Goal: Navigation & Orientation: Understand site structure

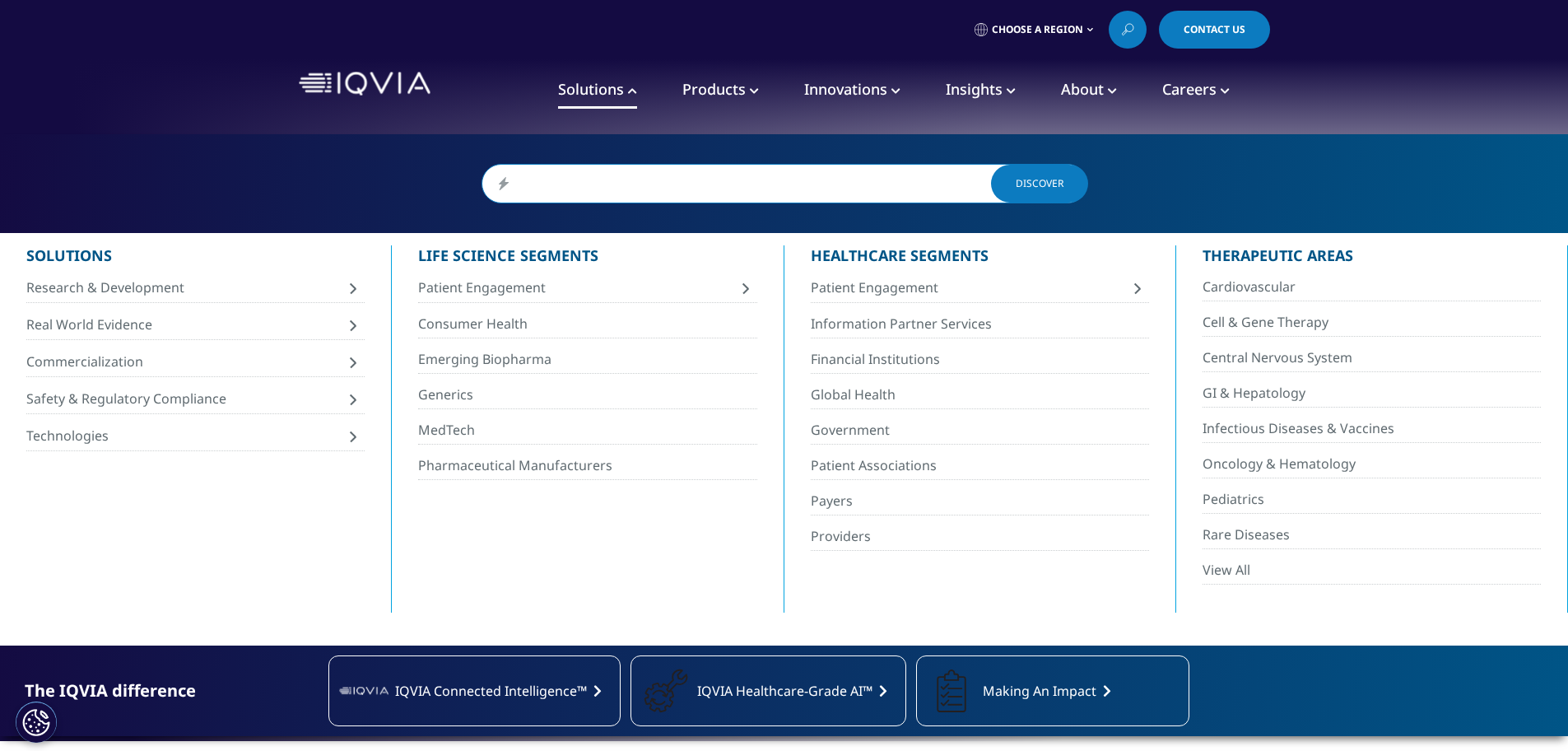
click at [703, 93] on span "Products" at bounding box center [713, 89] width 63 height 20
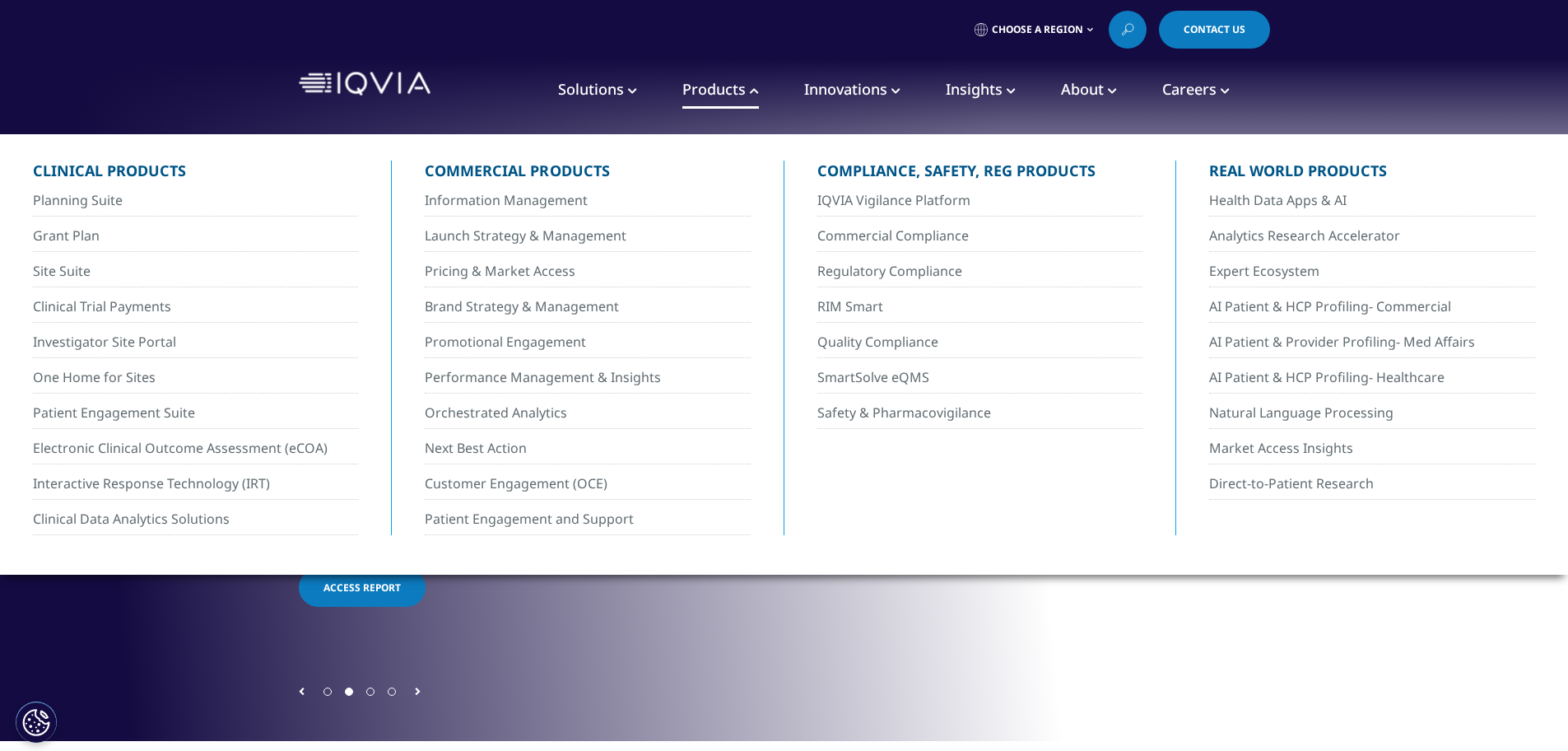
drag, startPoint x: 842, startPoint y: 94, endPoint x: 892, endPoint y: 100, distance: 50.4
click at [842, 94] on span "Innovations" at bounding box center [845, 89] width 83 height 20
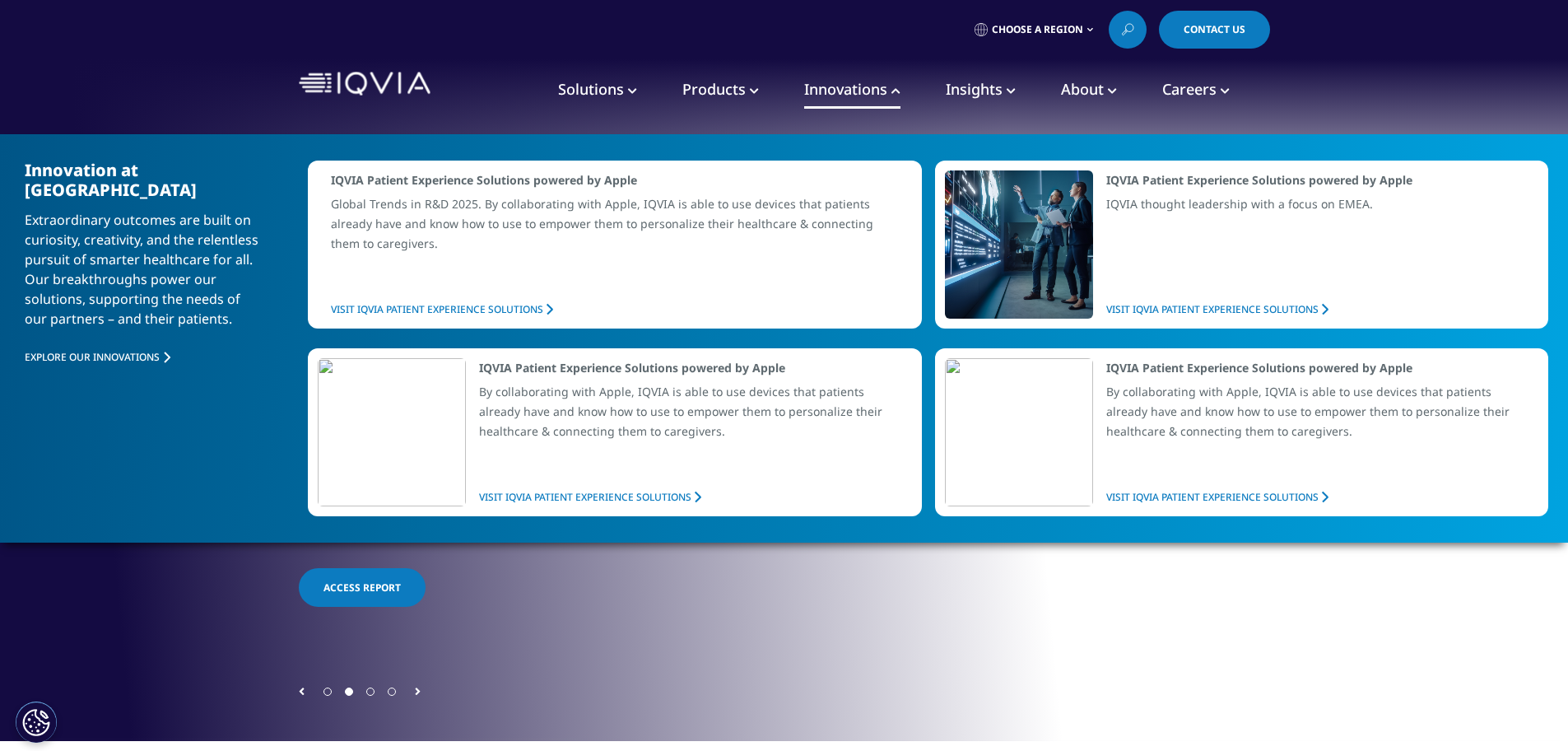
click at [979, 97] on span "Insights" at bounding box center [974, 89] width 57 height 20
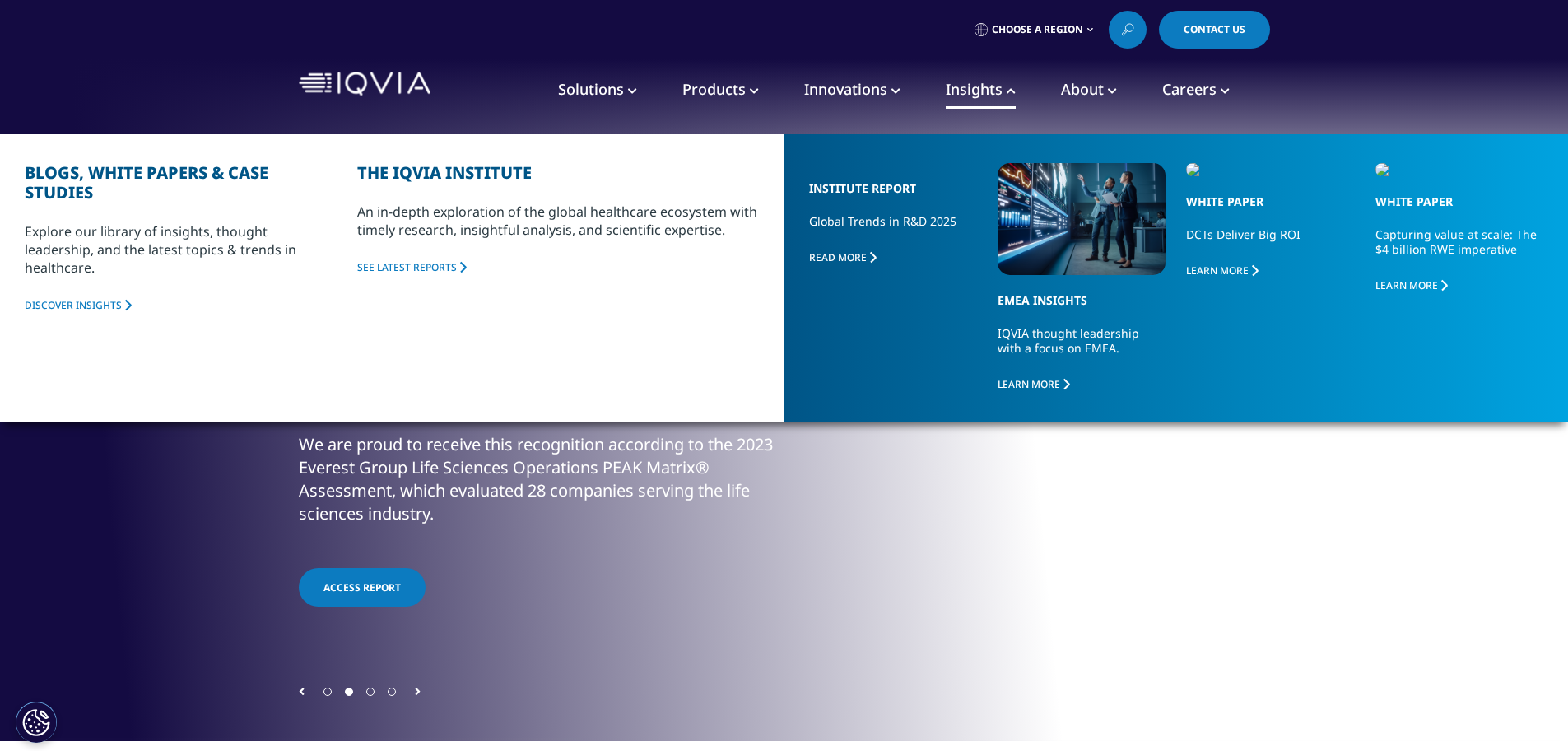
click at [1084, 96] on span "About" at bounding box center [1081, 89] width 42 height 20
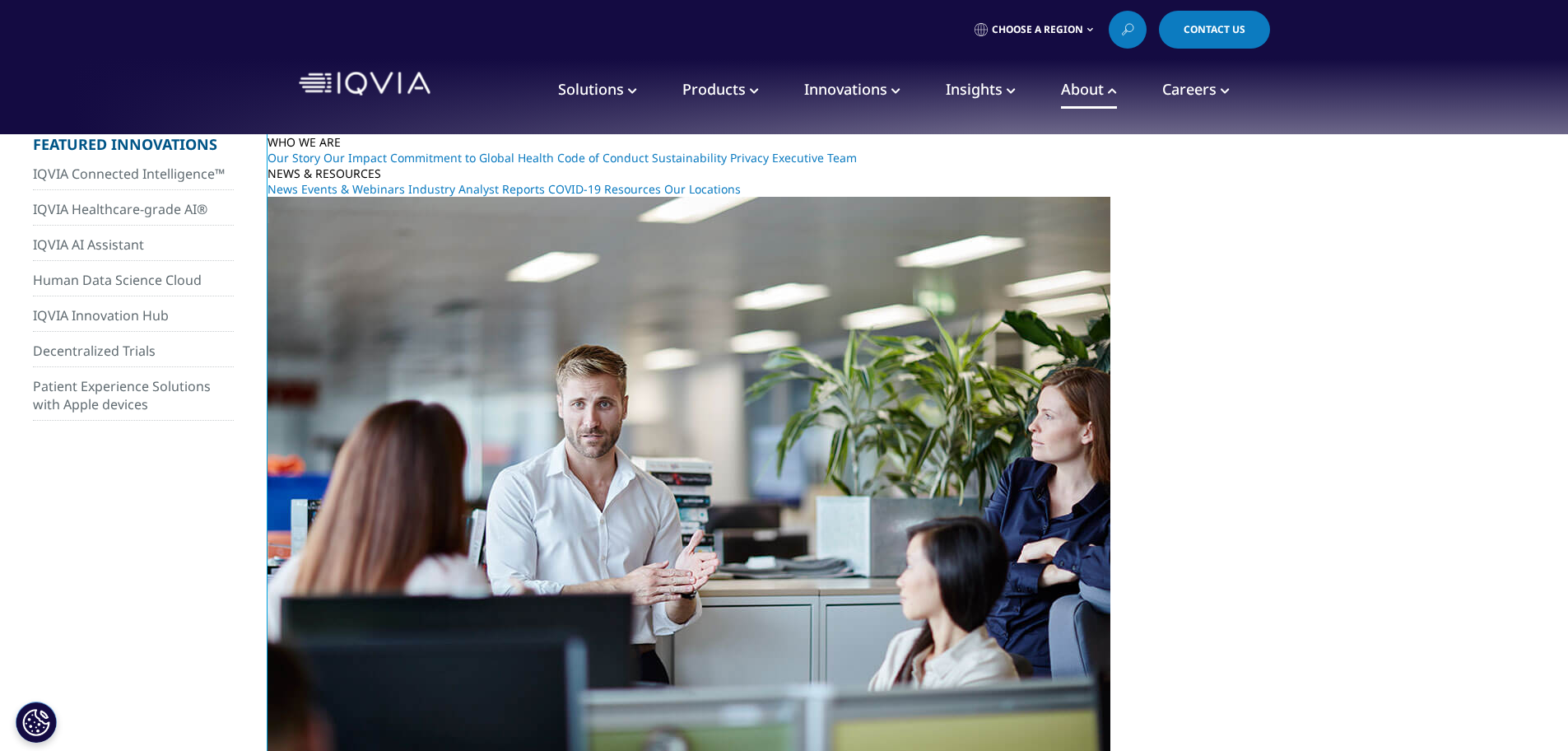
click at [1188, 85] on span "Careers" at bounding box center [1190, 89] width 55 height 20
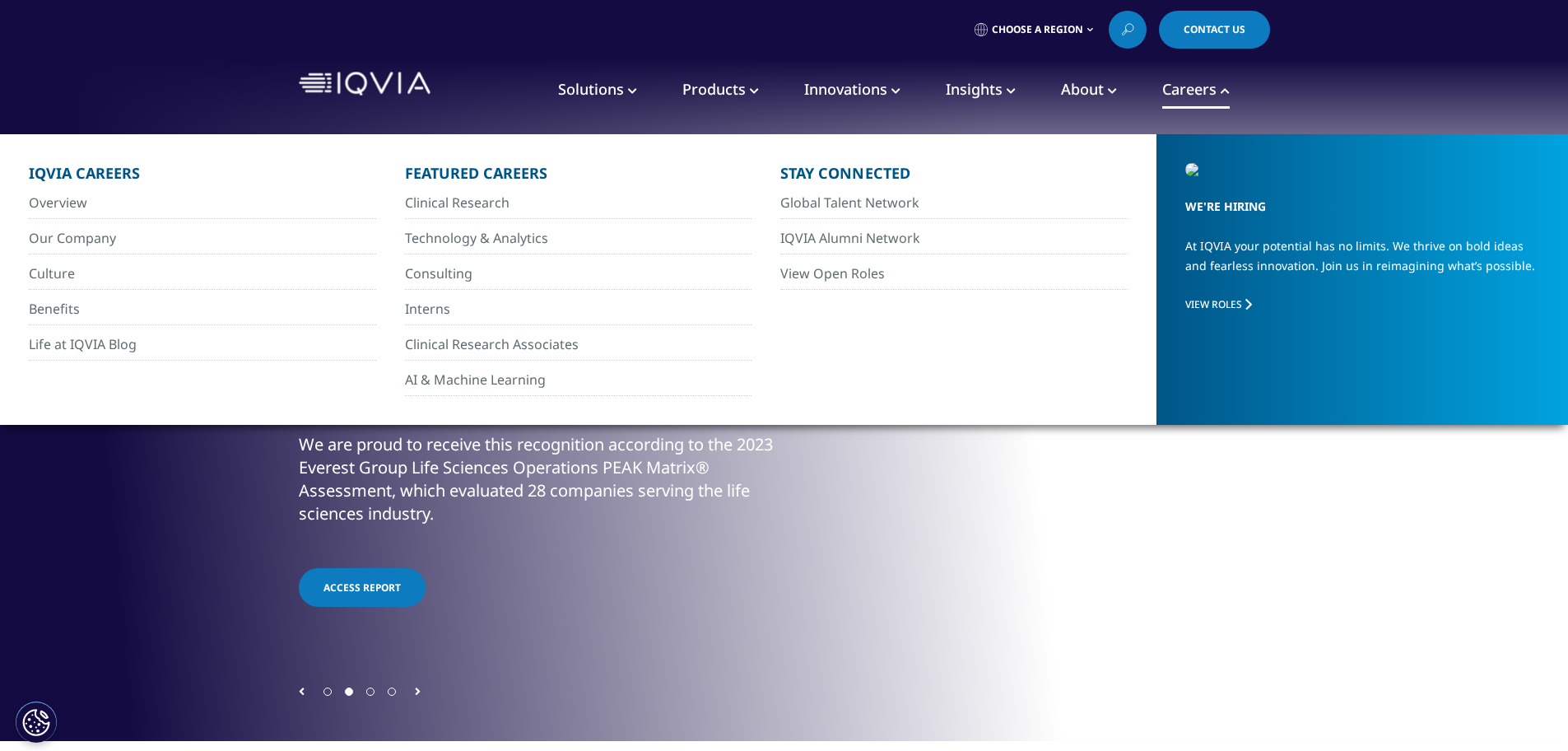
click at [597, 84] on span "Solutions" at bounding box center [591, 89] width 66 height 20
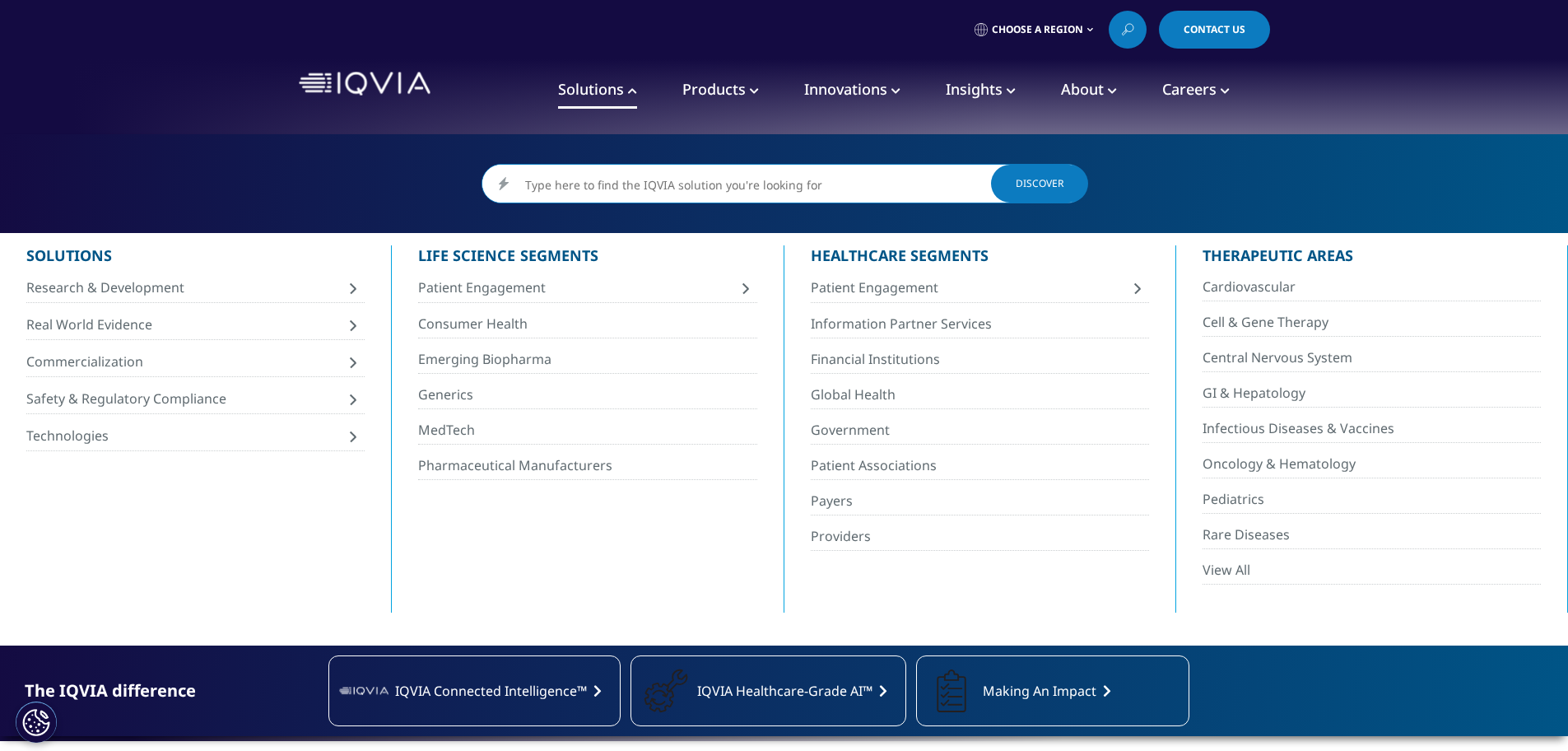
click at [726, 94] on span "Products" at bounding box center [713, 89] width 63 height 20
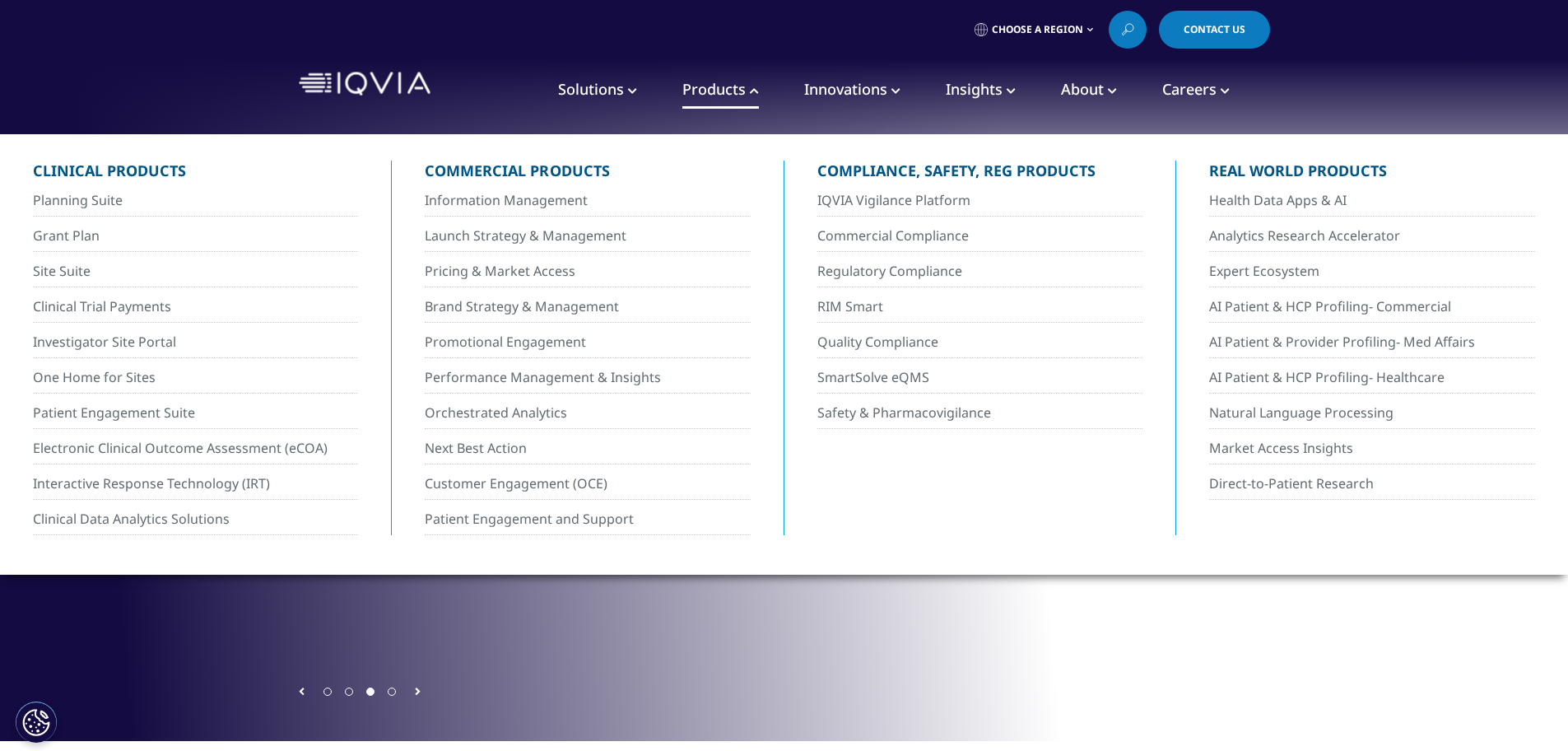
click at [843, 101] on link "Innovations" at bounding box center [852, 90] width 96 height 37
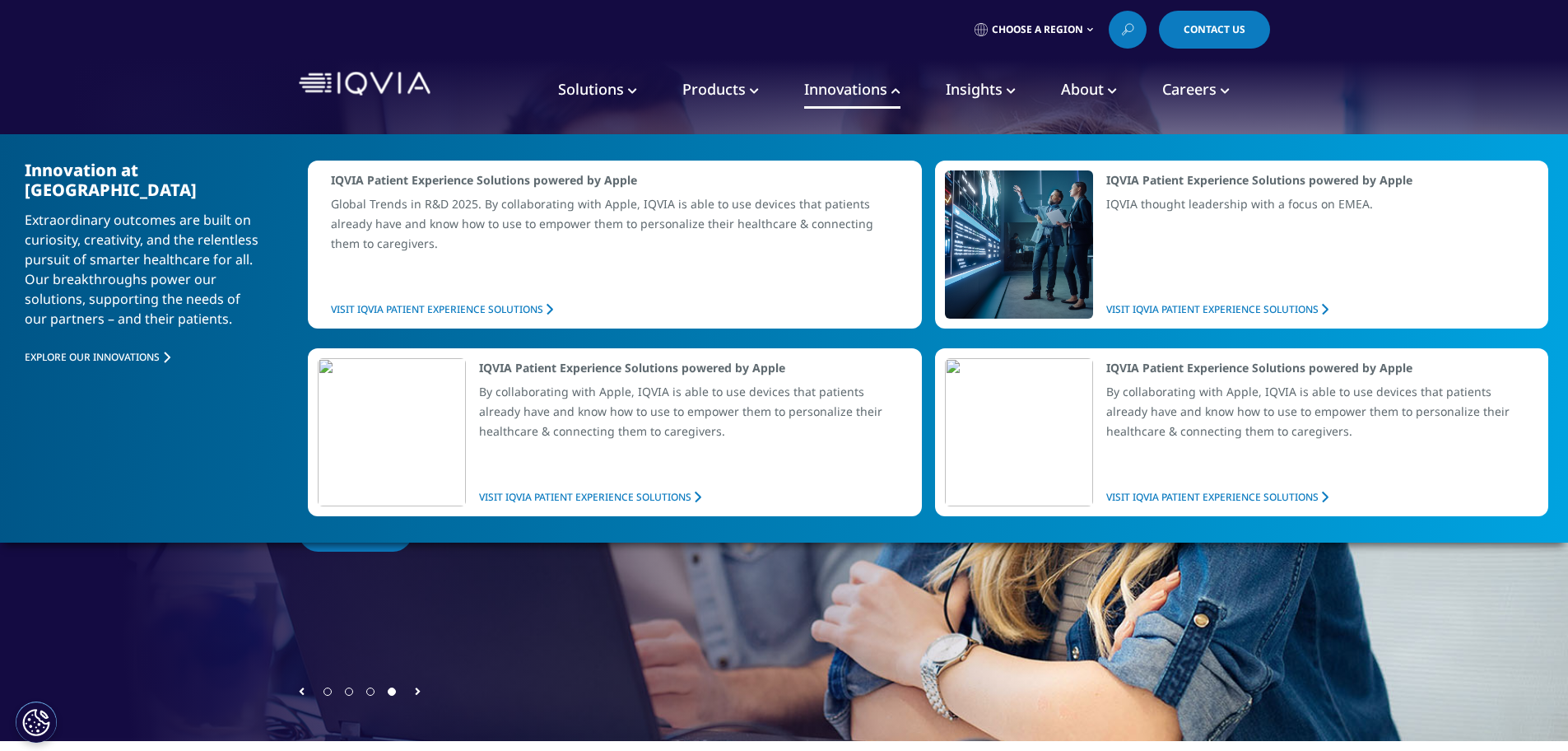
click at [968, 80] on span "Insights" at bounding box center [974, 89] width 57 height 20
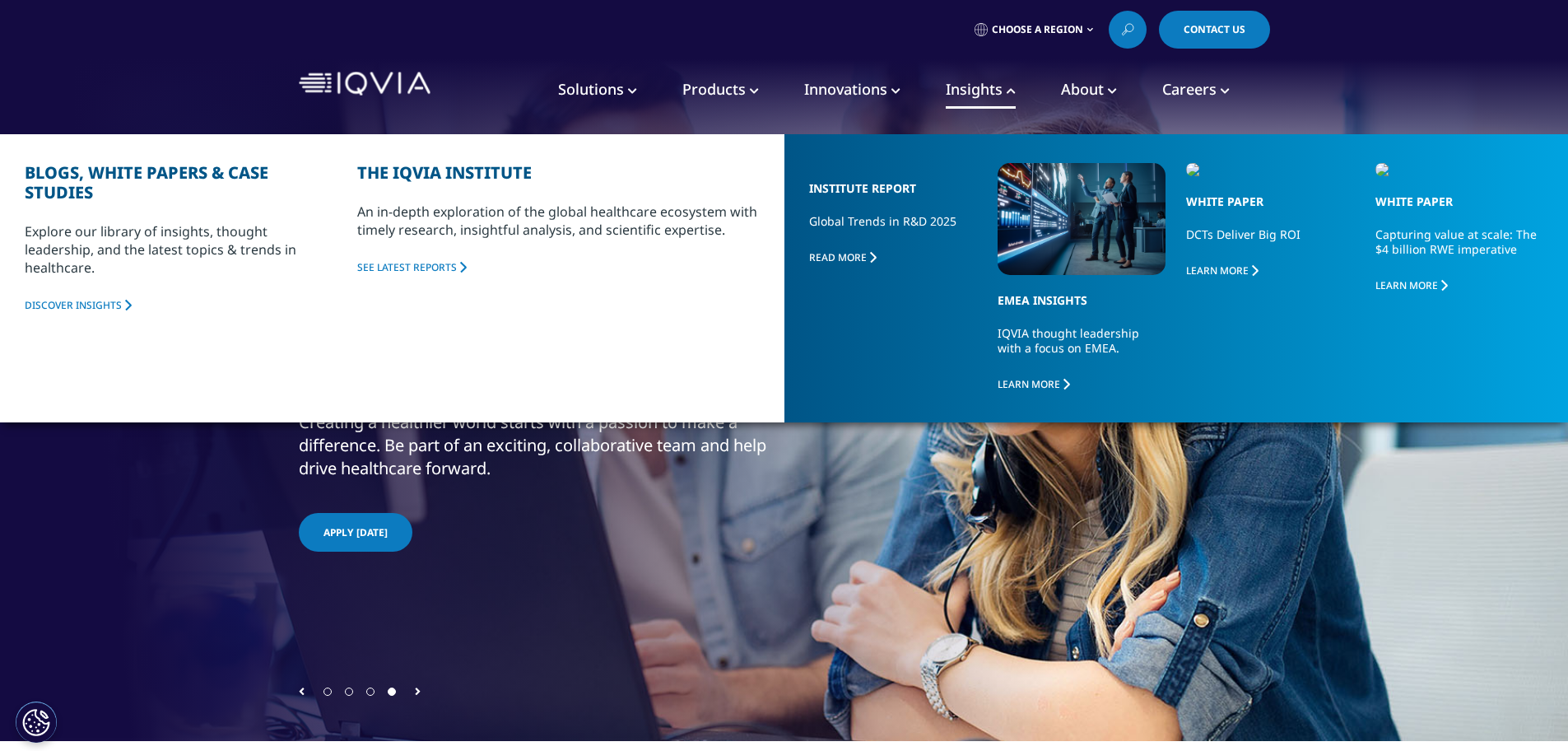
click at [858, 89] on span "Innovations" at bounding box center [845, 89] width 83 height 20
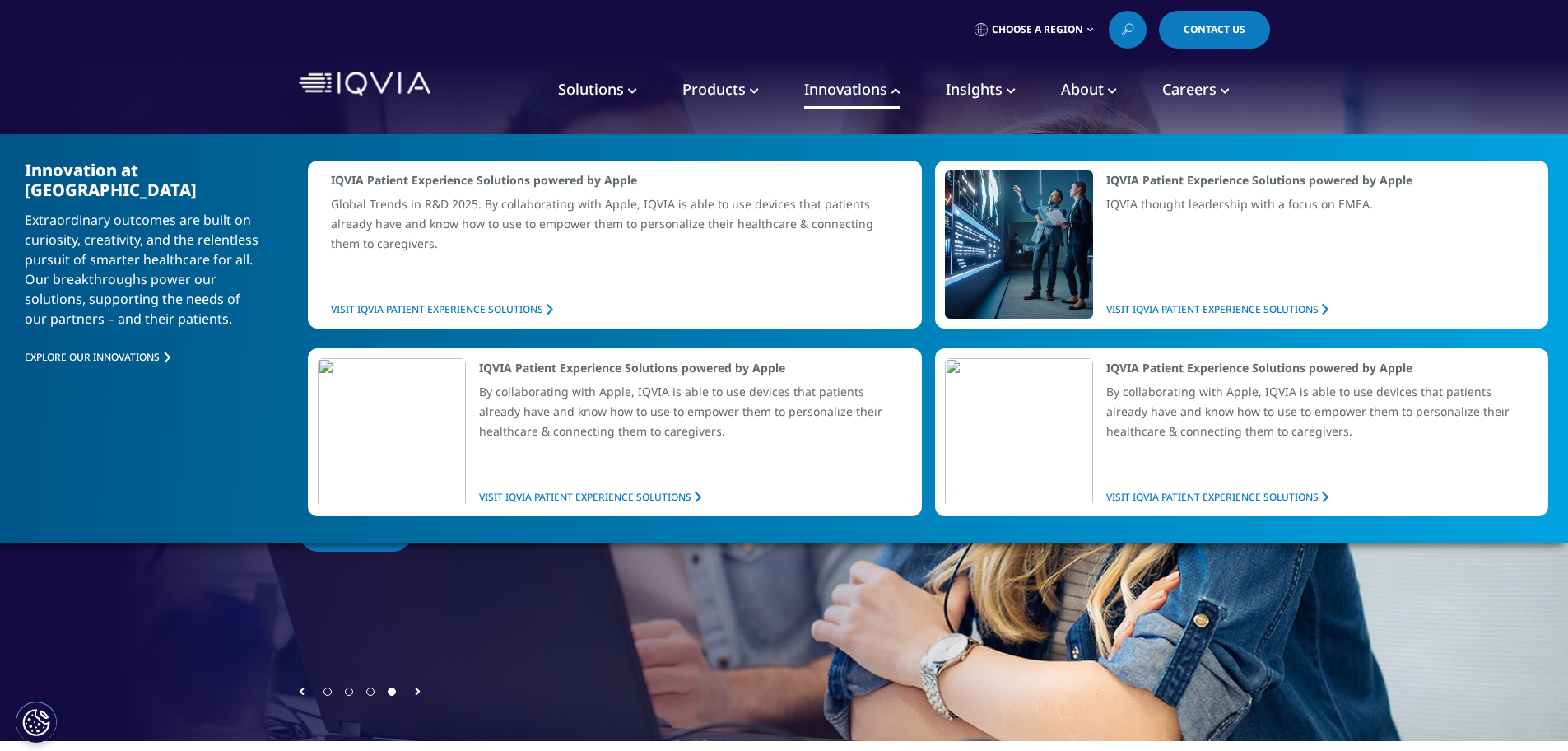
click at [725, 86] on span "Products" at bounding box center [713, 89] width 63 height 20
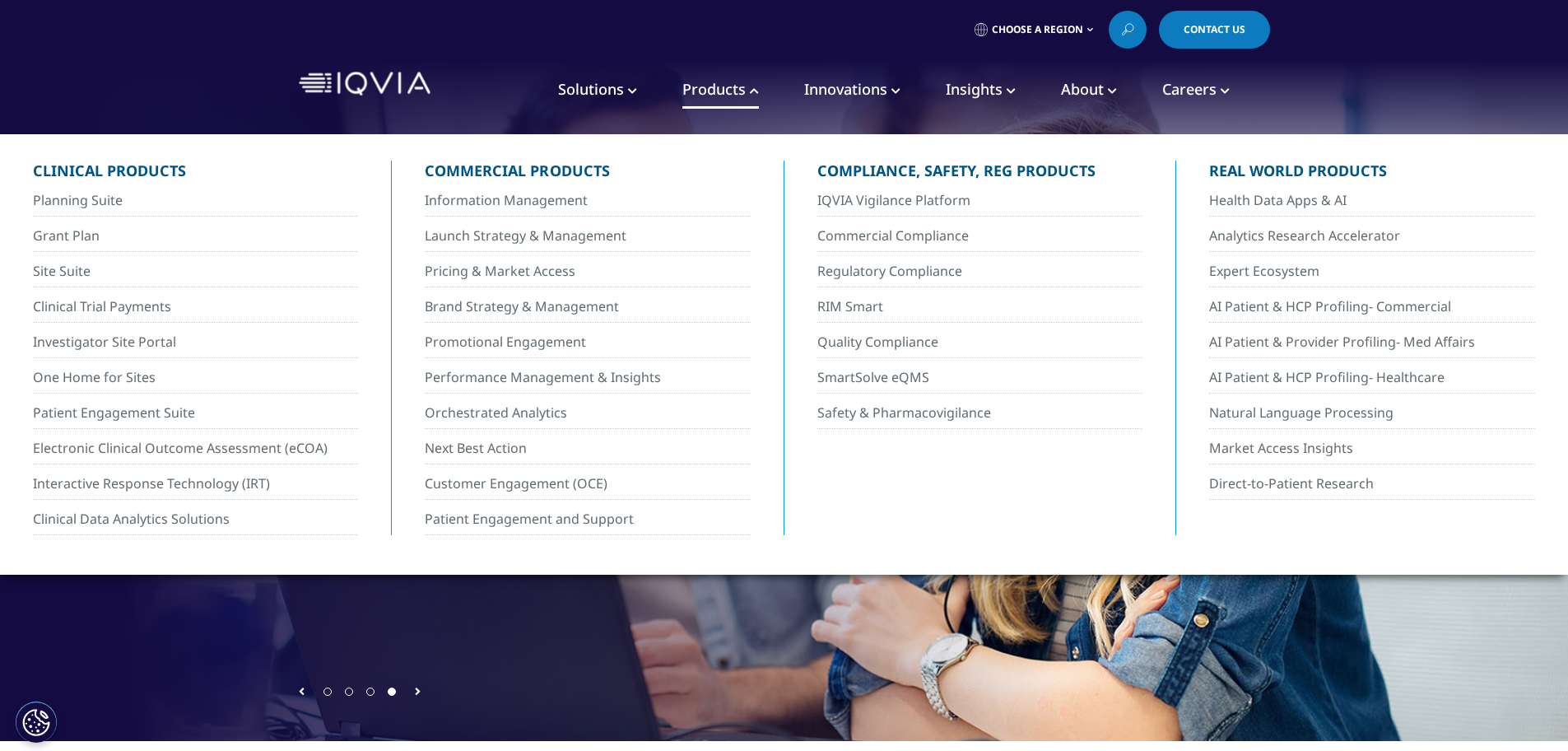
click at [997, 96] on span "Insights" at bounding box center [974, 89] width 57 height 20
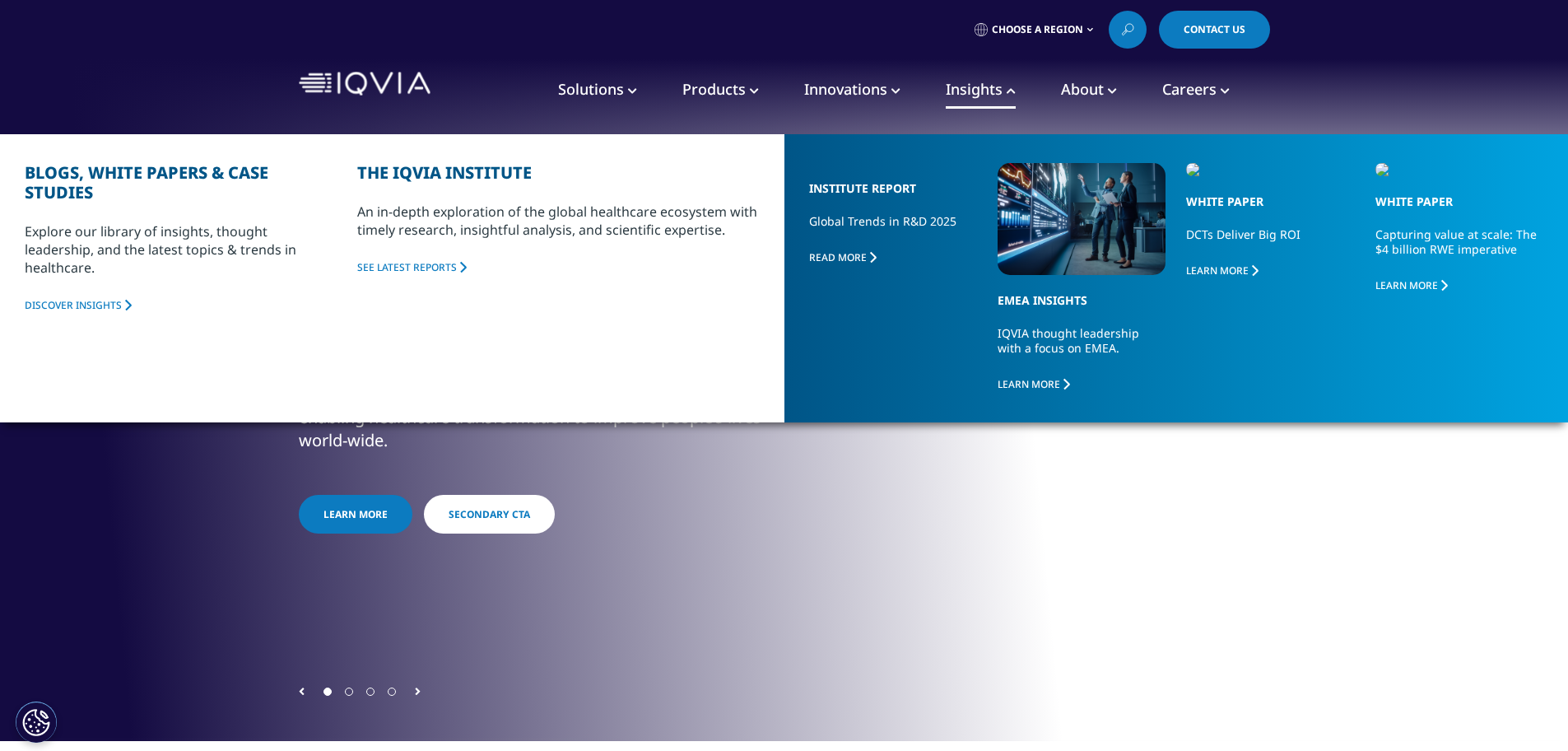
click at [835, 91] on span "Innovations" at bounding box center [845, 89] width 83 height 20
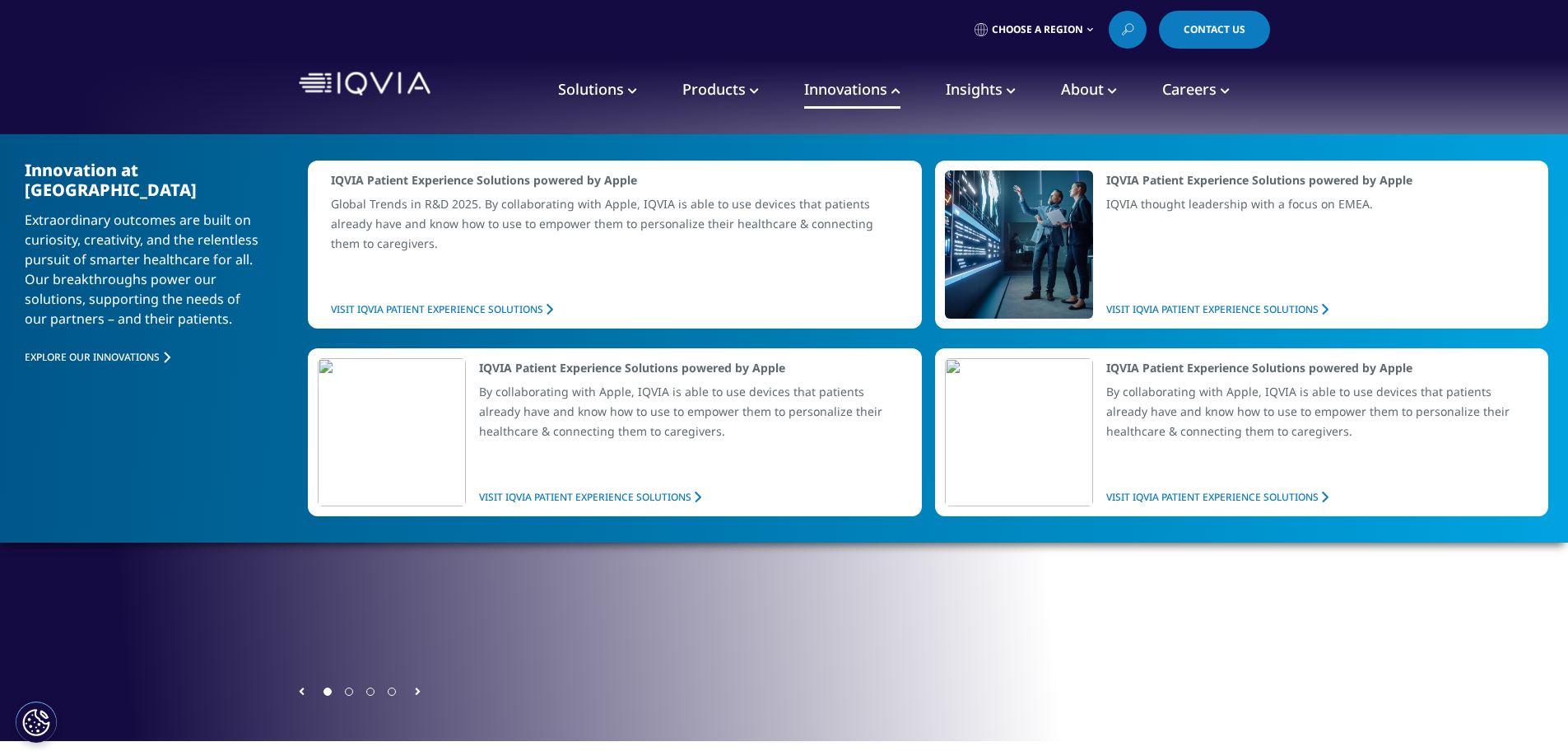
click at [688, 88] on span "Products" at bounding box center [713, 89] width 63 height 20
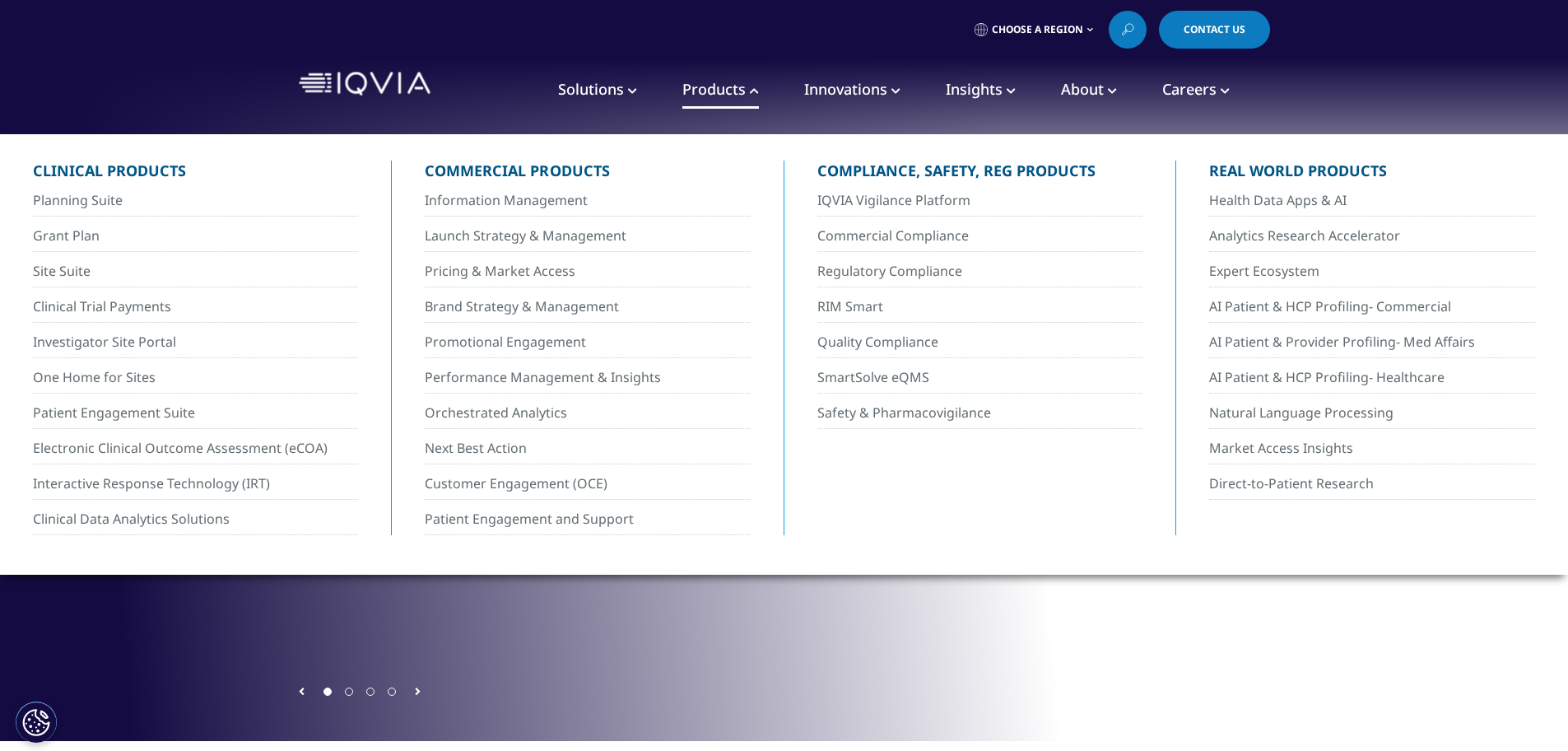
click at [609, 85] on span "Solutions" at bounding box center [591, 89] width 66 height 20
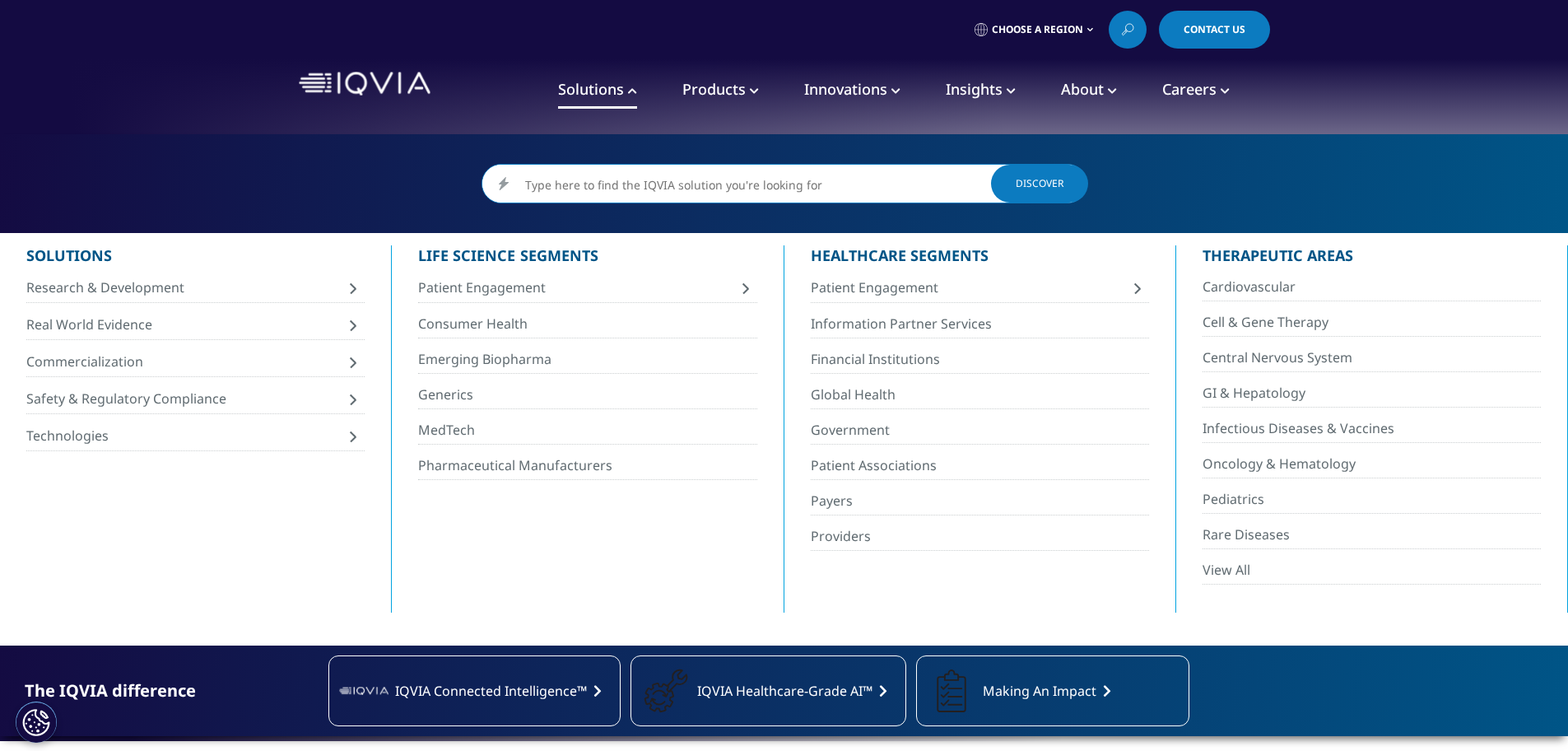
click at [244, 293] on span "Research & Development" at bounding box center [186, 287] width 320 height 18
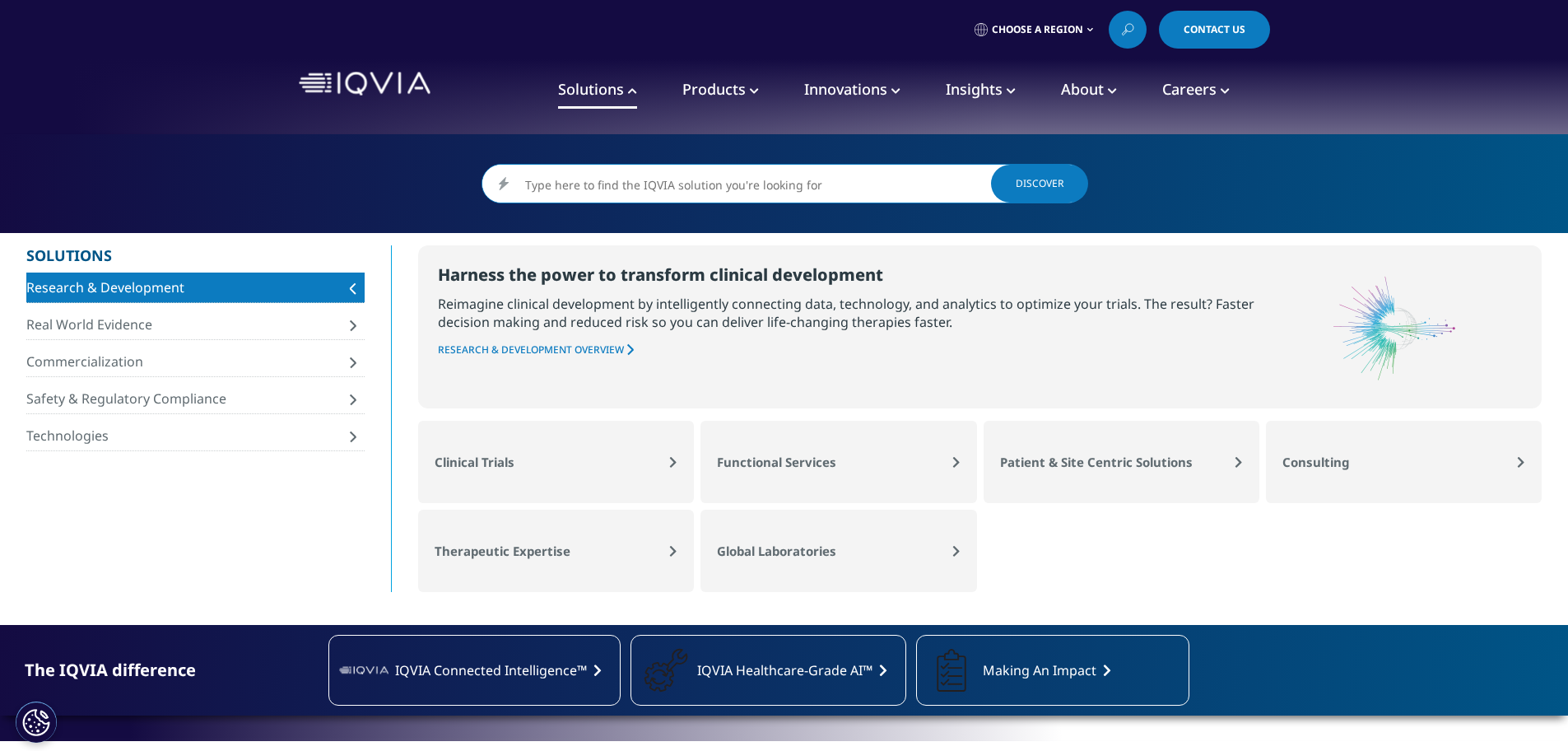
click at [242, 282] on span "Research & Development" at bounding box center [186, 287] width 320 height 18
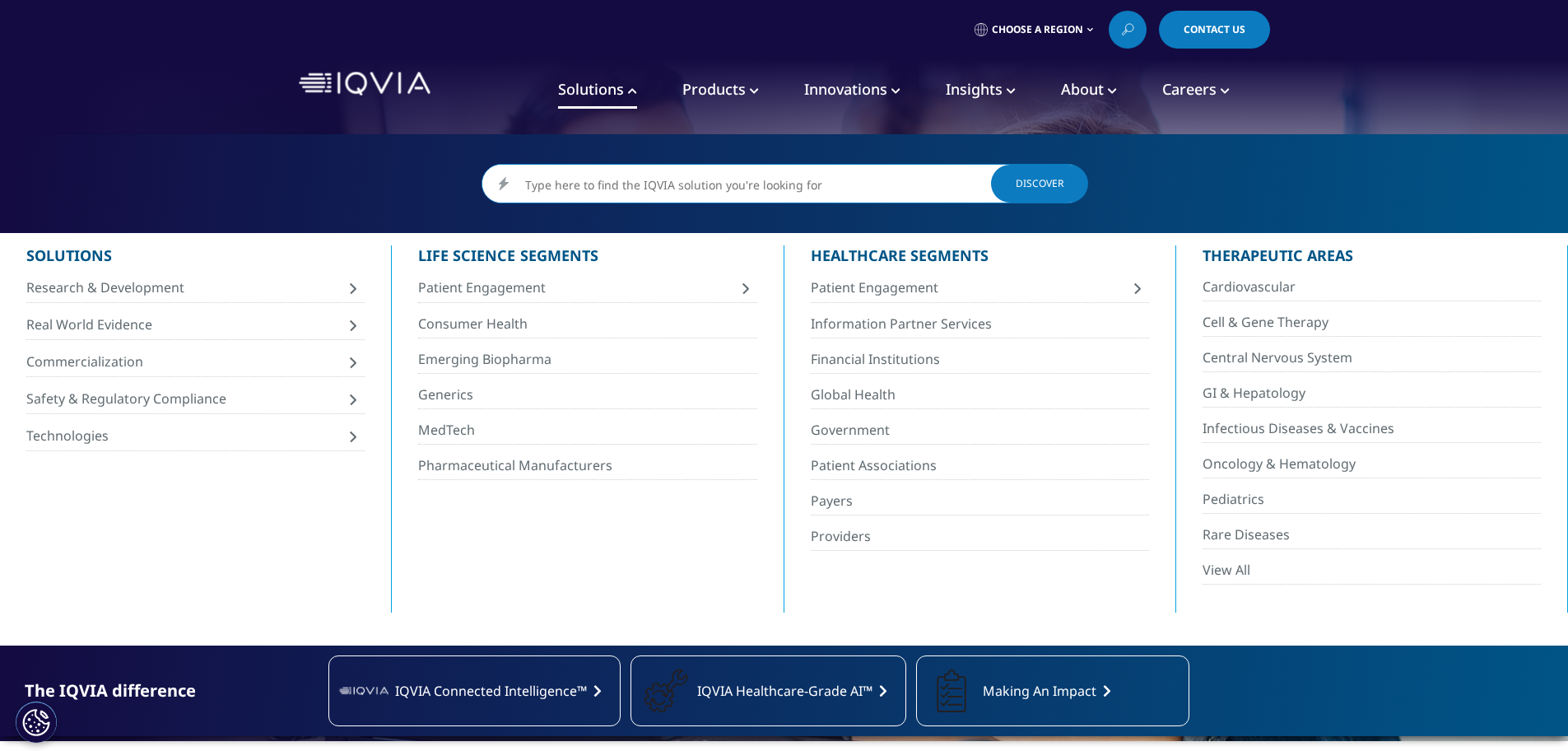
click at [720, 88] on span "Products" at bounding box center [713, 89] width 63 height 20
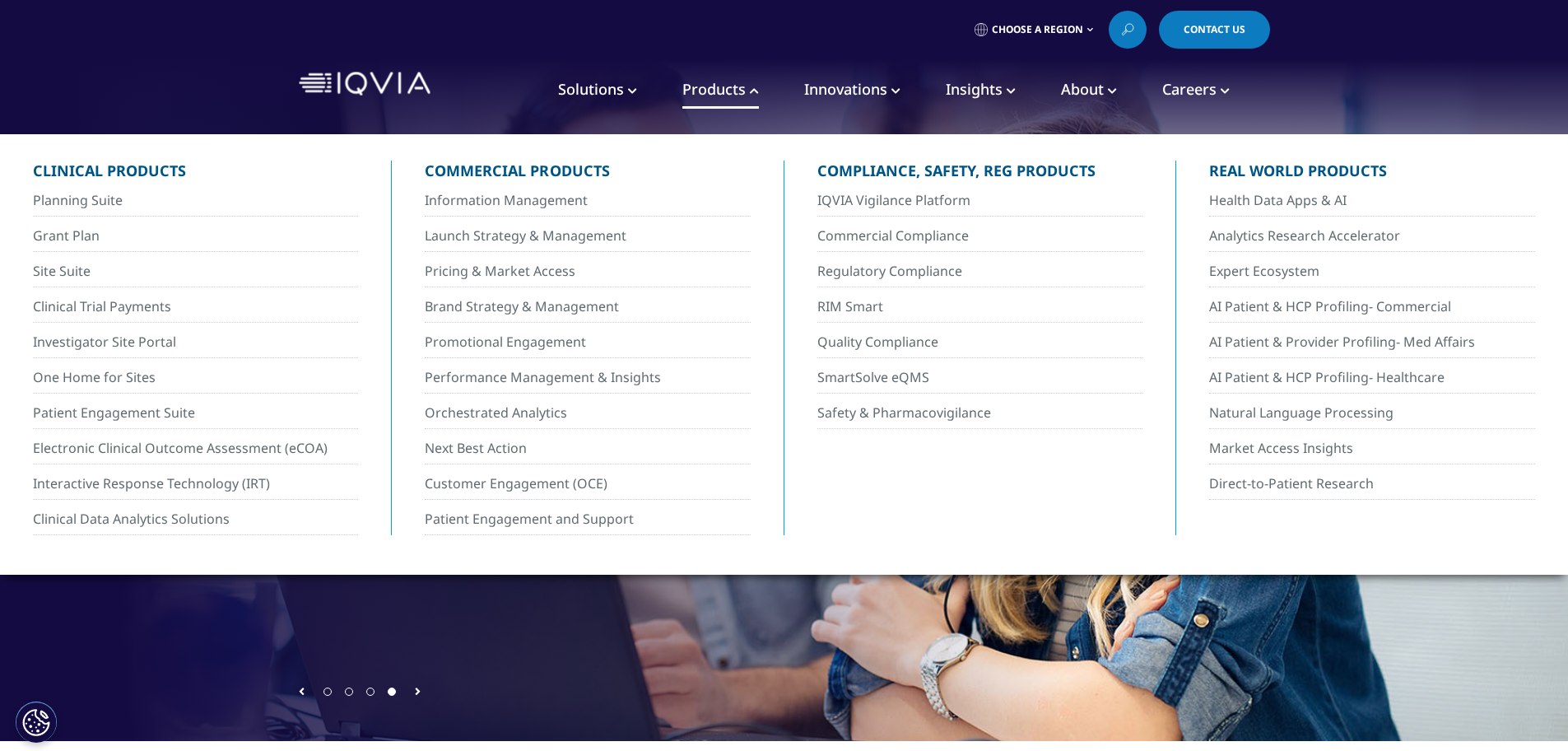
click at [622, 93] on span "Solutions" at bounding box center [591, 89] width 66 height 20
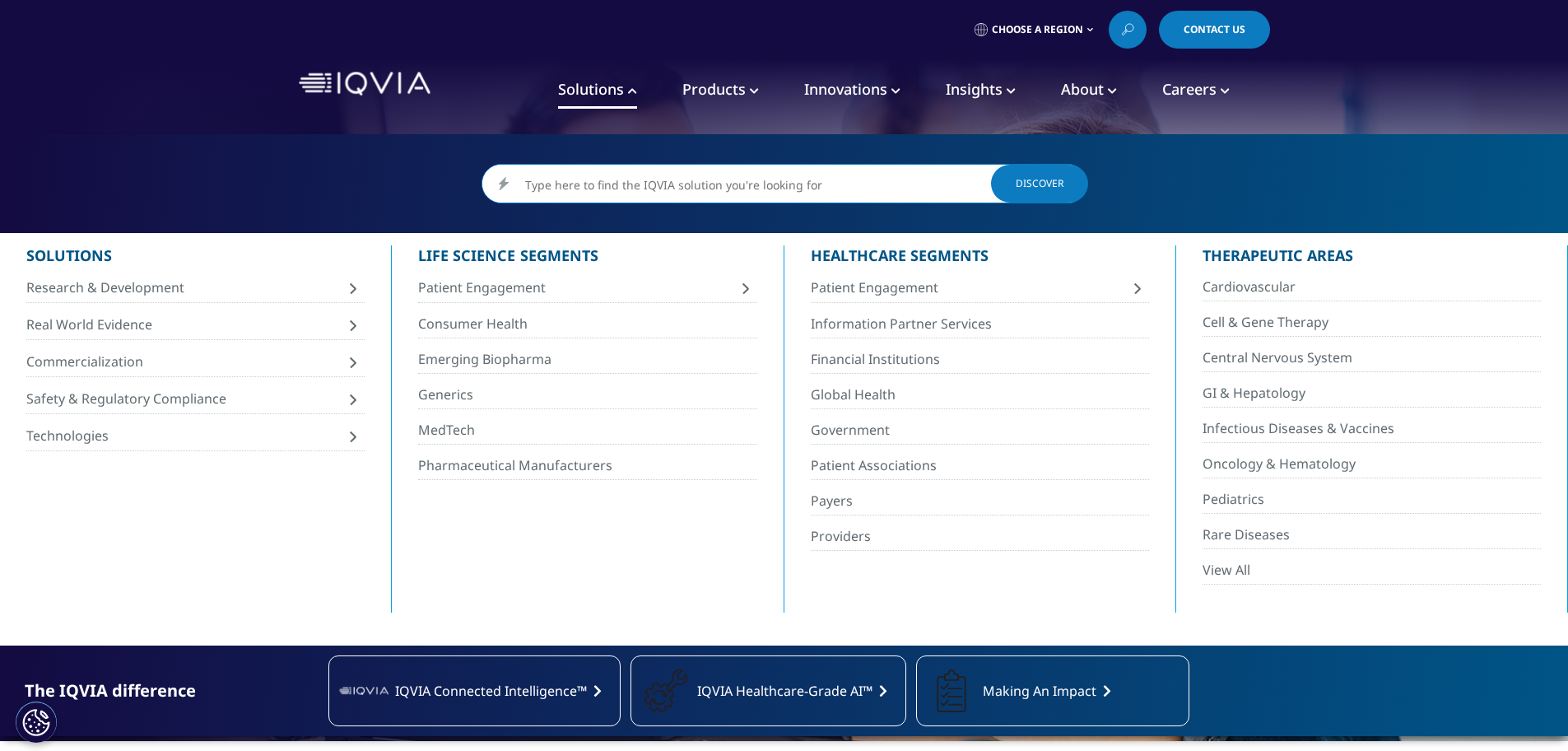
click at [1025, 178] on span "Discover" at bounding box center [1039, 183] width 48 height 9
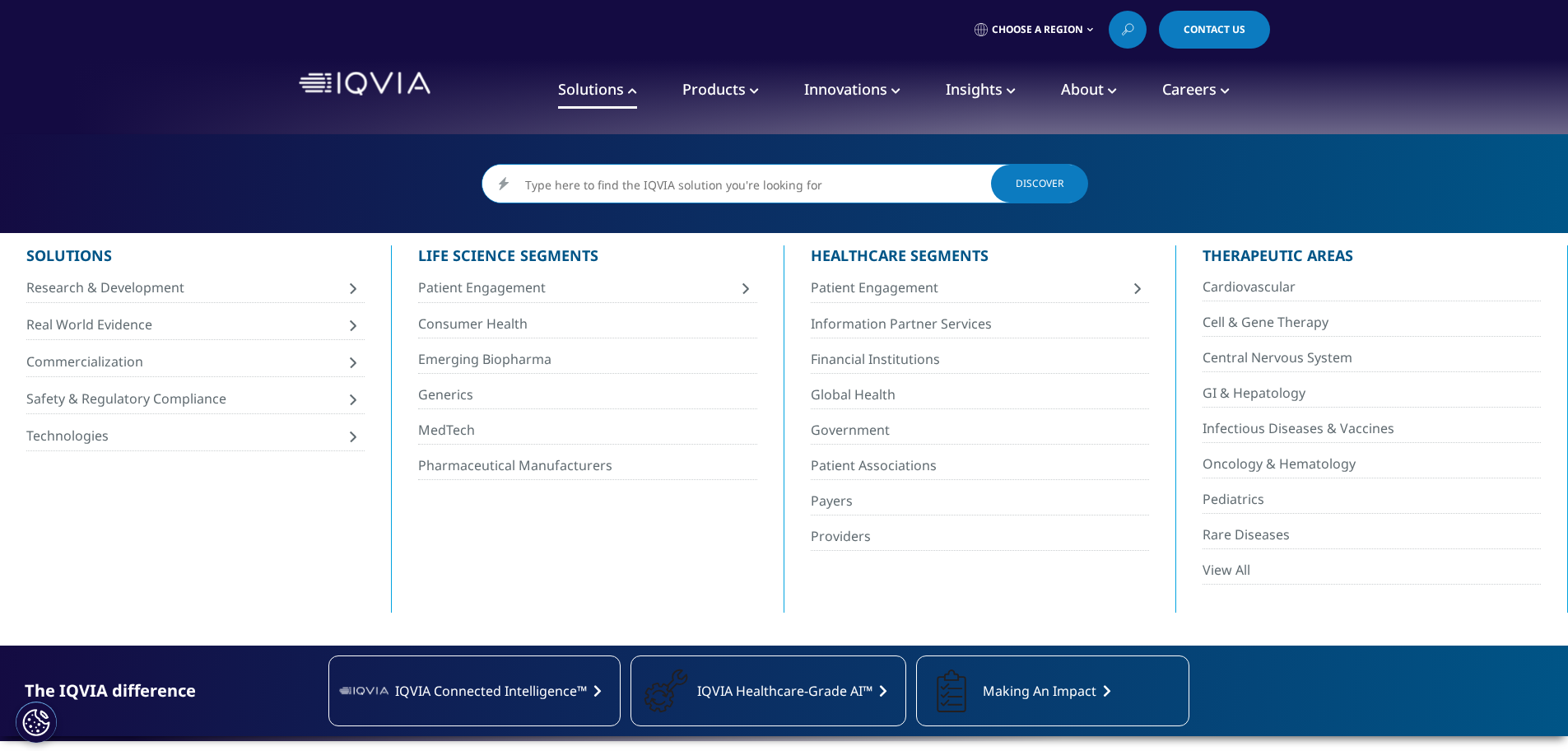
click at [714, 93] on span "Products" at bounding box center [713, 89] width 63 height 20
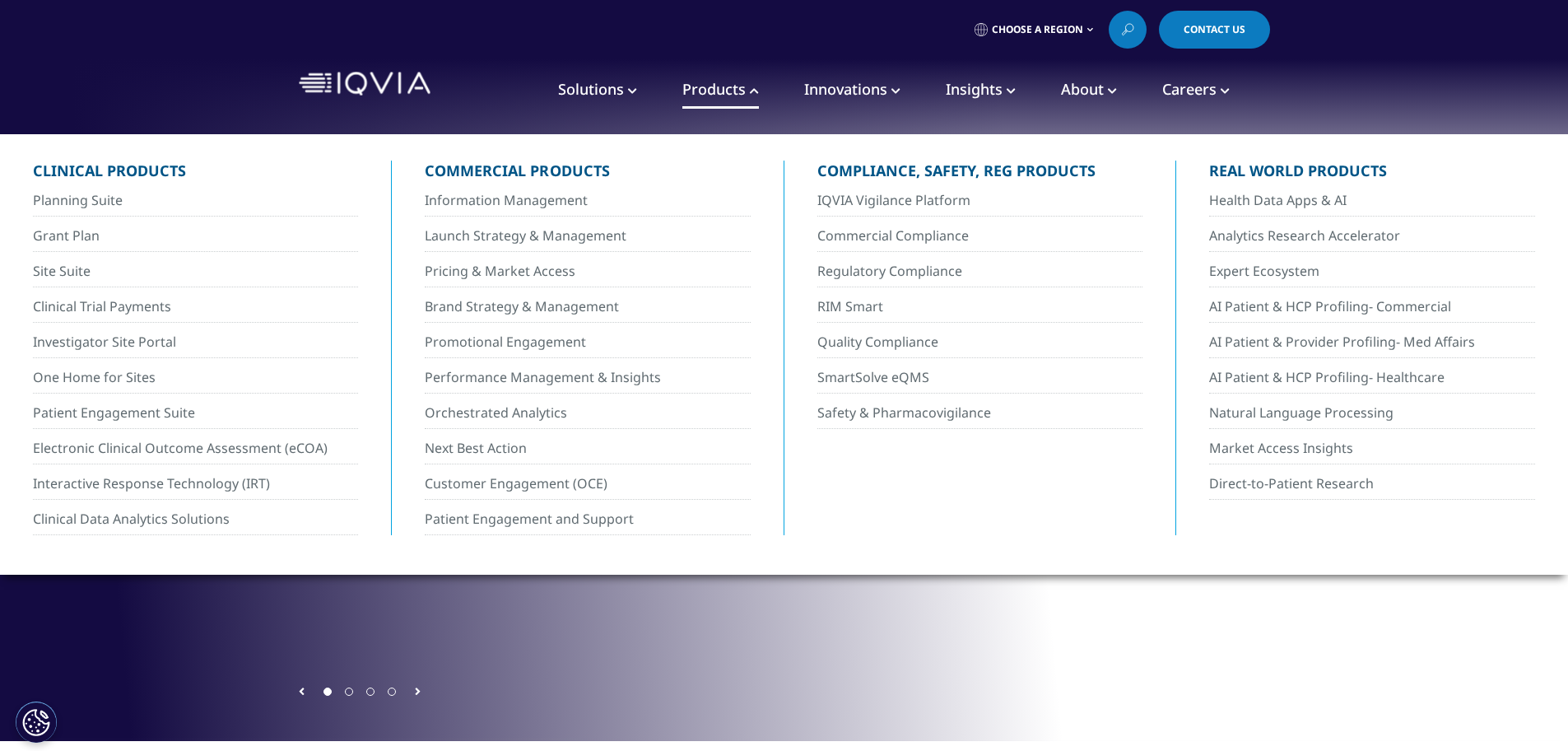
click at [828, 84] on span "Innovations" at bounding box center [845, 89] width 83 height 20
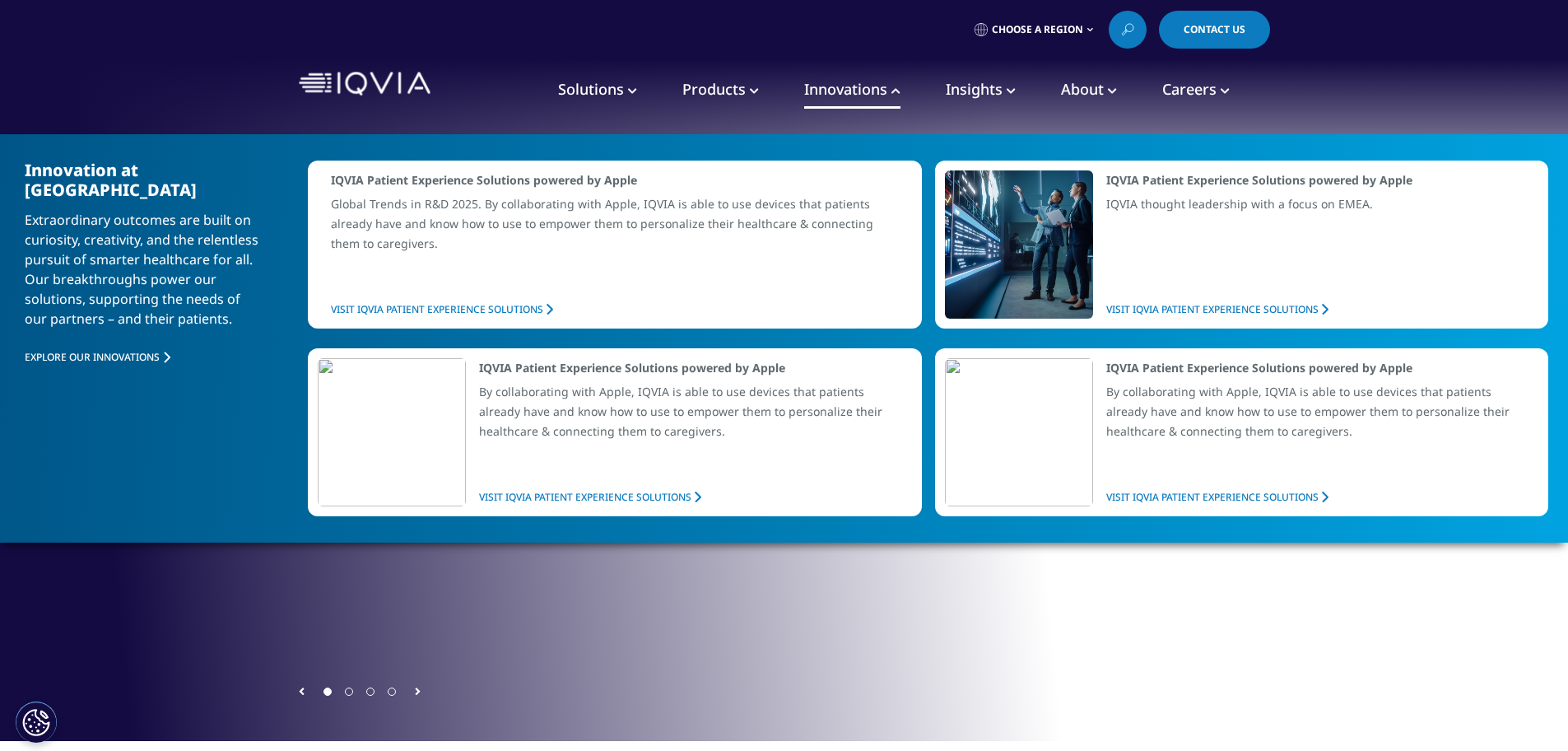
click at [971, 90] on span "Insights" at bounding box center [974, 89] width 57 height 20
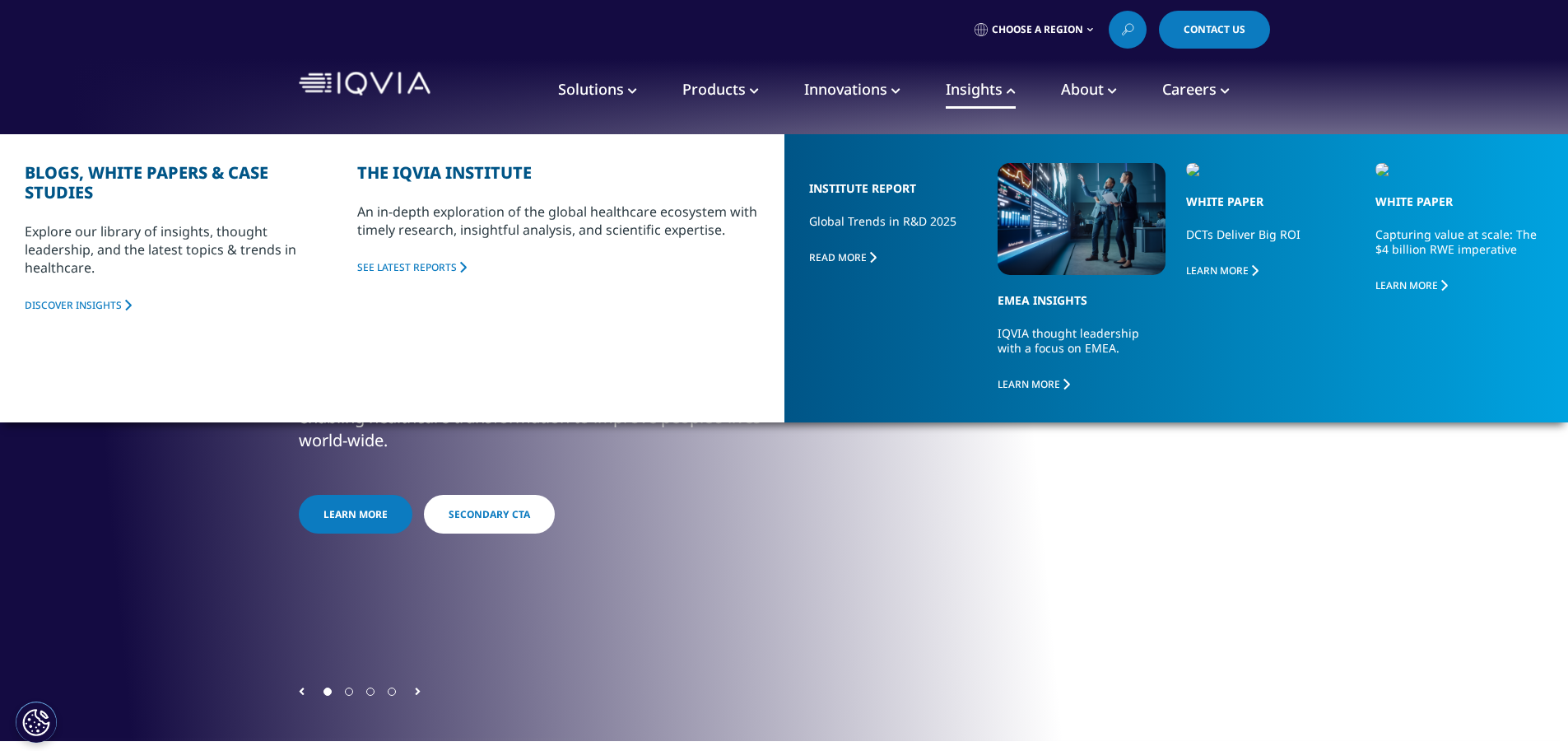
click at [1101, 92] on link "About" at bounding box center [1088, 90] width 56 height 37
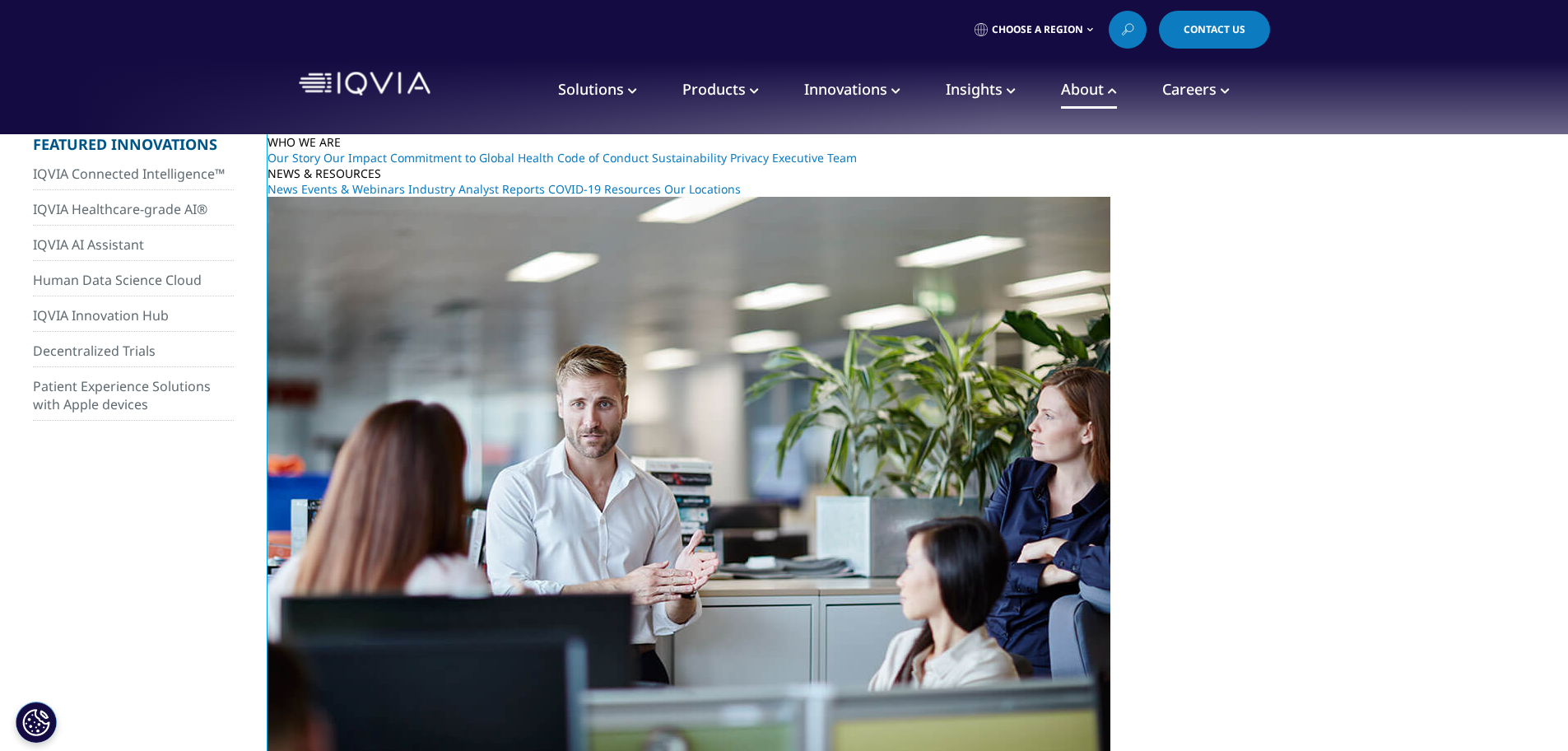
click at [1221, 93] on icon at bounding box center [1226, 92] width 9 height 9
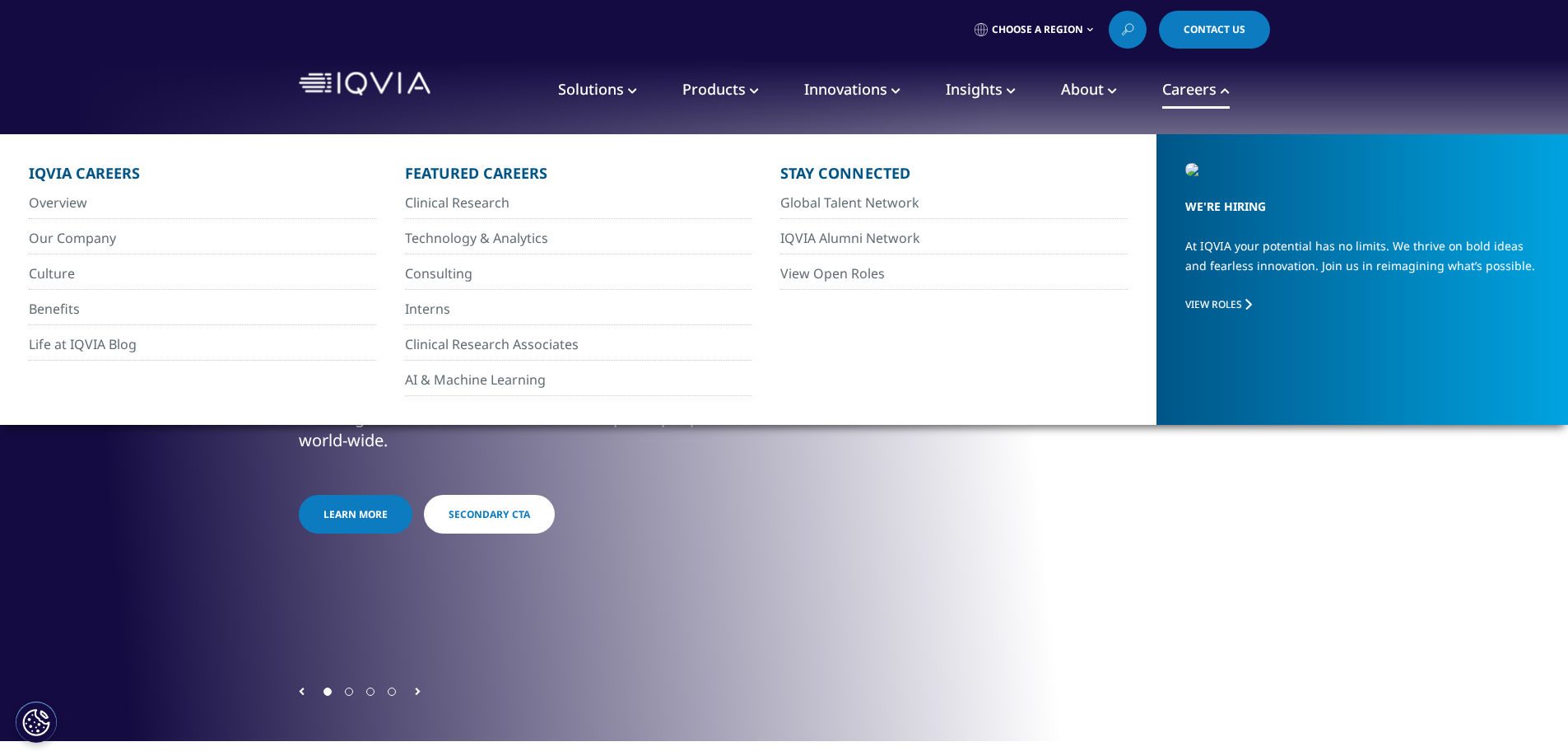
drag, startPoint x: 589, startPoint y: 87, endPoint x: 599, endPoint y: 87, distance: 10.0
click at [591, 87] on span "Solutions" at bounding box center [591, 89] width 66 height 20
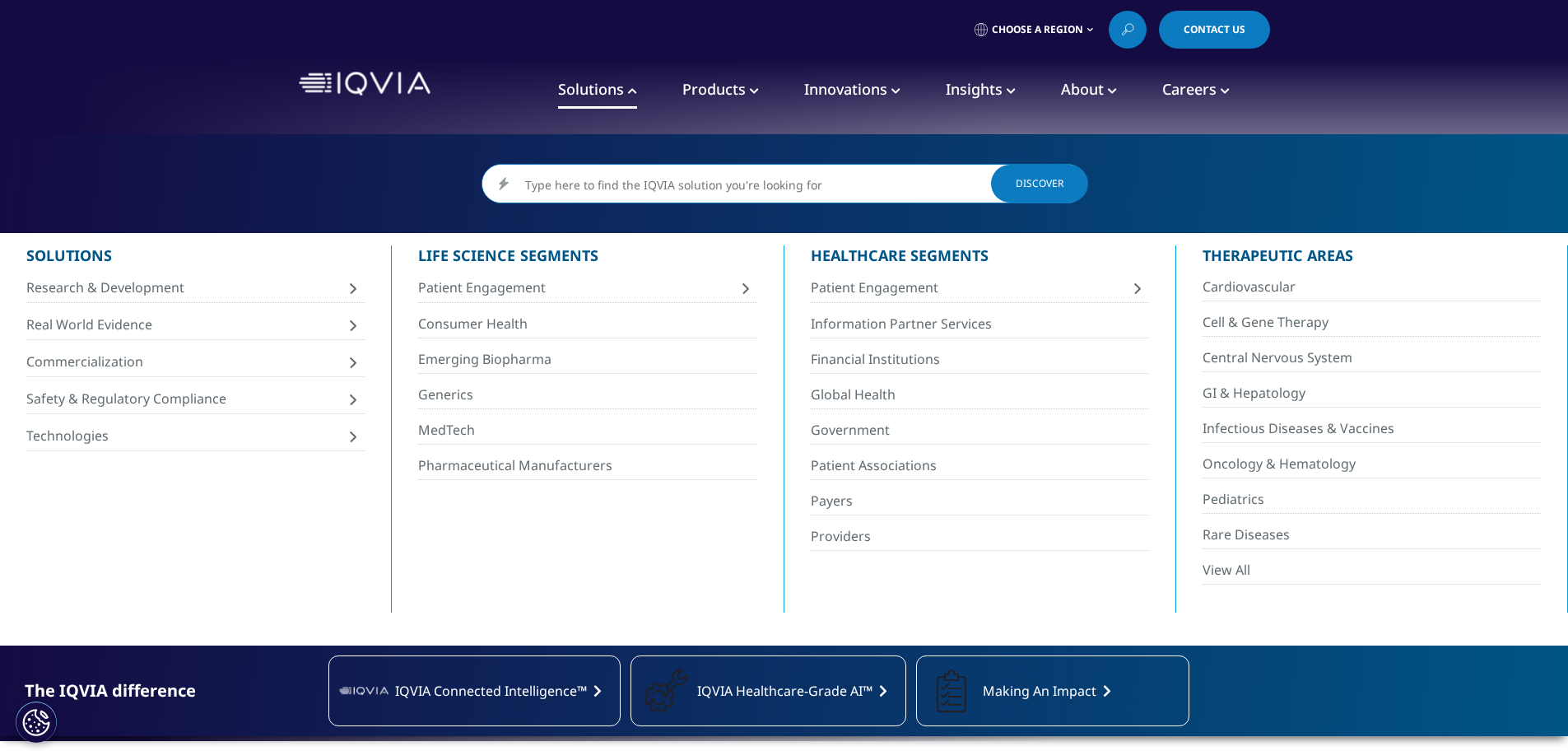
click at [1041, 32] on span "Choose a Region" at bounding box center [1037, 29] width 92 height 13
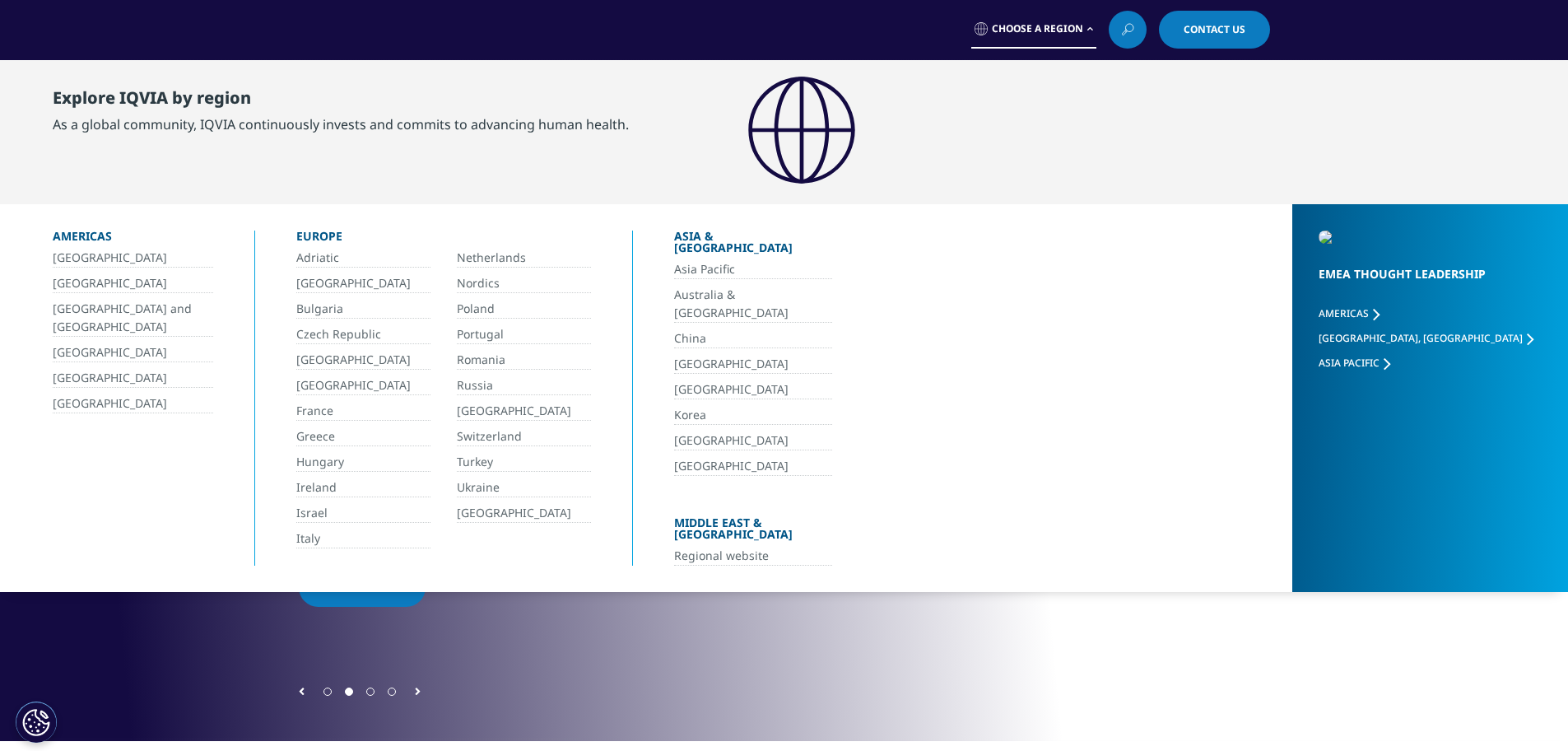
click at [1049, 29] on span "Choose a Region" at bounding box center [1037, 29] width 92 height 13
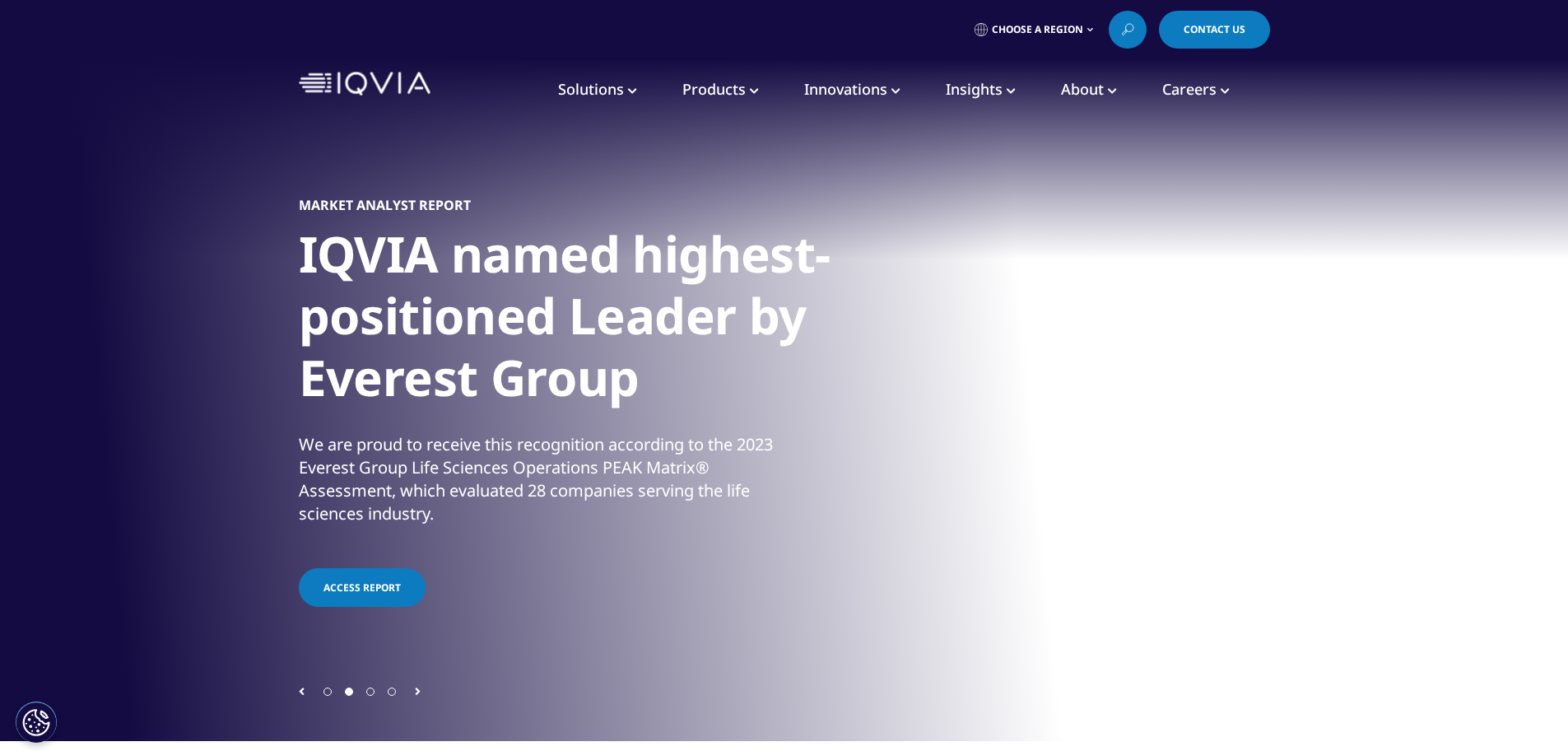
click at [599, 90] on span "Solutions" at bounding box center [591, 89] width 66 height 20
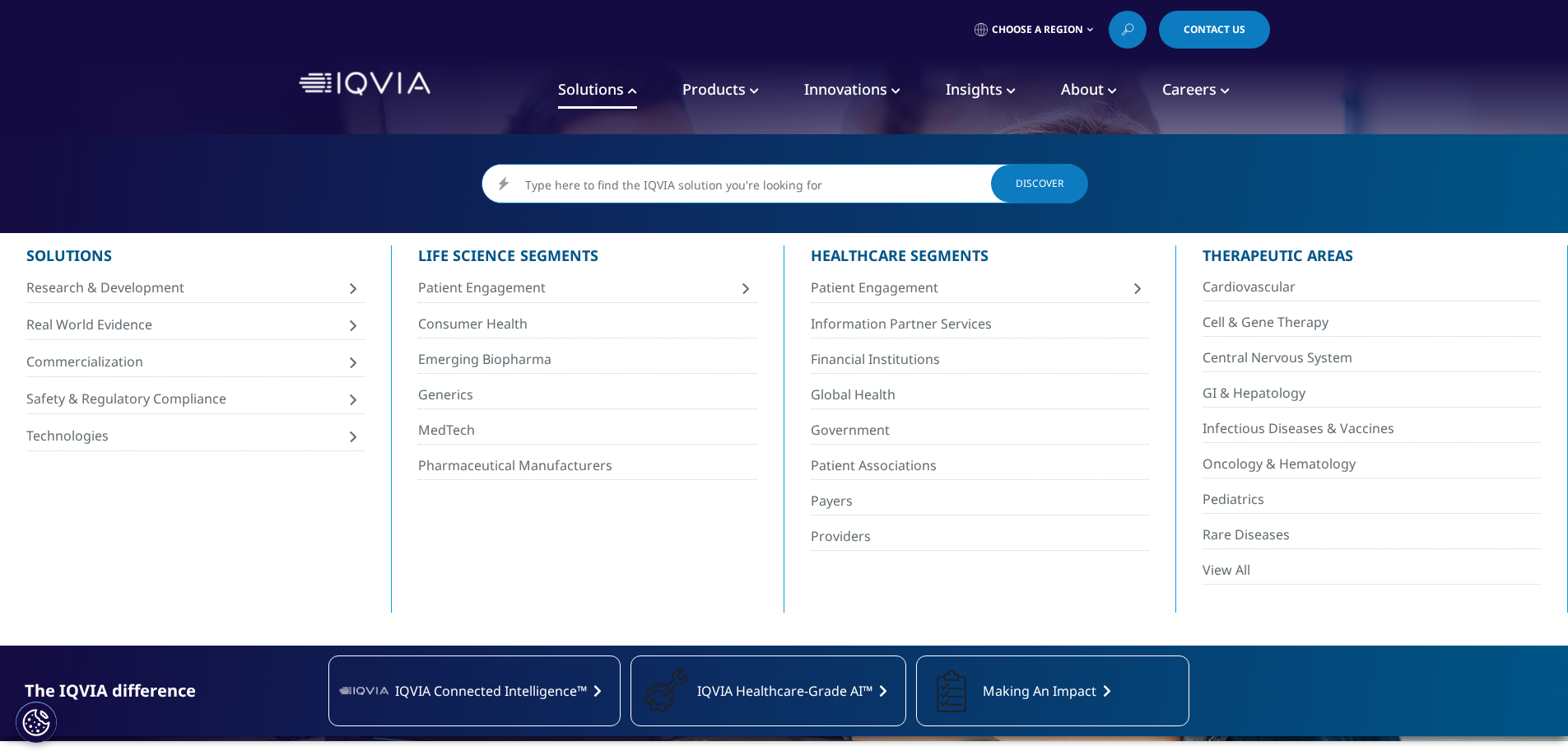
click at [687, 290] on span "Patient Engagement" at bounding box center [577, 287] width 320 height 18
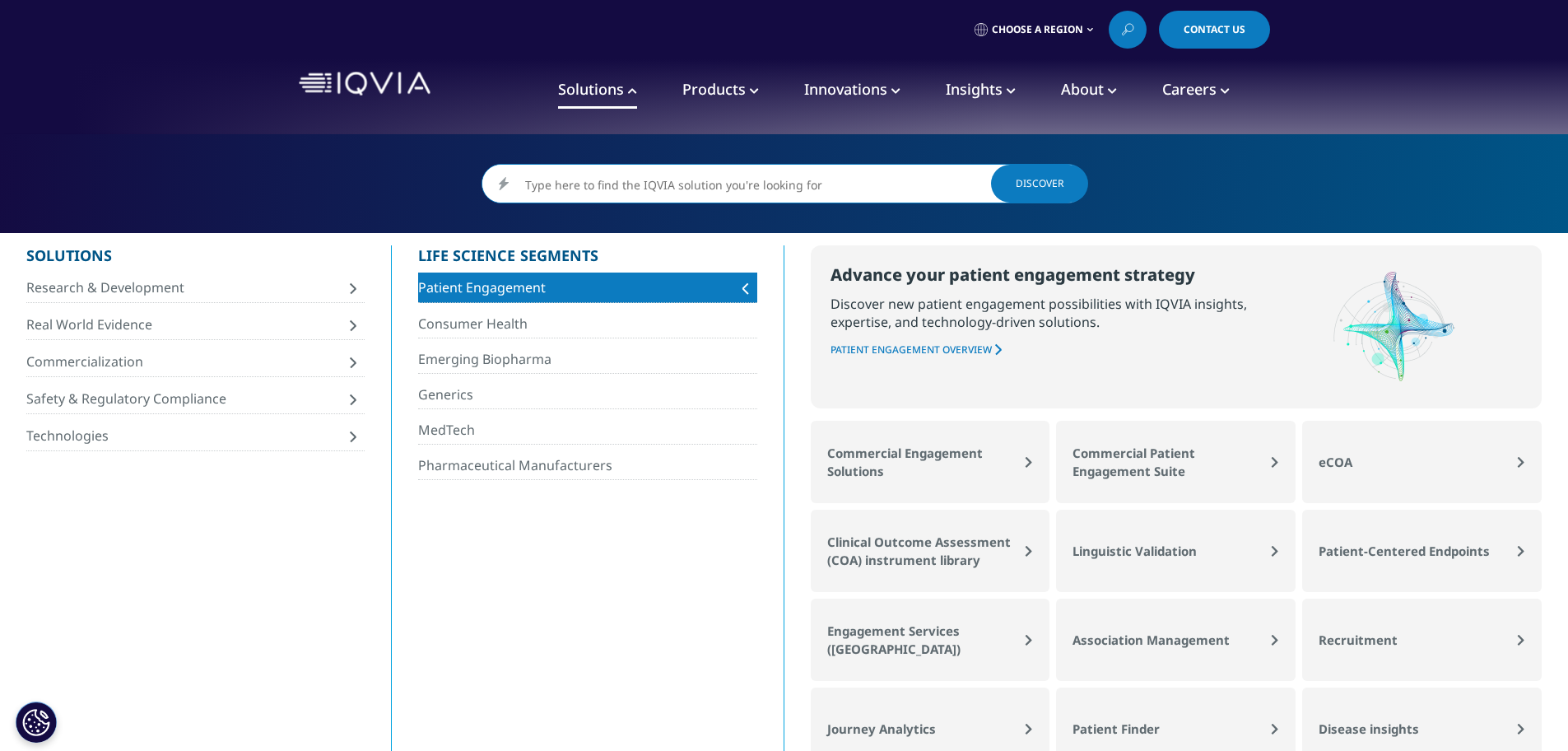
click at [702, 291] on span "Patient Engagement" at bounding box center [577, 287] width 320 height 18
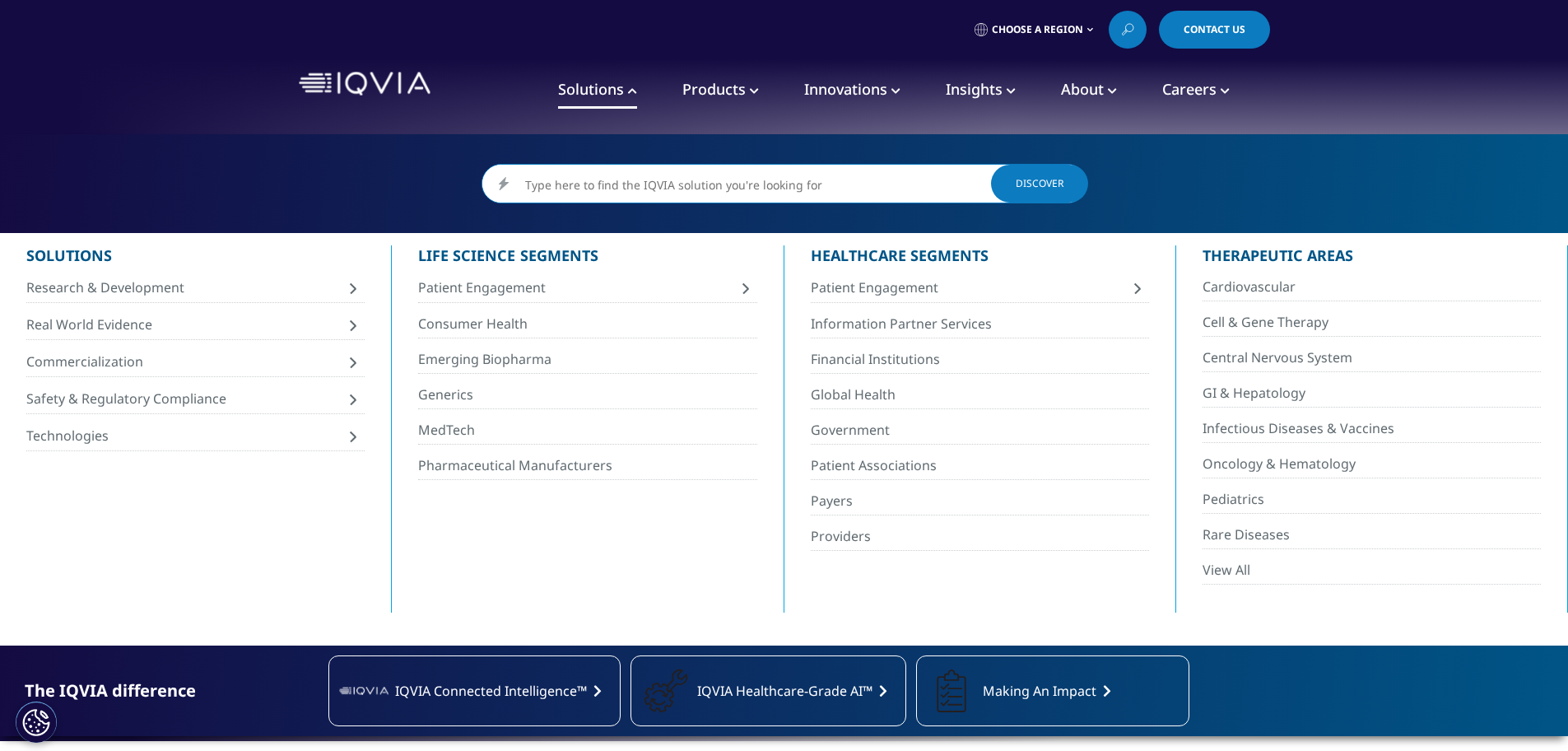
click at [950, 293] on span "Patient Engagement" at bounding box center [970, 287] width 320 height 18
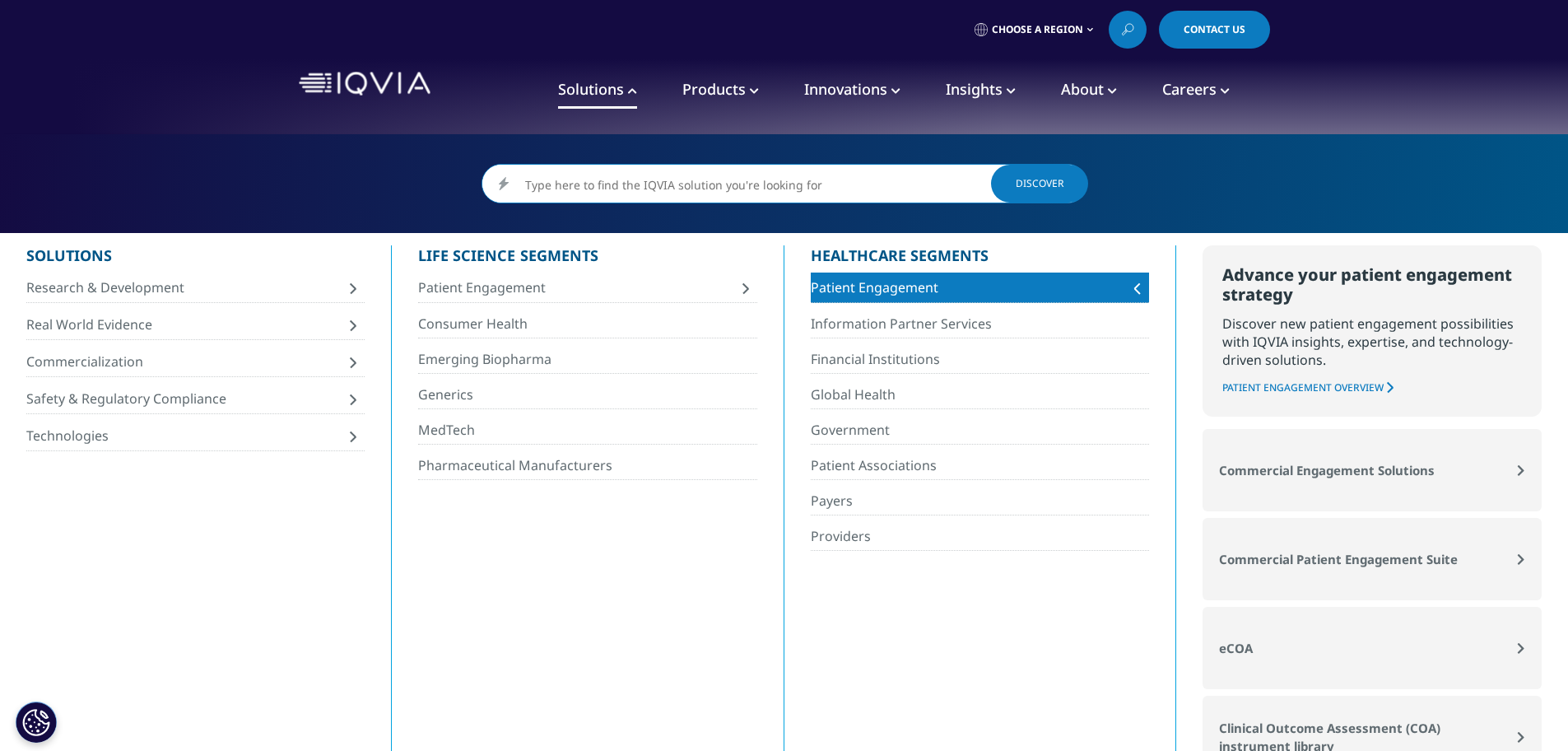
click at [980, 291] on span "Patient Engagement" at bounding box center [970, 287] width 320 height 18
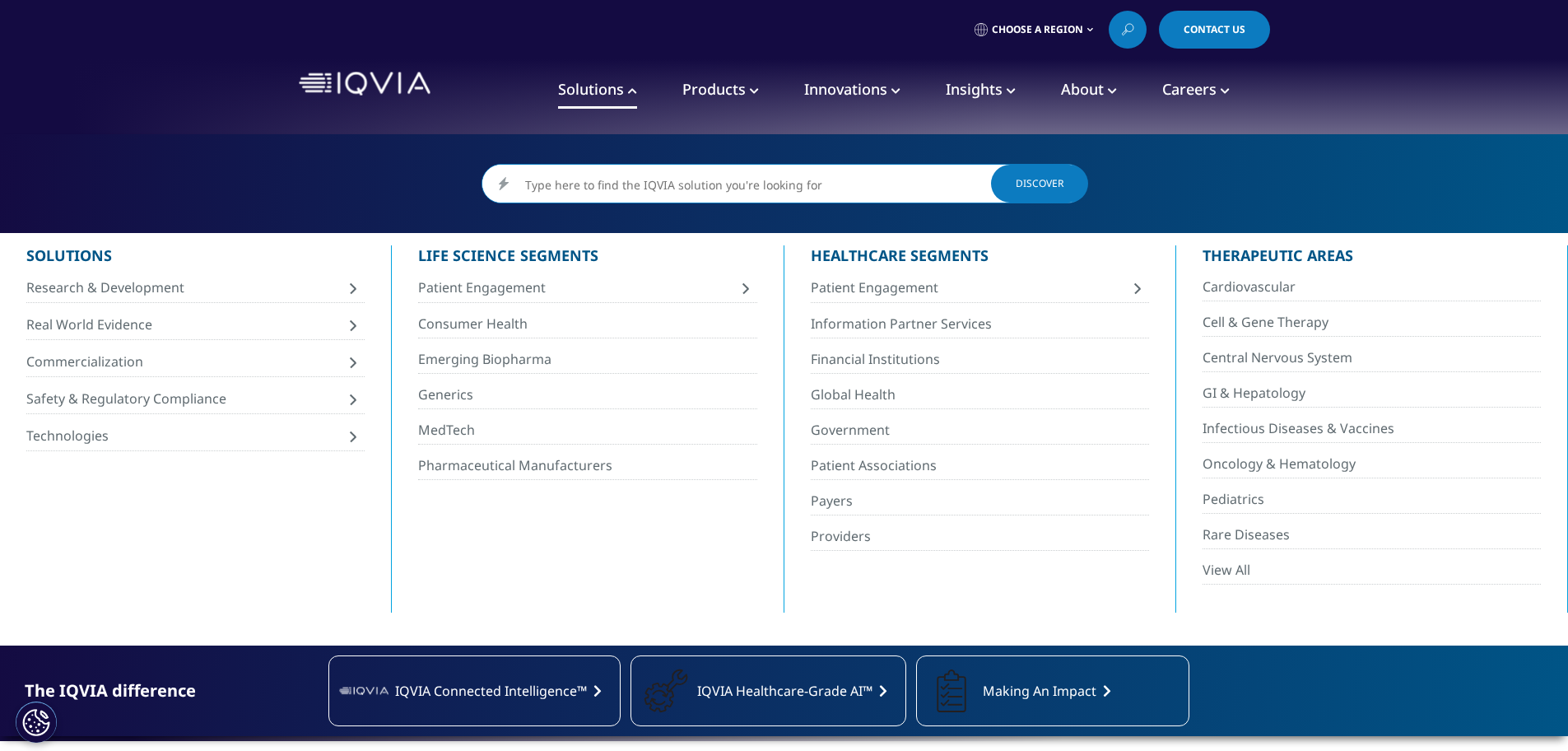
click at [707, 73] on link "Products" at bounding box center [720, 90] width 76 height 37
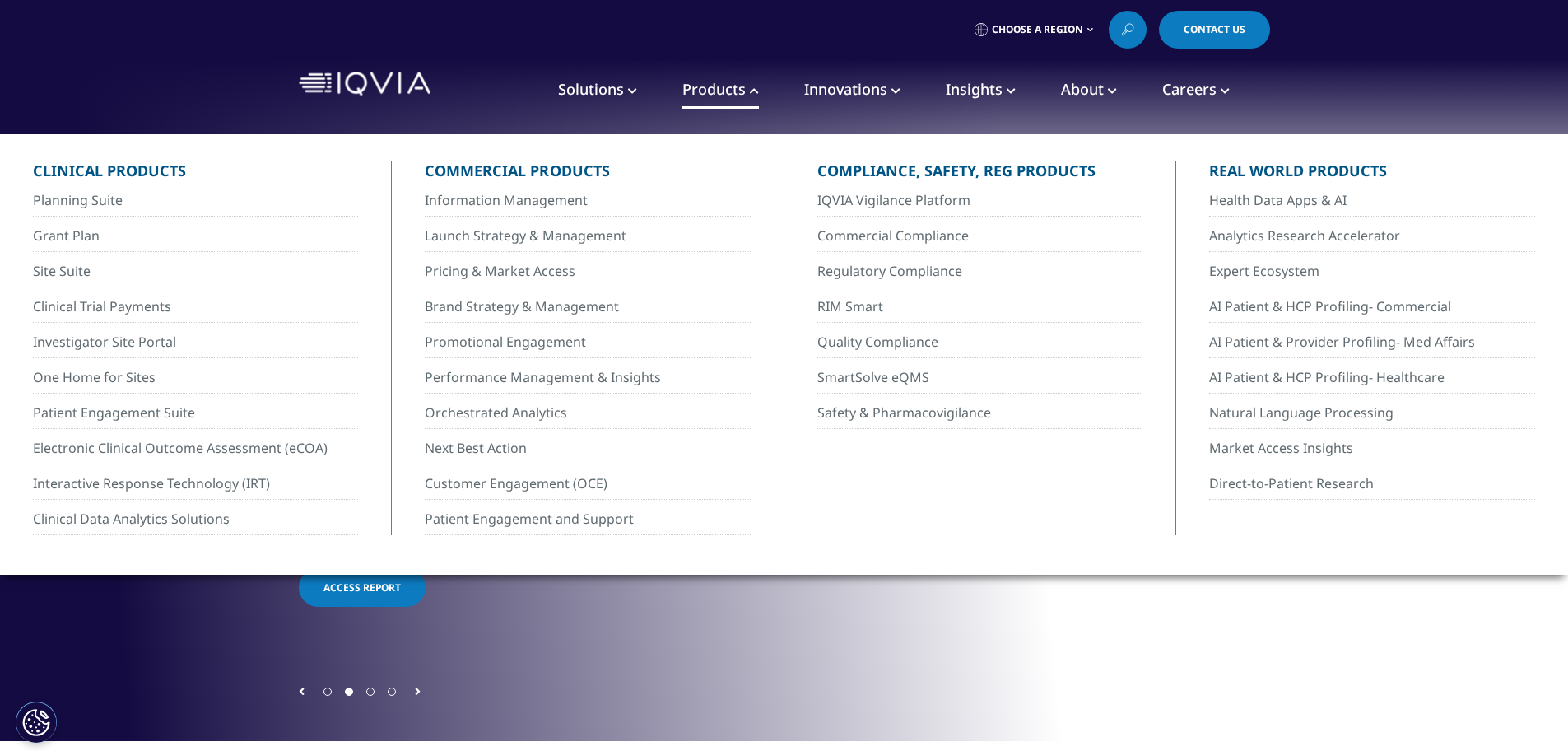
click at [871, 88] on span "Innovations" at bounding box center [845, 89] width 83 height 20
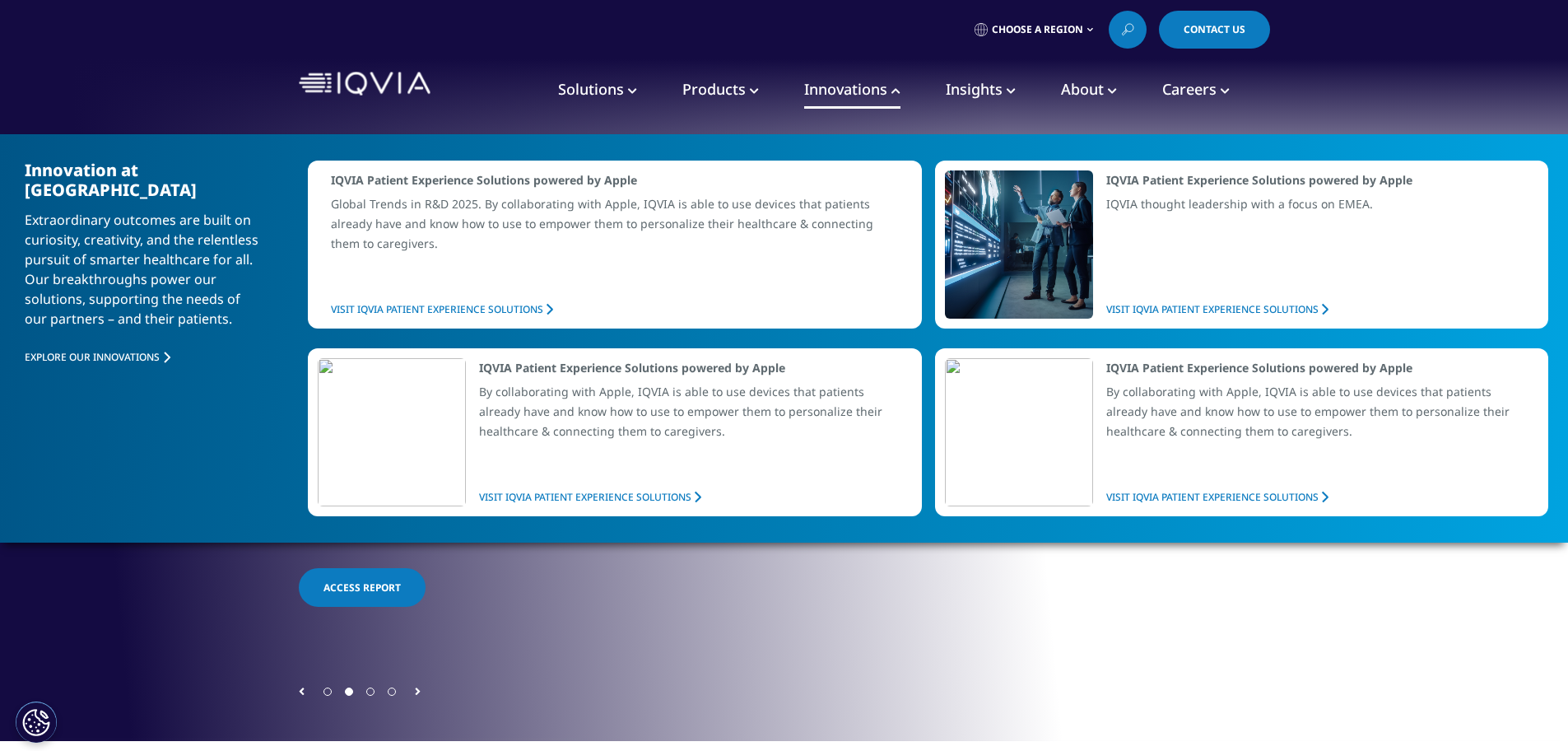
click at [606, 87] on span "Solutions" at bounding box center [591, 89] width 66 height 20
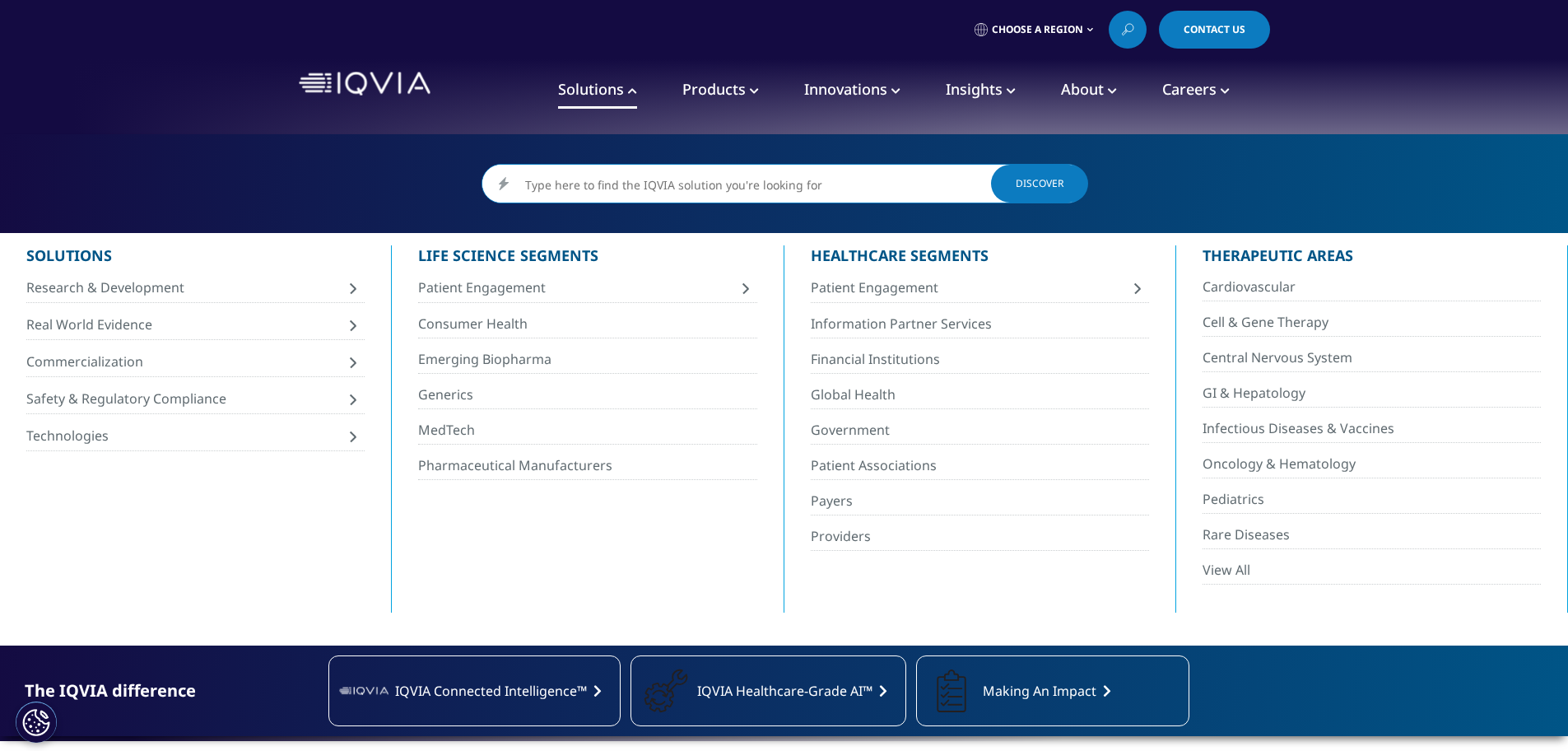
click at [878, 83] on span "Innovations" at bounding box center [845, 89] width 83 height 20
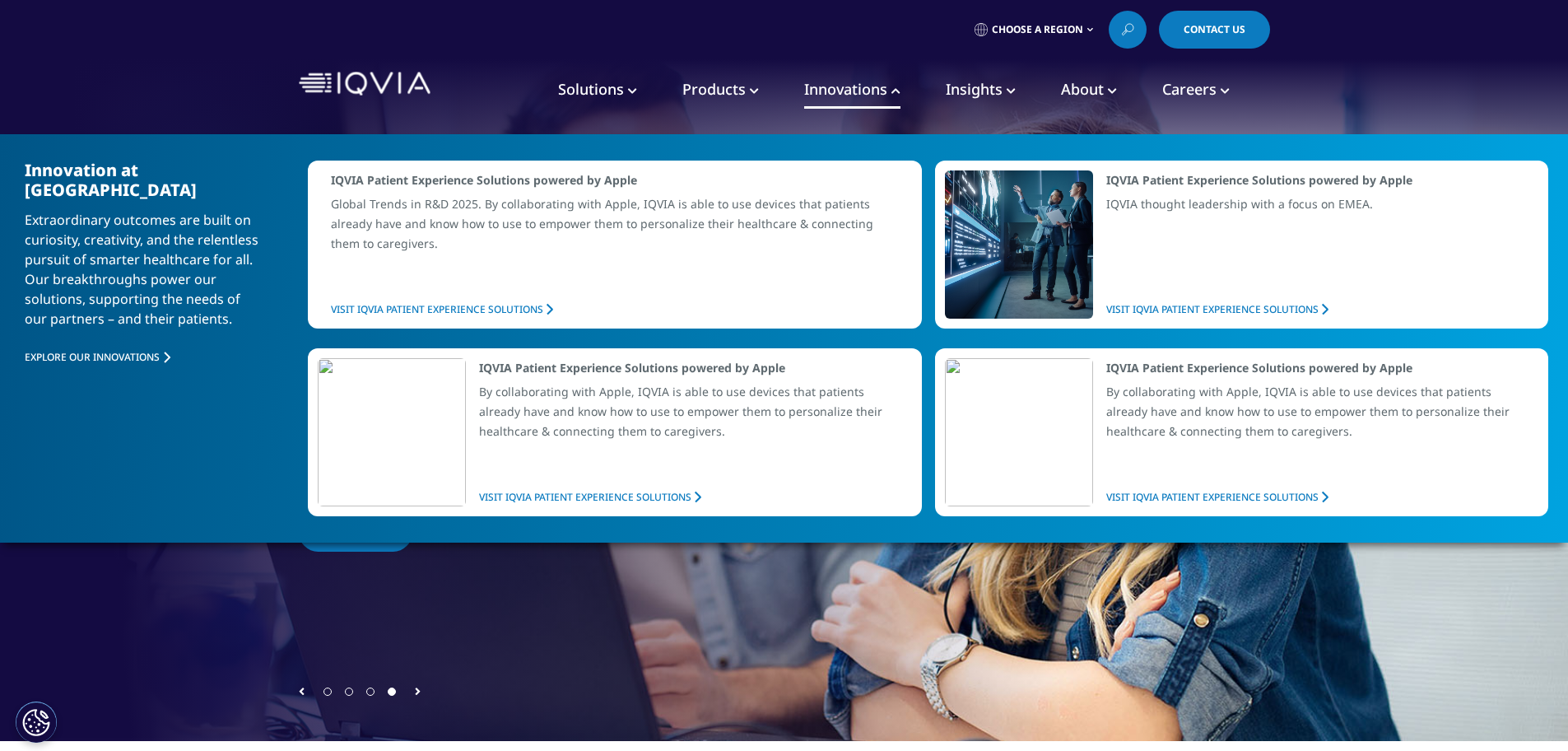
click at [975, 100] on link "Insights" at bounding box center [980, 90] width 70 height 37
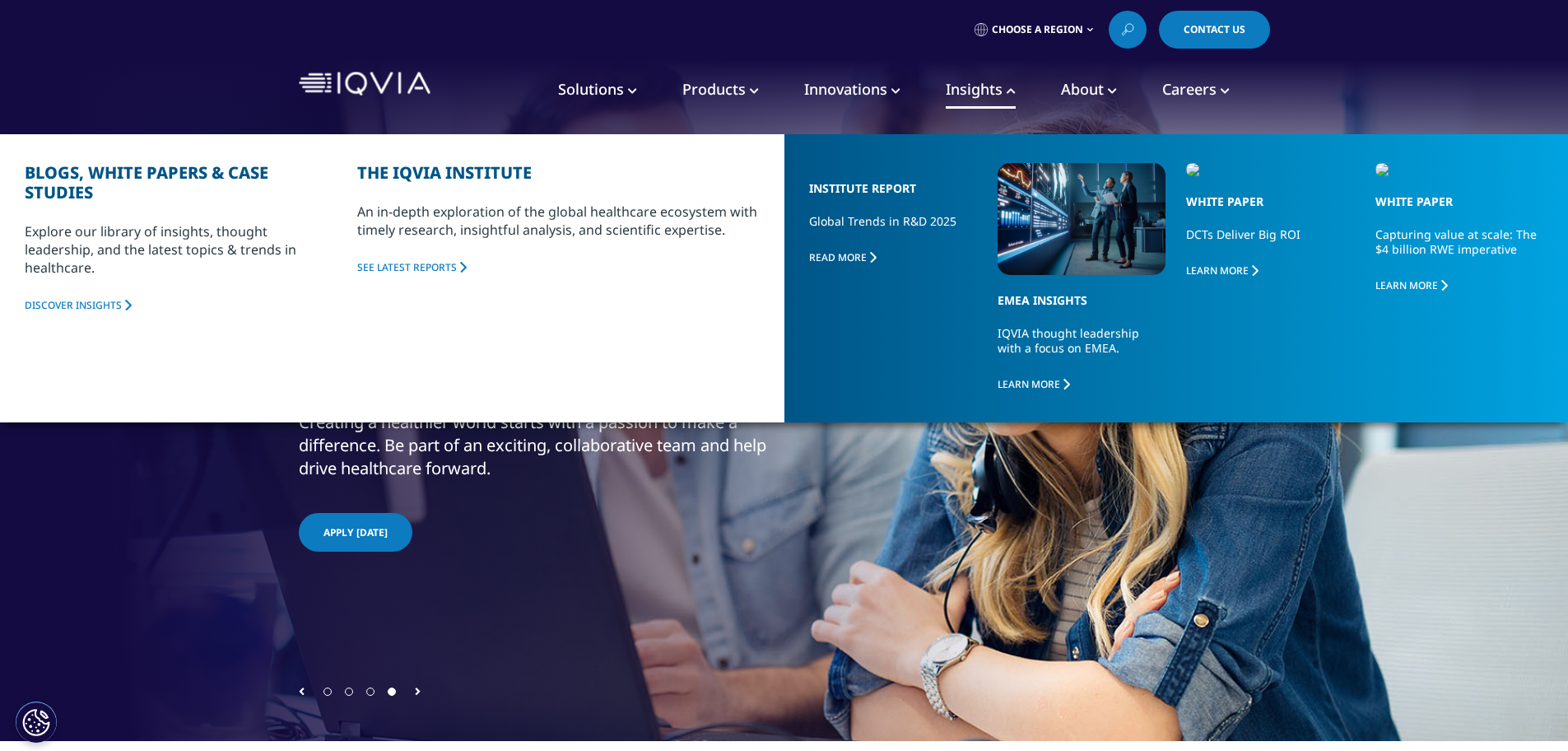
click at [866, 90] on span "Innovations" at bounding box center [845, 89] width 83 height 20
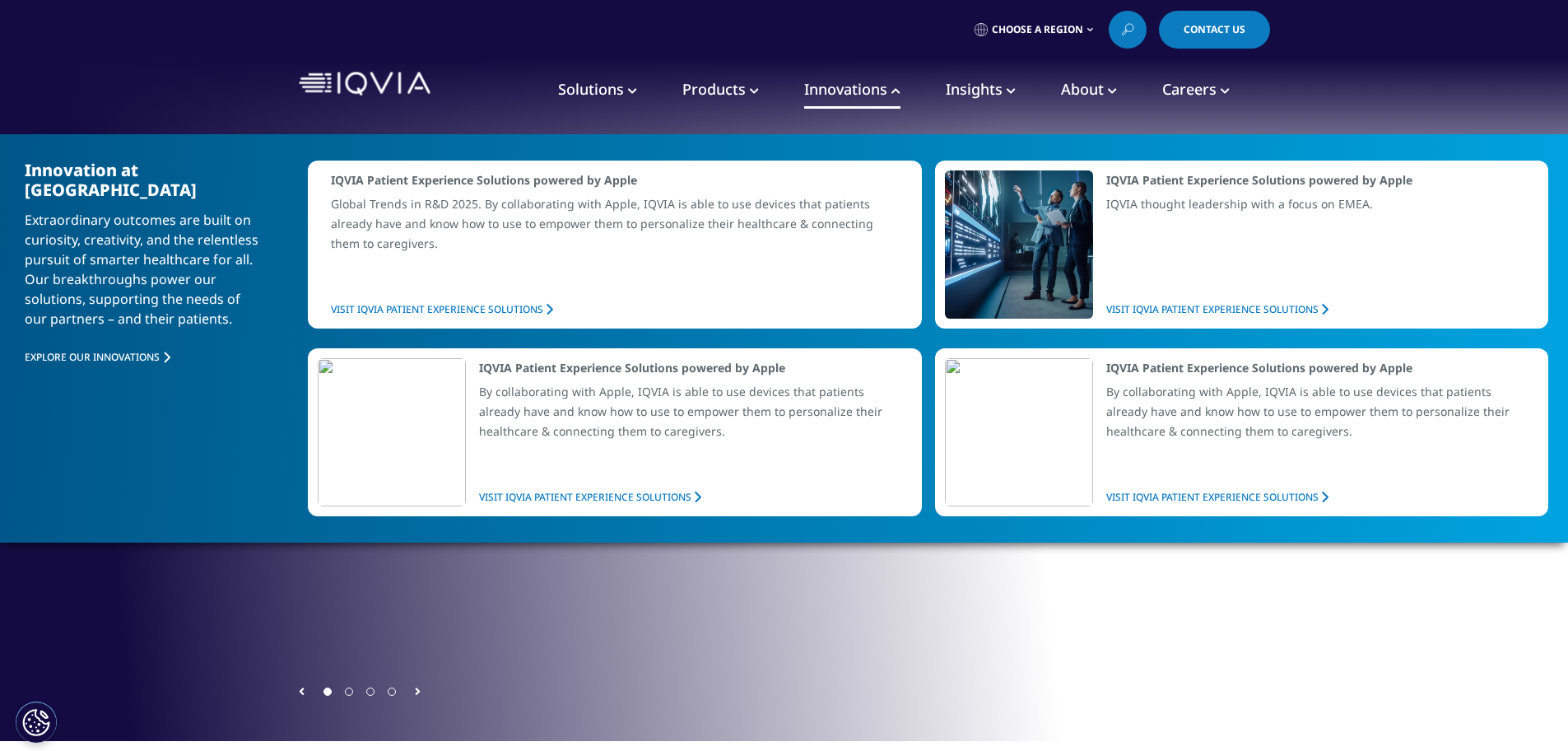
click at [751, 89] on icon at bounding box center [755, 92] width 9 height 9
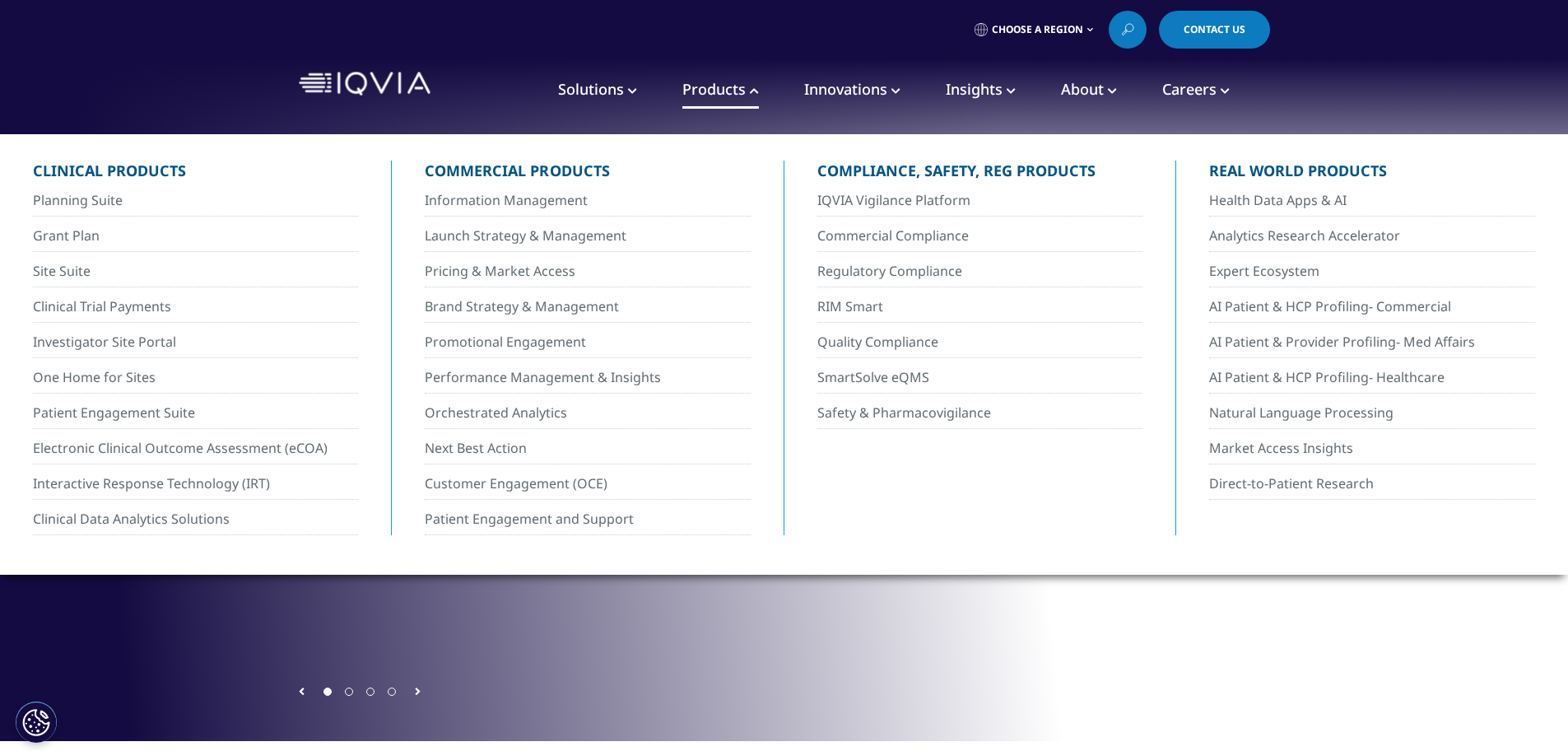
click at [585, 91] on span "Solutions" at bounding box center [591, 89] width 66 height 20
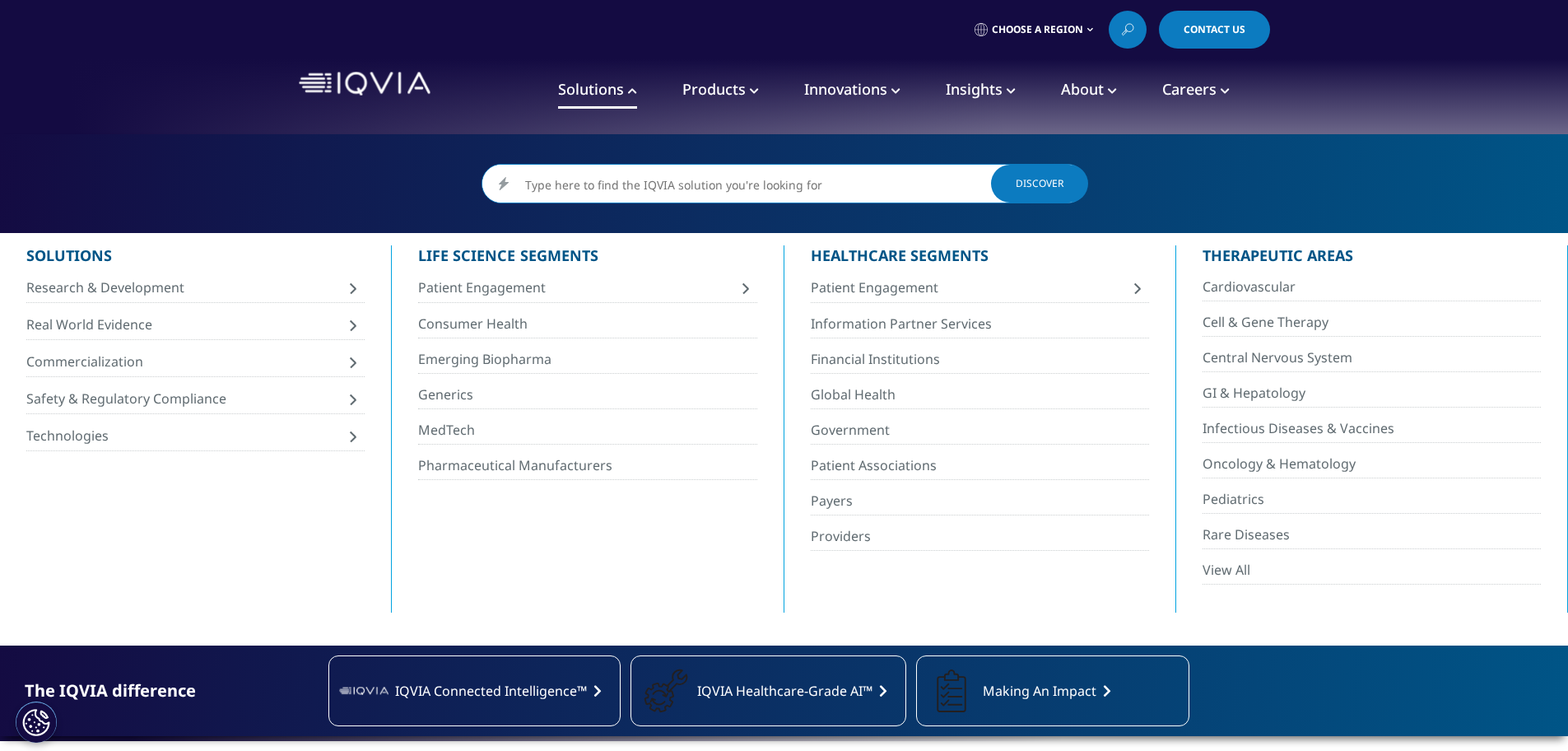
click at [714, 90] on span "Products" at bounding box center [713, 89] width 63 height 20
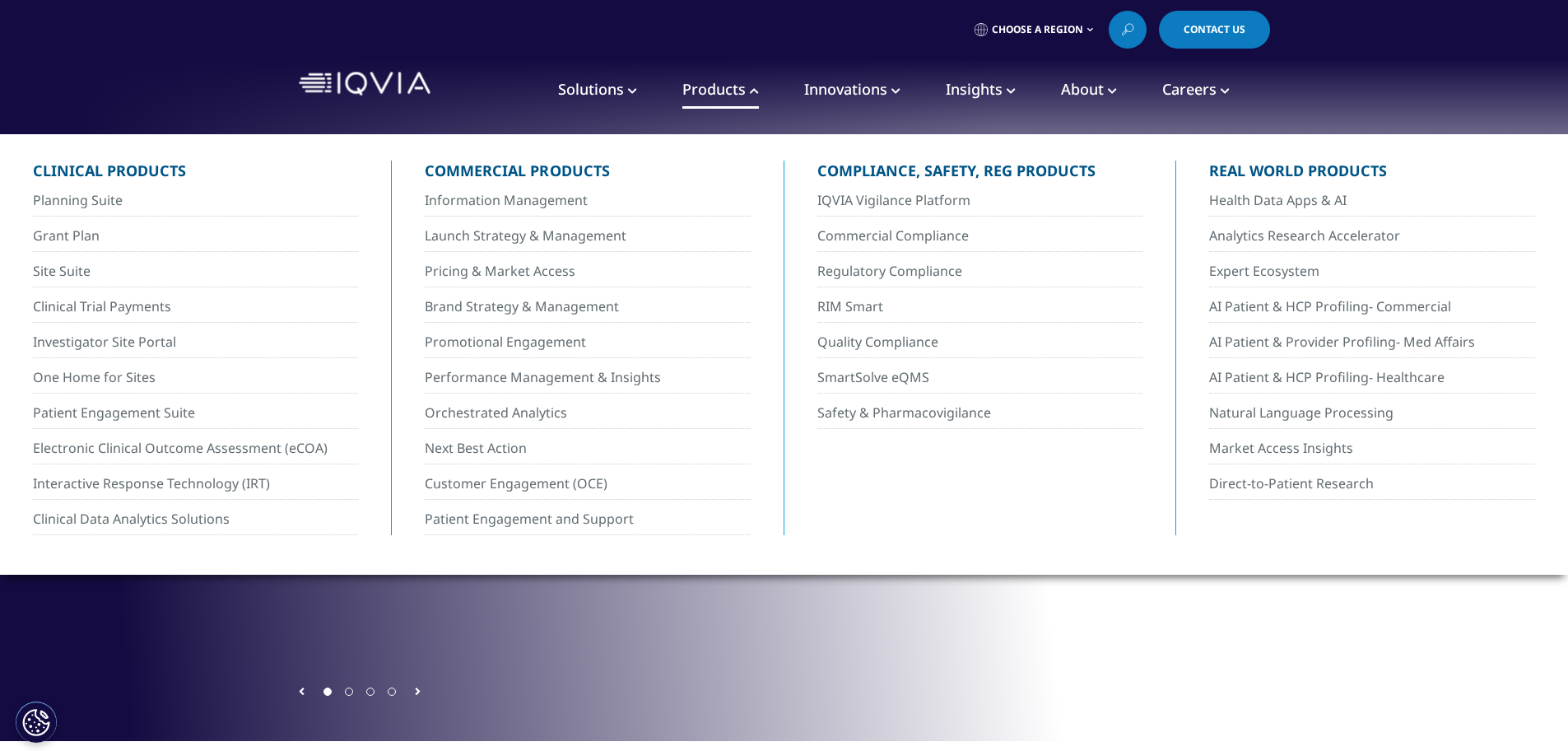
click at [847, 92] on span "Innovations" at bounding box center [845, 89] width 83 height 20
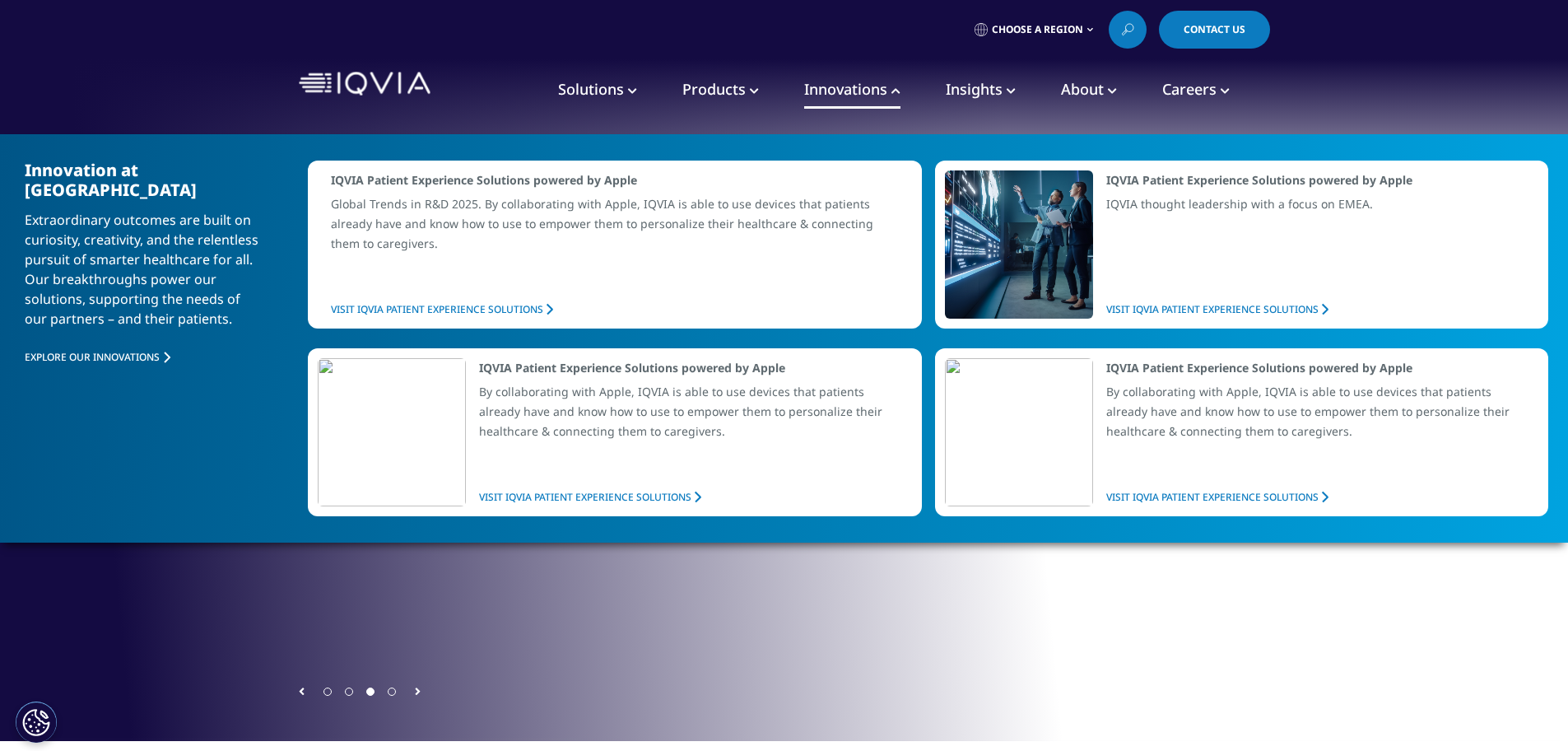
click at [953, 93] on span "Insights" at bounding box center [974, 89] width 57 height 20
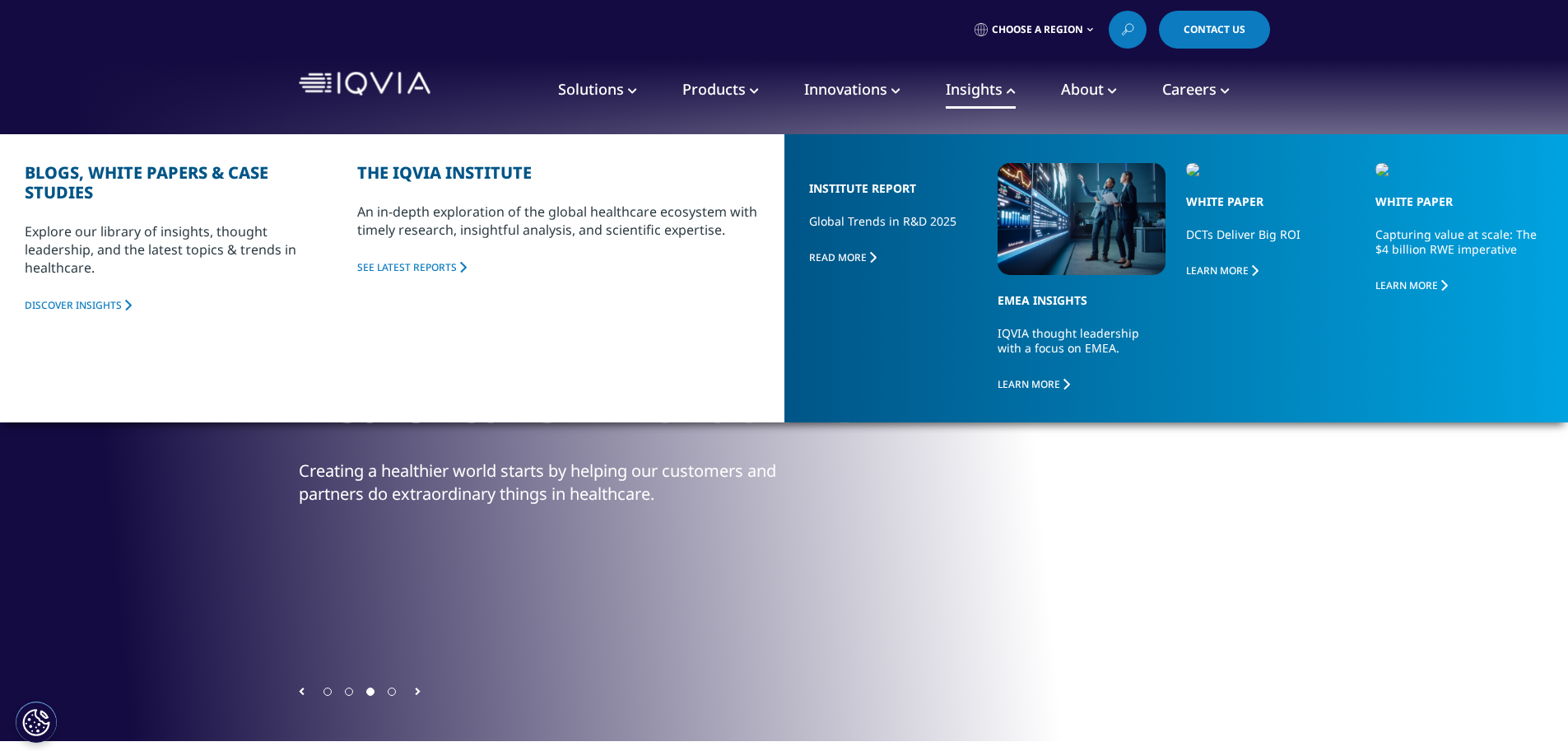
click at [735, 94] on span "Products" at bounding box center [713, 89] width 63 height 20
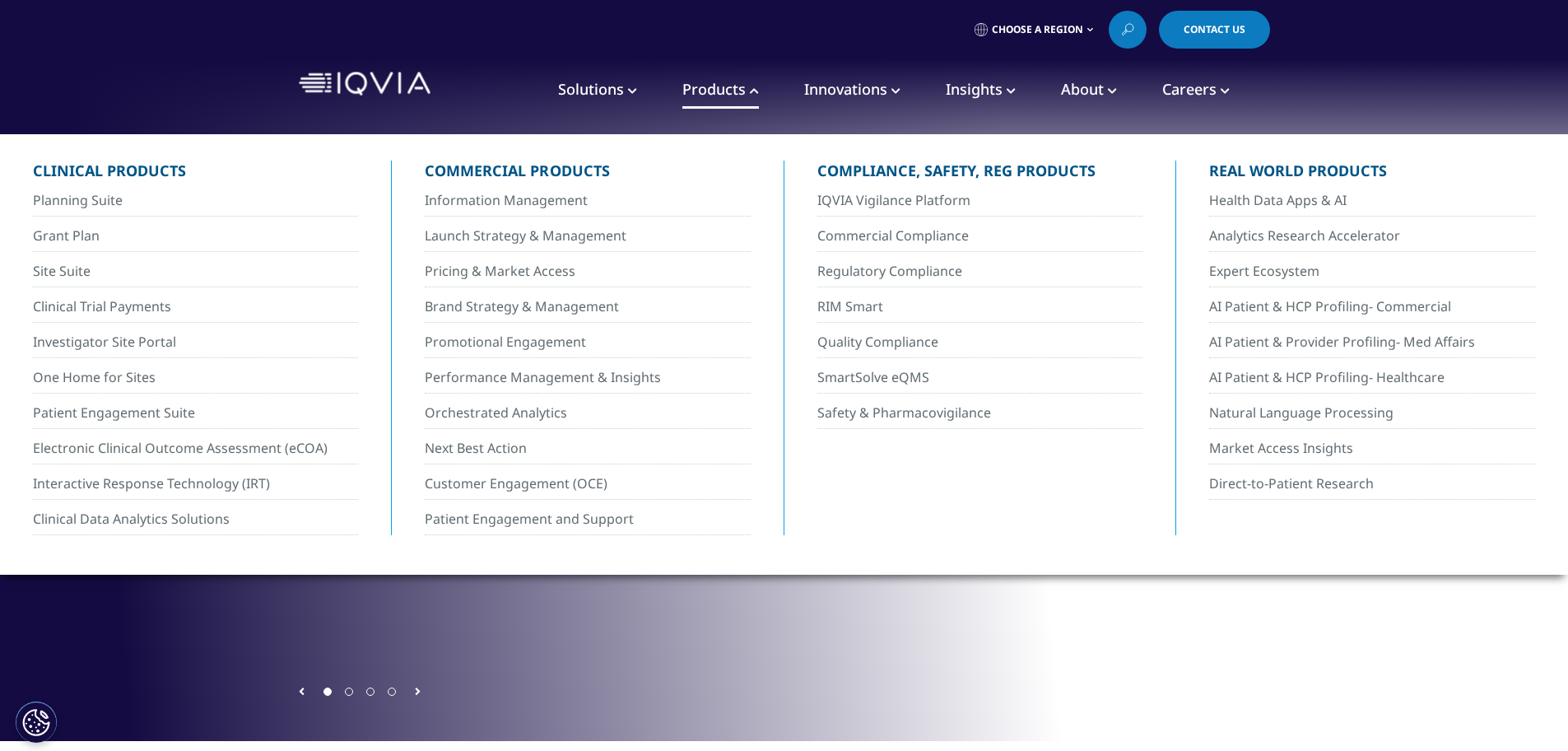
click at [865, 86] on span "Innovations" at bounding box center [845, 89] width 83 height 20
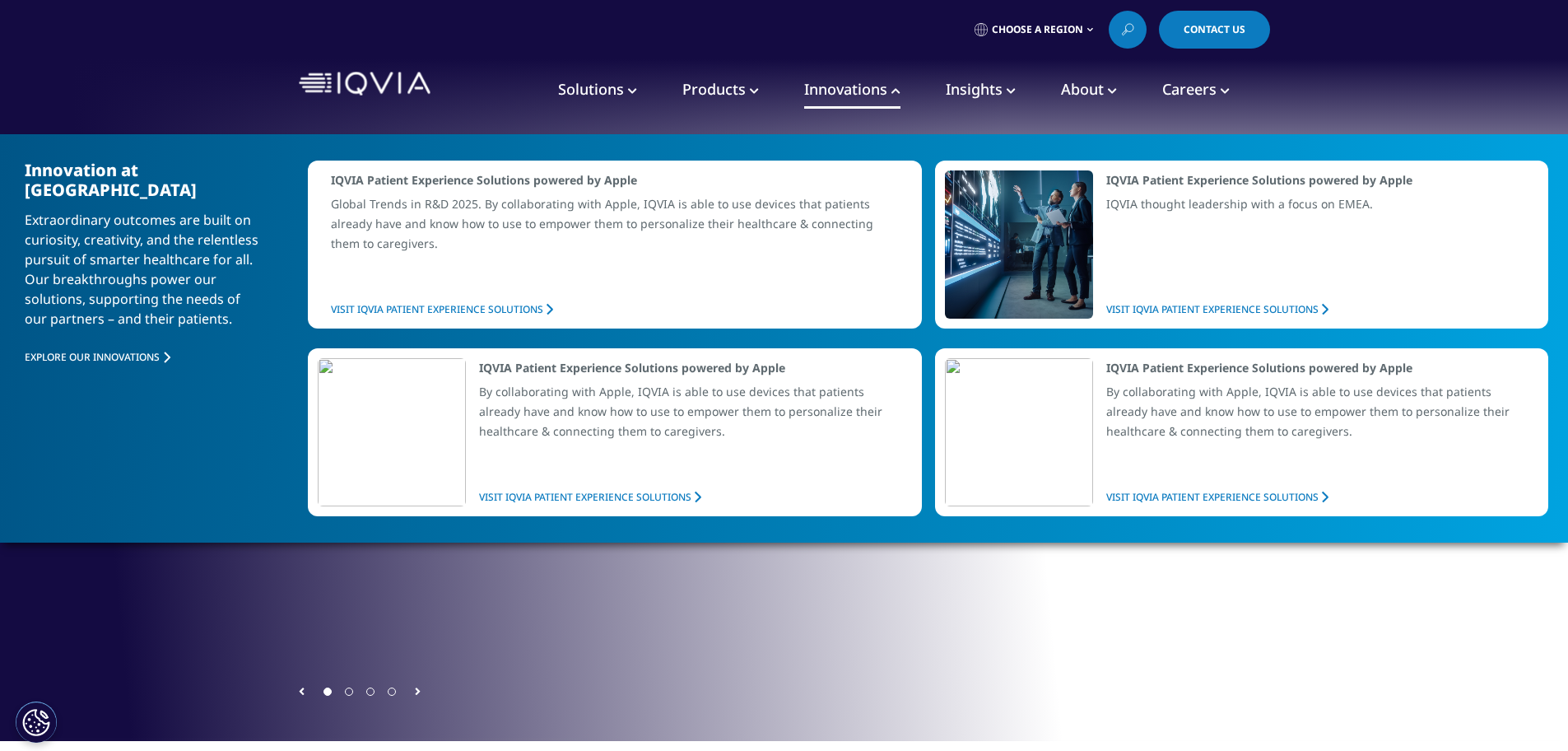
click at [991, 96] on span "Insights" at bounding box center [974, 89] width 57 height 20
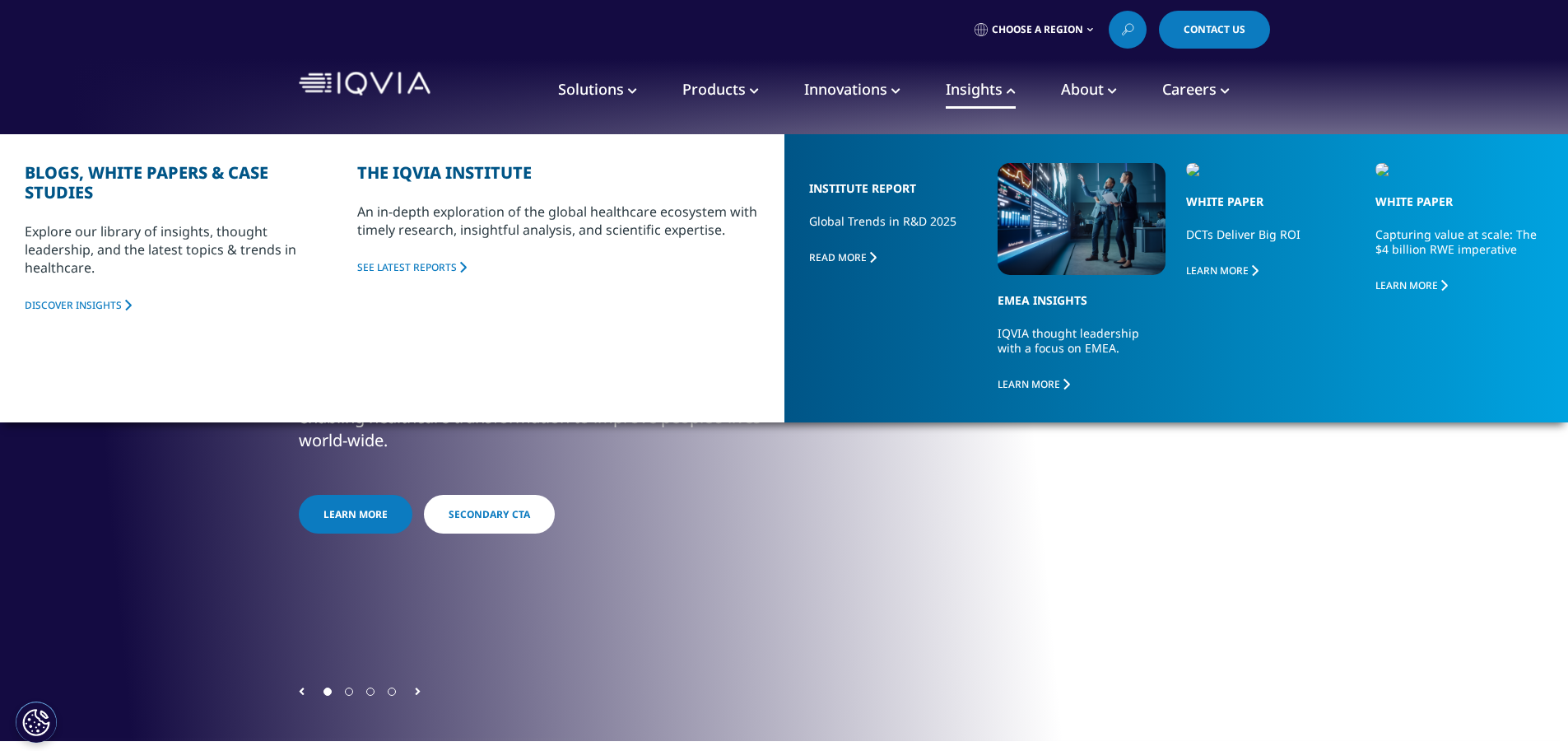
drag, startPoint x: 724, startPoint y: 84, endPoint x: 815, endPoint y: 100, distance: 92.4
click at [725, 84] on span "Products" at bounding box center [713, 89] width 63 height 20
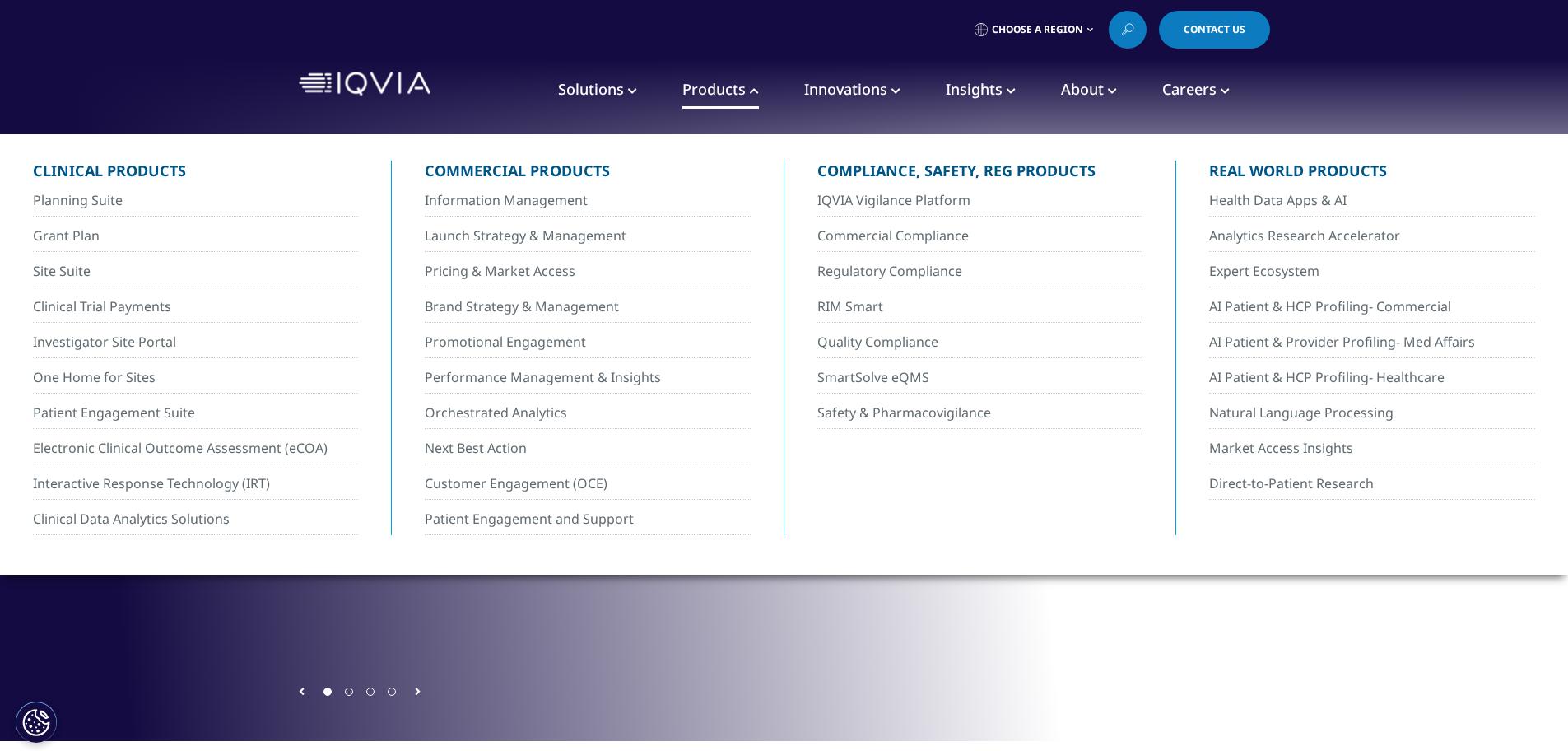
click at [872, 94] on span "Innovations" at bounding box center [845, 89] width 83 height 20
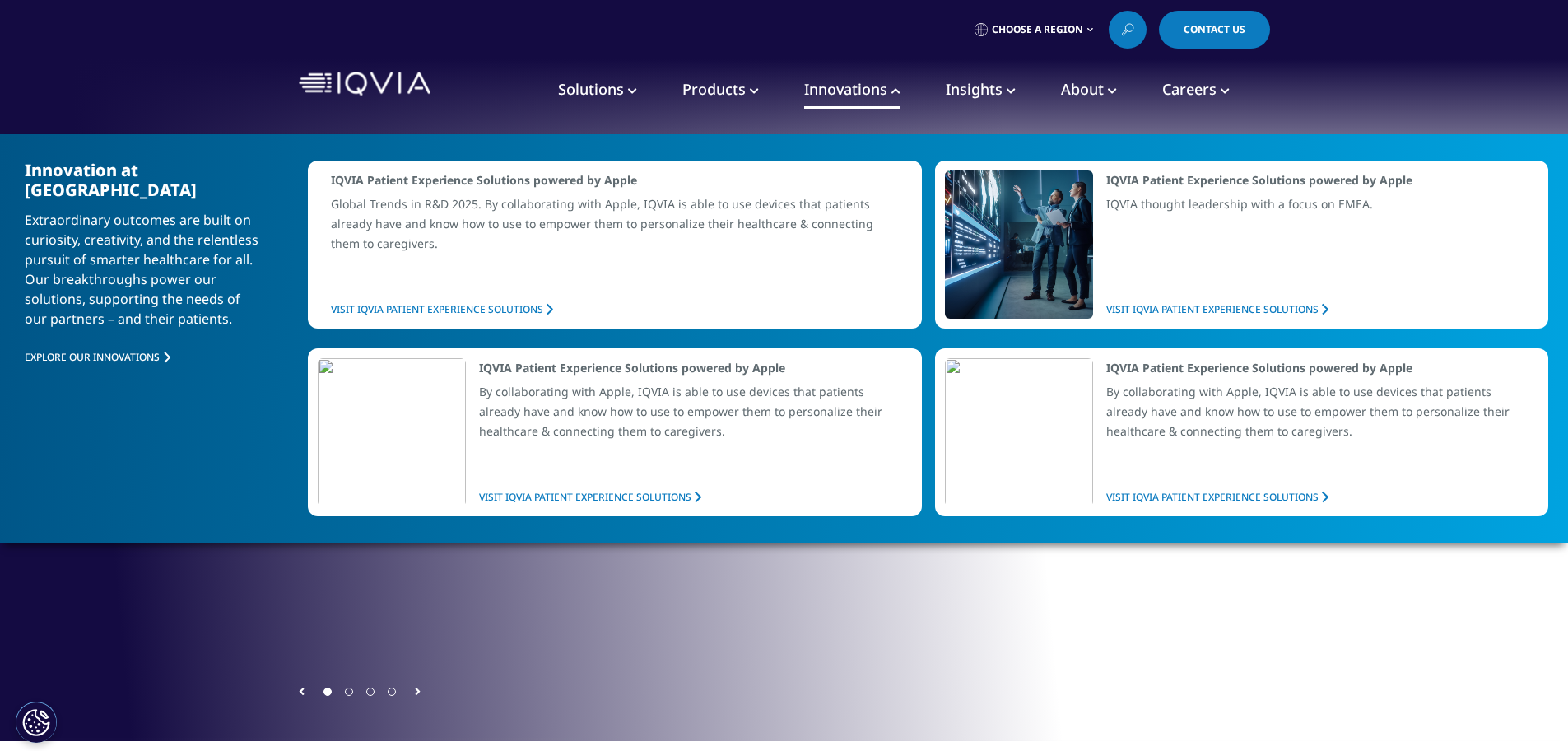
click at [603, 83] on span "Solutions" at bounding box center [591, 89] width 66 height 20
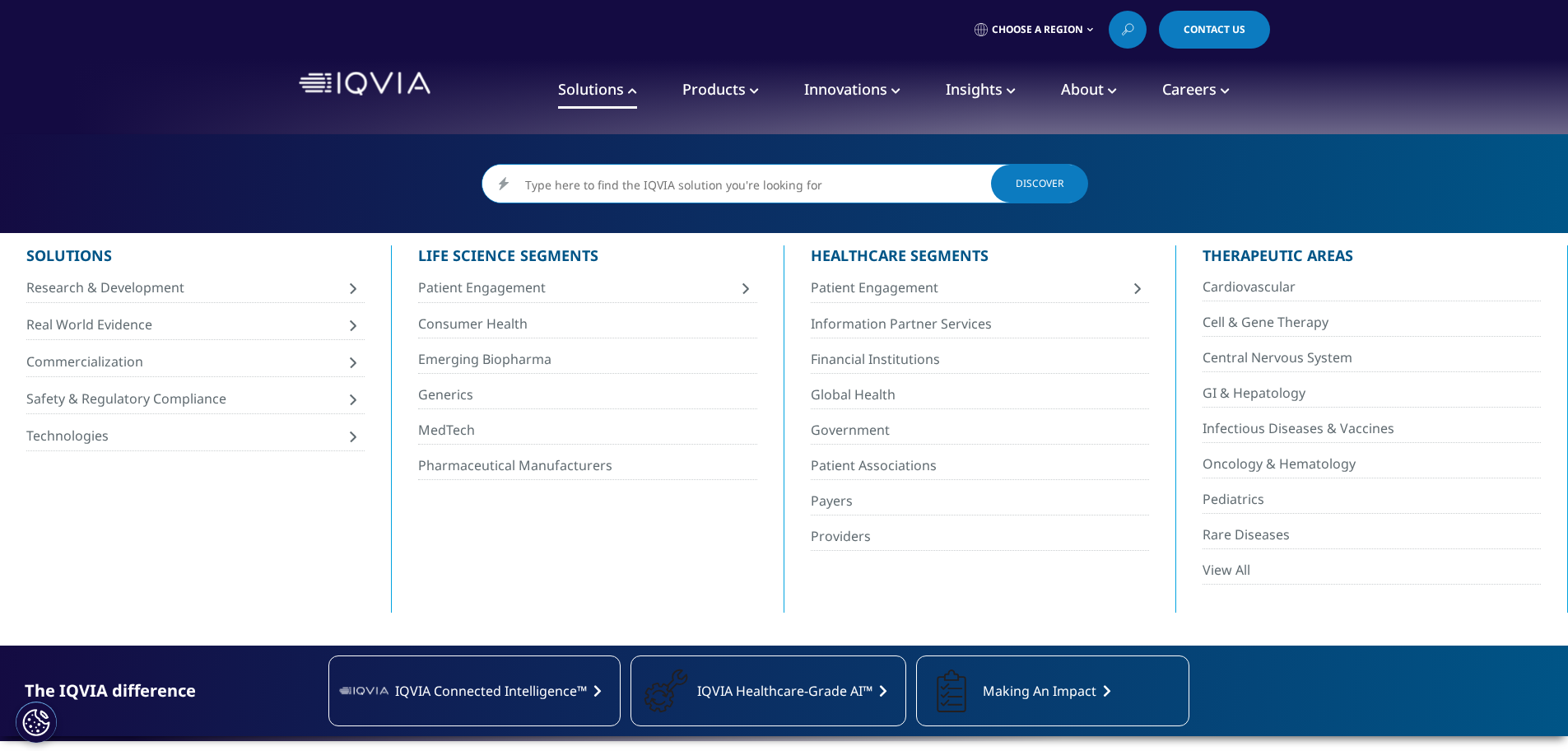
click at [727, 87] on span "Products" at bounding box center [713, 89] width 63 height 20
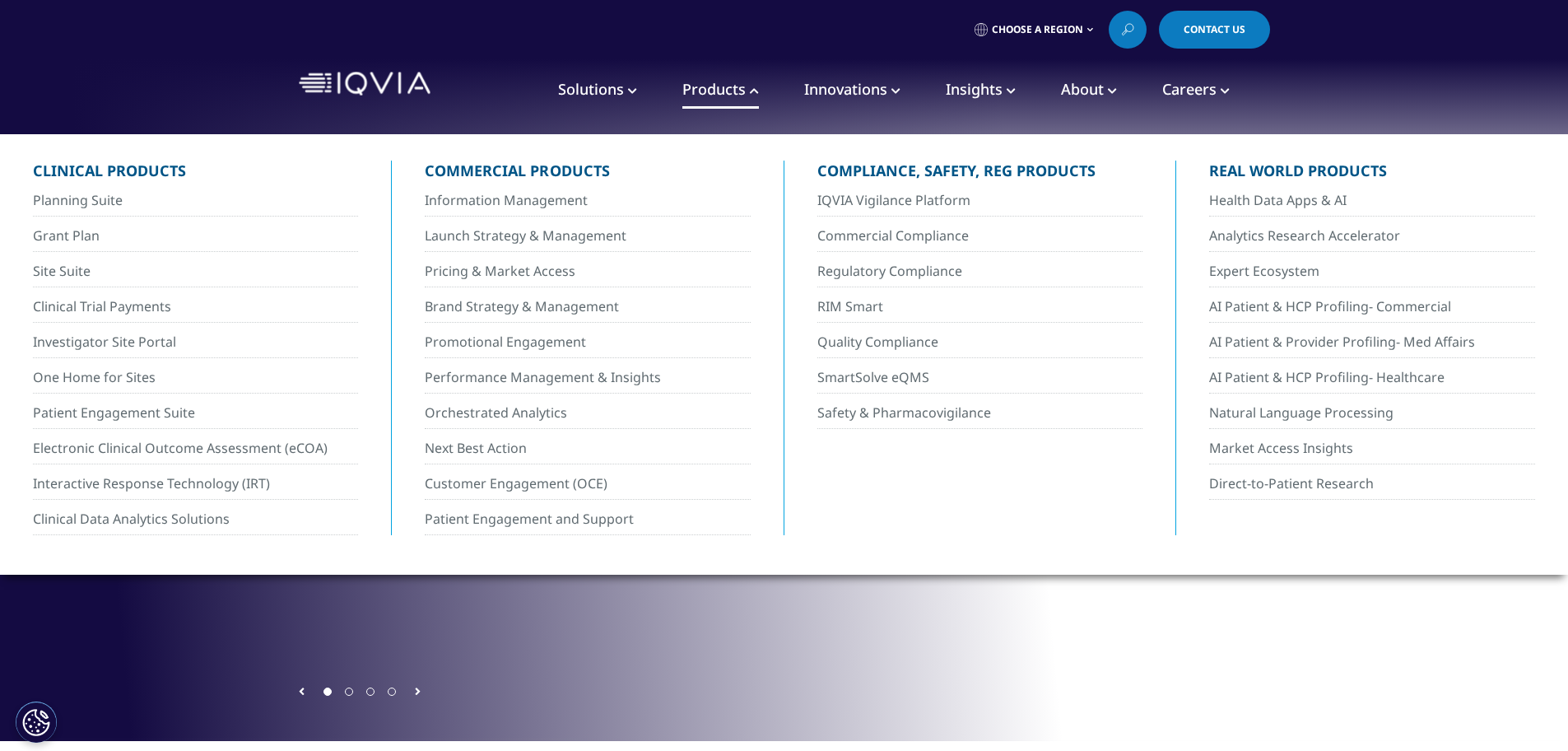
click at [874, 89] on span "Innovations" at bounding box center [845, 89] width 83 height 20
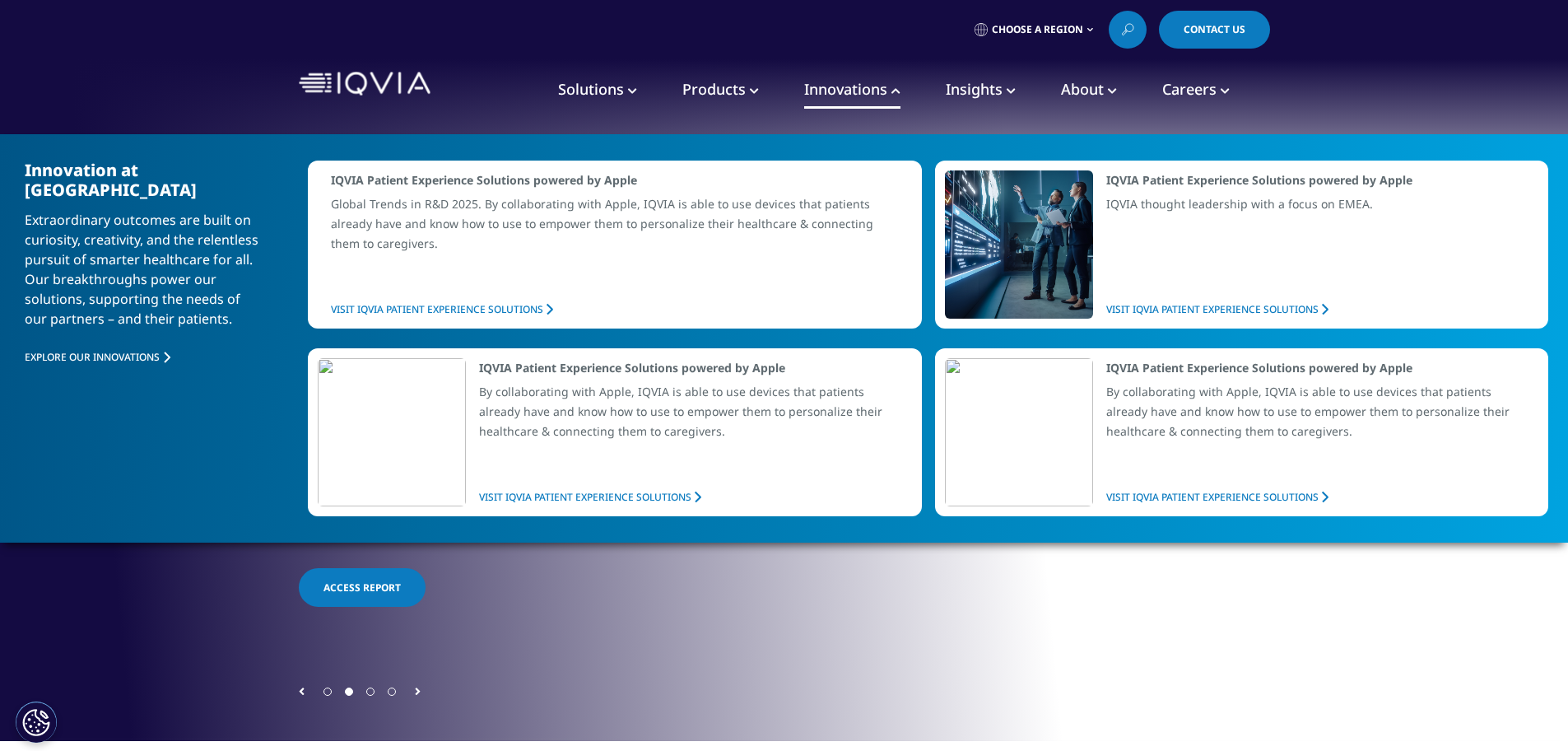
click at [591, 95] on span "Solutions" at bounding box center [591, 89] width 66 height 20
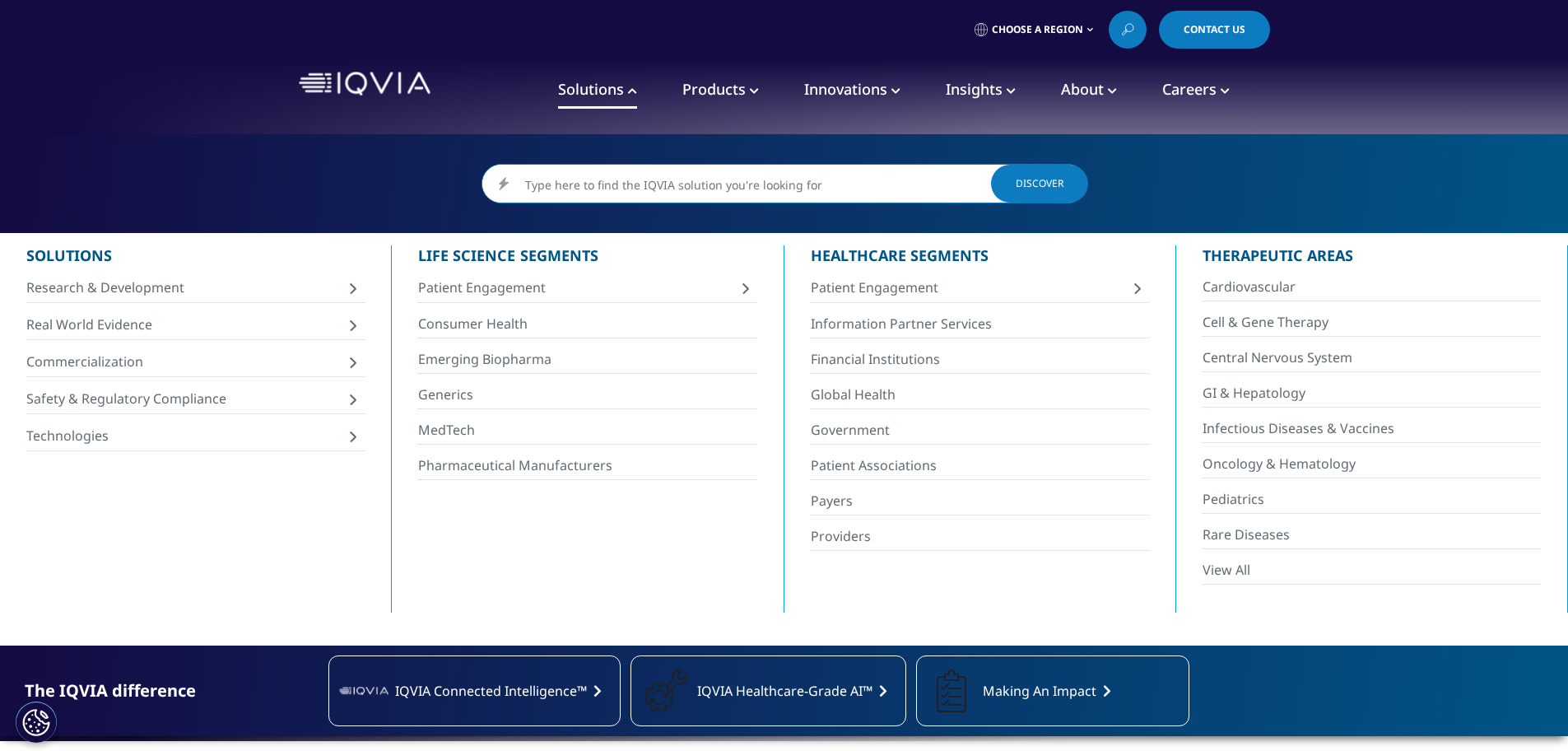
click at [591, 87] on span "Solutions" at bounding box center [591, 89] width 66 height 20
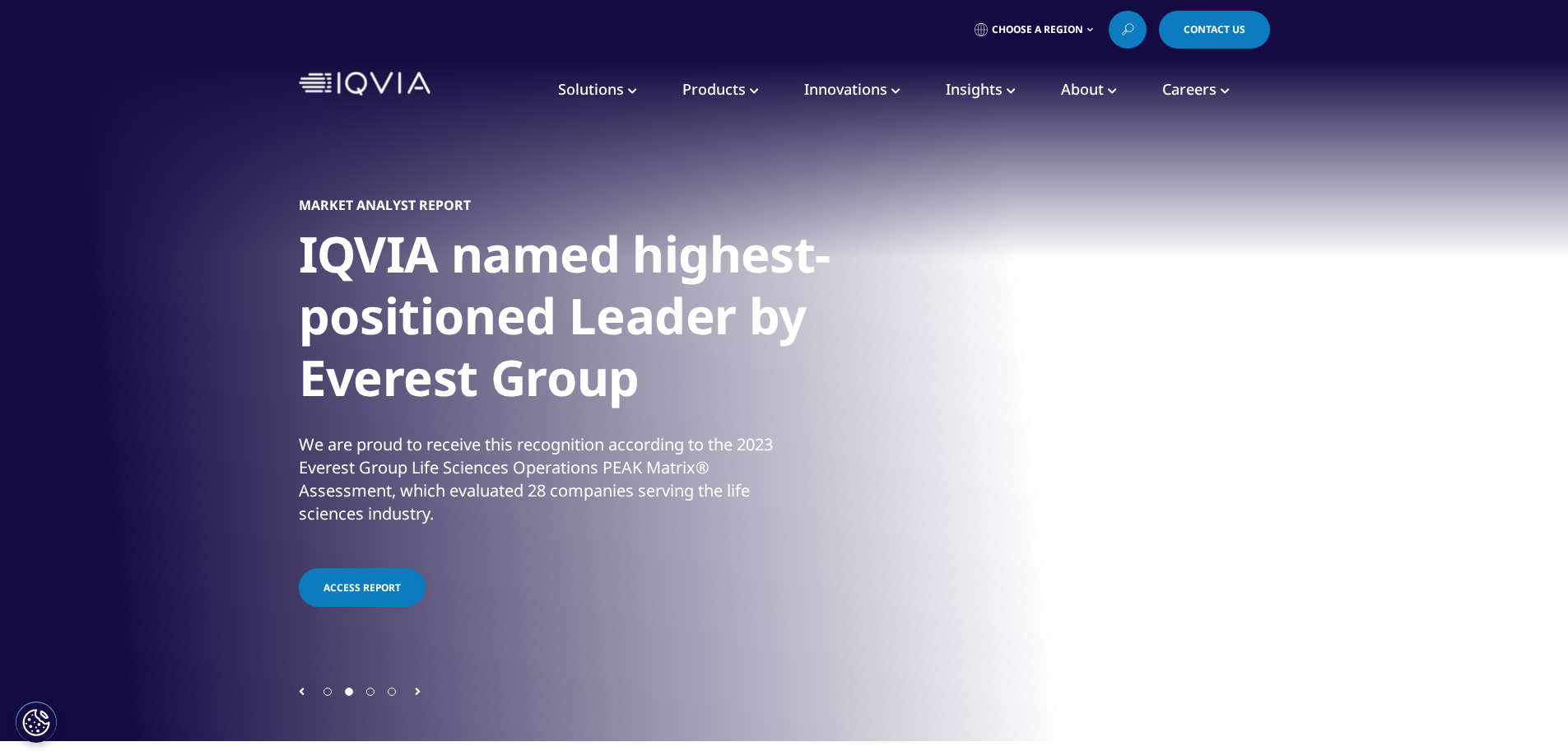
click at [614, 87] on span "Solutions" at bounding box center [591, 89] width 66 height 20
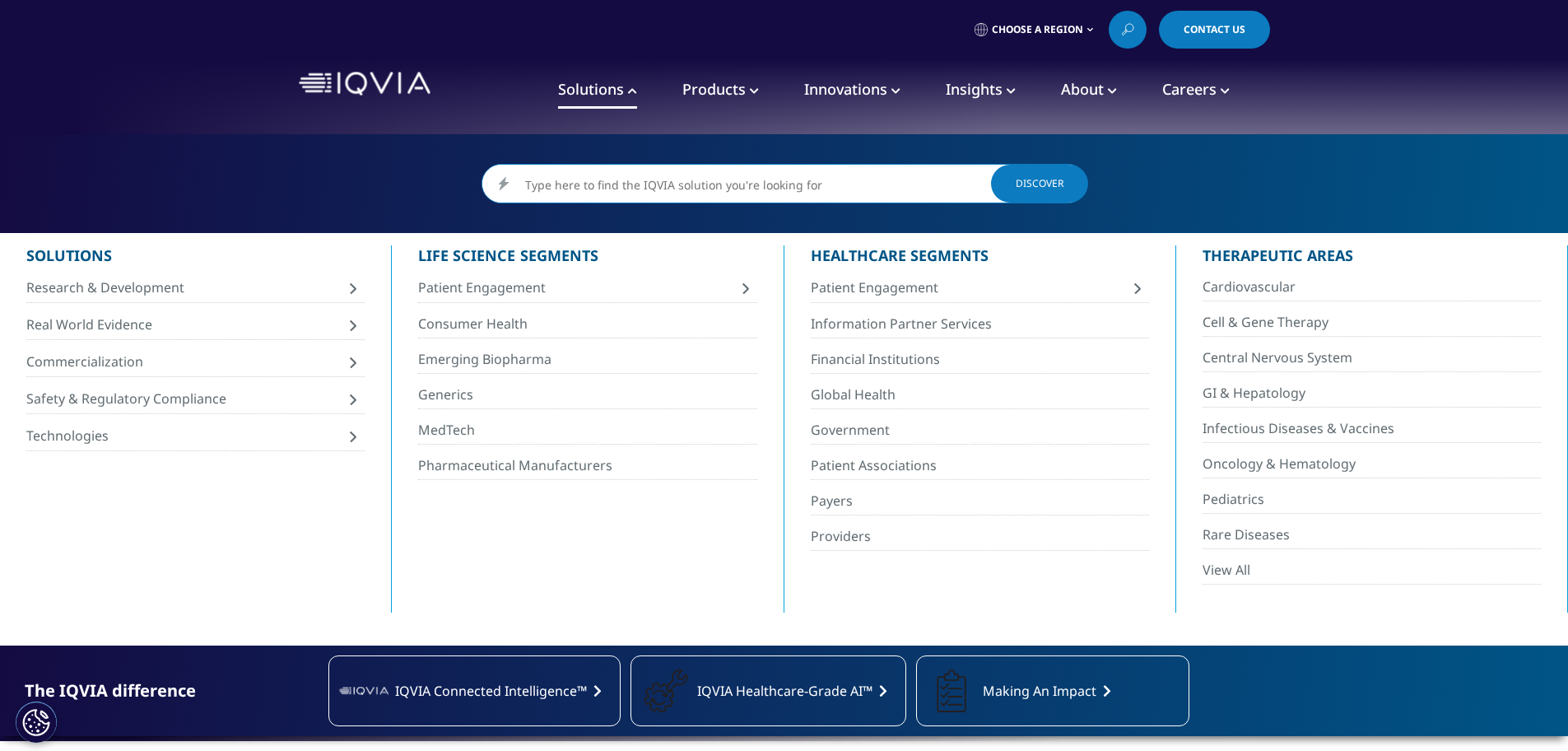
click at [637, 182] on input "Search" at bounding box center [784, 184] width 604 height 40
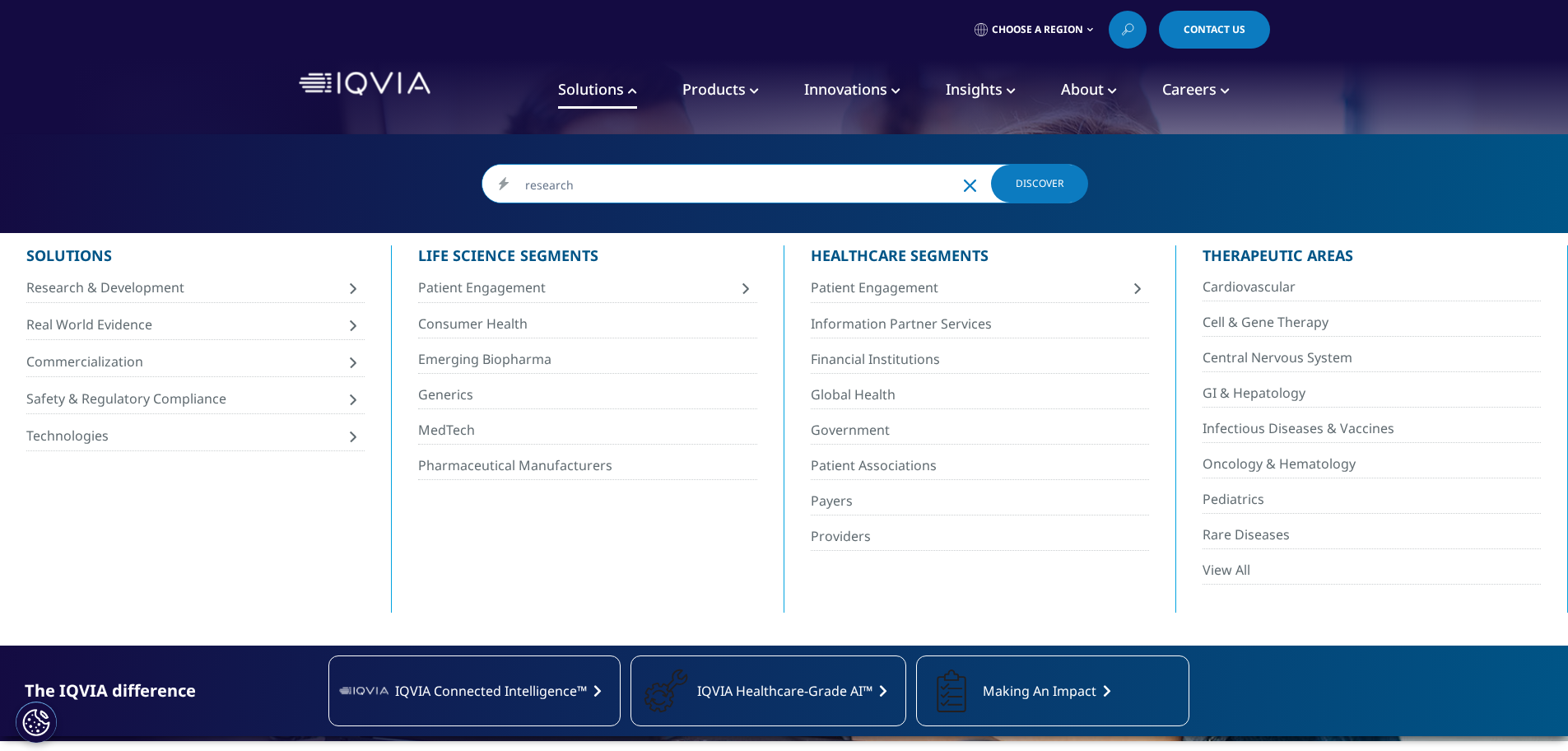
click at [659, 184] on input "research" at bounding box center [784, 184] width 604 height 40
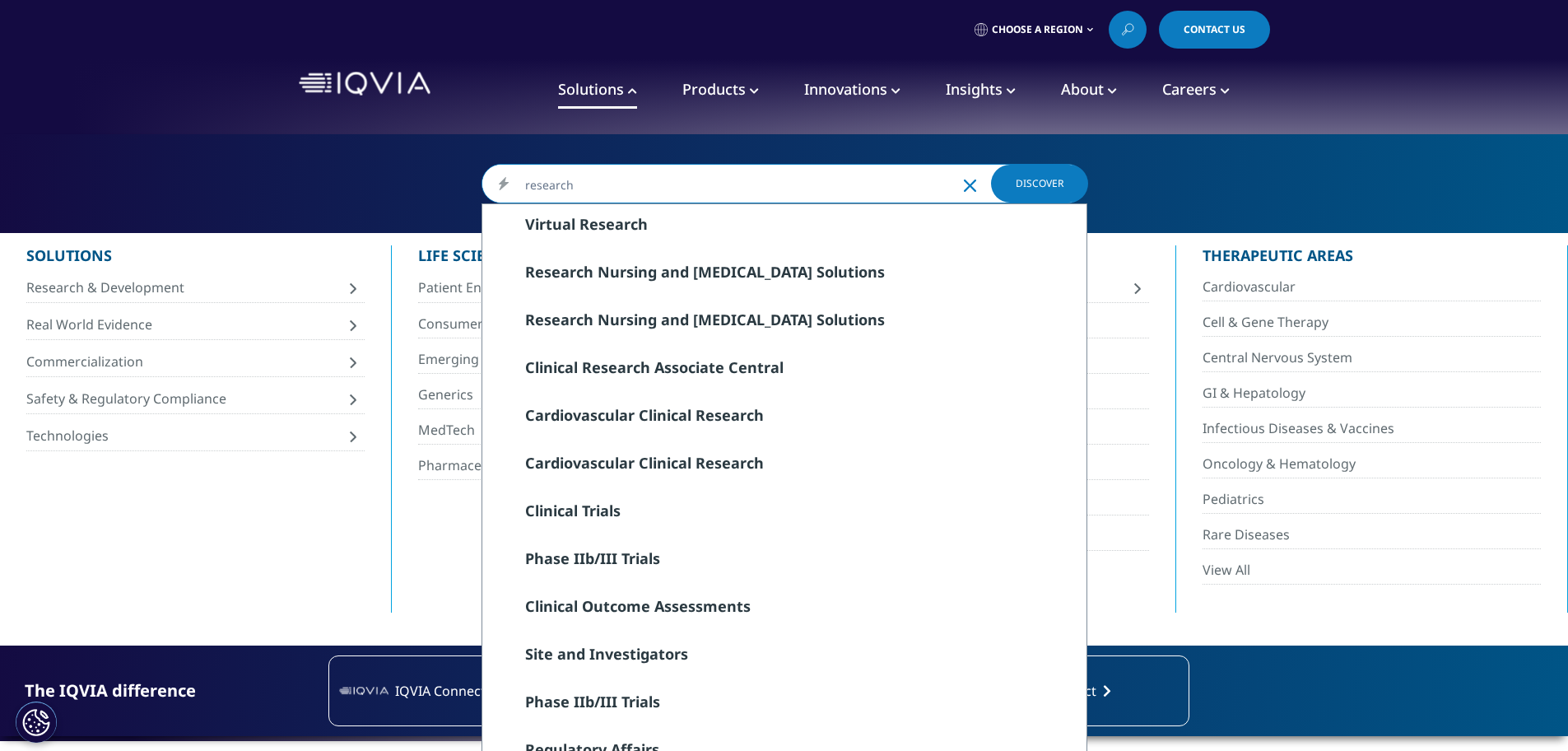
type input "research"
click at [971, 184] on icon "Clear" at bounding box center [969, 185] width 12 height 12
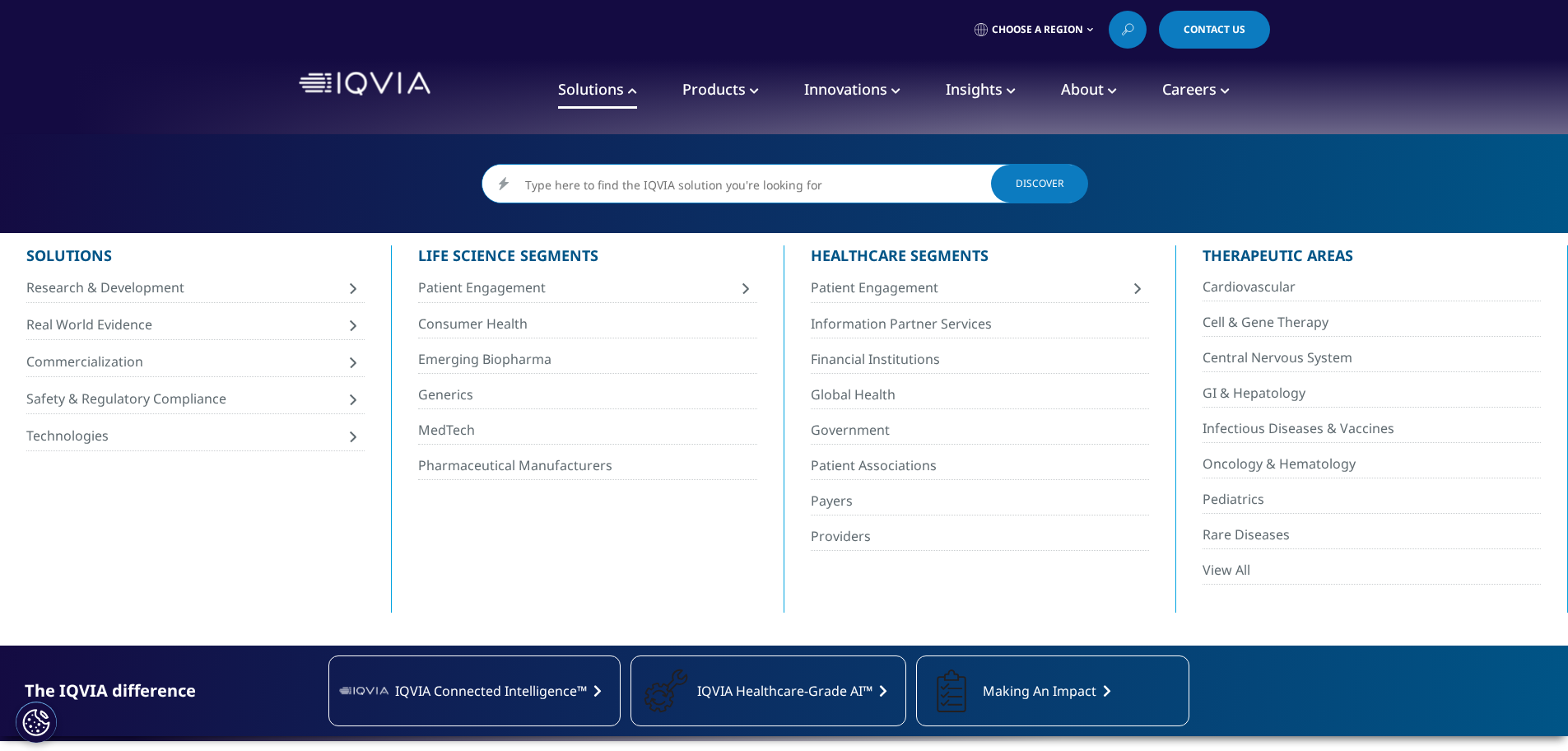
click at [196, 276] on link "Research & Development" at bounding box center [195, 288] width 339 height 30
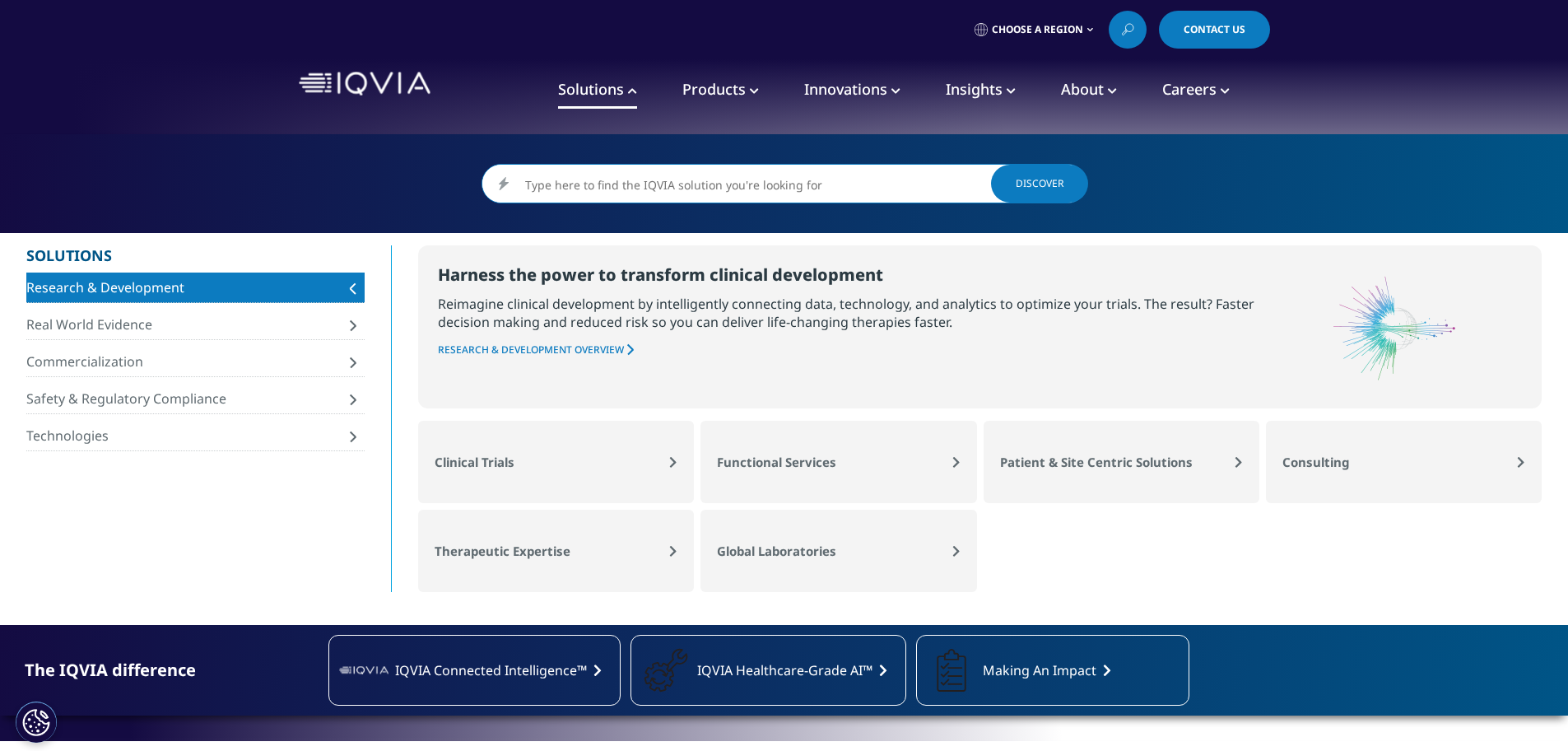
click at [252, 277] on link "Research & Development" at bounding box center [195, 288] width 339 height 30
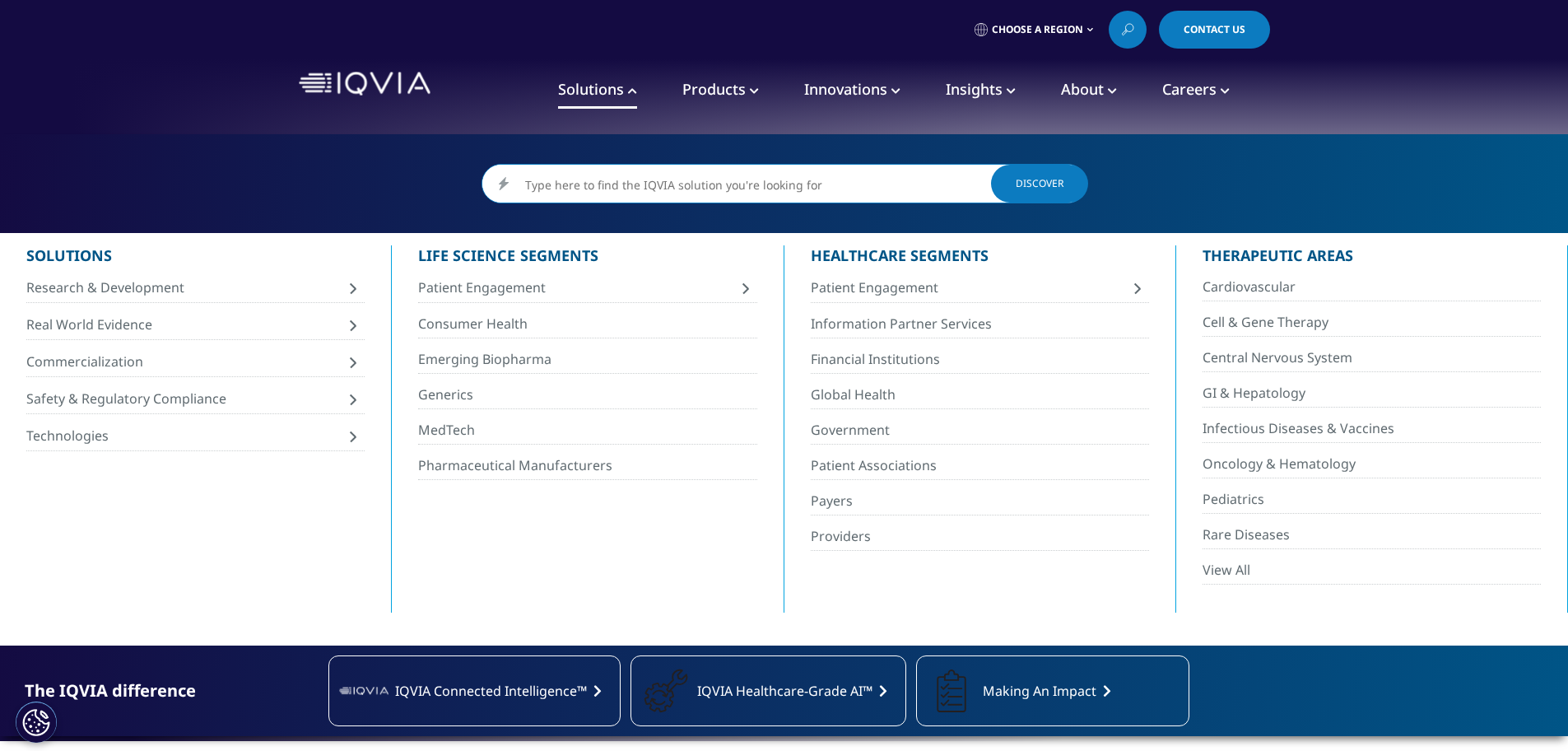
click at [859, 88] on span "Innovations" at bounding box center [845, 89] width 83 height 20
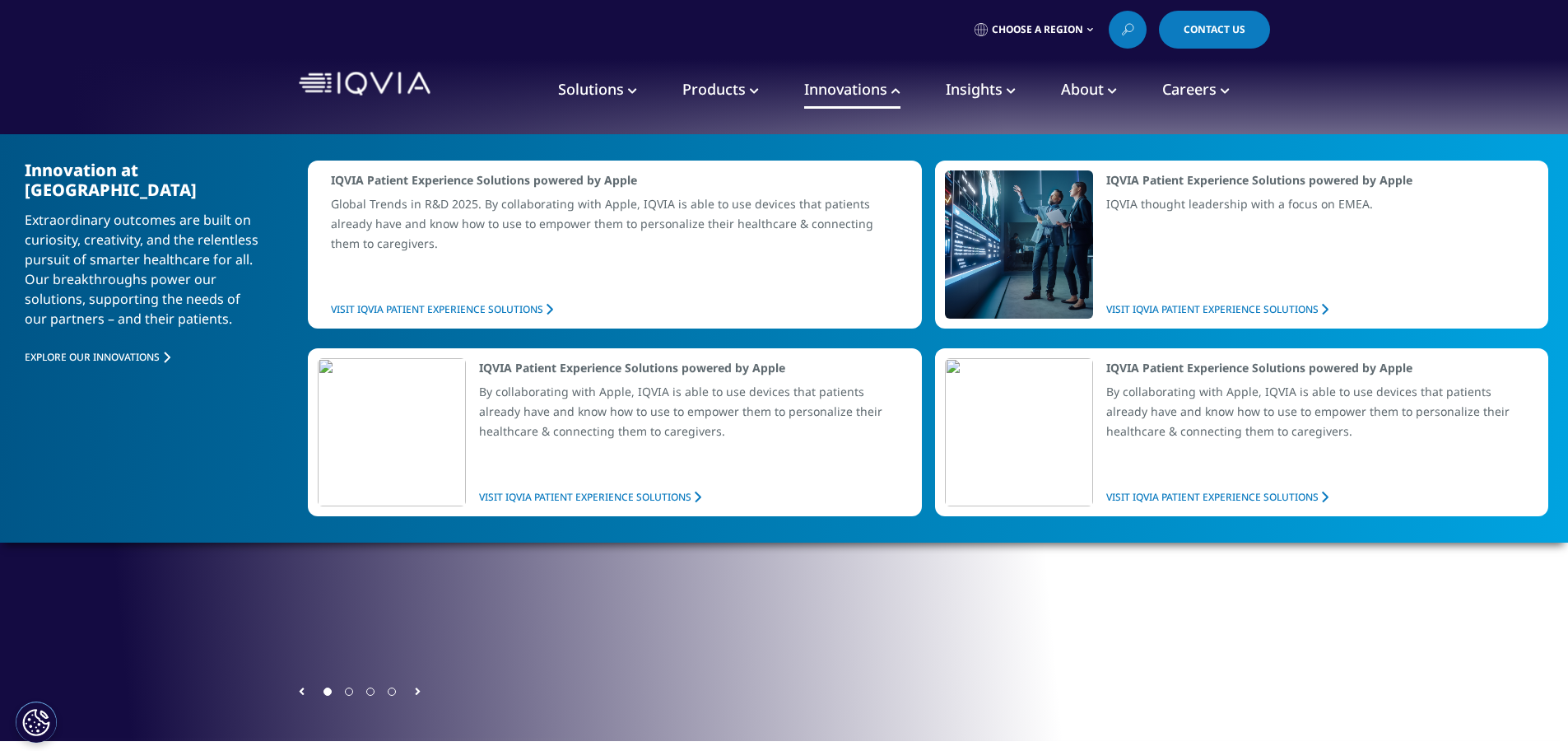
drag, startPoint x: 626, startPoint y: 81, endPoint x: 681, endPoint y: 96, distance: 57.0
click at [626, 80] on link "Solutions" at bounding box center [597, 90] width 79 height 37
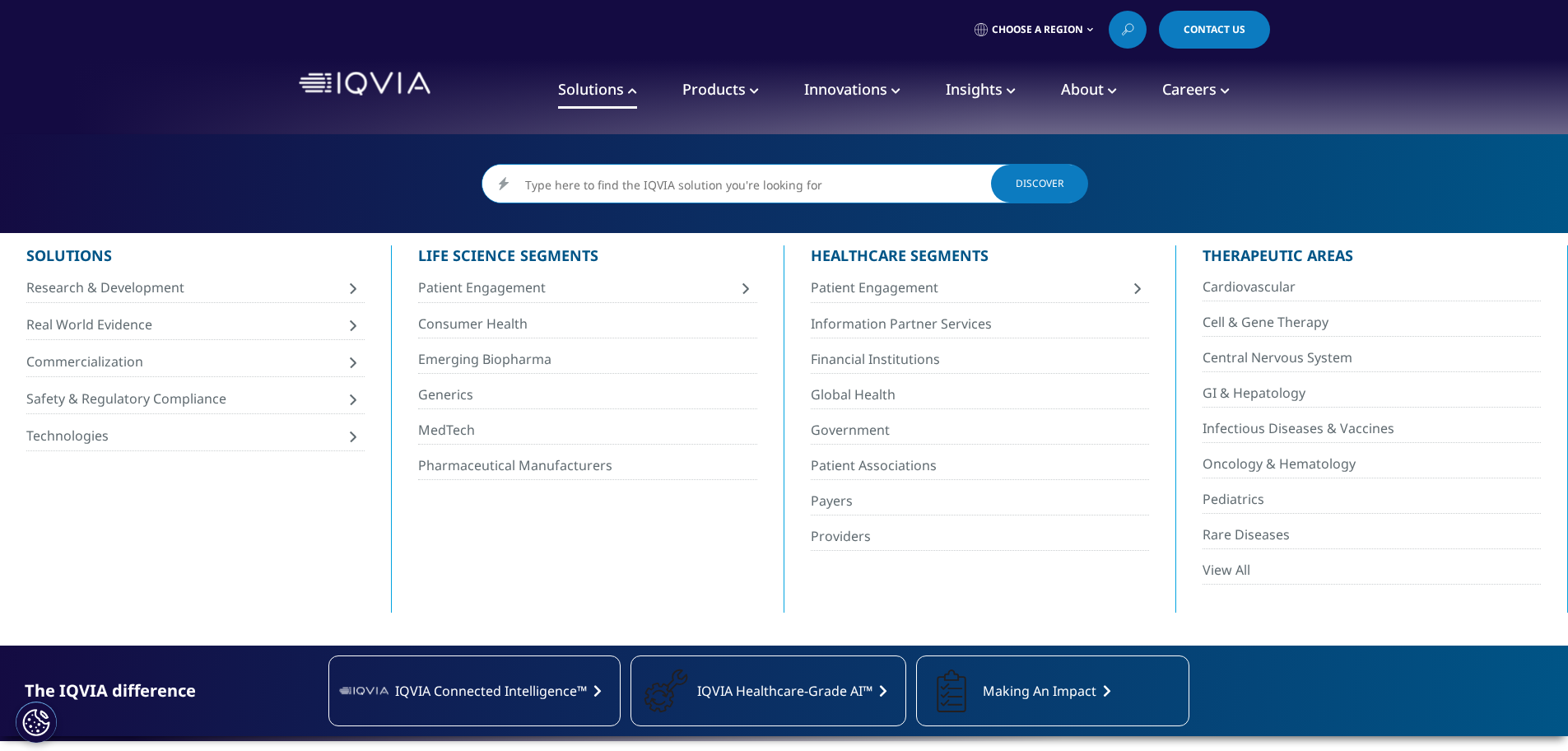
click at [916, 278] on span "Patient Engagement" at bounding box center [970, 287] width 320 height 18
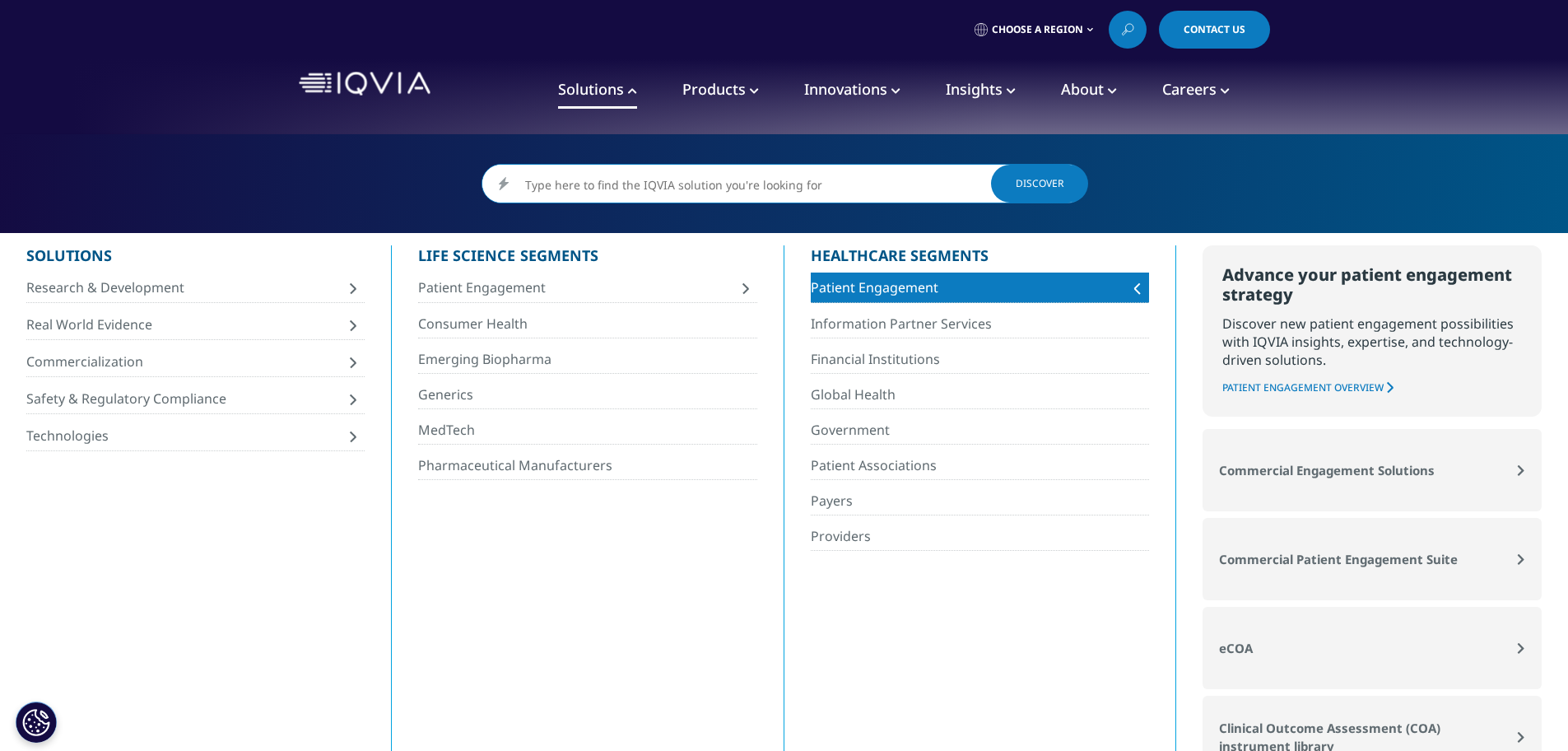
click at [960, 283] on span "Patient Engagement" at bounding box center [970, 287] width 320 height 18
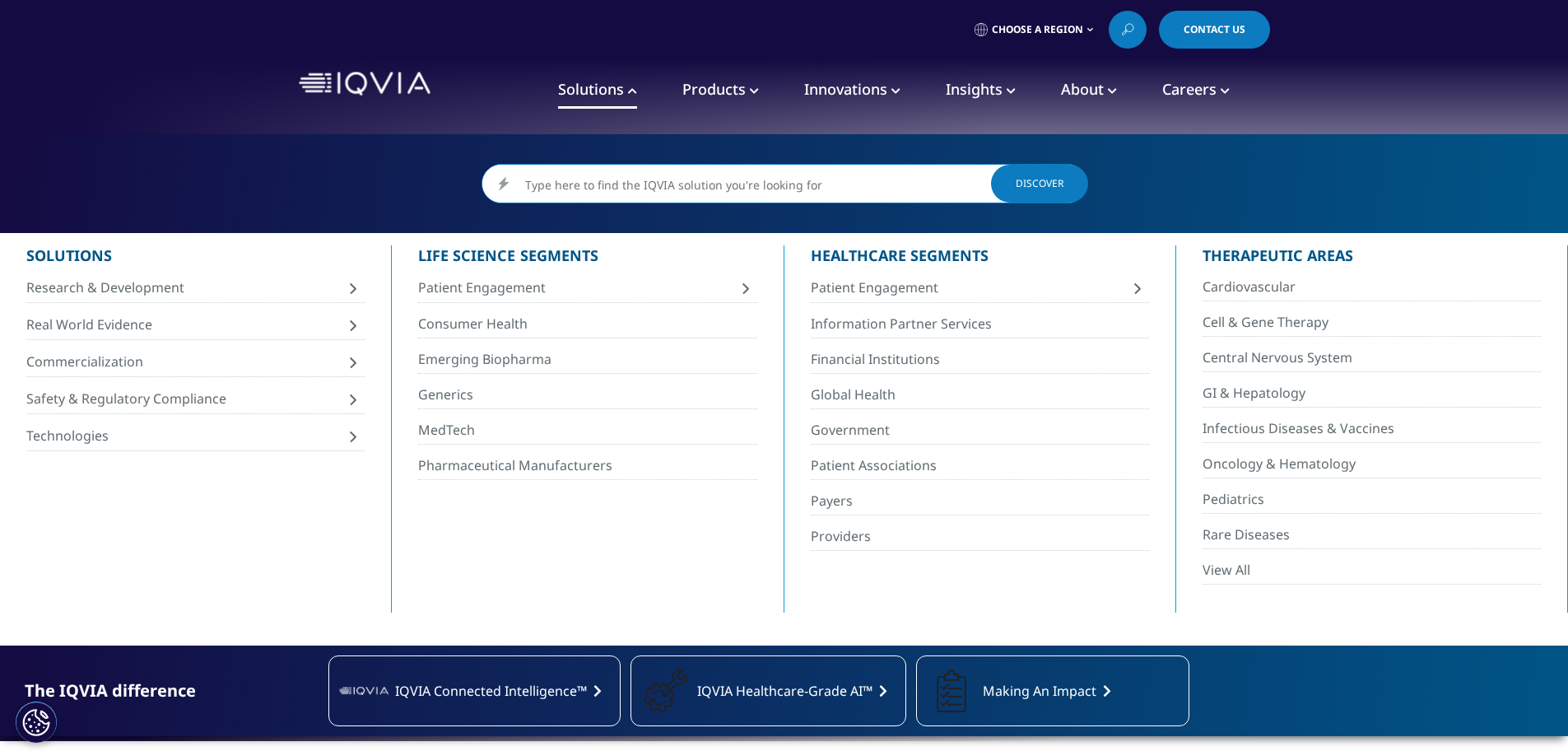
click at [716, 103] on link "Products" at bounding box center [720, 90] width 76 height 37
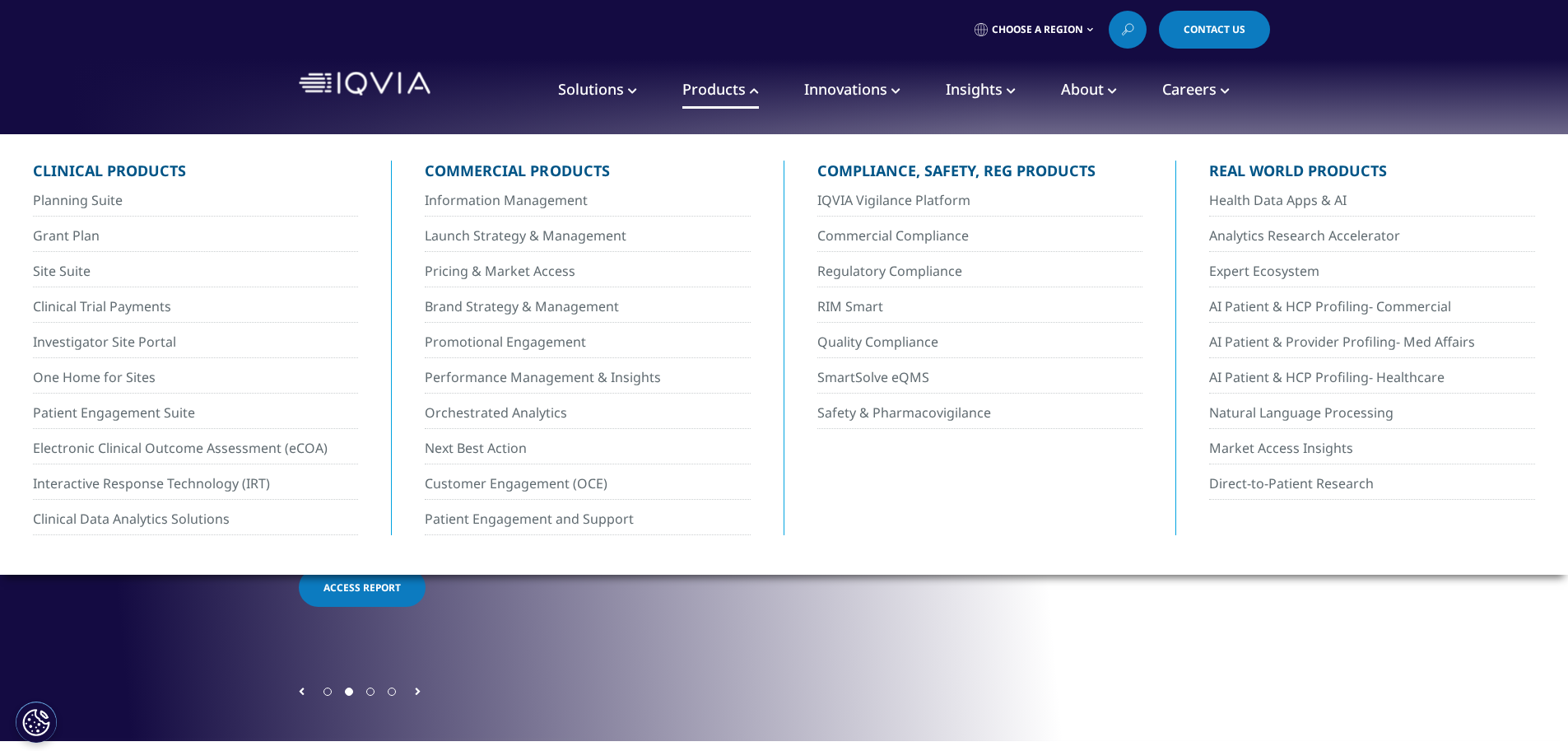
click at [842, 93] on span "Innovations" at bounding box center [845, 89] width 83 height 20
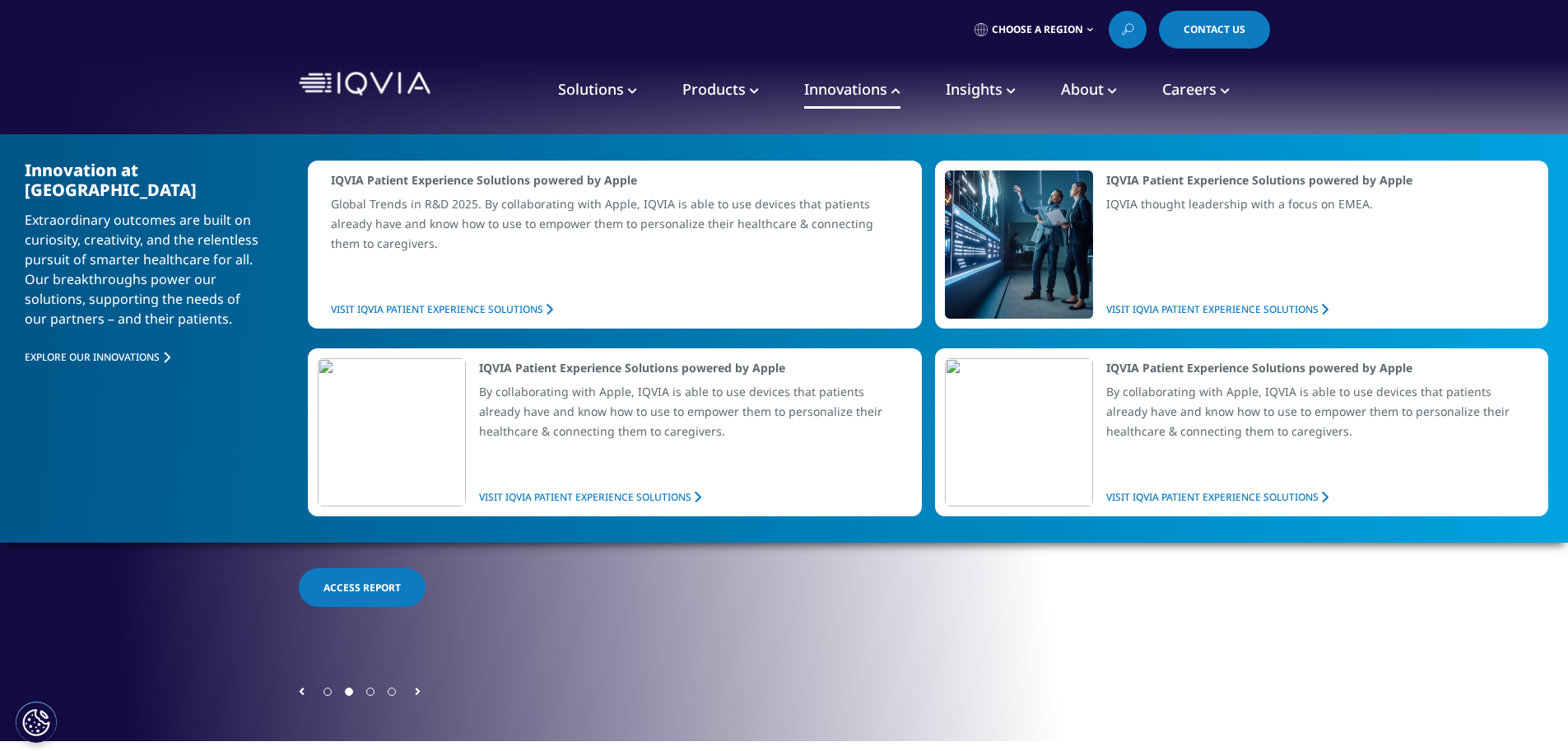
click at [987, 90] on span "Insights" at bounding box center [974, 89] width 57 height 20
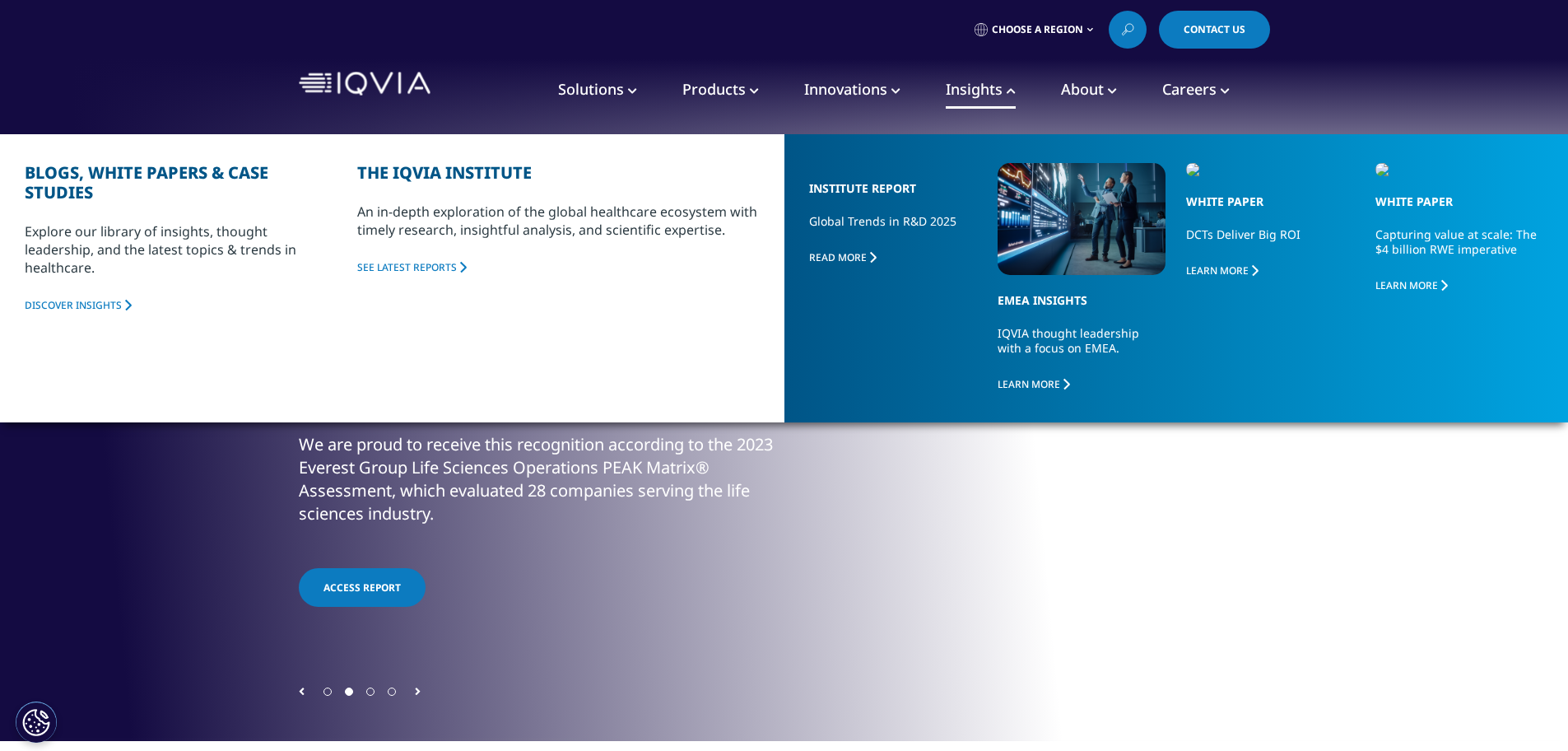
click at [1215, 94] on link "Careers" at bounding box center [1196, 90] width 68 height 37
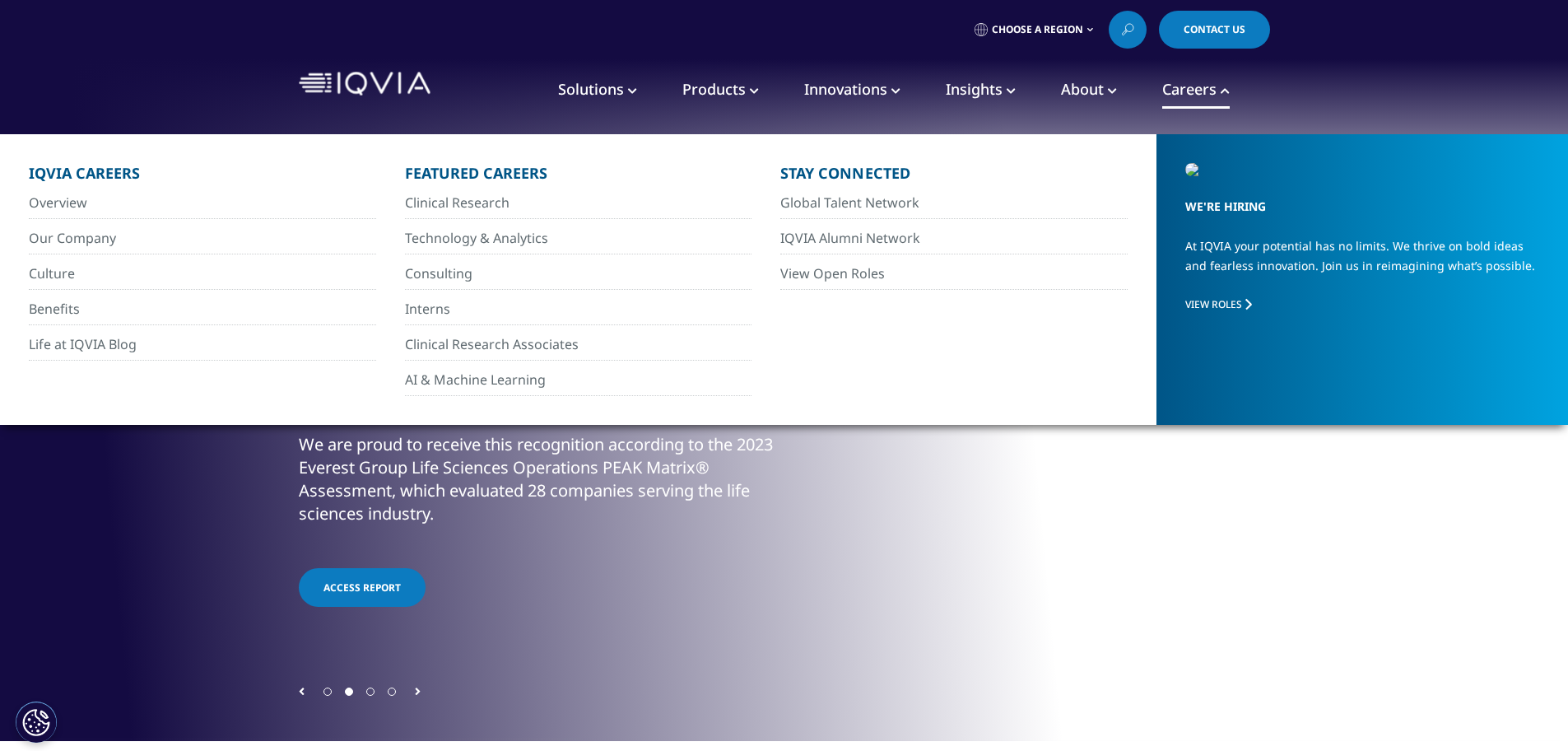
click at [1087, 92] on span "About" at bounding box center [1081, 89] width 42 height 20
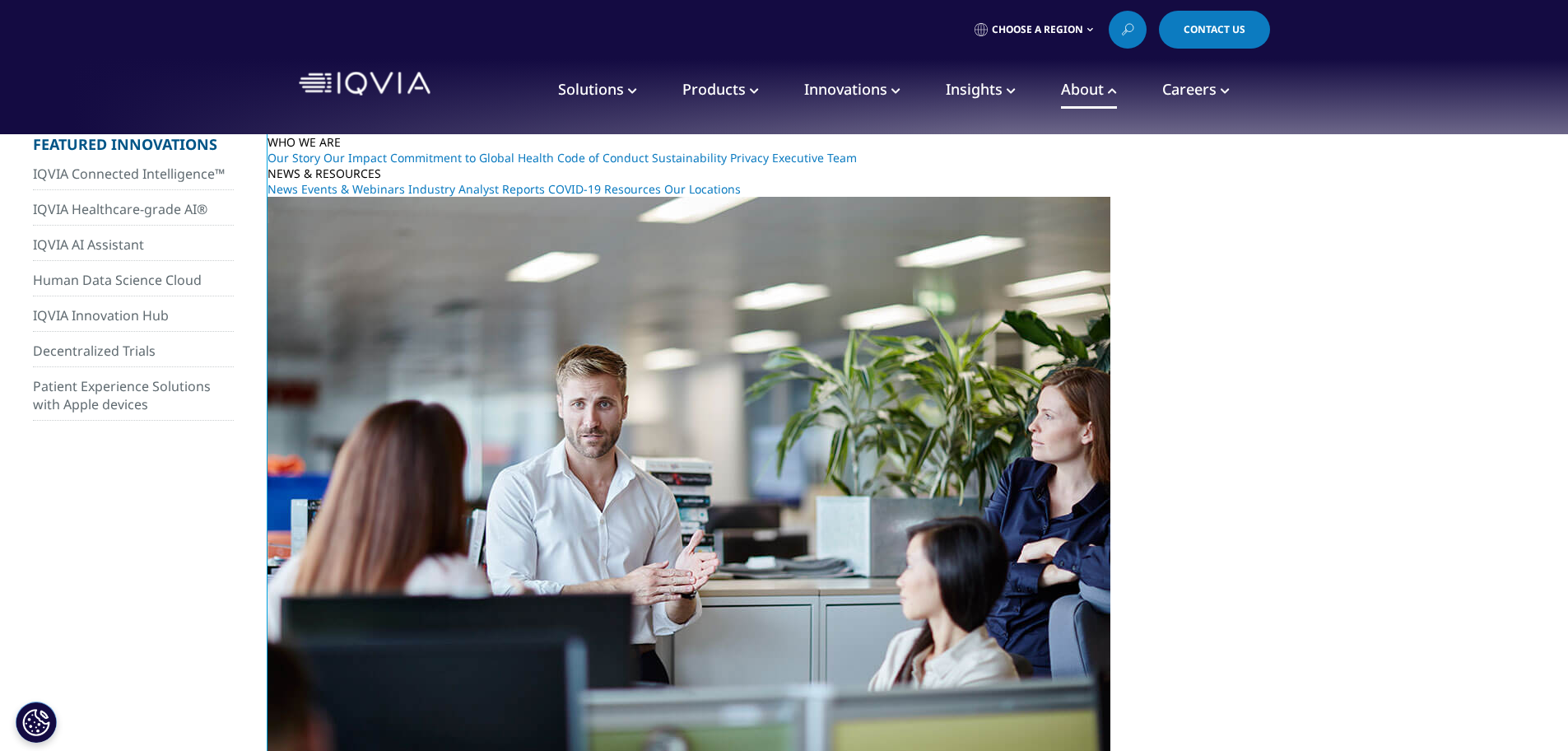
click at [977, 93] on span "Insights" at bounding box center [974, 89] width 57 height 20
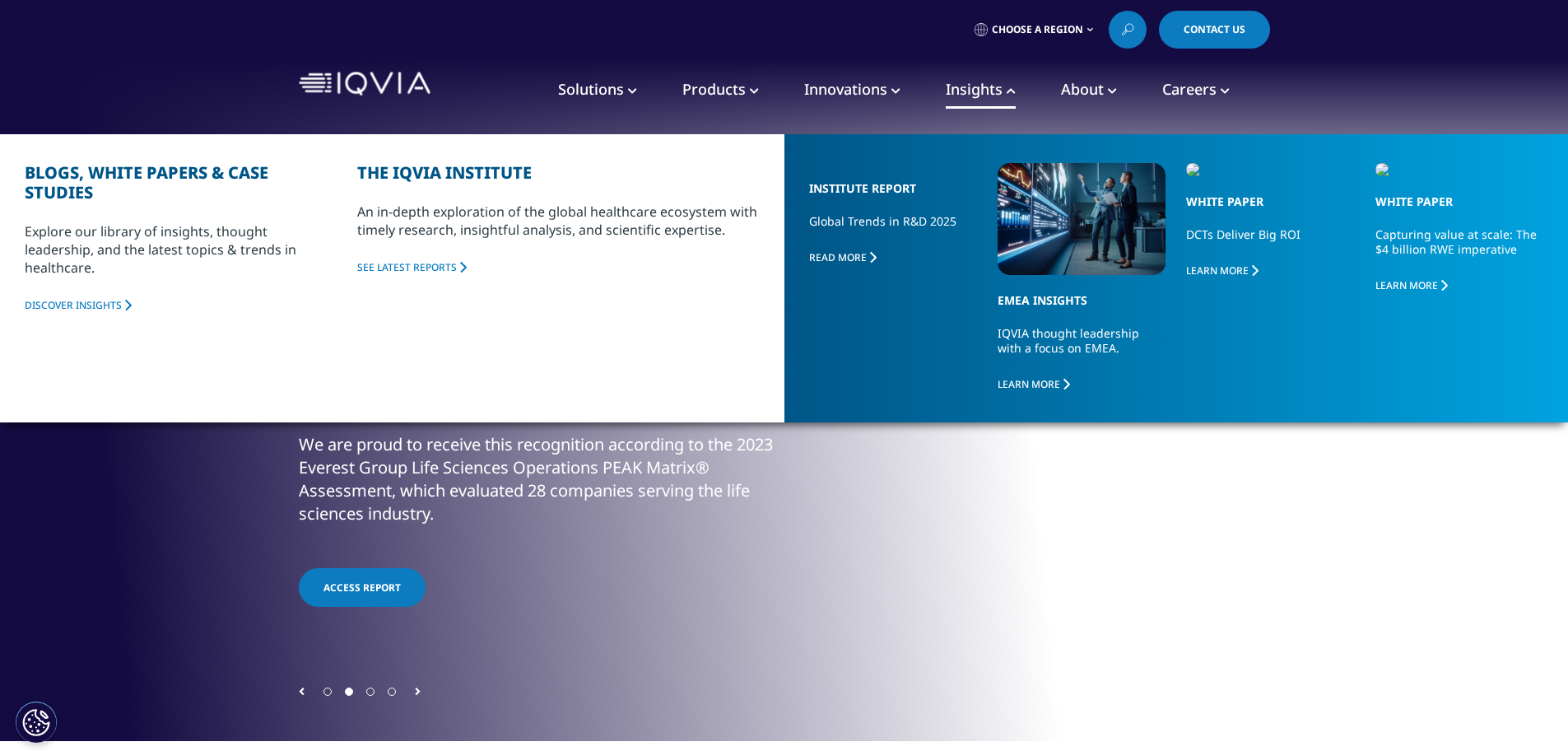
click at [1100, 99] on link "About" at bounding box center [1088, 90] width 56 height 37
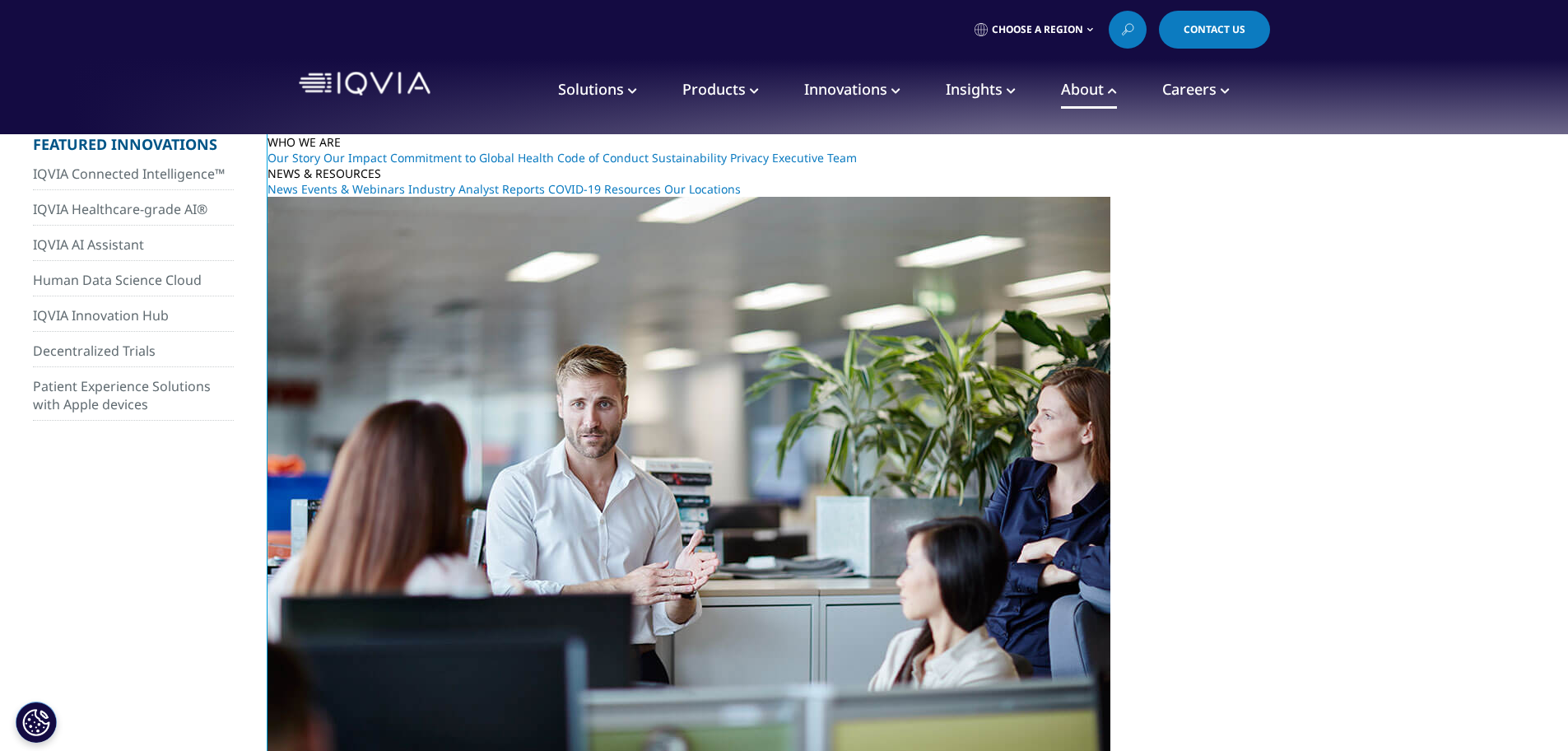
click at [989, 85] on span "Insights" at bounding box center [974, 89] width 57 height 20
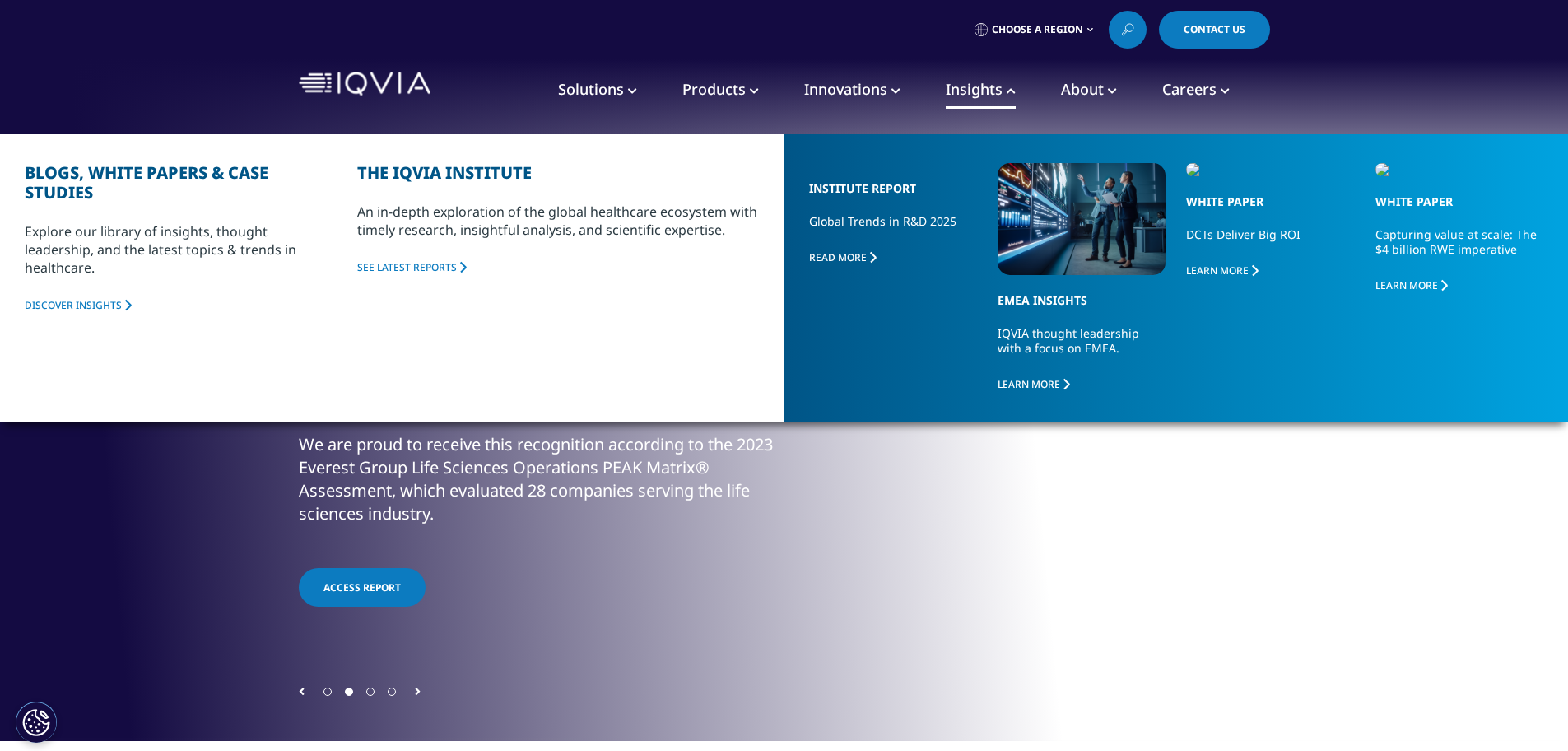
click at [600, 95] on span "Solutions" at bounding box center [591, 89] width 66 height 20
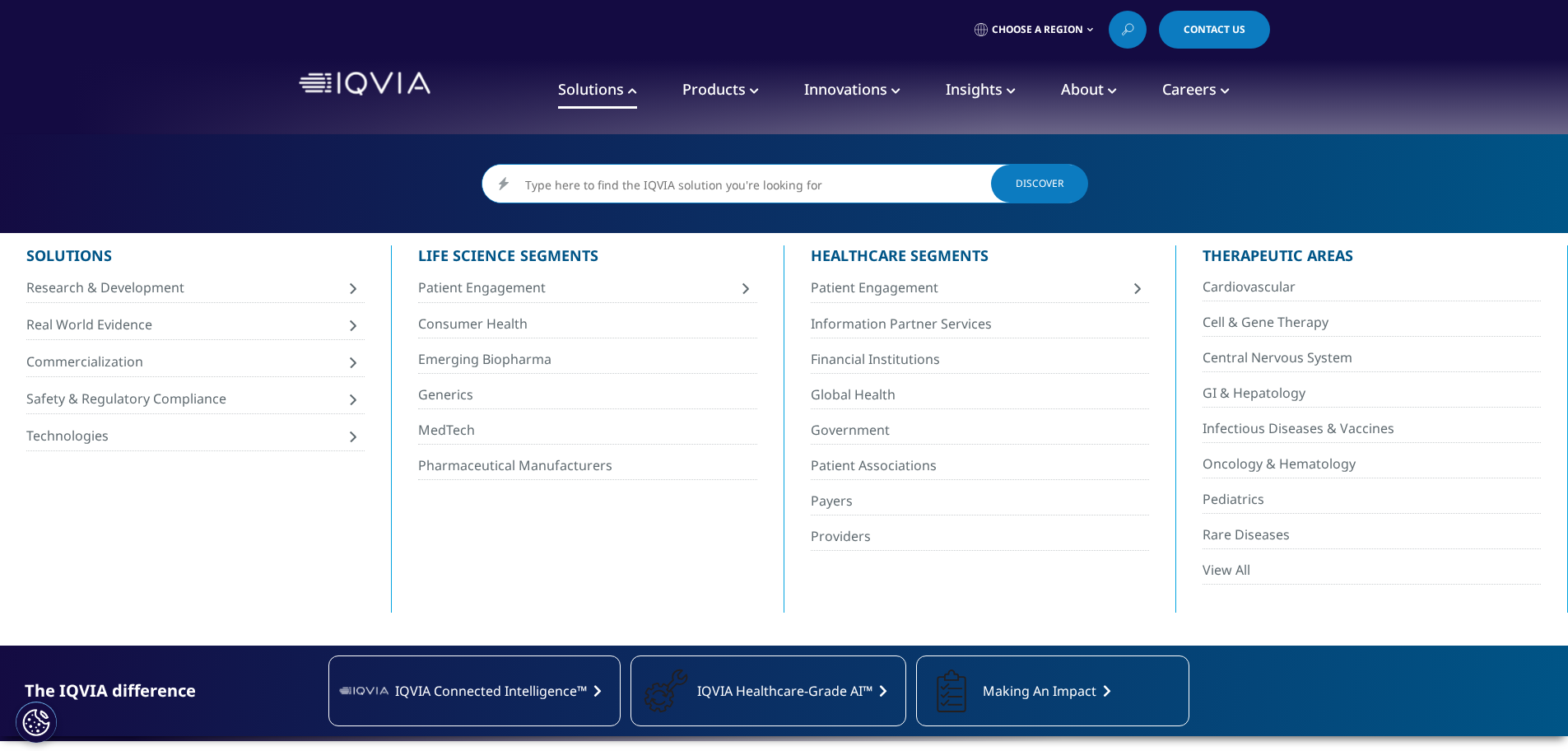
click at [726, 89] on span "Products" at bounding box center [713, 89] width 63 height 20
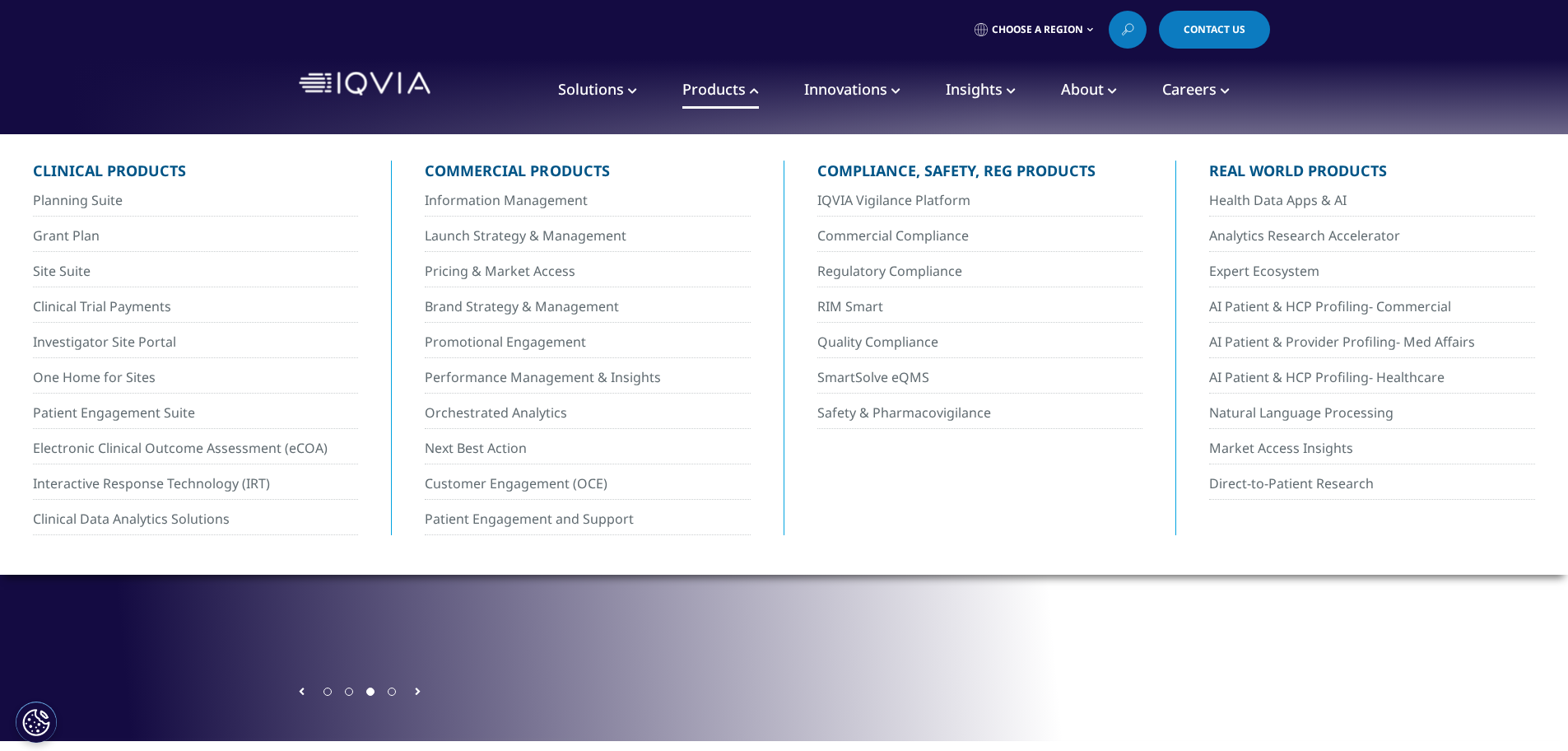
click at [609, 90] on span "Solutions" at bounding box center [591, 89] width 66 height 20
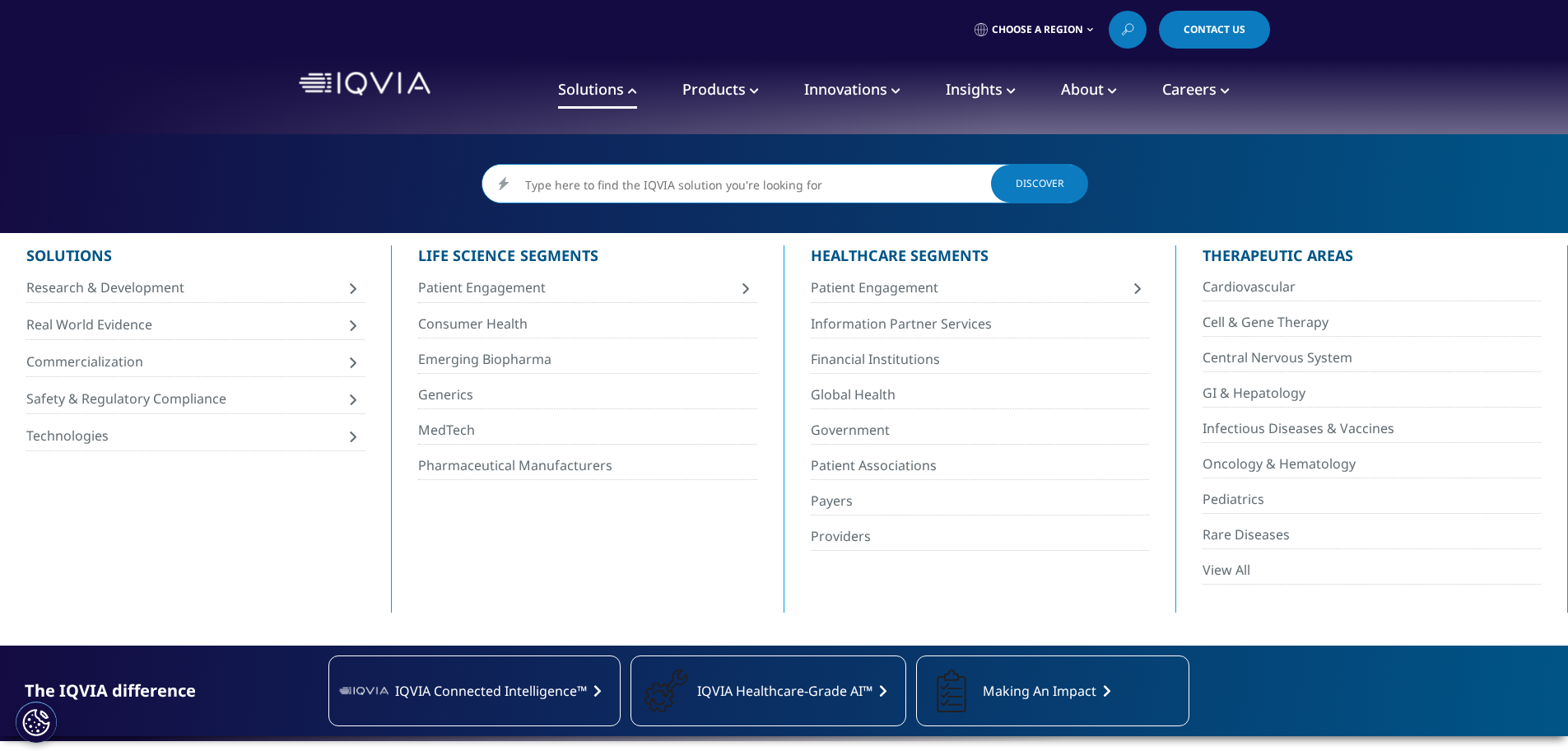
click at [964, 87] on span "Insights" at bounding box center [974, 89] width 57 height 20
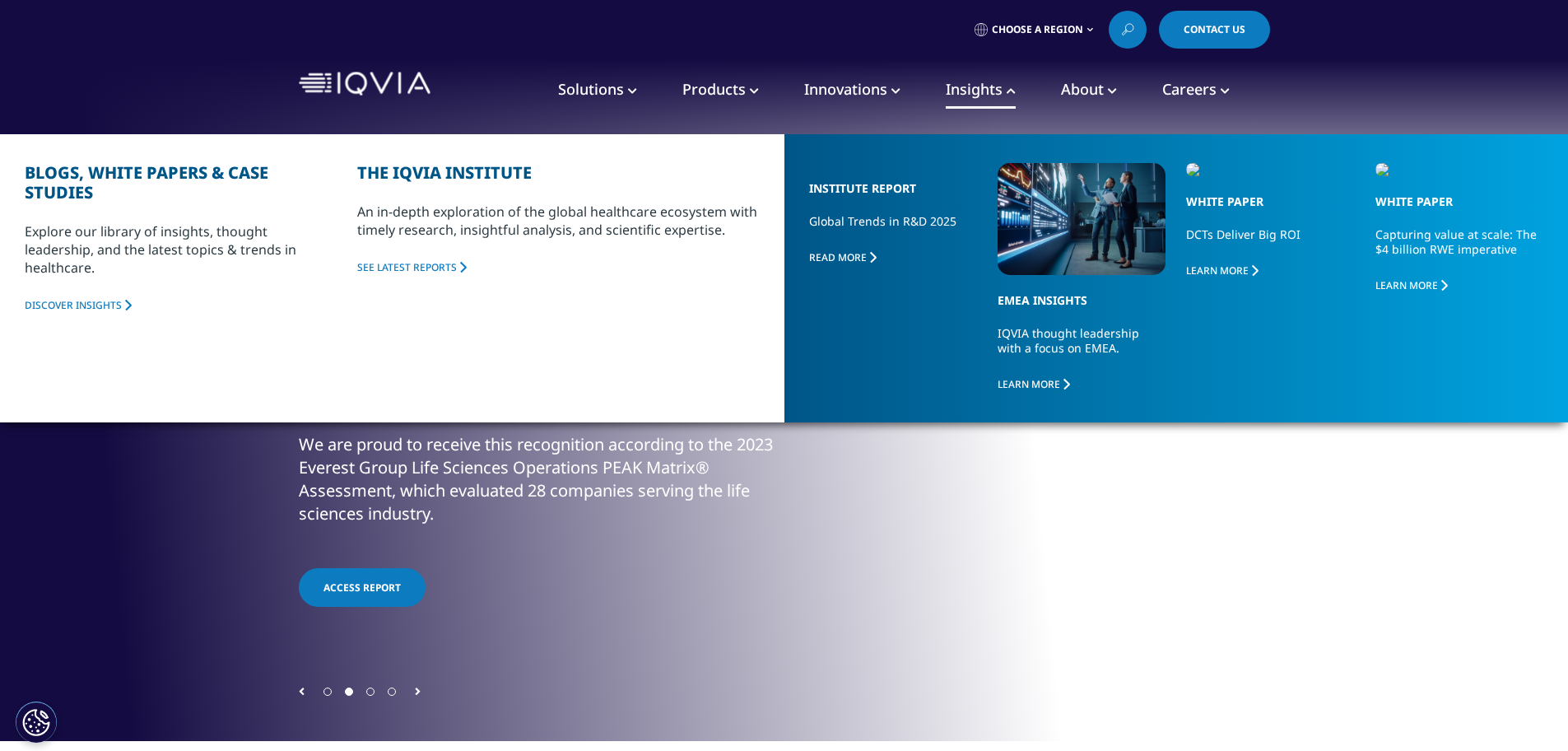
click at [840, 93] on span "Innovations" at bounding box center [845, 89] width 83 height 20
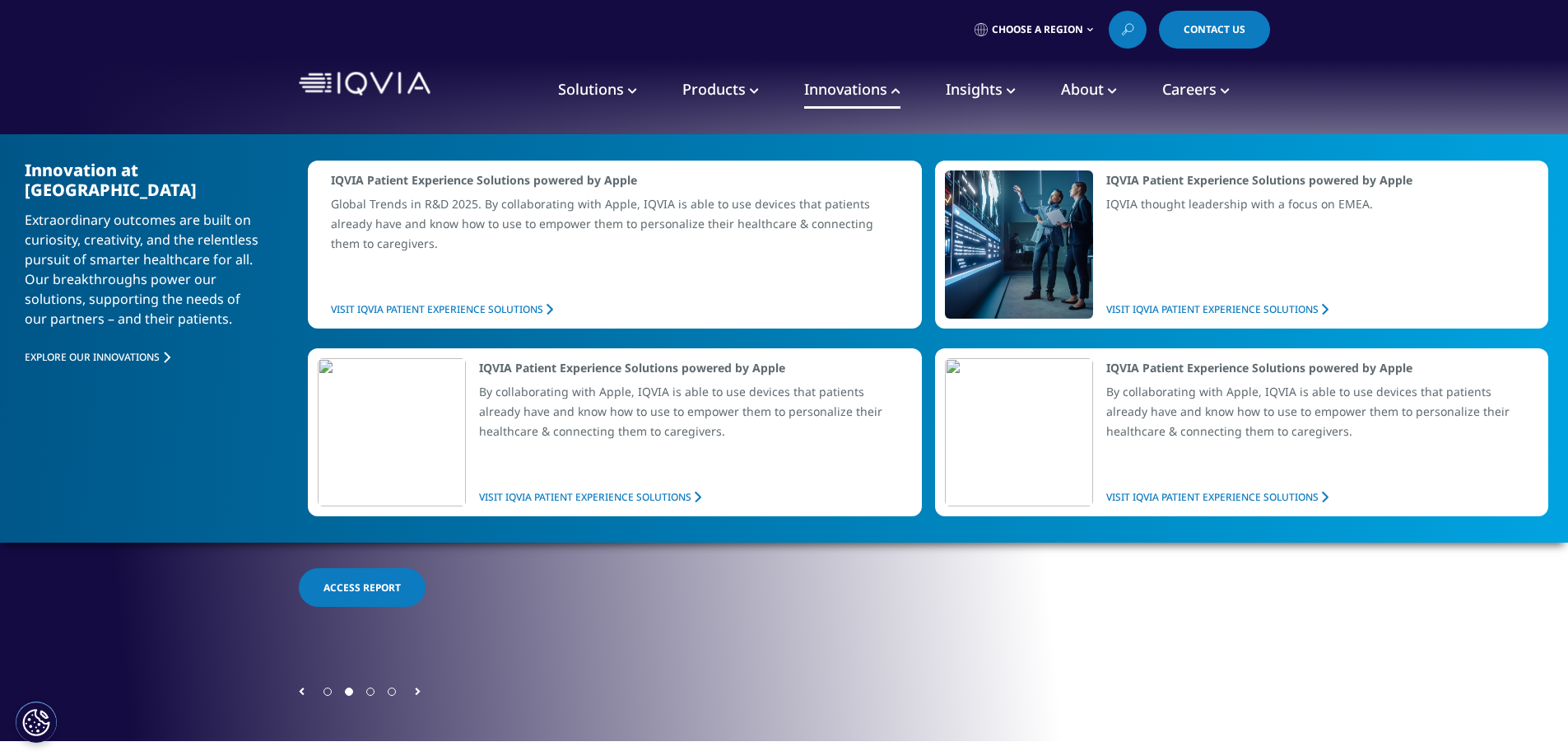
click at [1084, 84] on span "About" at bounding box center [1081, 89] width 42 height 20
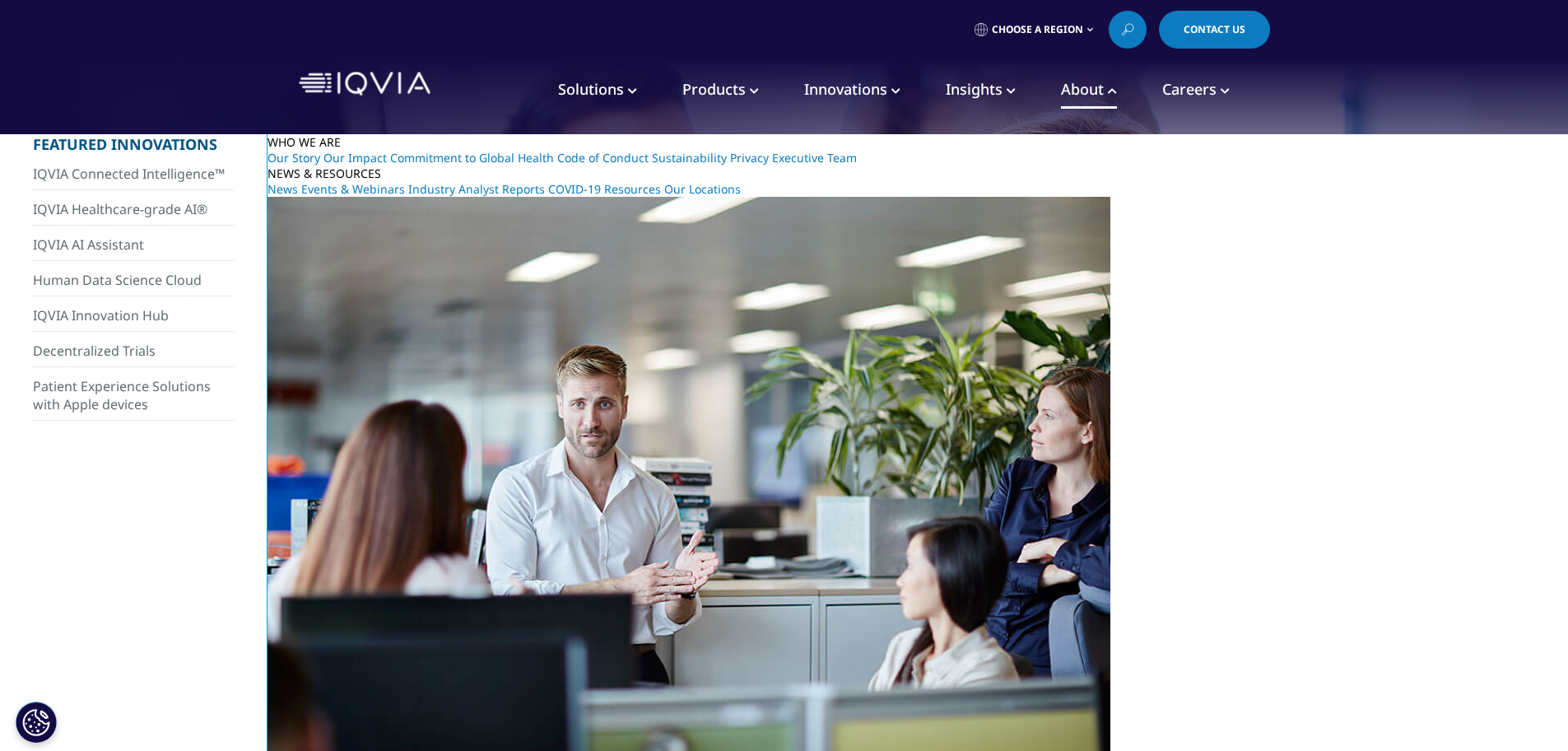
click at [844, 84] on span "Innovations" at bounding box center [845, 89] width 83 height 20
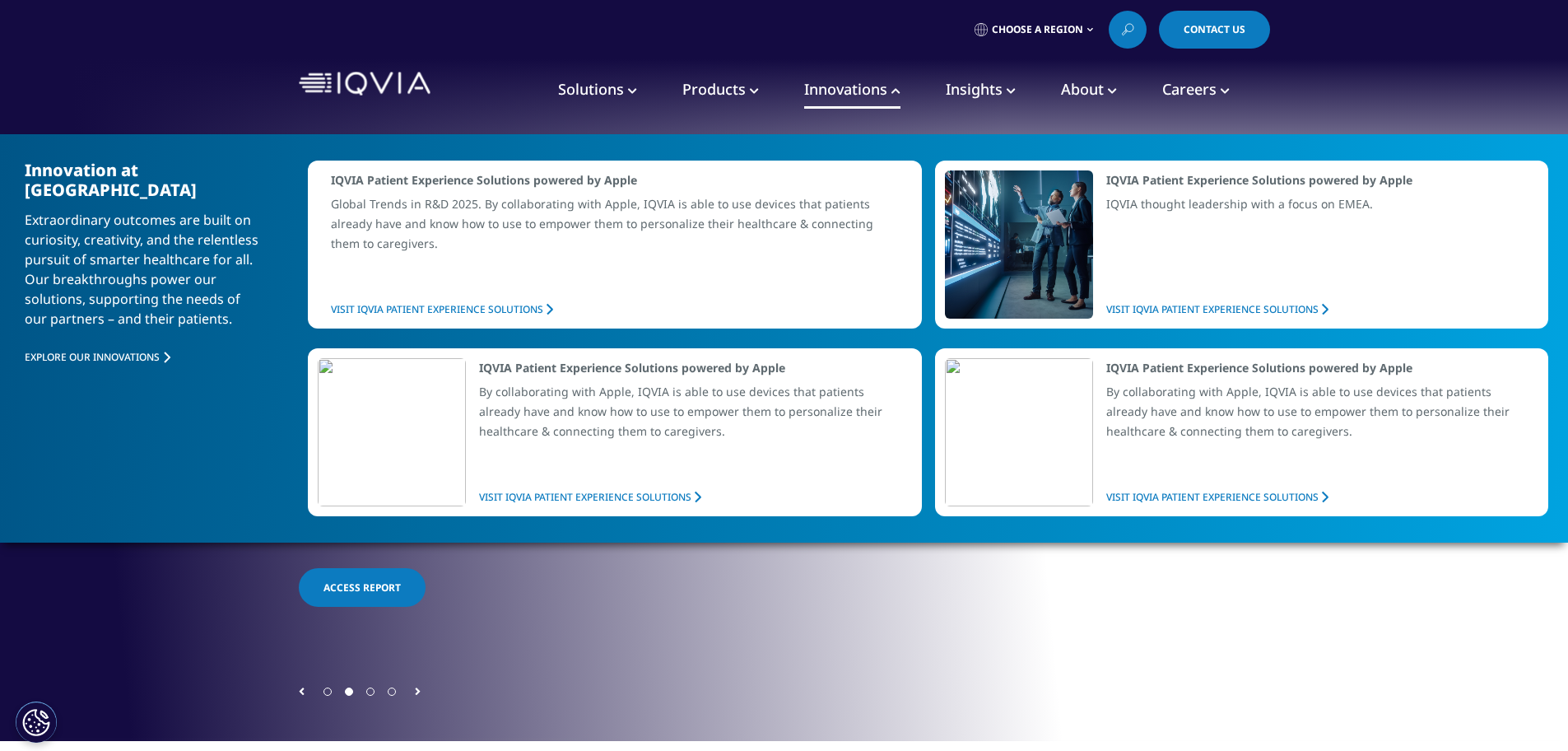
click at [1074, 90] on span "About" at bounding box center [1081, 89] width 42 height 20
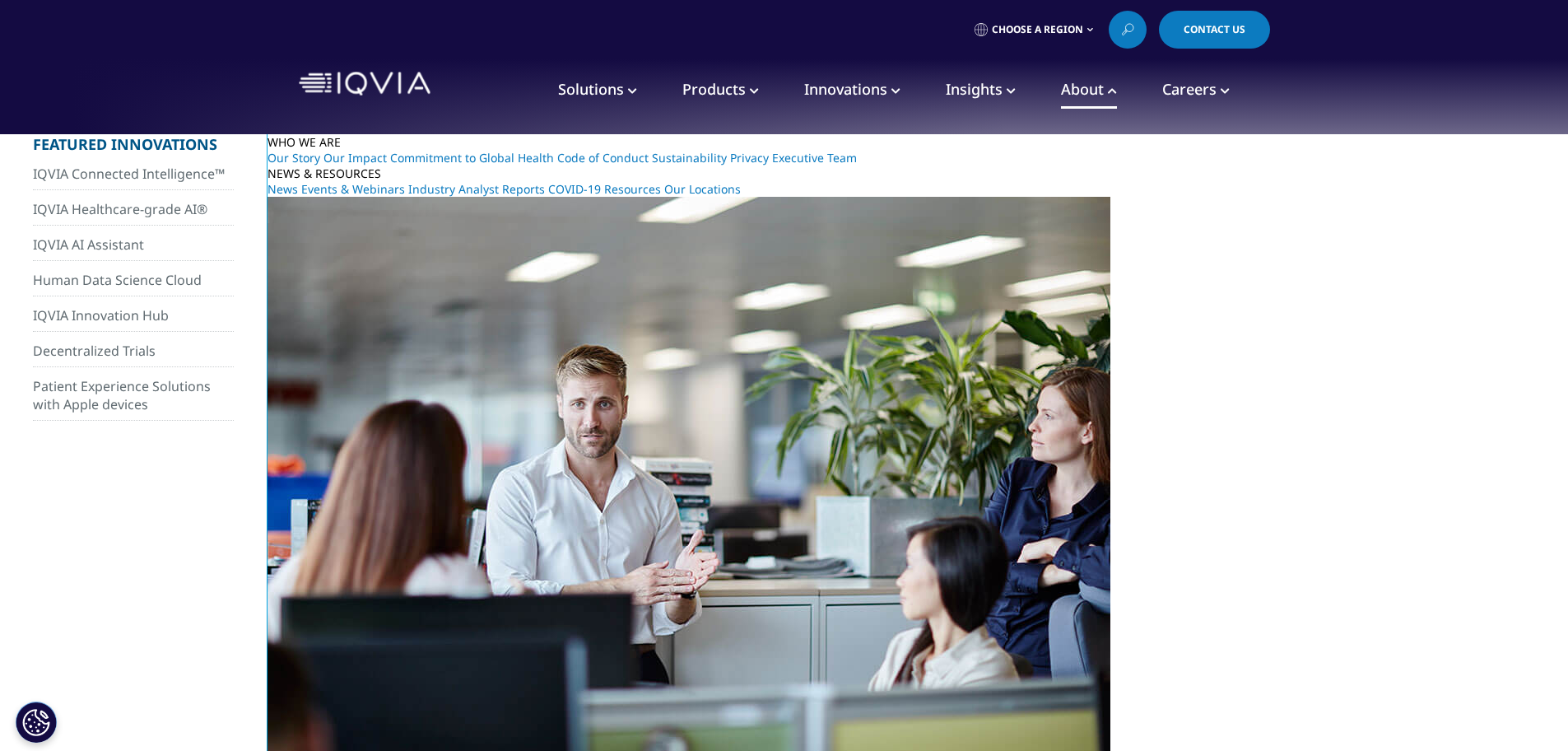
click at [625, 79] on link "Solutions" at bounding box center [597, 90] width 79 height 37
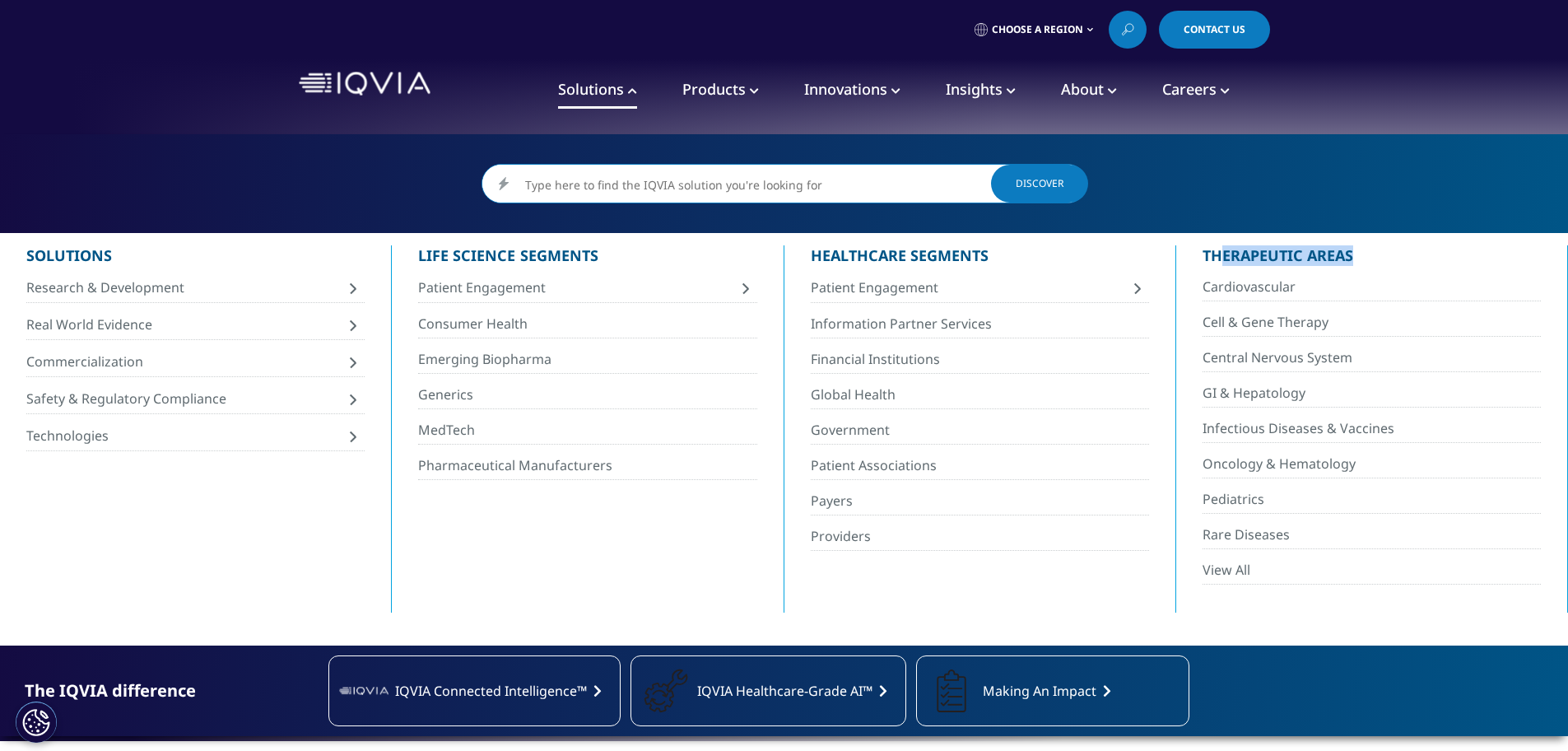
drag, startPoint x: 1229, startPoint y: 258, endPoint x: 1363, endPoint y: 259, distance: 134.0
click at [1363, 259] on div "THERAPEUTIC AREAS" at bounding box center [1371, 256] width 339 height 21
click at [237, 296] on link "Research & Development" at bounding box center [195, 288] width 339 height 30
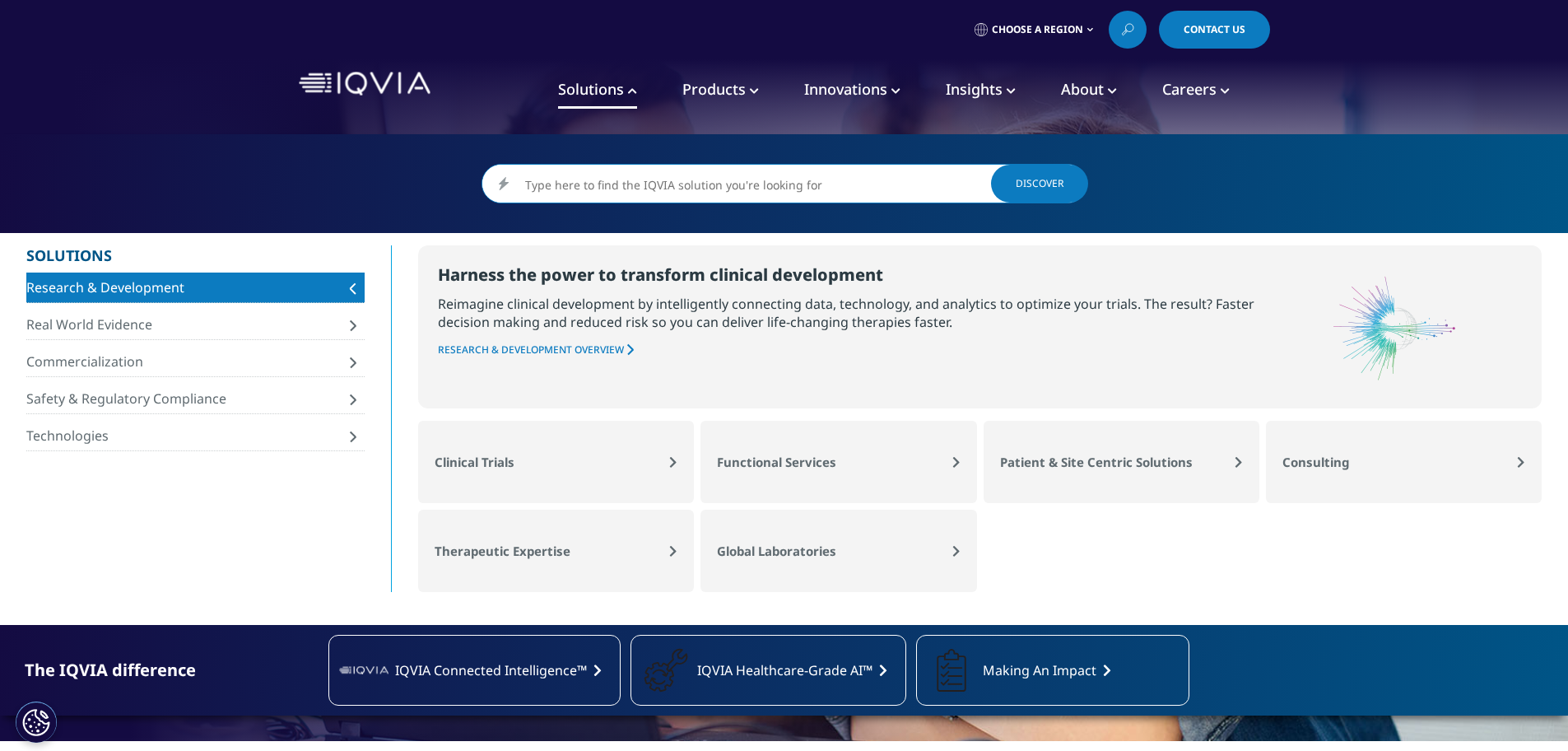
click at [732, 93] on span "Products" at bounding box center [713, 89] width 63 height 20
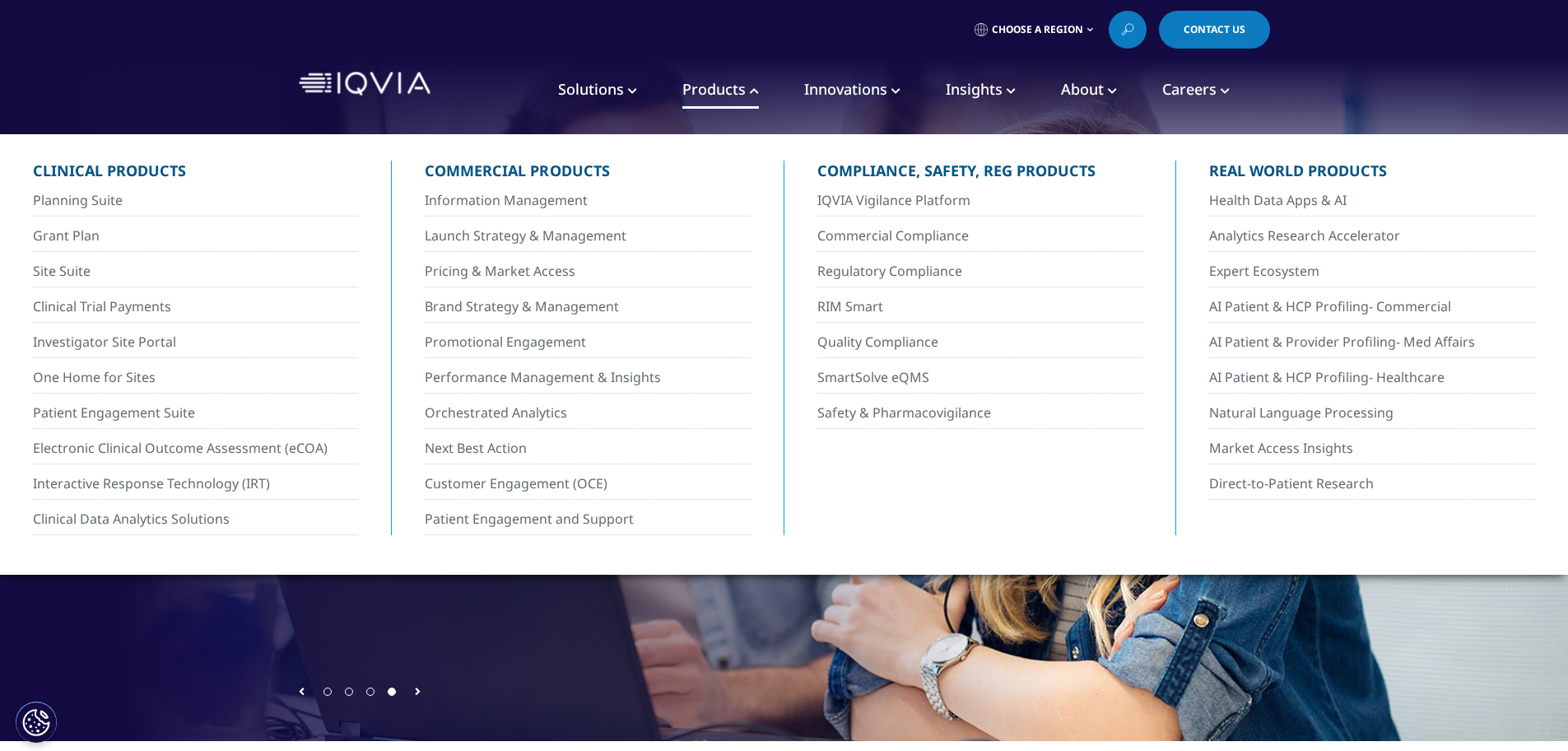
click at [830, 101] on link "Innovations" at bounding box center [852, 90] width 96 height 37
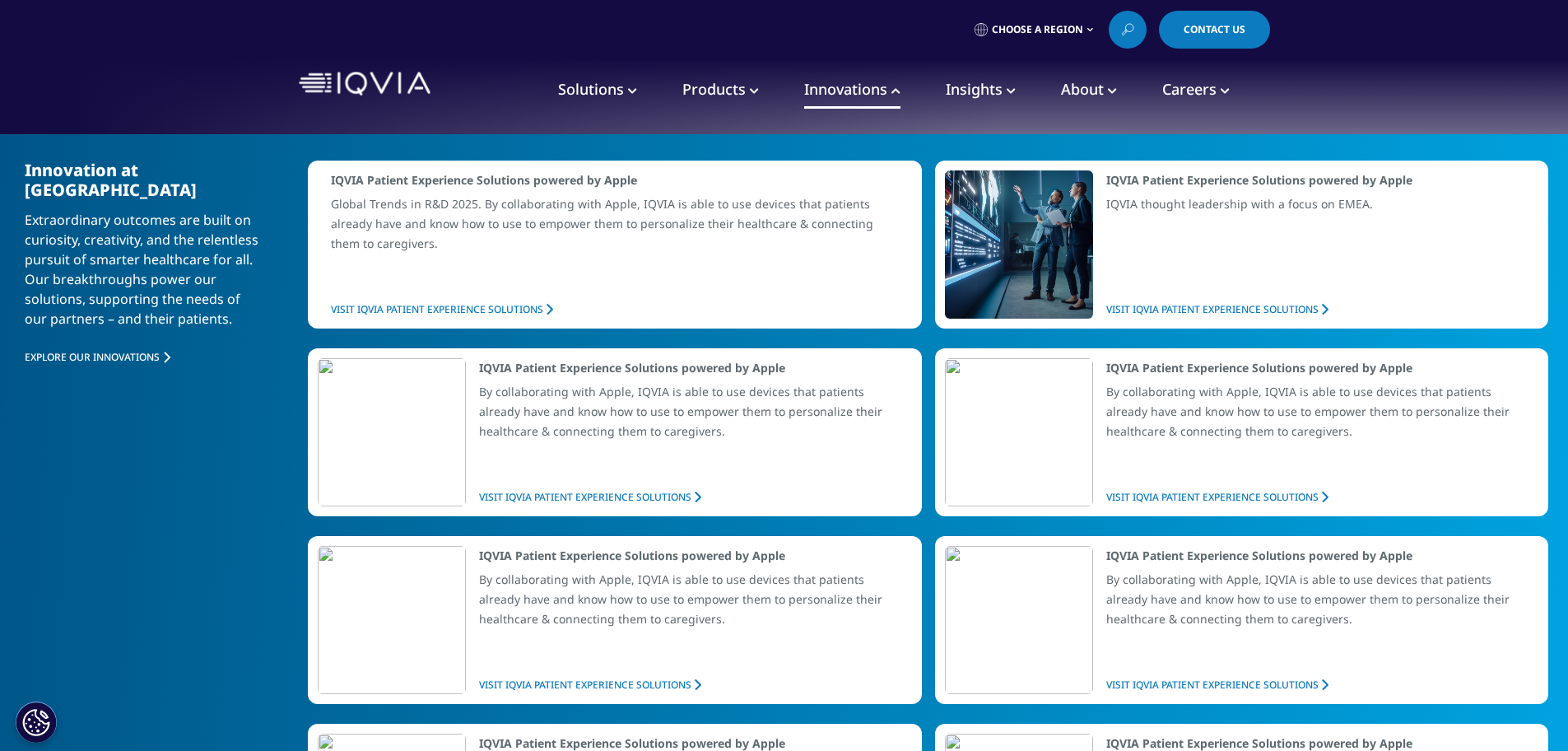
click at [862, 82] on span "Innovations" at bounding box center [845, 89] width 83 height 20
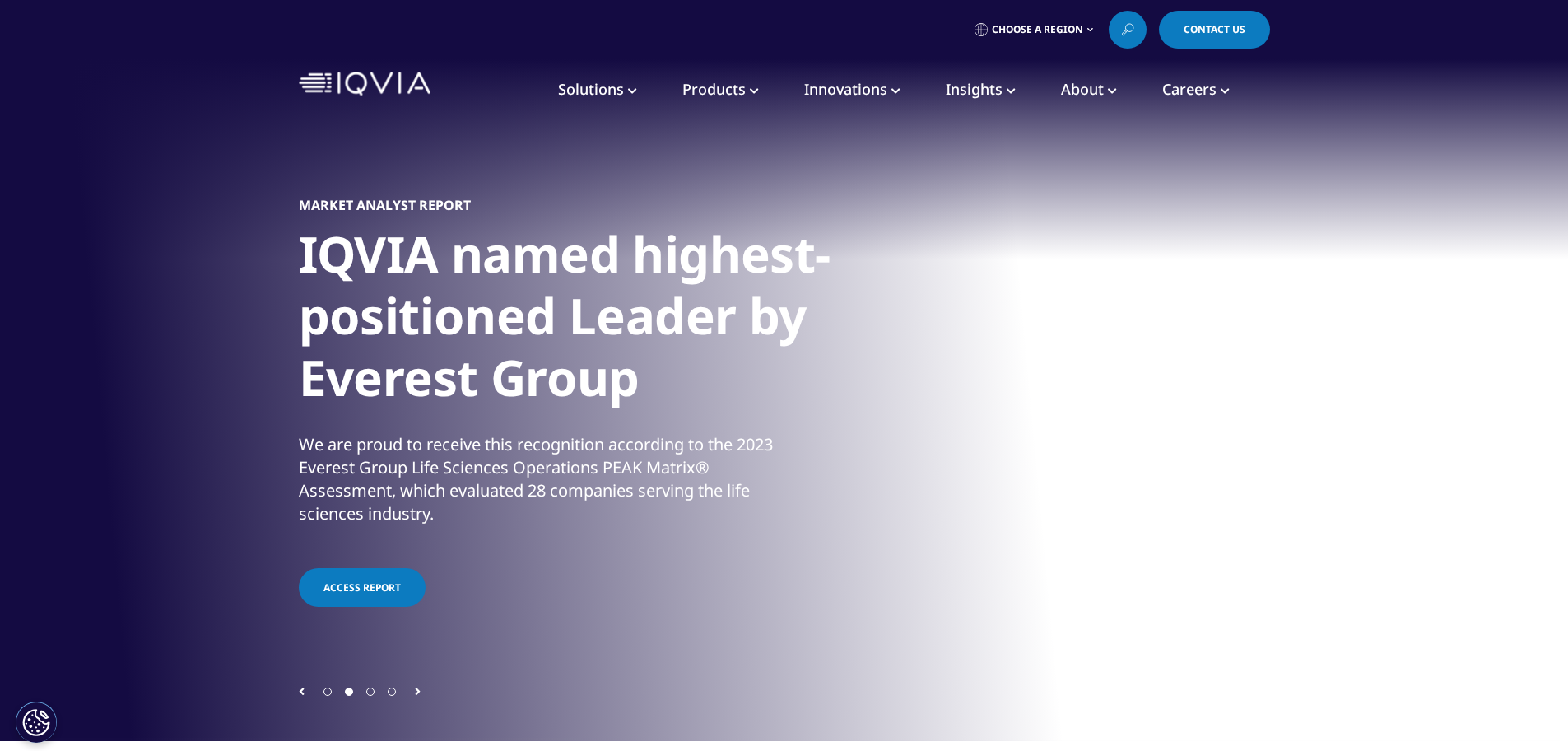
click at [846, 91] on span "Innovations" at bounding box center [845, 89] width 83 height 20
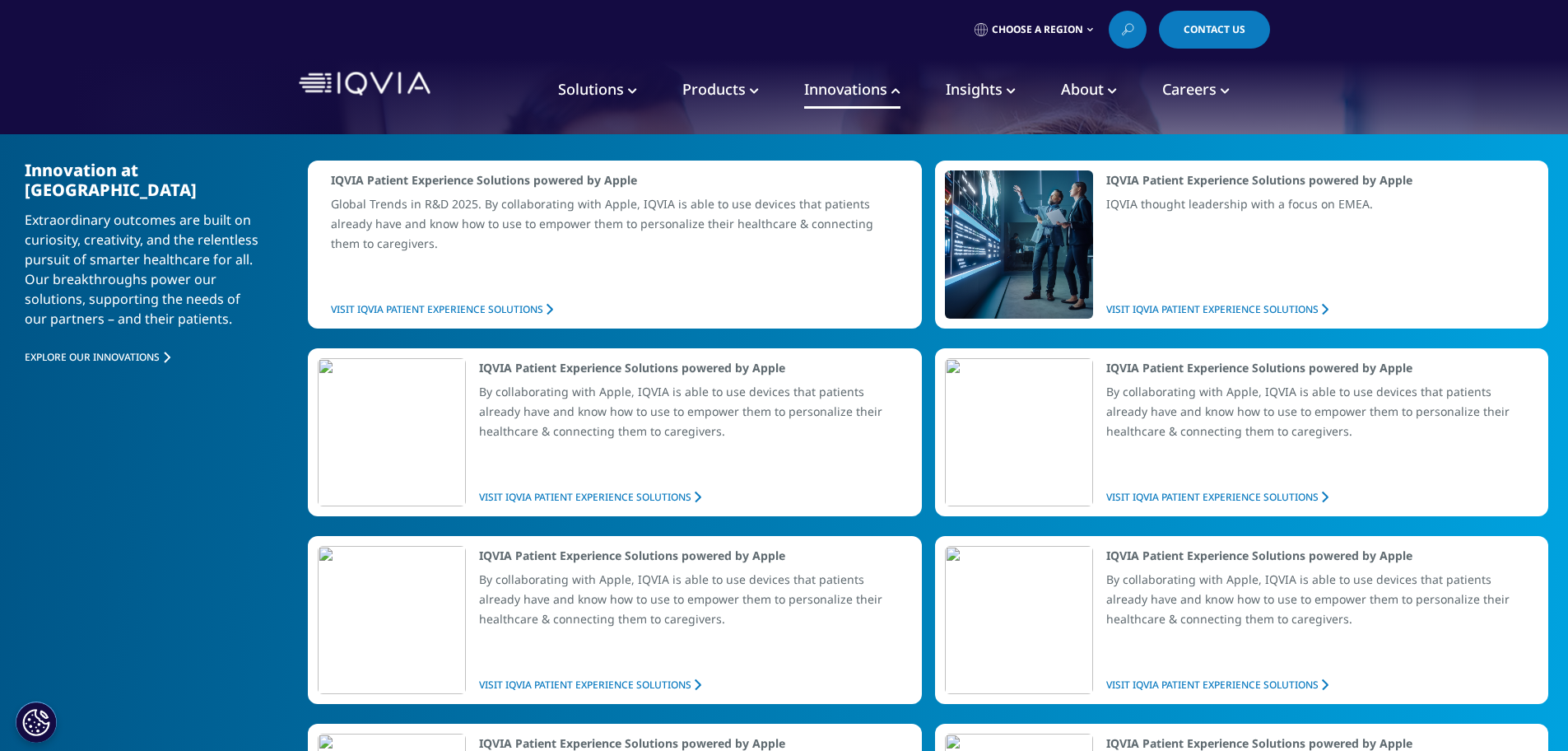
click at [850, 87] on span "Innovations" at bounding box center [845, 89] width 83 height 20
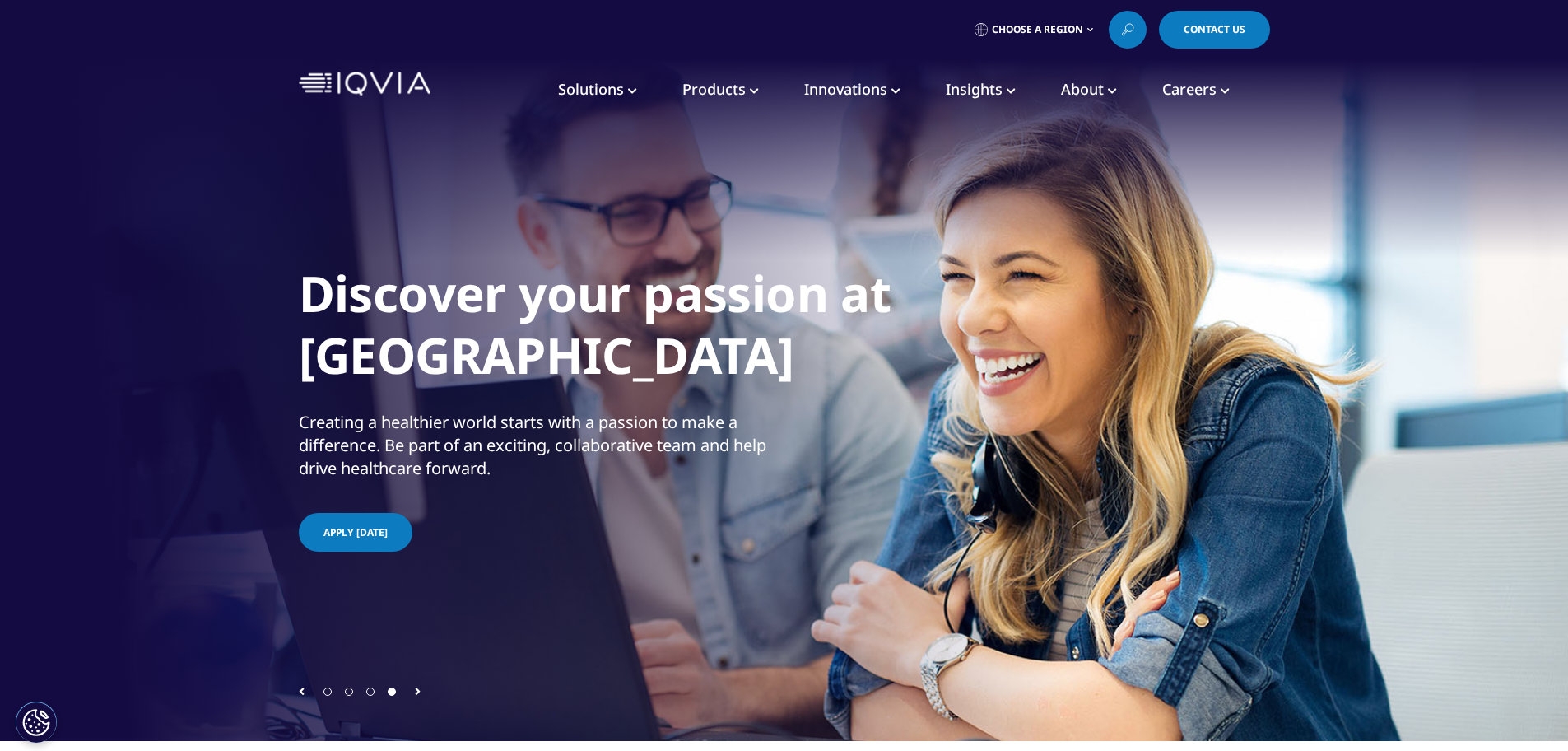
click at [849, 89] on span "Innovations" at bounding box center [845, 89] width 83 height 20
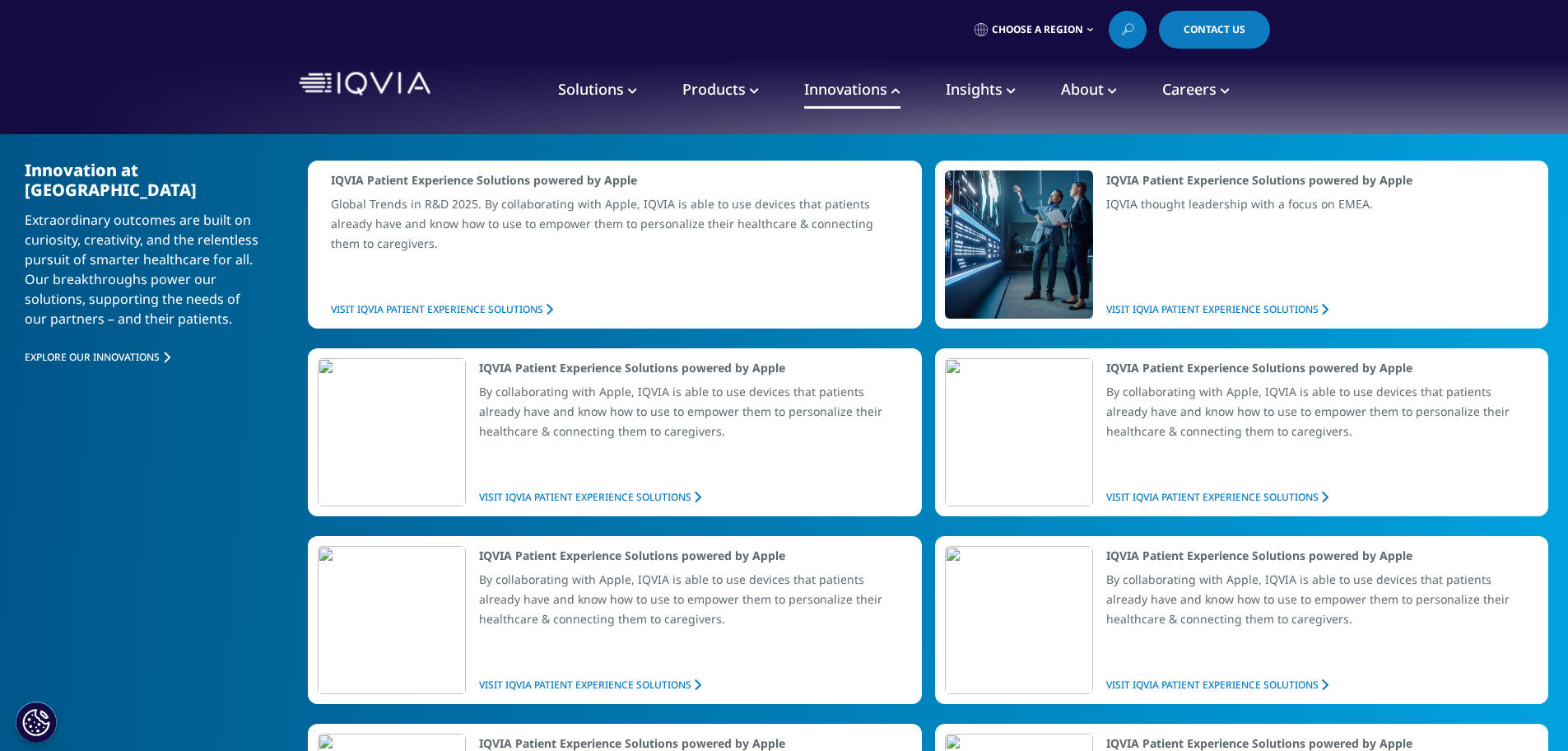
click at [860, 87] on span "Innovations" at bounding box center [845, 89] width 83 height 20
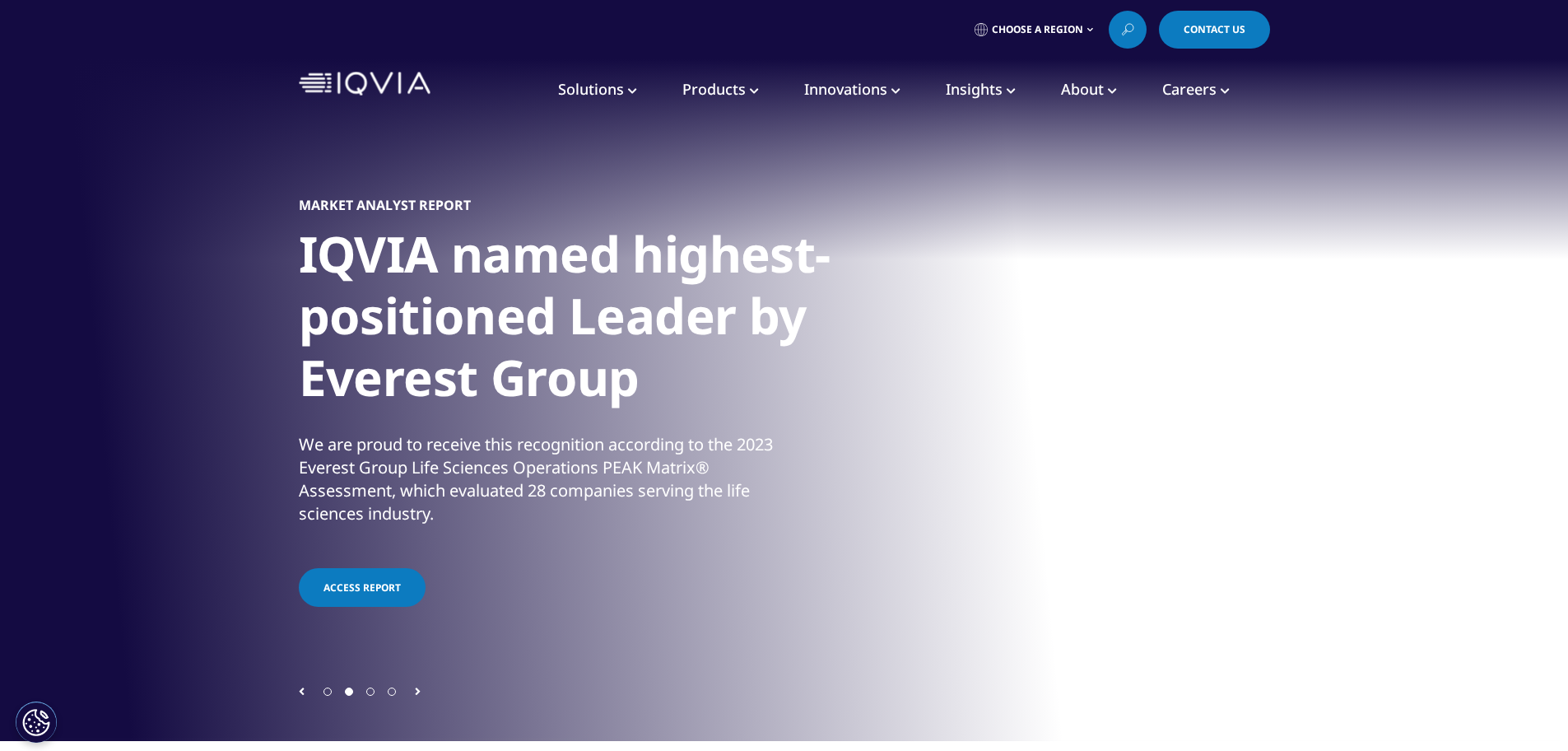
click at [600, 83] on span "Solutions" at bounding box center [591, 89] width 66 height 20
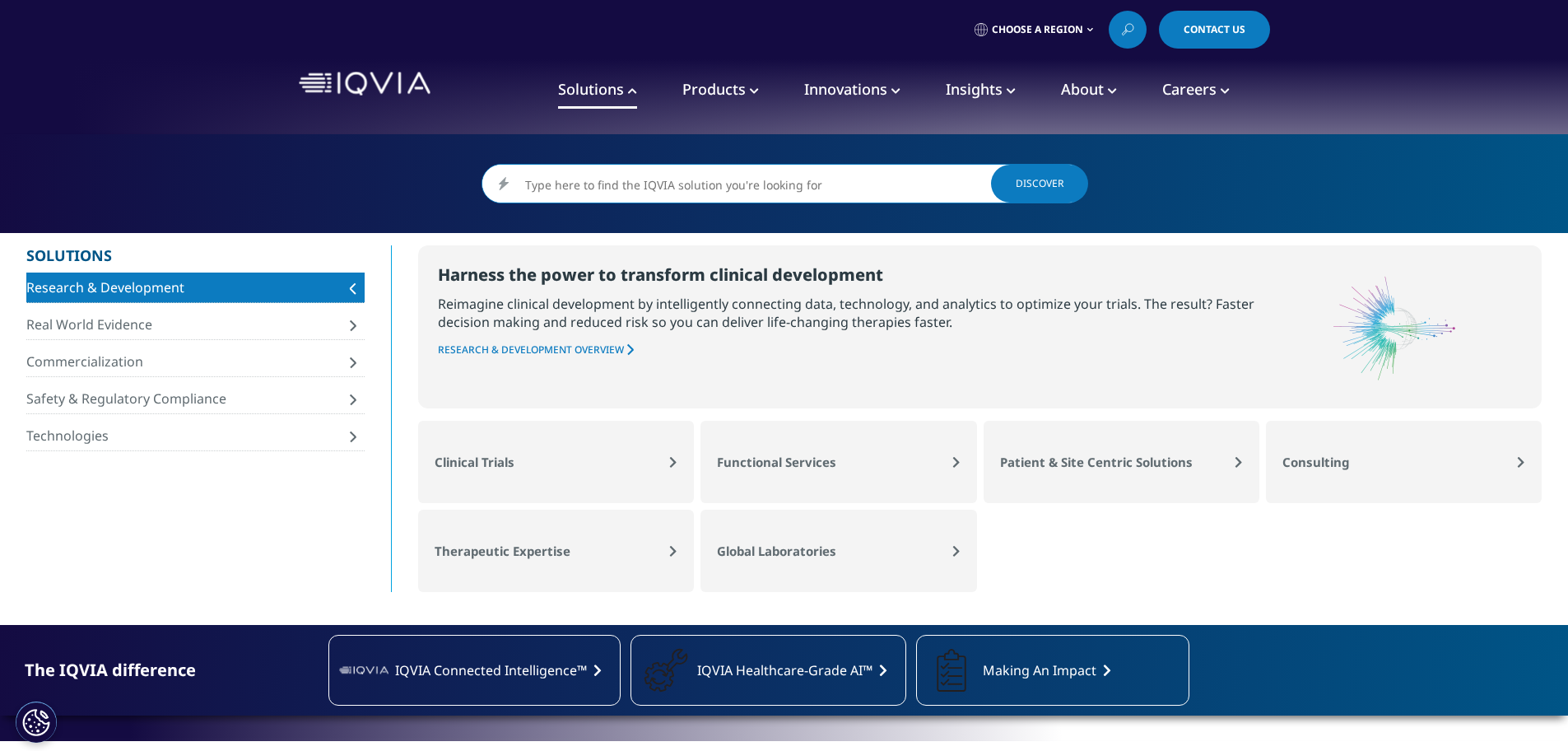
drag, startPoint x: 589, startPoint y: 91, endPoint x: 645, endPoint y: 90, distance: 56.0
click at [590, 91] on span "Solutions" at bounding box center [591, 89] width 66 height 20
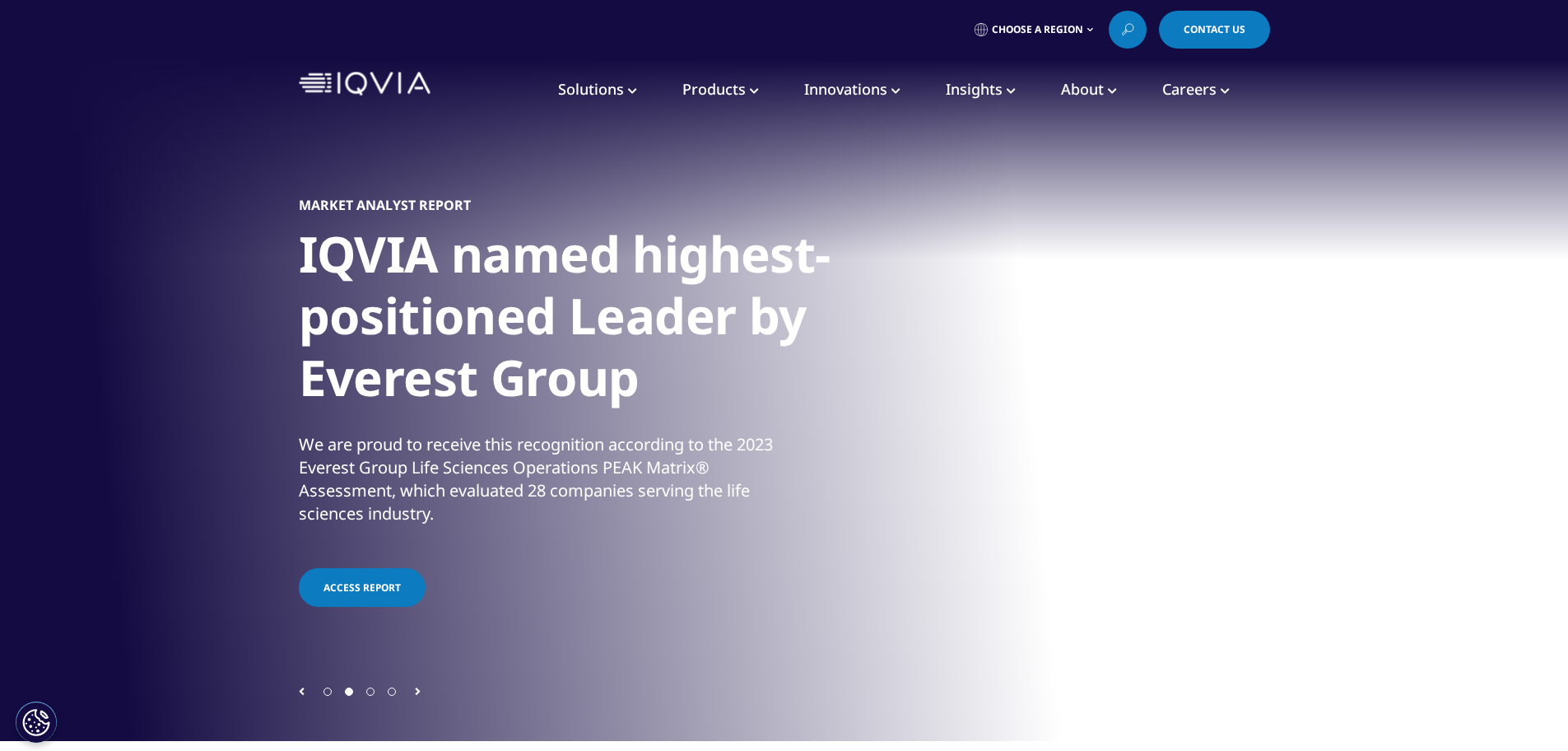
click at [859, 86] on span "Innovations" at bounding box center [845, 89] width 83 height 20
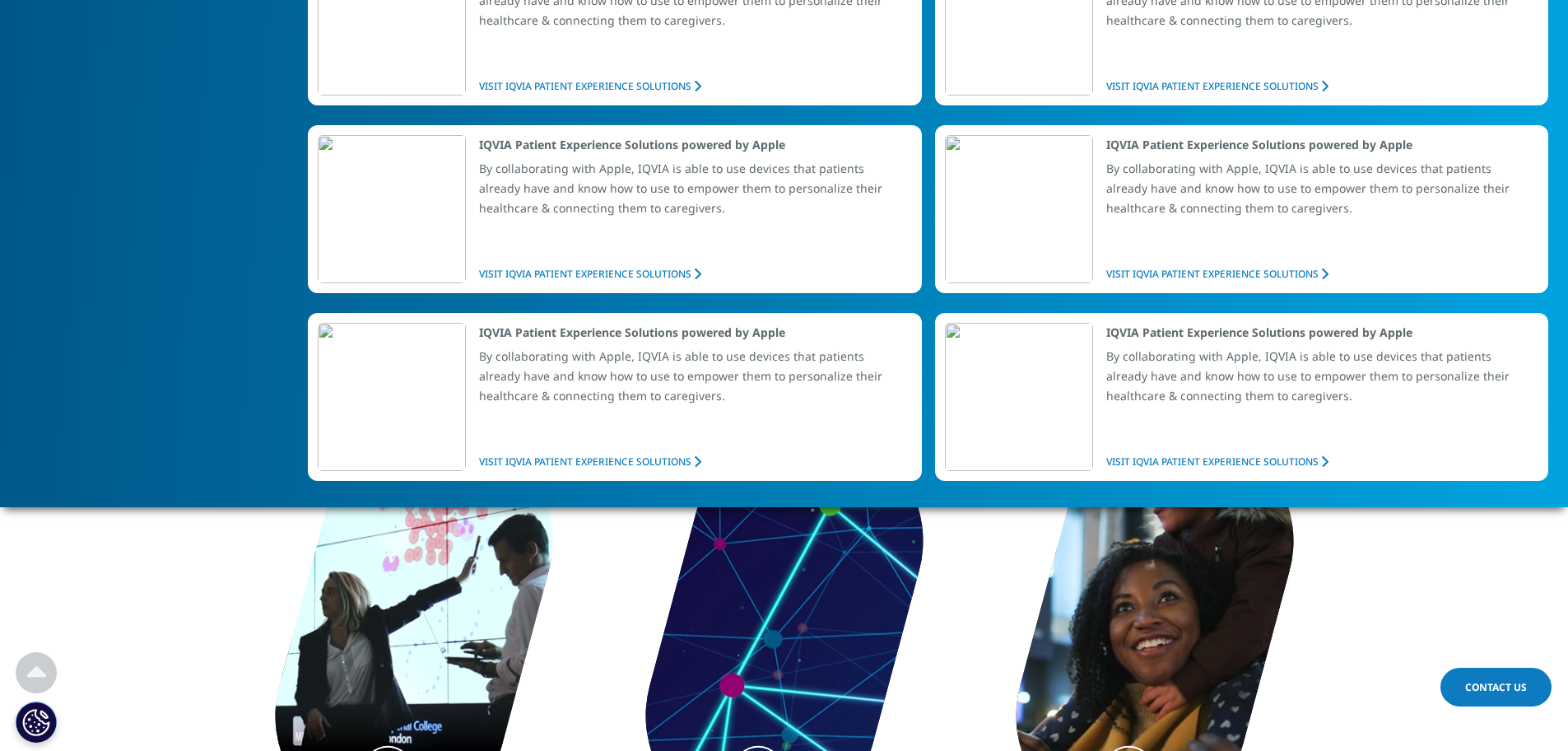
scroll to position [411, 0]
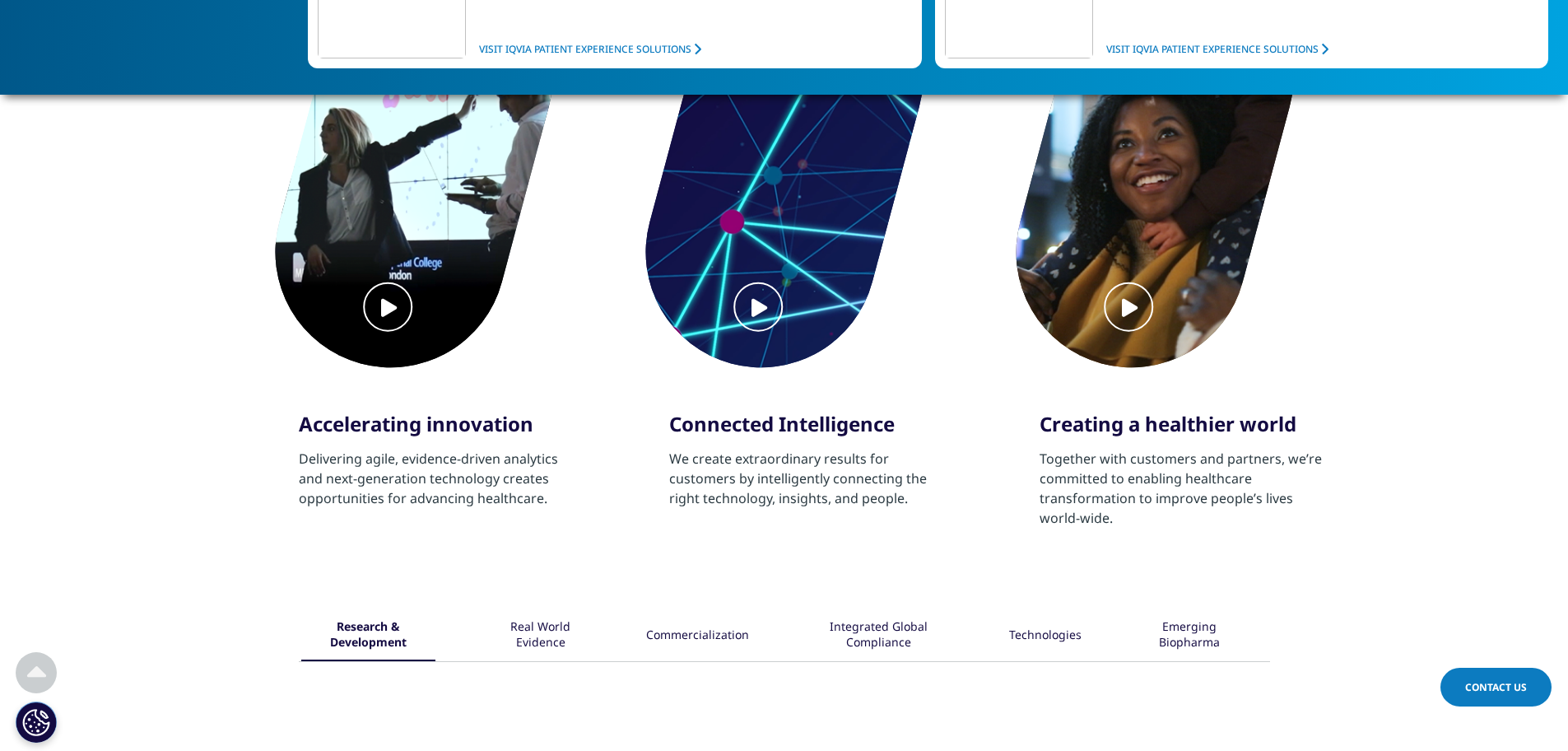
click at [145, 282] on section "Accelerating innovation Delivering agile, evidence-driven analytics and next-ge…" at bounding box center [784, 243] width 1568 height 651
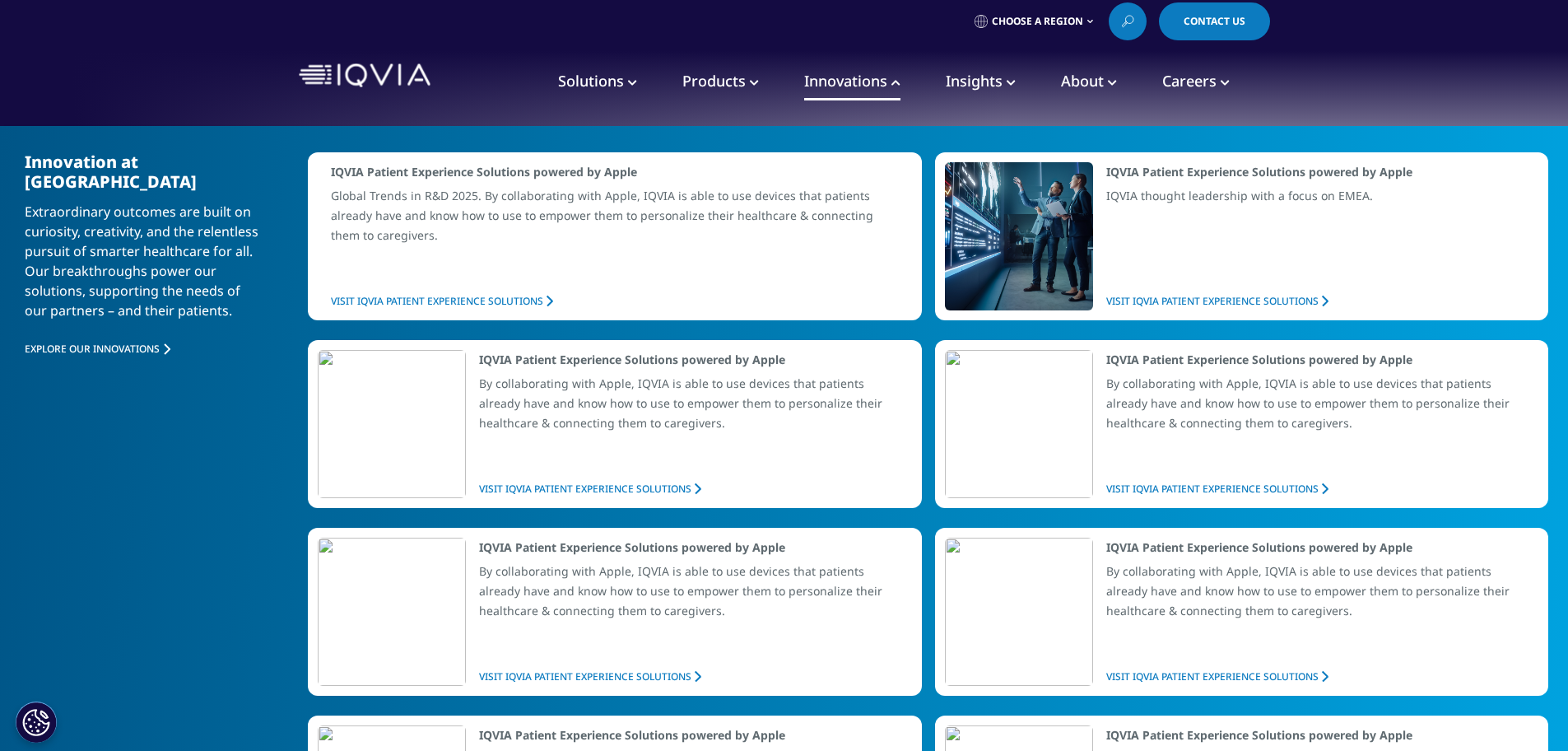
scroll to position [0, 0]
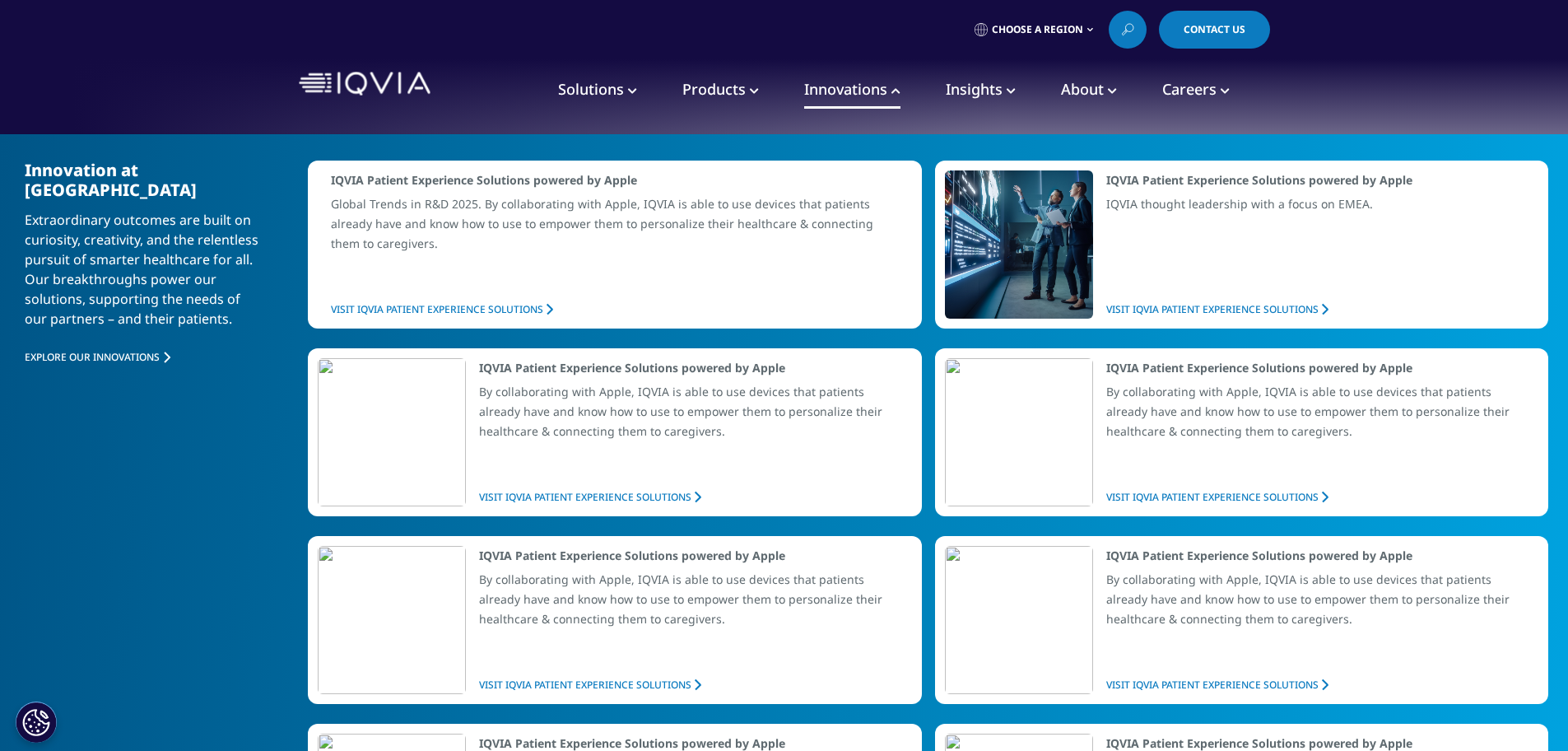
click at [853, 89] on span "Innovations" at bounding box center [845, 89] width 83 height 20
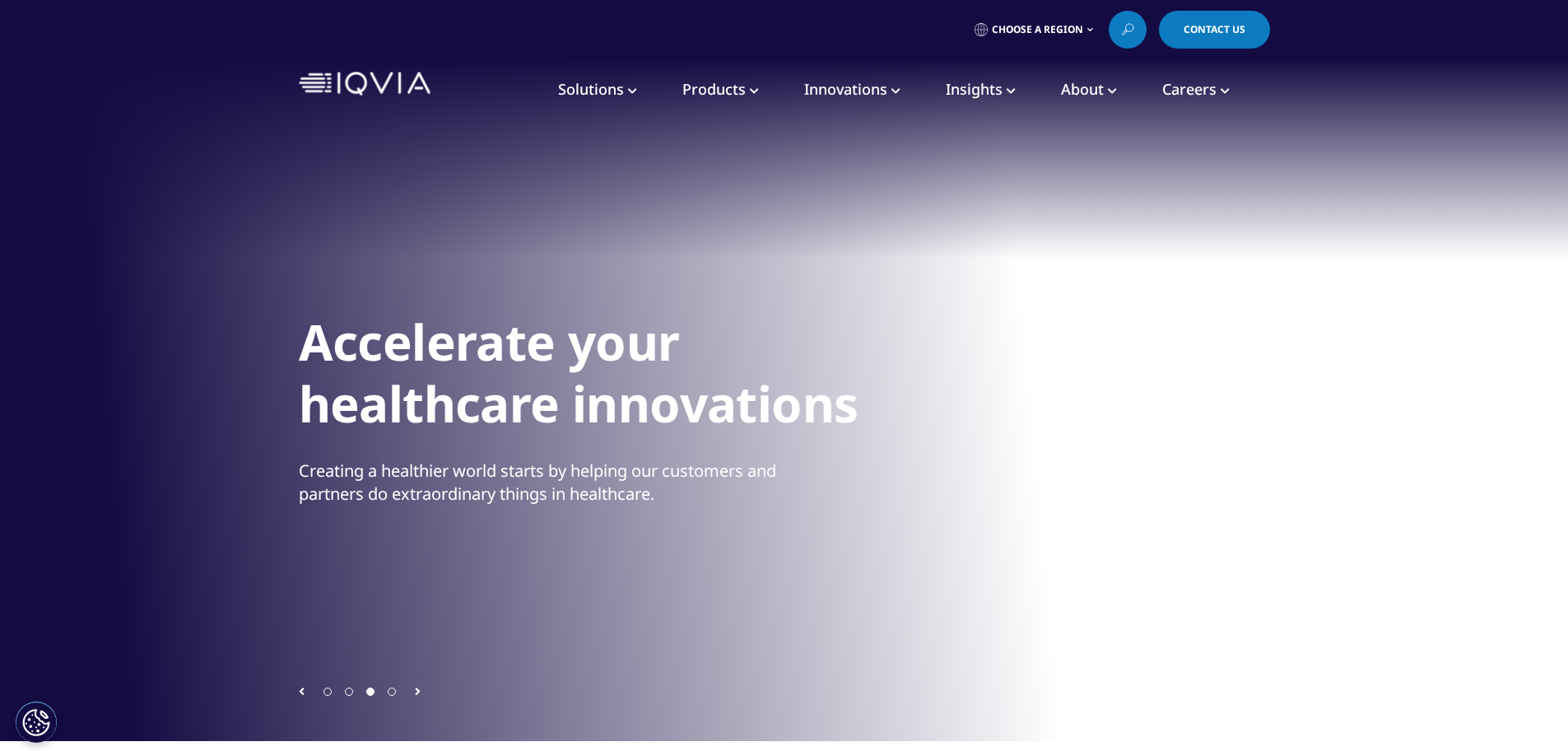
click at [858, 85] on span "Innovations" at bounding box center [845, 89] width 83 height 20
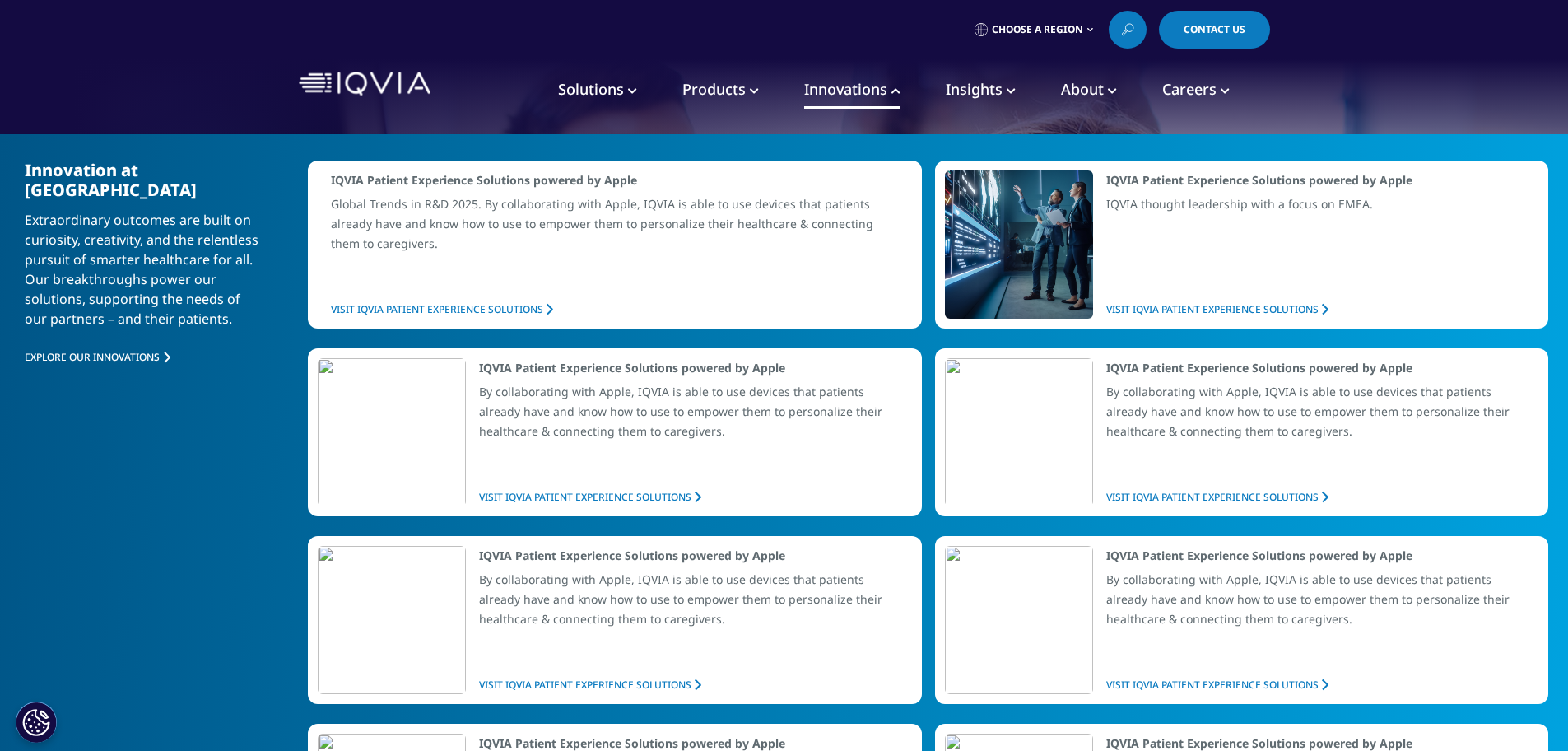
click at [853, 83] on span "Innovations" at bounding box center [845, 89] width 83 height 20
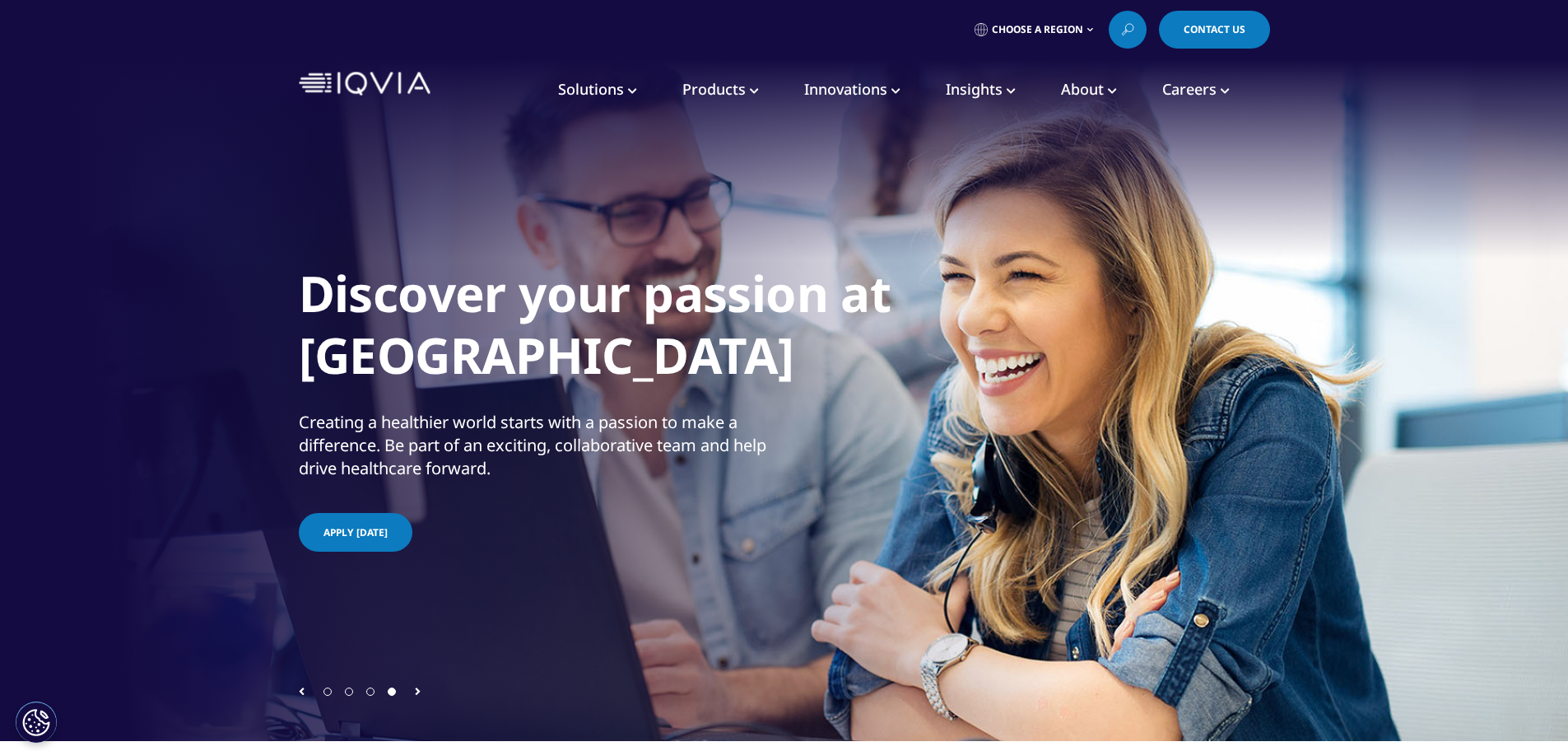
click at [745, 87] on link "Products" at bounding box center [720, 89] width 76 height 35
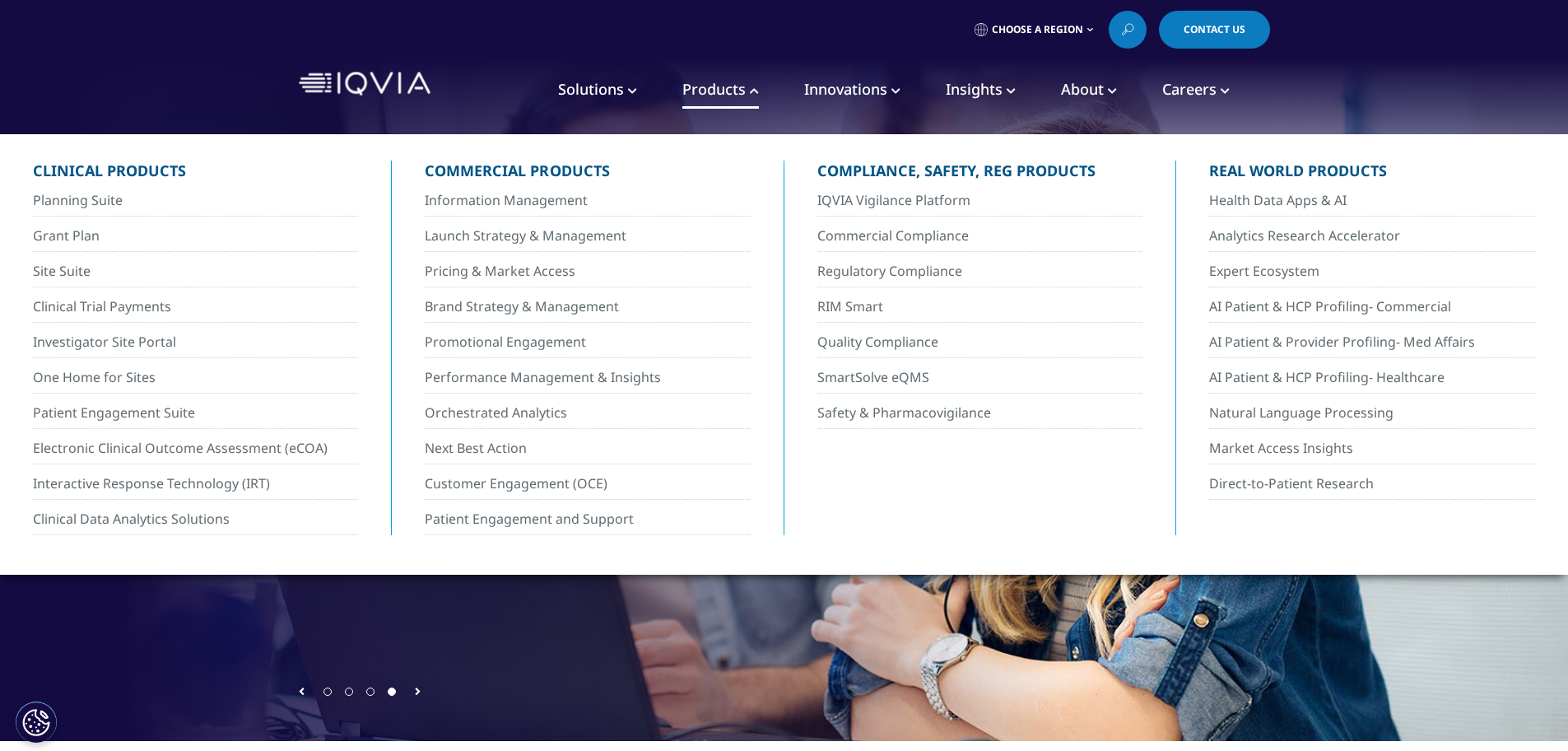
click at [854, 83] on span "Innovations" at bounding box center [845, 89] width 83 height 20
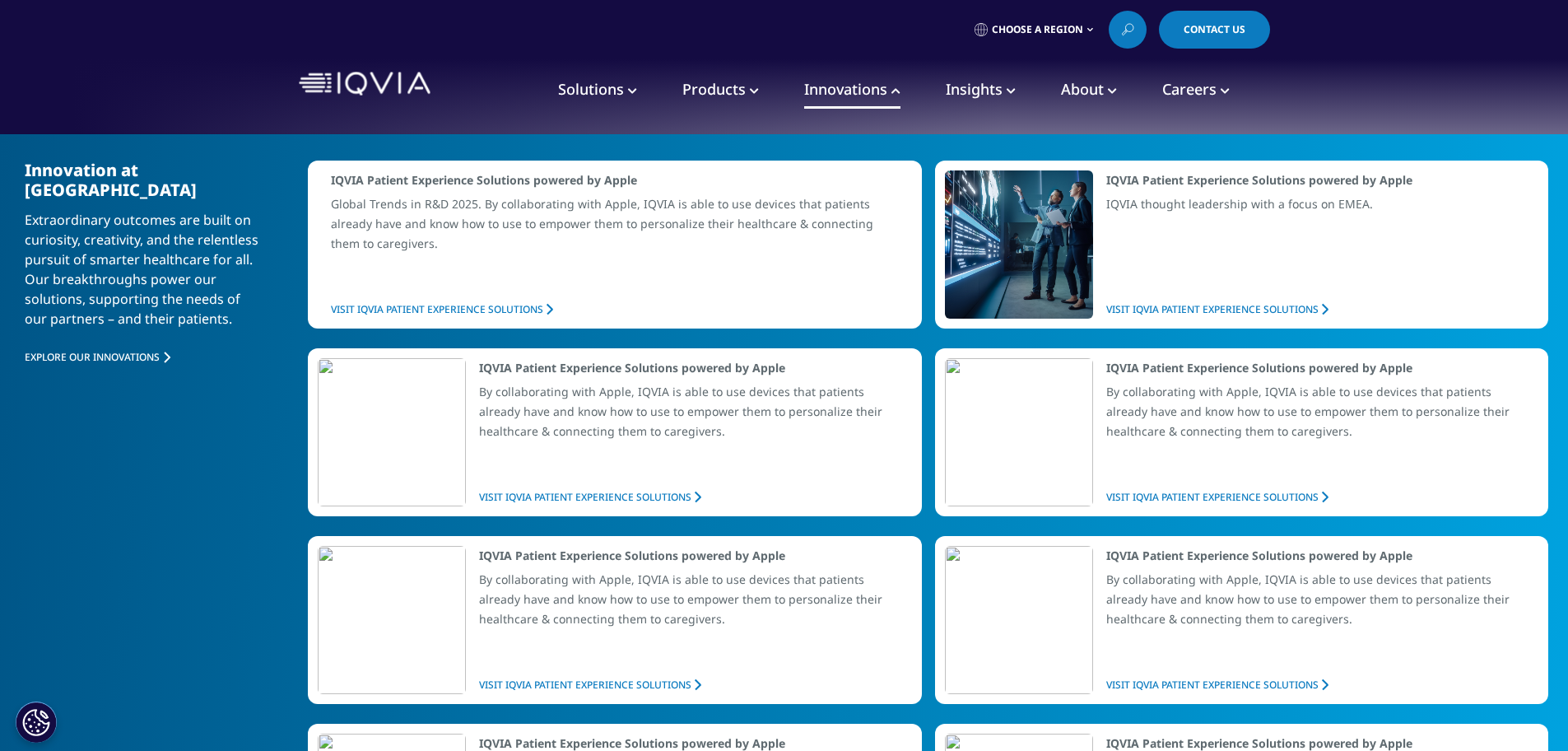
click at [616, 87] on span "Solutions" at bounding box center [591, 89] width 66 height 20
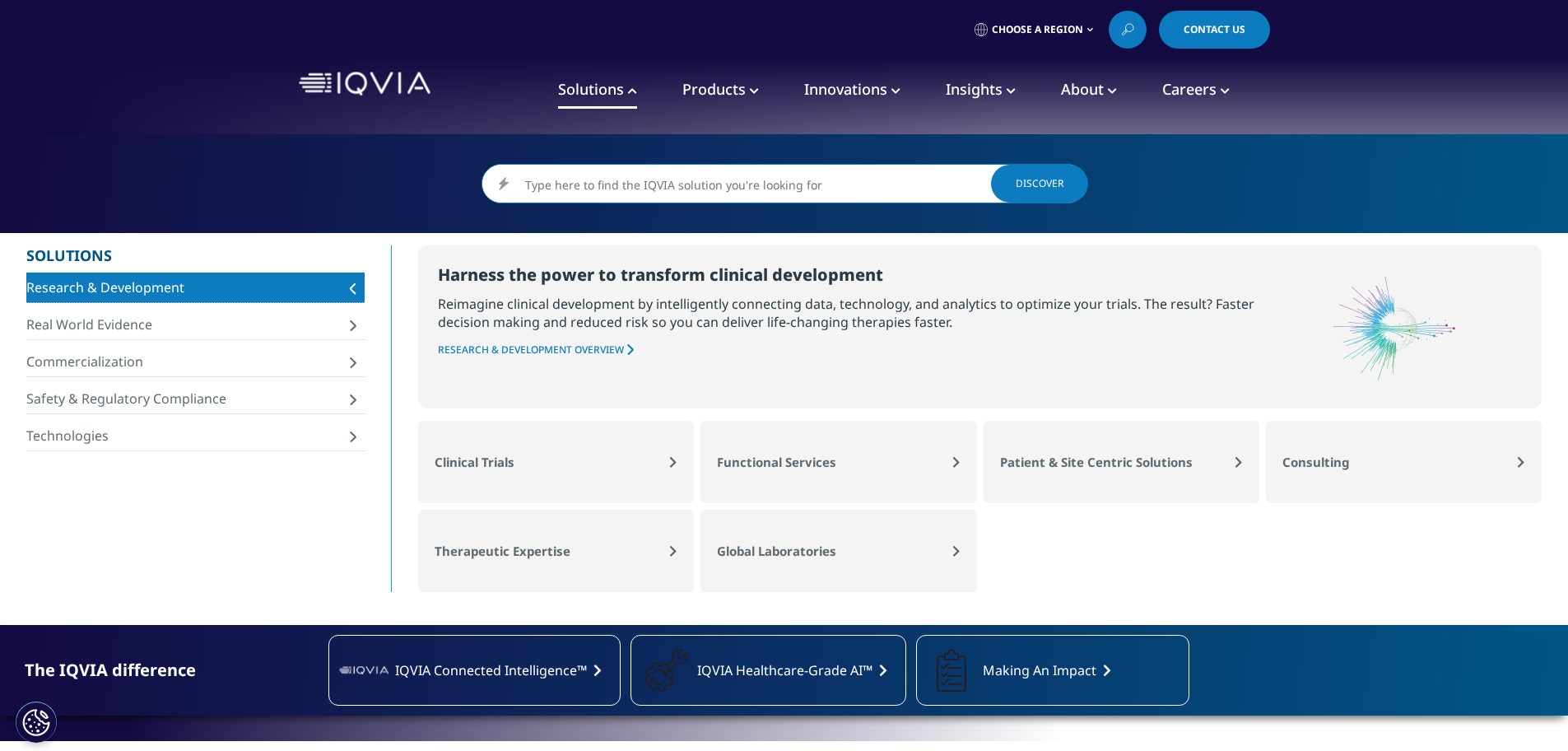
drag, startPoint x: 189, startPoint y: 320, endPoint x: 196, endPoint y: 323, distance: 7.6
click at [190, 321] on span "Real World Evidence" at bounding box center [186, 324] width 320 height 18
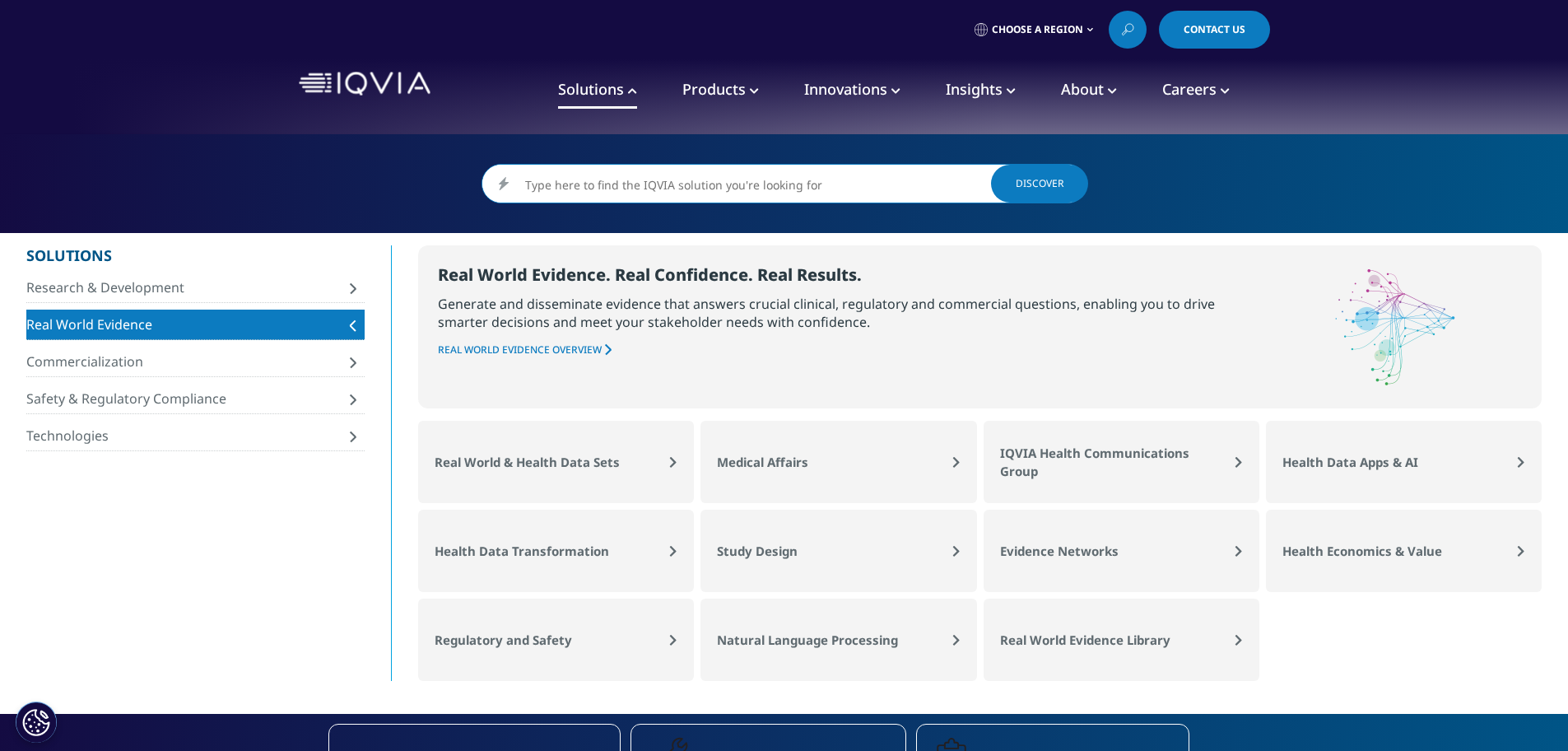
click at [248, 289] on span "Research & Development" at bounding box center [186, 287] width 320 height 18
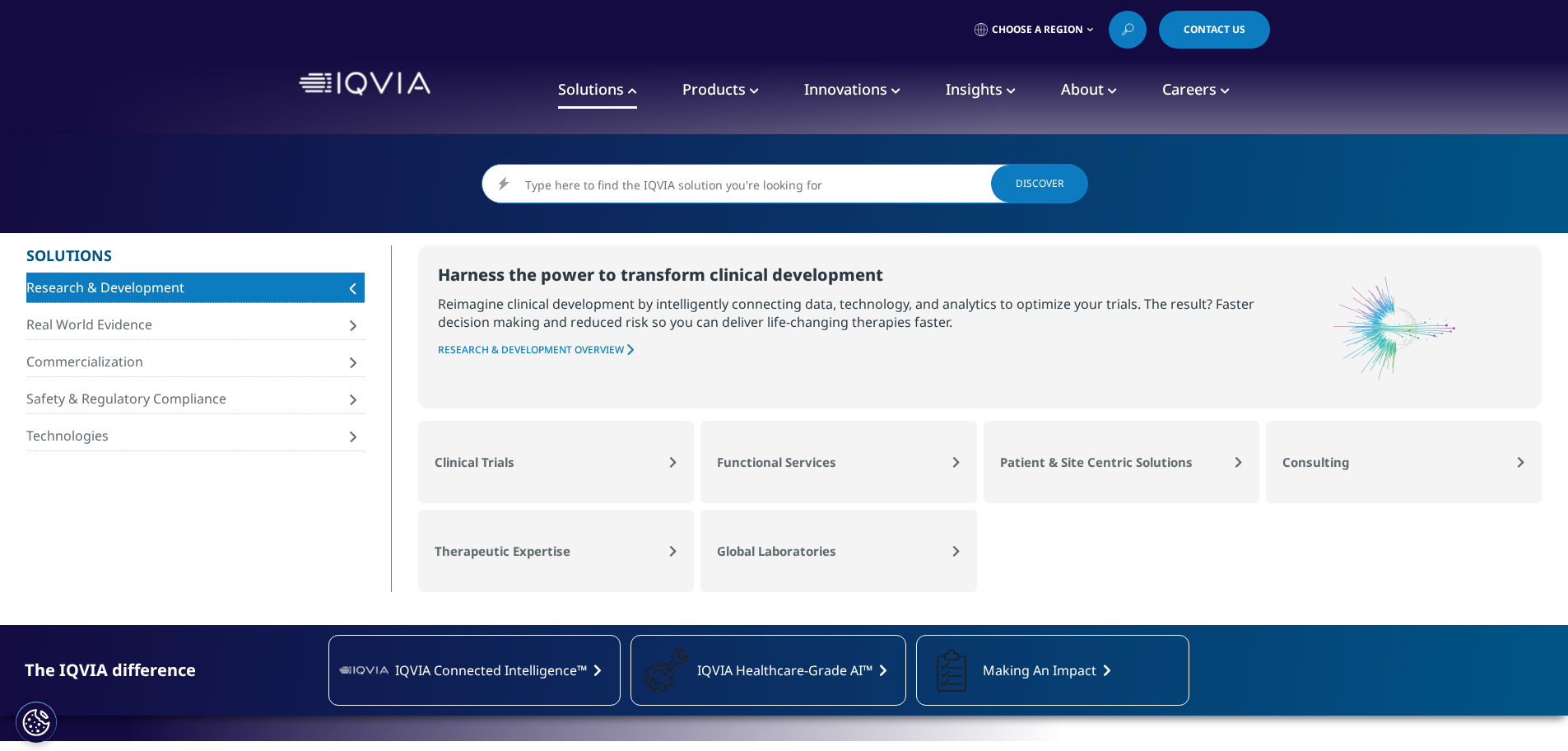
drag, startPoint x: 224, startPoint y: 297, endPoint x: 242, endPoint y: 300, distance: 18.2
click at [225, 296] on link "Research & Development" at bounding box center [195, 288] width 339 height 30
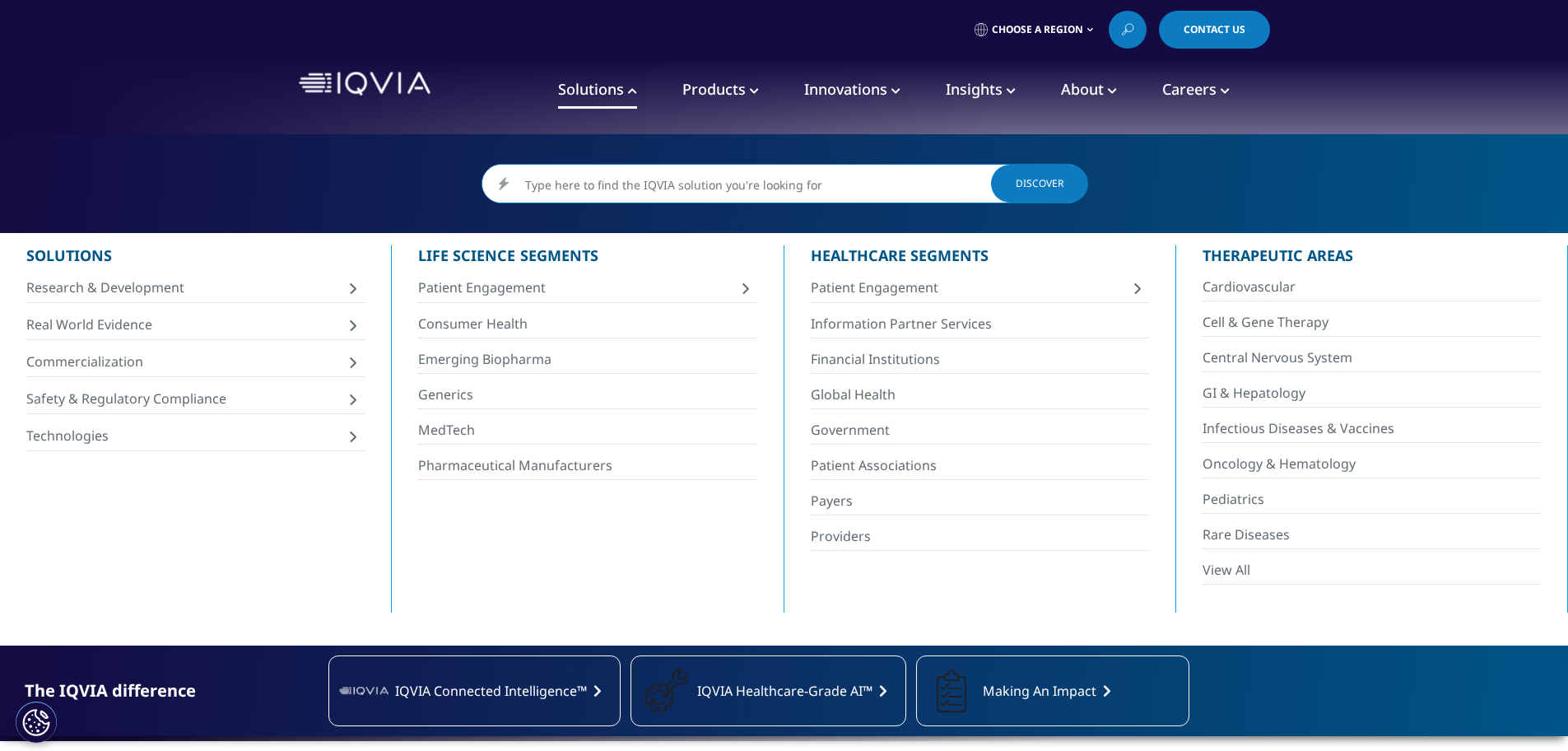
click at [955, 291] on span "Patient Engagement" at bounding box center [970, 287] width 320 height 18
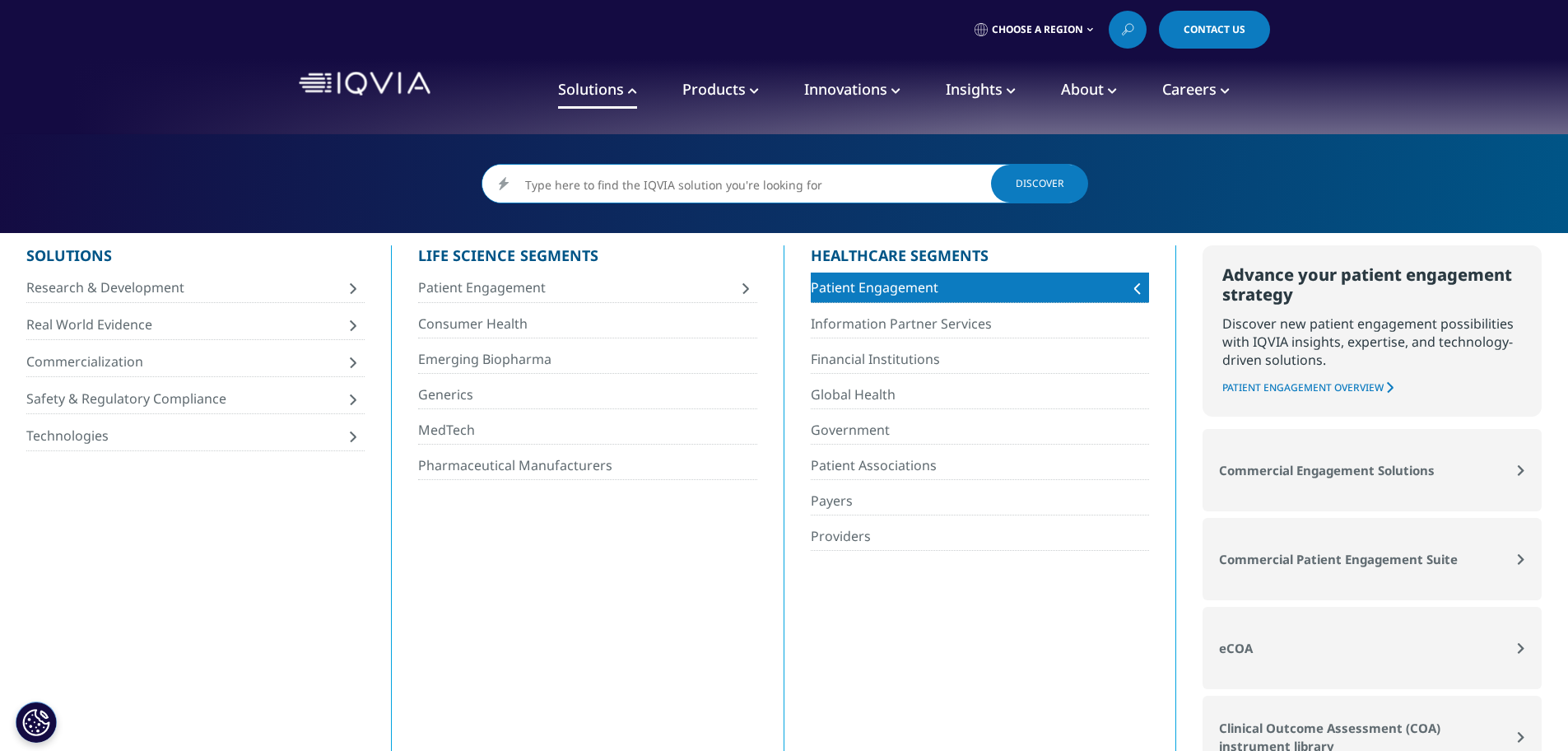
click at [230, 289] on span "Research & Development" at bounding box center [186, 287] width 320 height 18
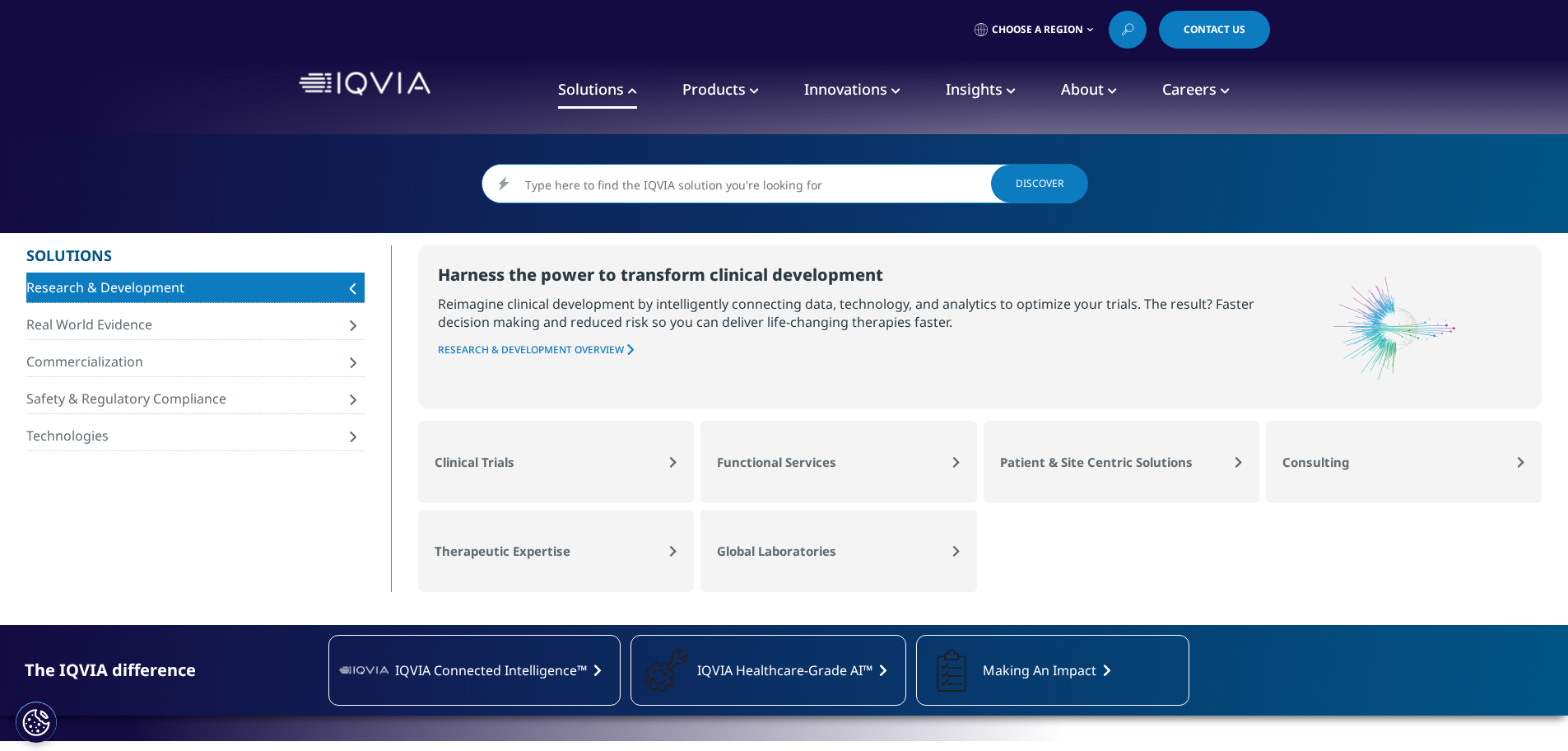
click at [628, 97] on link "Solutions" at bounding box center [597, 90] width 79 height 37
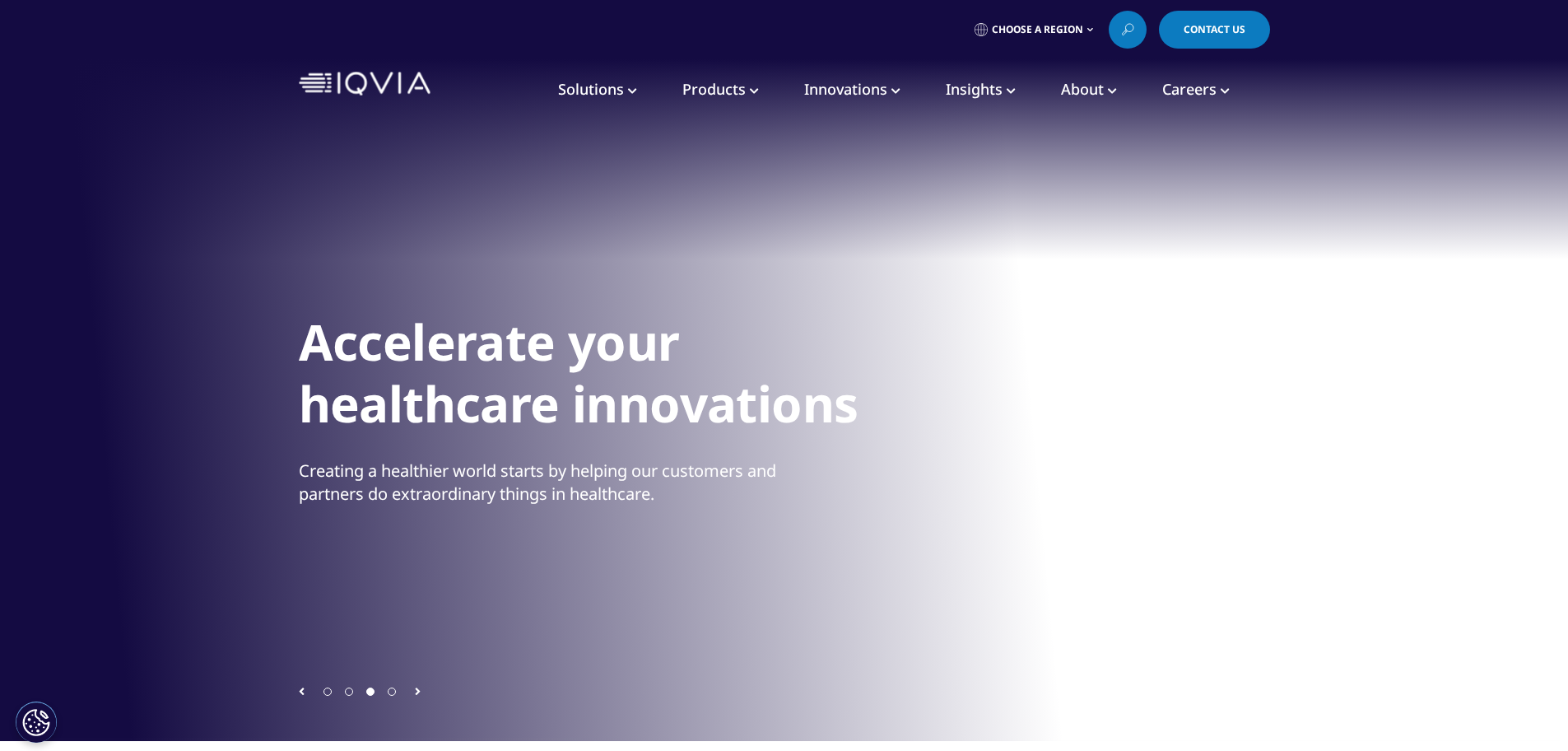
drag, startPoint x: 817, startPoint y: 92, endPoint x: 783, endPoint y: 93, distance: 34.0
click at [816, 92] on span "Innovations" at bounding box center [845, 89] width 83 height 20
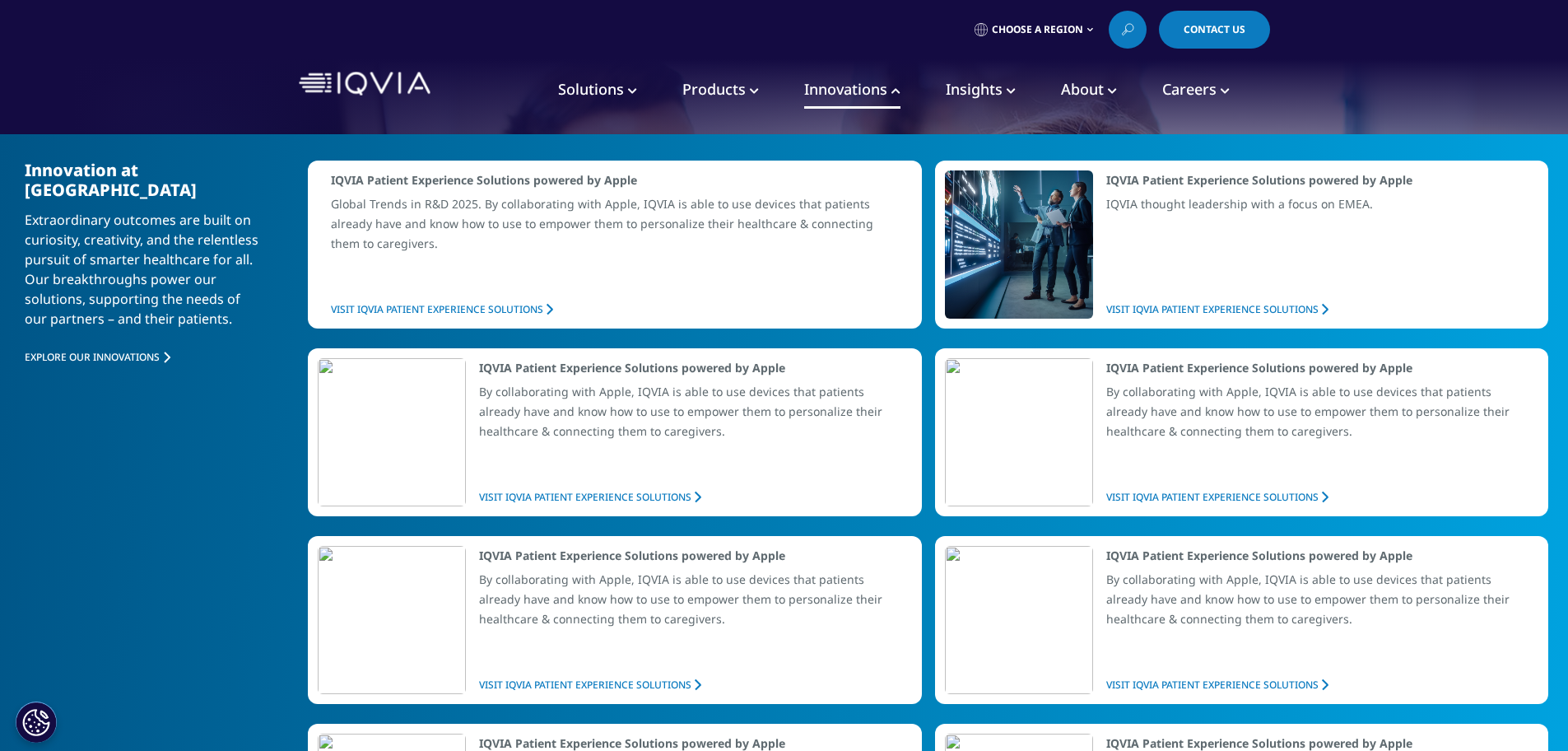
click at [564, 98] on span "Solutions" at bounding box center [591, 89] width 66 height 20
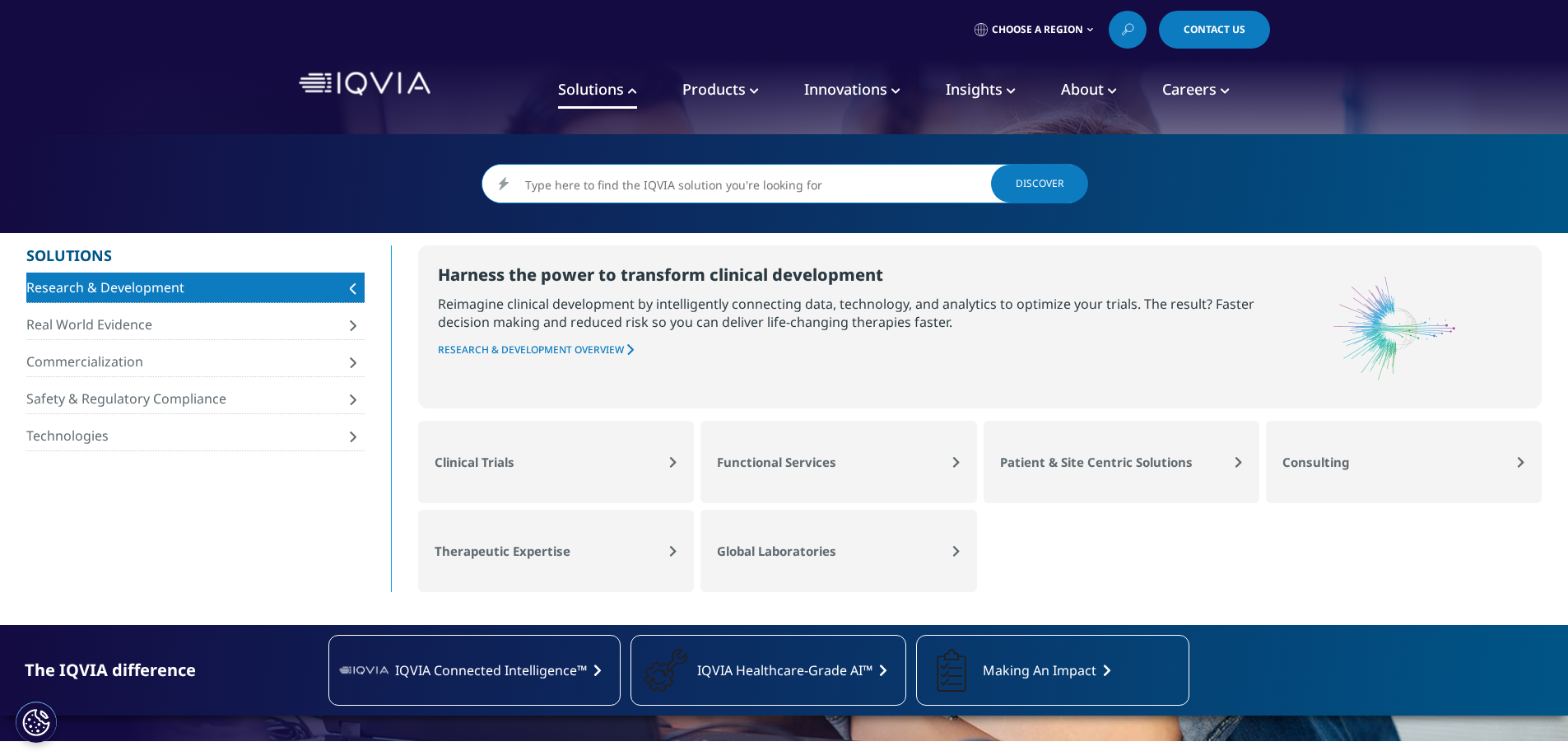
click at [275, 286] on span "Research & Development" at bounding box center [186, 287] width 320 height 18
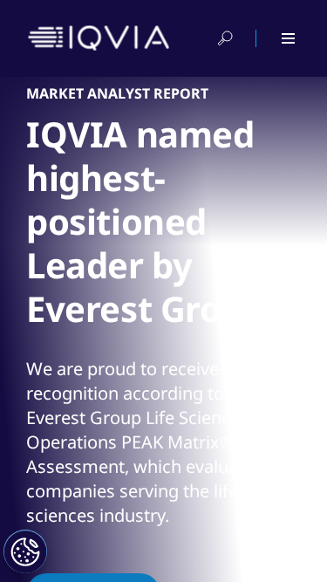
click at [288, 37] on div at bounding box center [290, 38] width 17 height 10
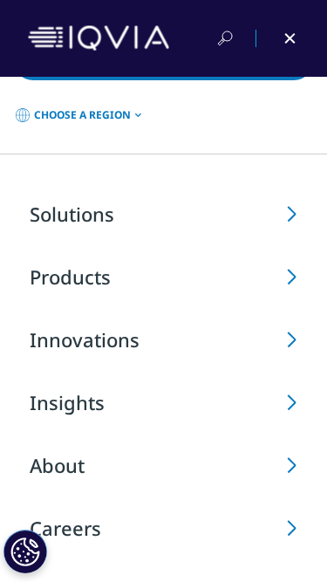
scroll to position [52, 0]
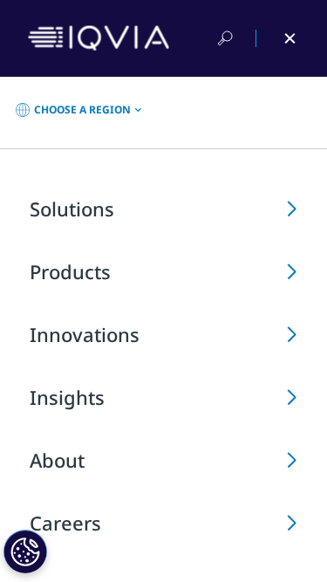
click at [79, 205] on span "Solutions" at bounding box center [72, 208] width 85 height 26
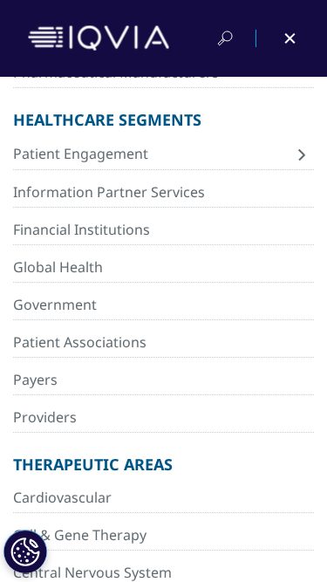
scroll to position [760, 0]
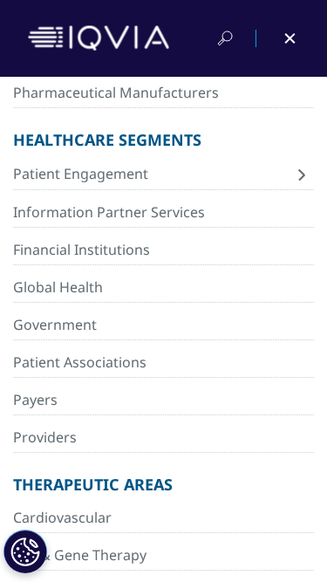
click at [133, 181] on span "Patient Engagement" at bounding box center [154, 173] width 282 height 19
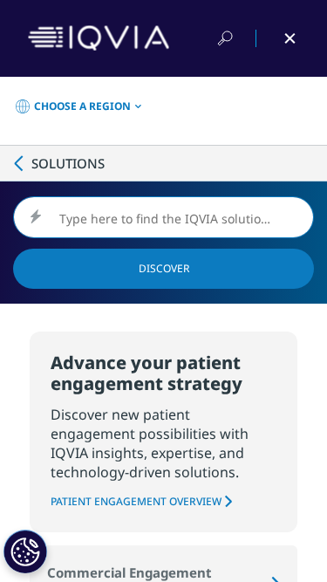
click at [64, 165] on span "Solutions" at bounding box center [67, 162] width 73 height 17
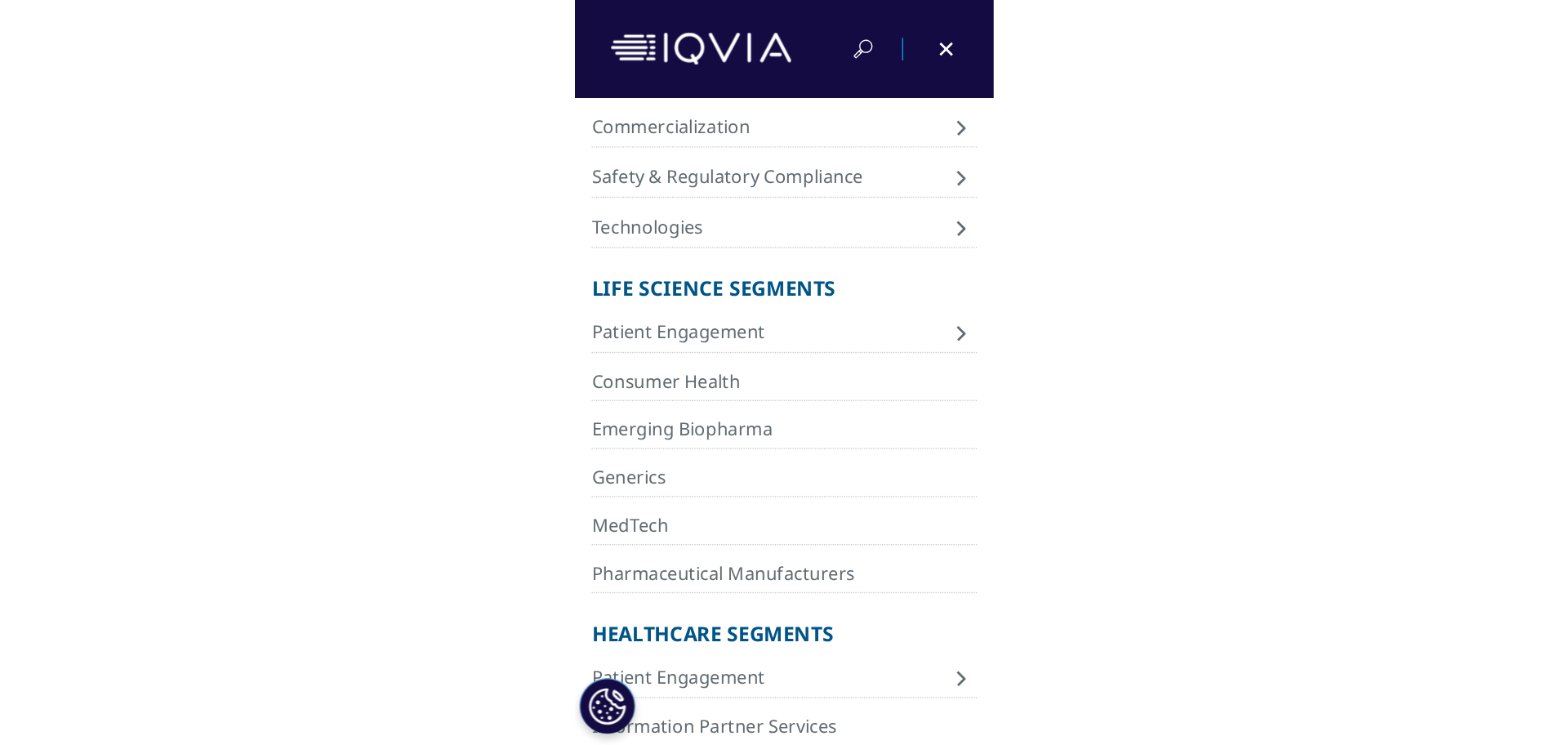
scroll to position [0, 0]
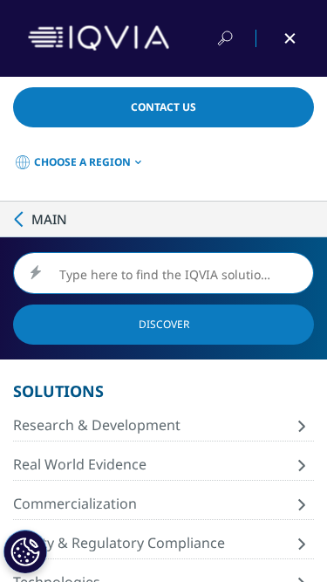
click at [43, 222] on span "Main" at bounding box center [49, 218] width 36 height 17
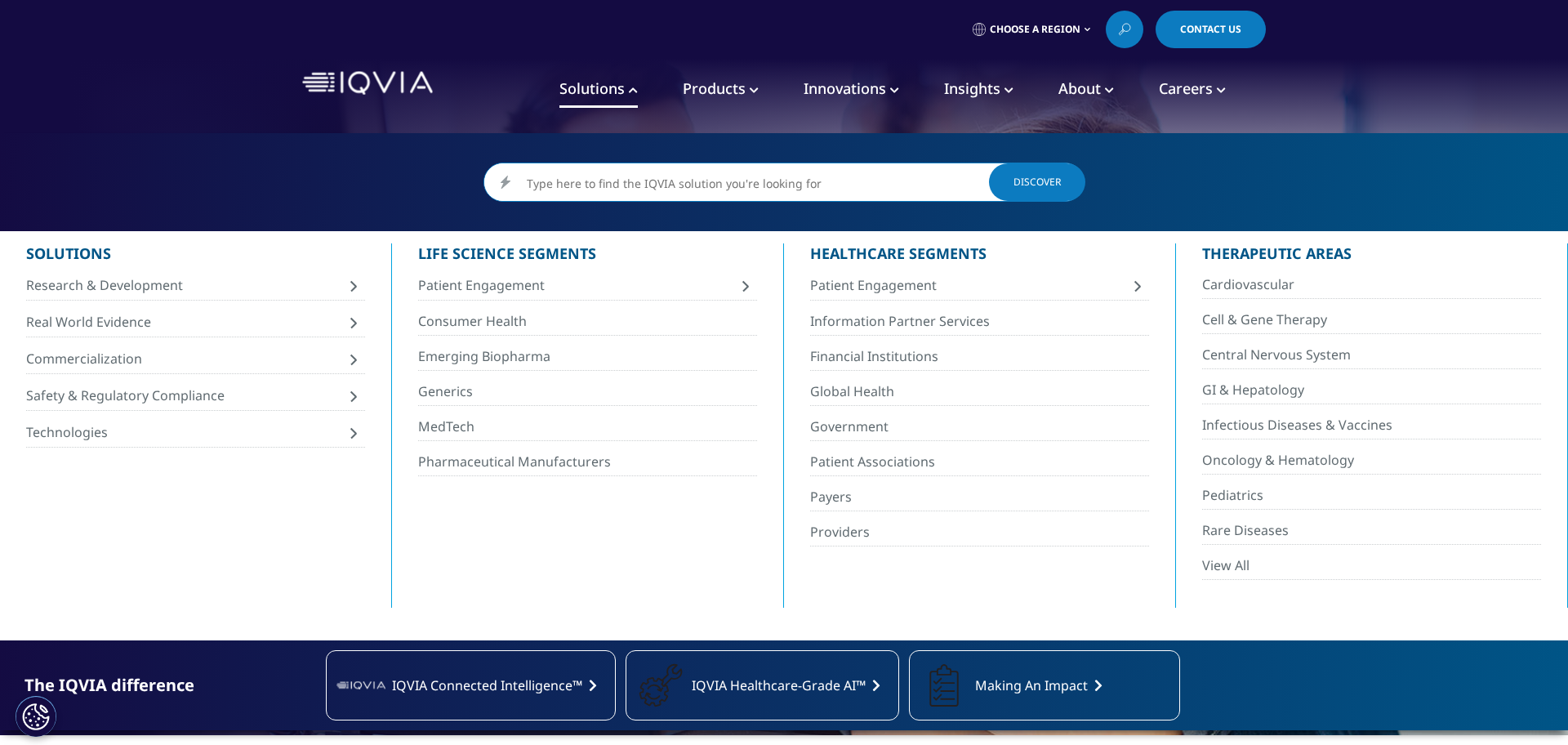
click at [737, 93] on span "Products" at bounding box center [713, 88] width 63 height 20
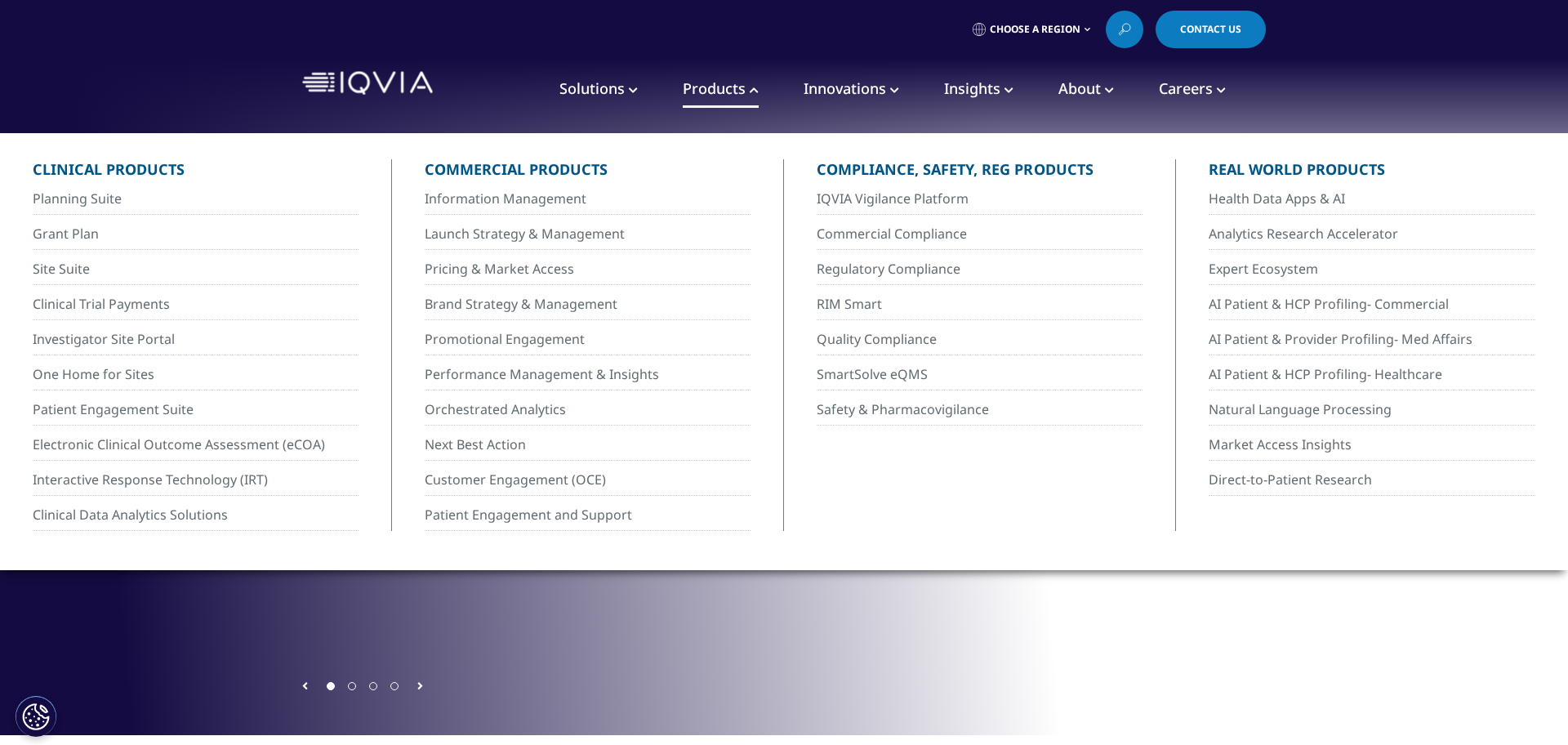
click at [858, 85] on span "Innovations" at bounding box center [844, 88] width 82 height 20
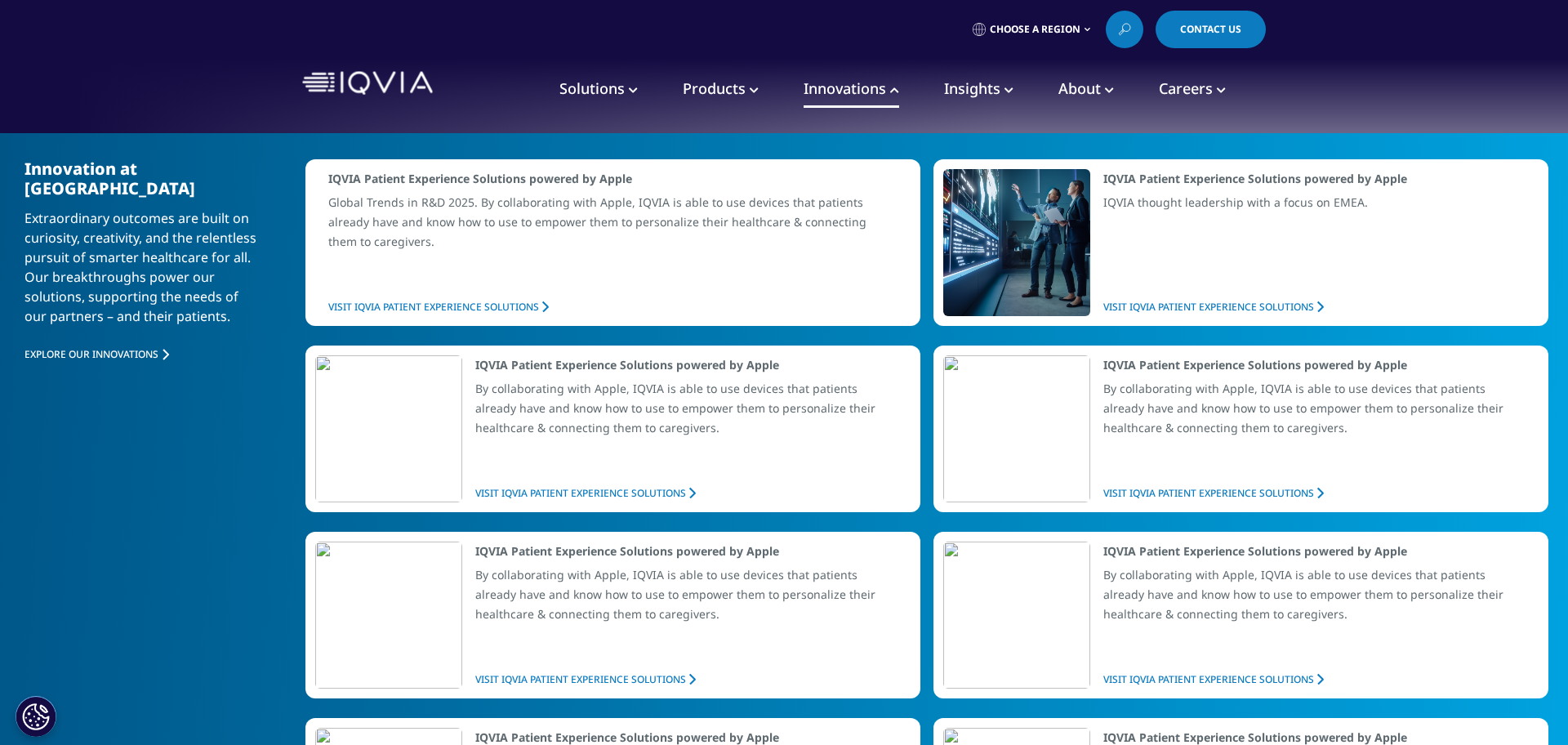
click at [611, 93] on span "Solutions" at bounding box center [593, 88] width 66 height 20
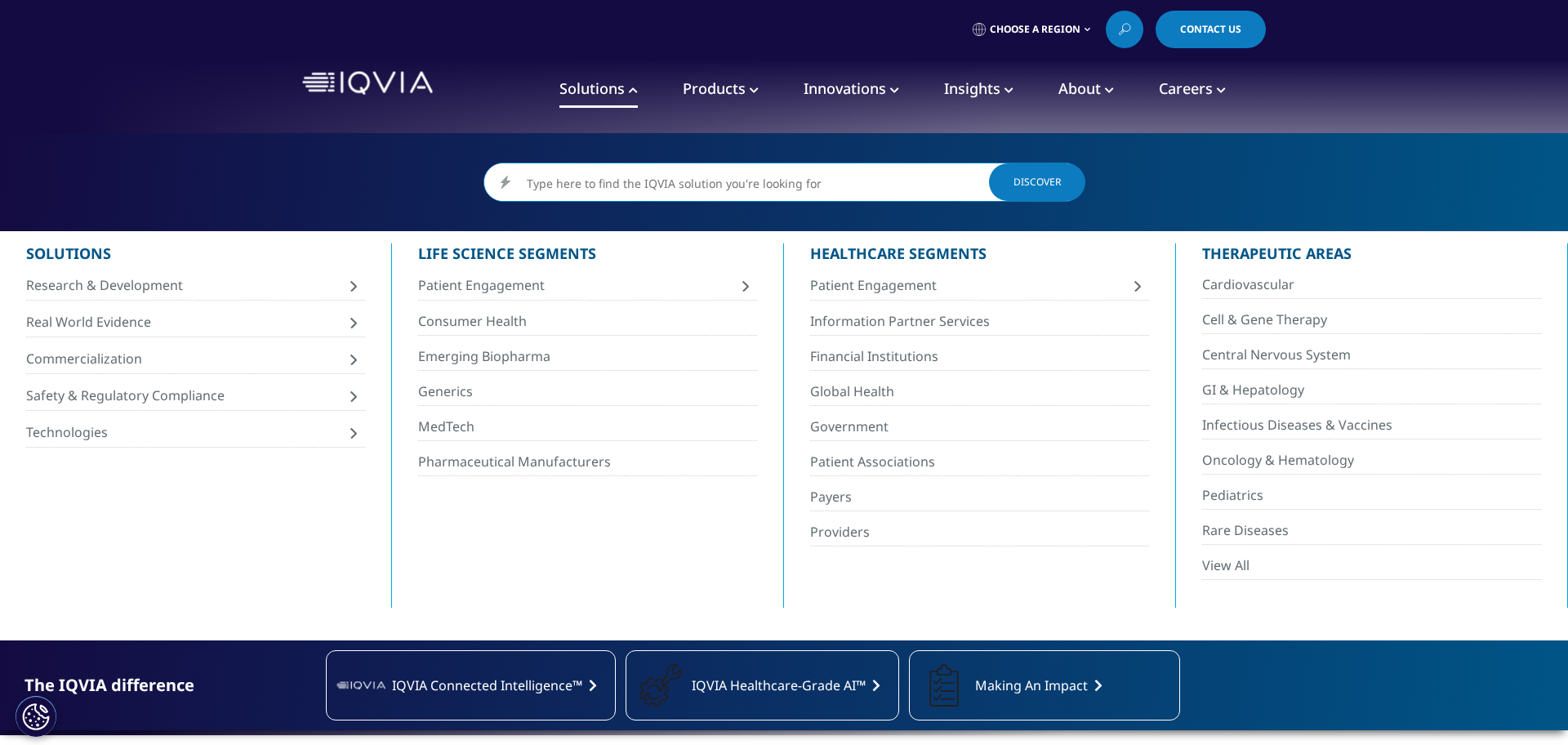
click at [826, 86] on span "Innovations" at bounding box center [844, 88] width 82 height 20
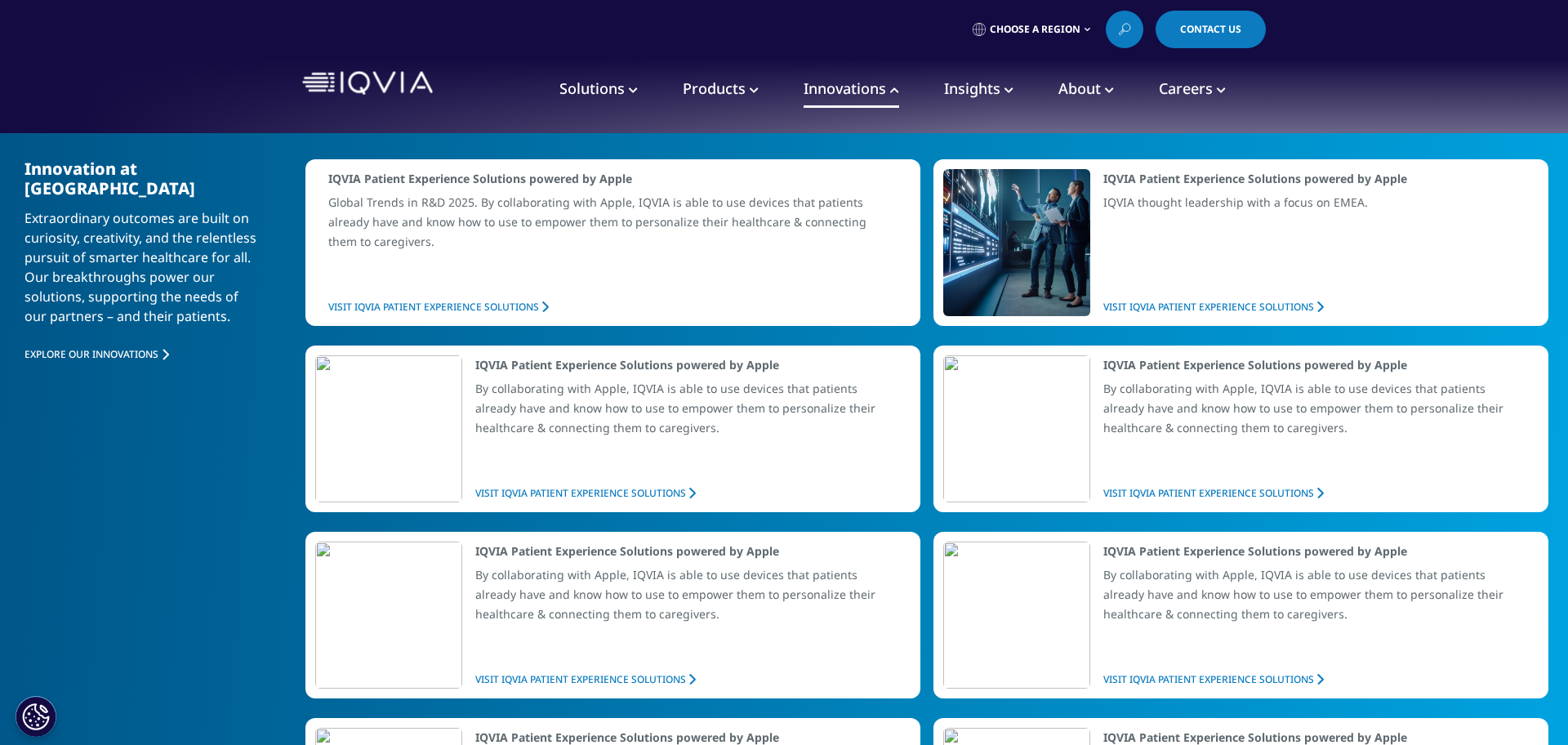
click at [607, 93] on span "Solutions" at bounding box center [593, 88] width 66 height 20
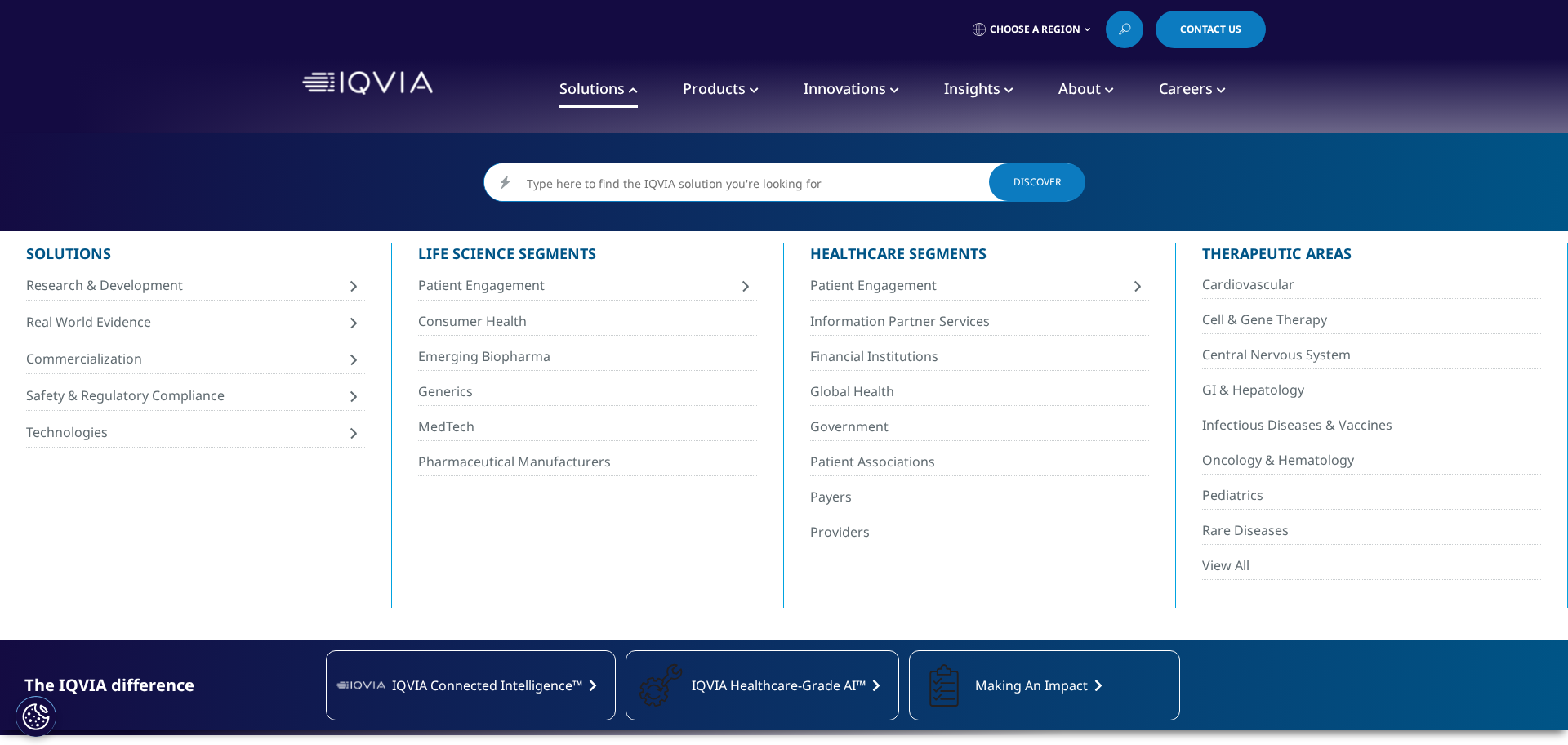
click at [864, 91] on span "Innovations" at bounding box center [844, 88] width 82 height 20
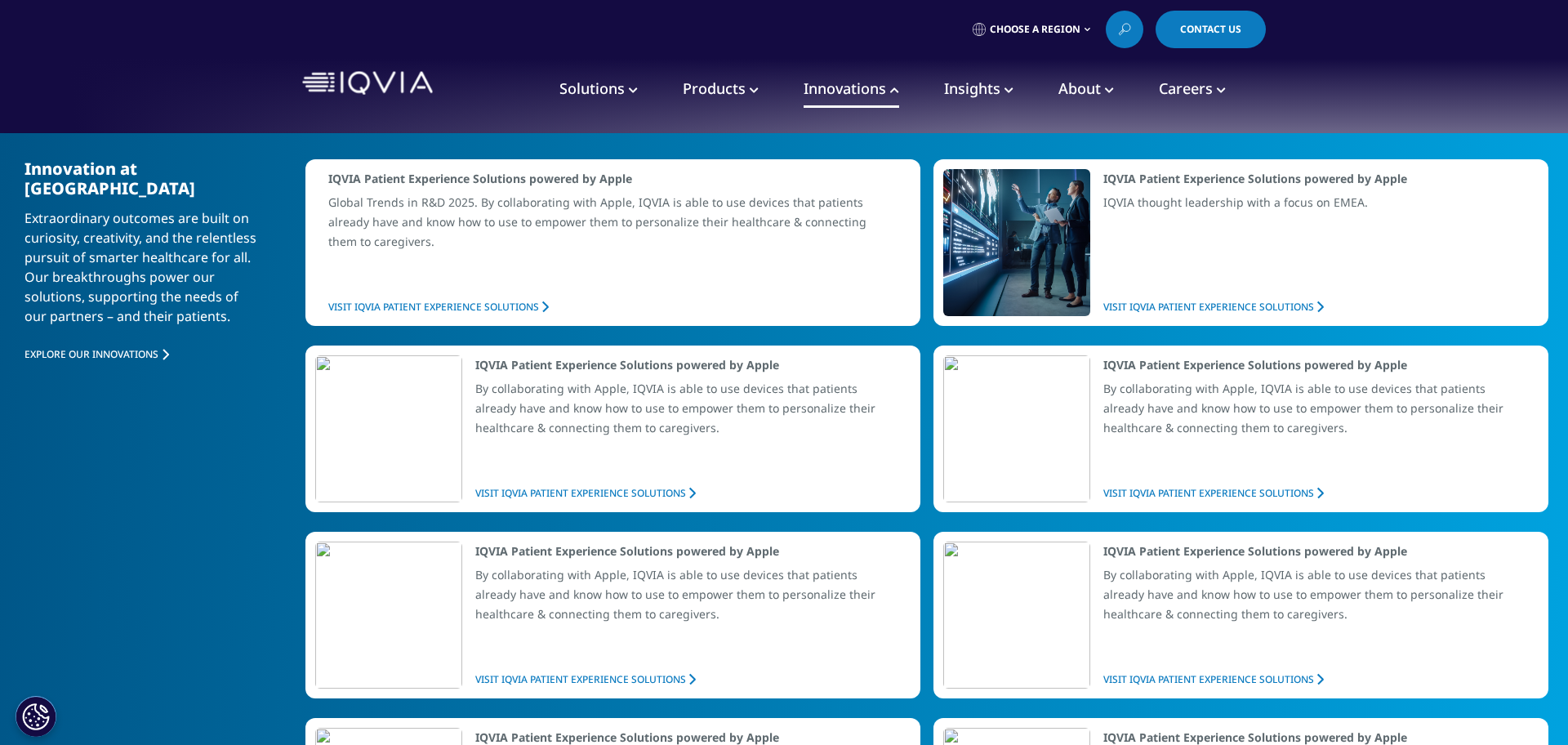
click at [596, 86] on span "Solutions" at bounding box center [593, 88] width 66 height 20
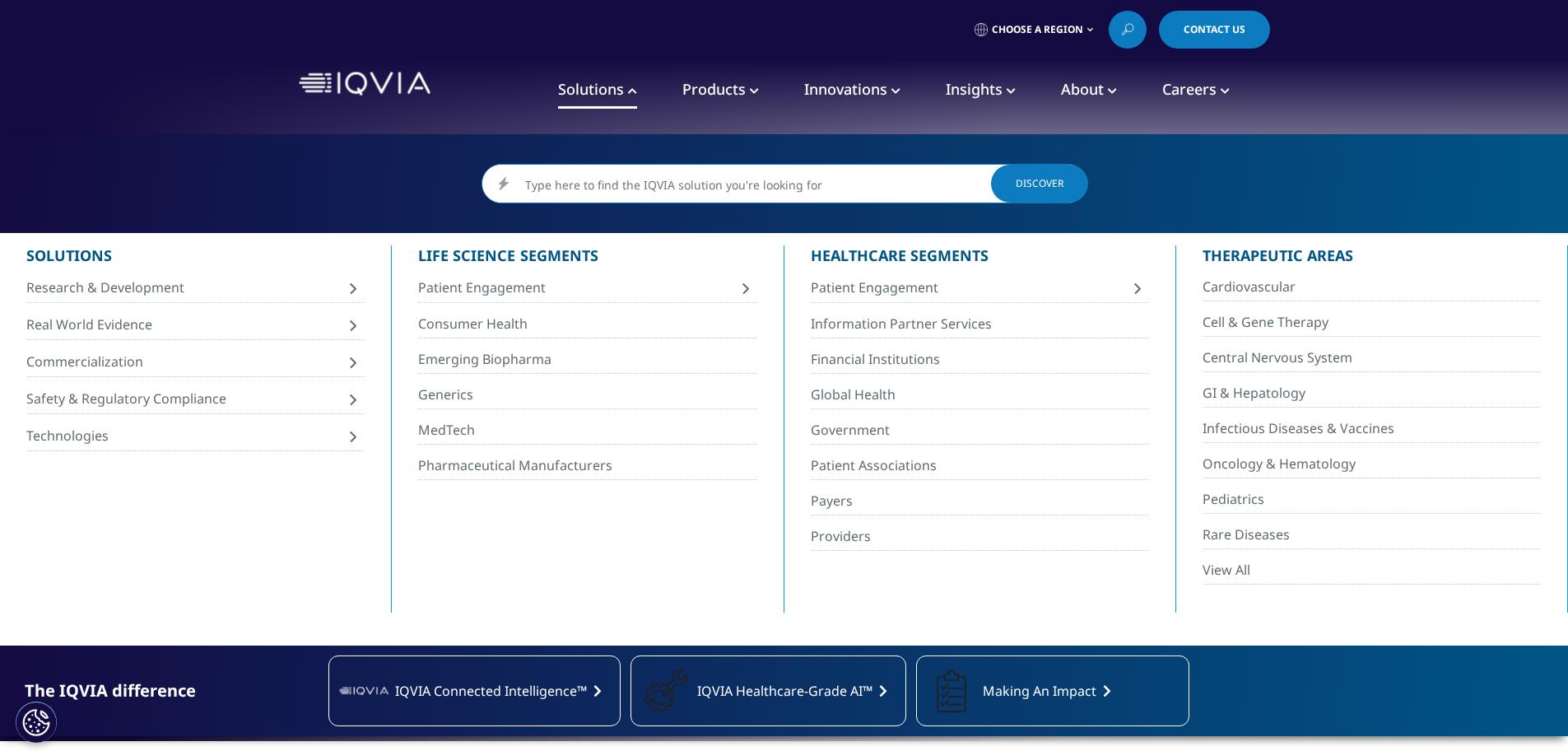
click at [854, 90] on span "Innovations" at bounding box center [845, 89] width 83 height 20
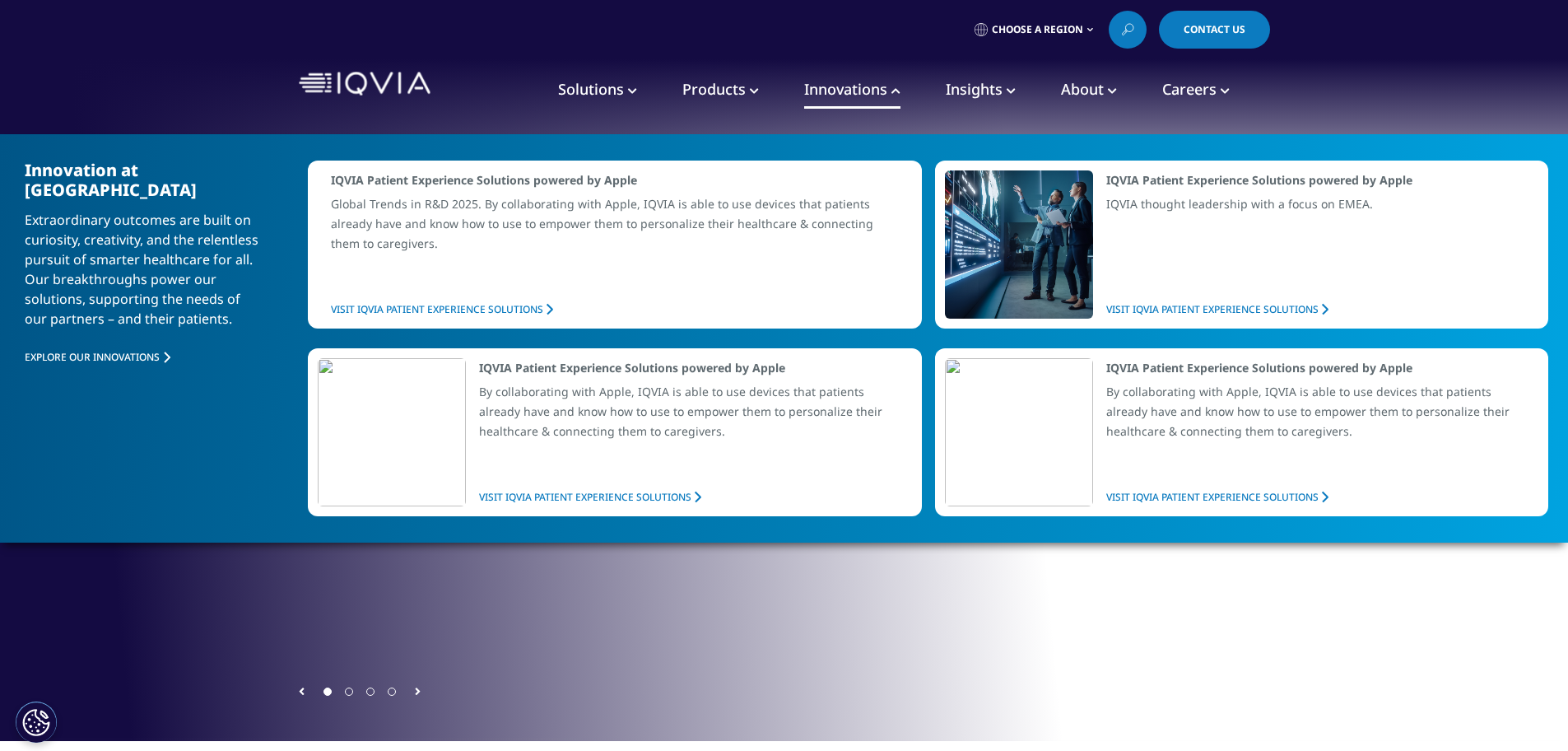
click at [845, 88] on span "Innovations" at bounding box center [845, 89] width 83 height 20
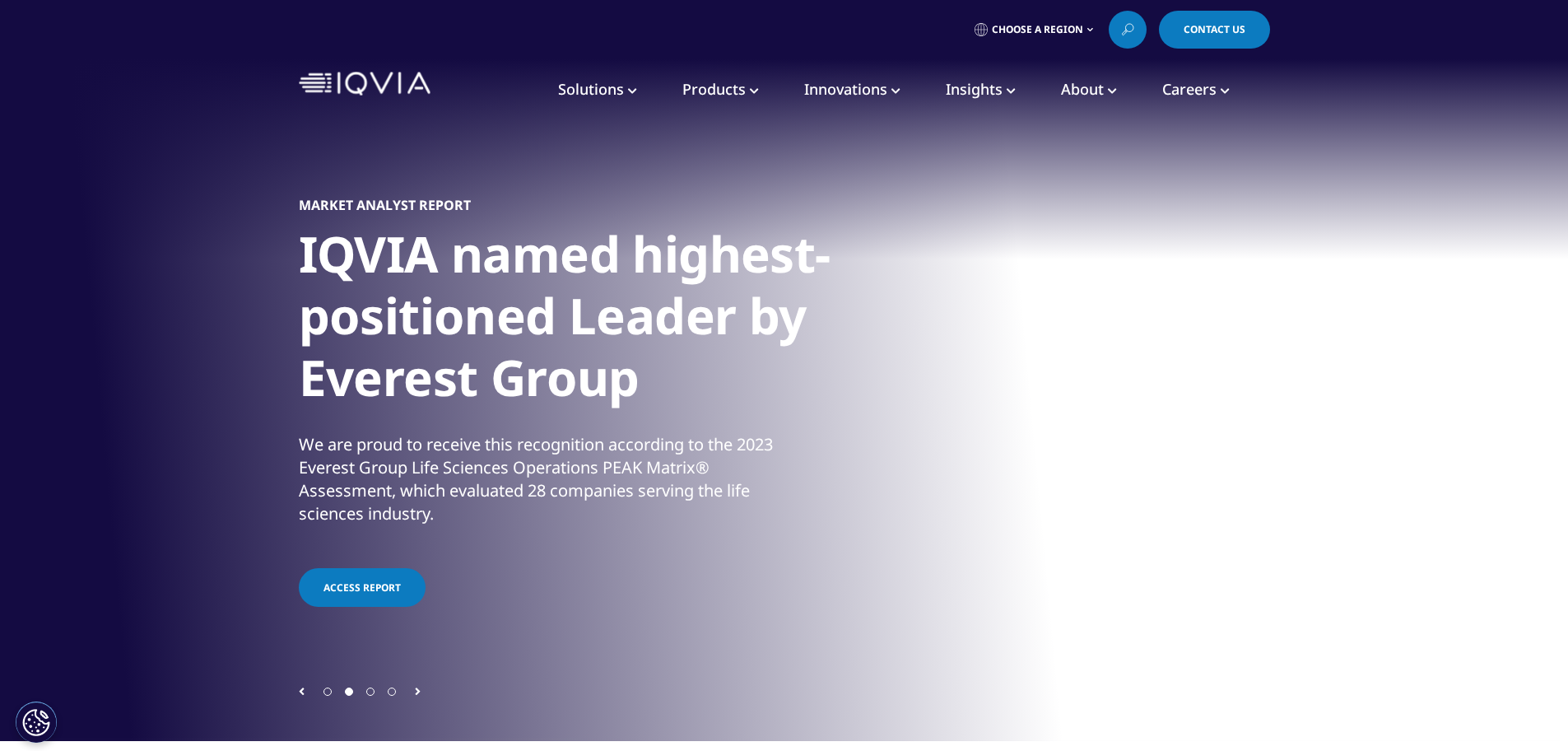
click at [612, 86] on span "Solutions" at bounding box center [591, 89] width 66 height 20
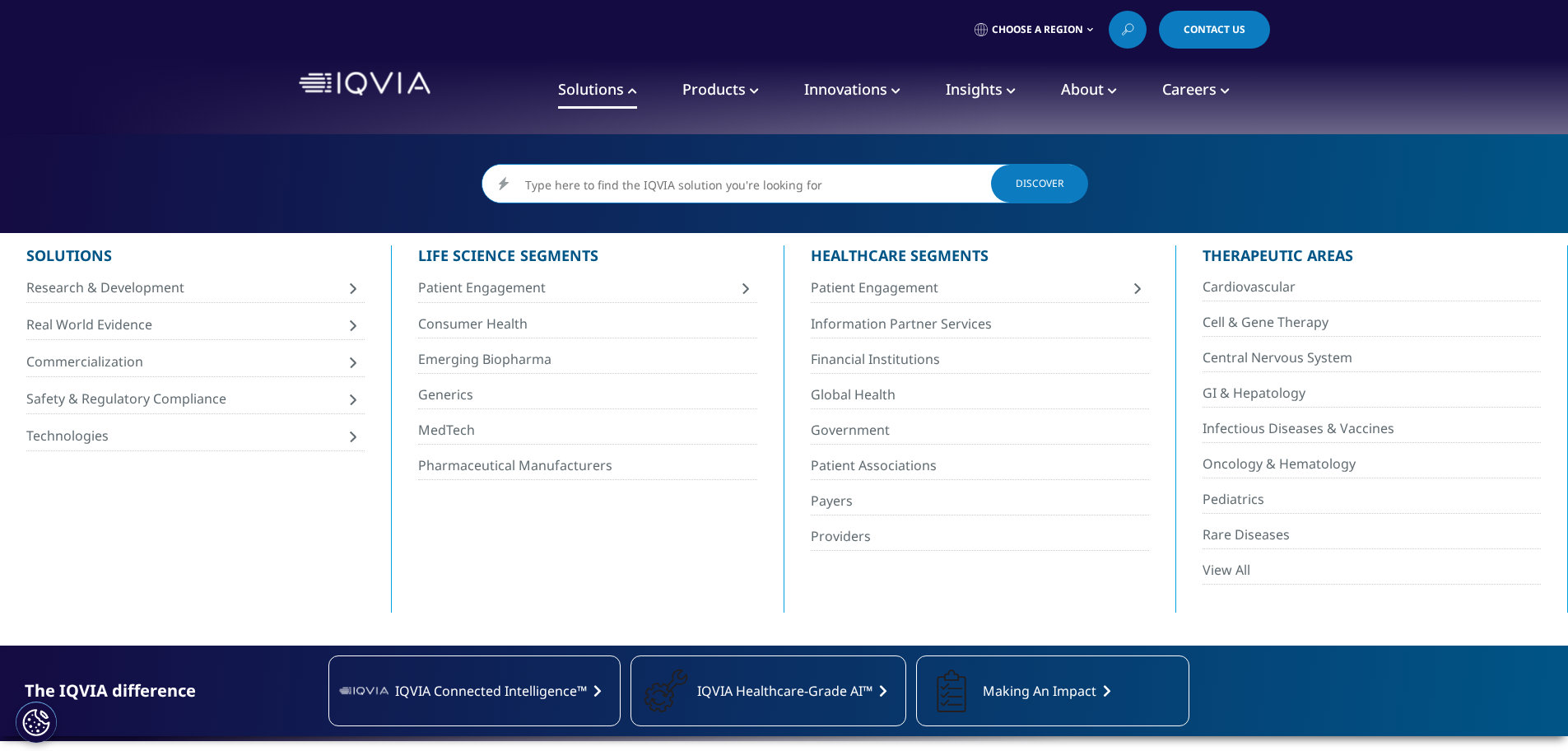
click at [885, 90] on span "Innovations" at bounding box center [845, 89] width 83 height 20
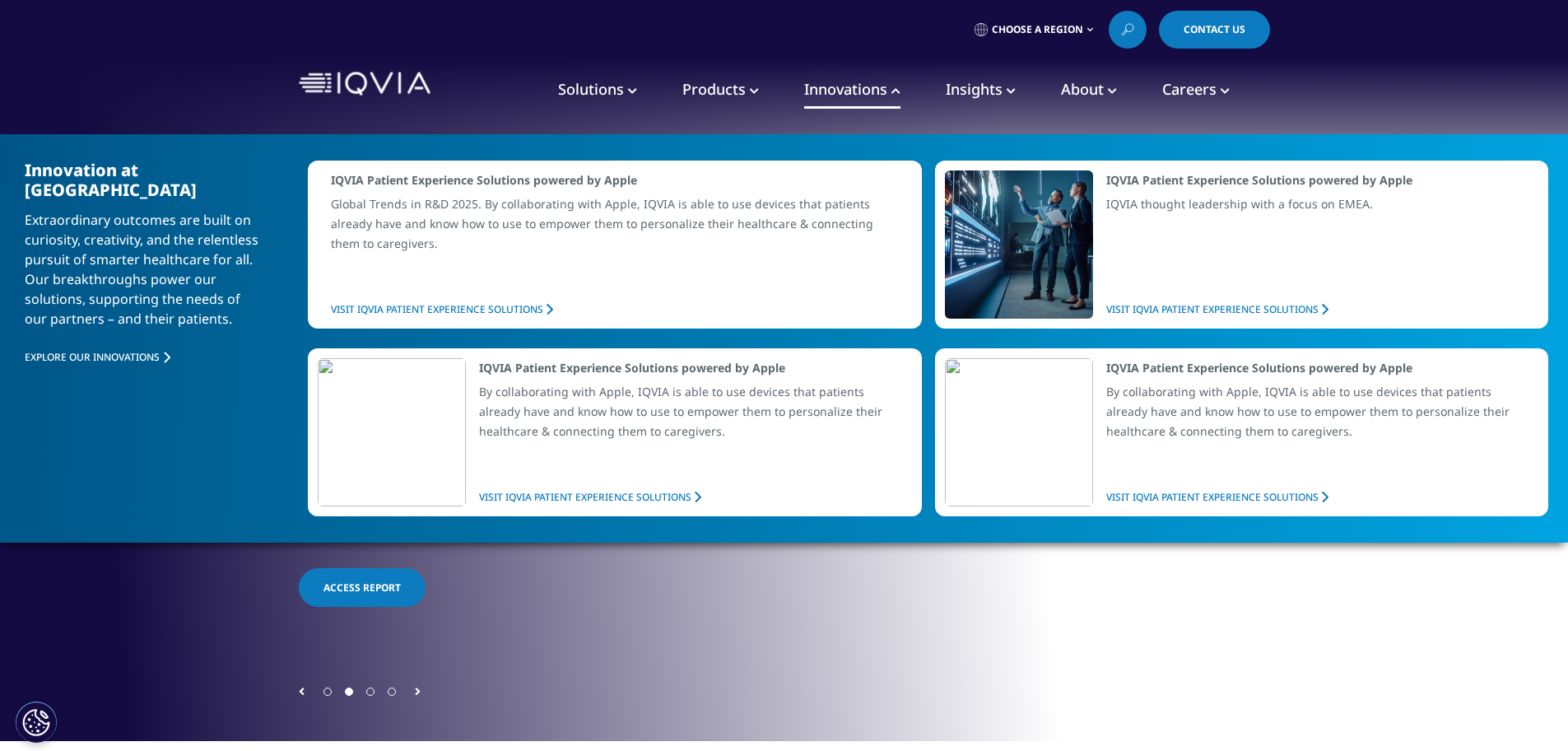
click at [860, 91] on span "Innovations" at bounding box center [845, 89] width 83 height 20
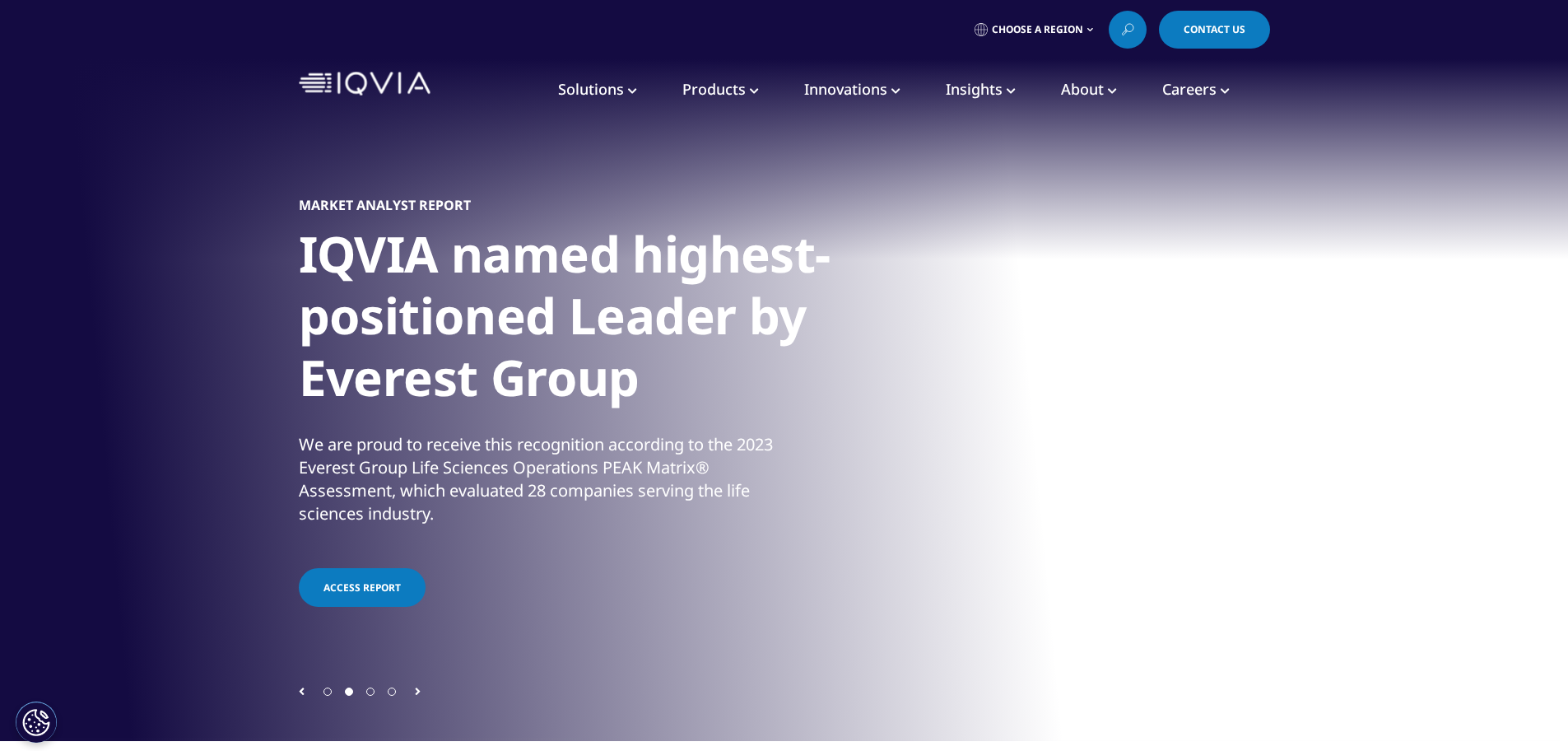
click at [592, 88] on span "Solutions" at bounding box center [591, 89] width 66 height 20
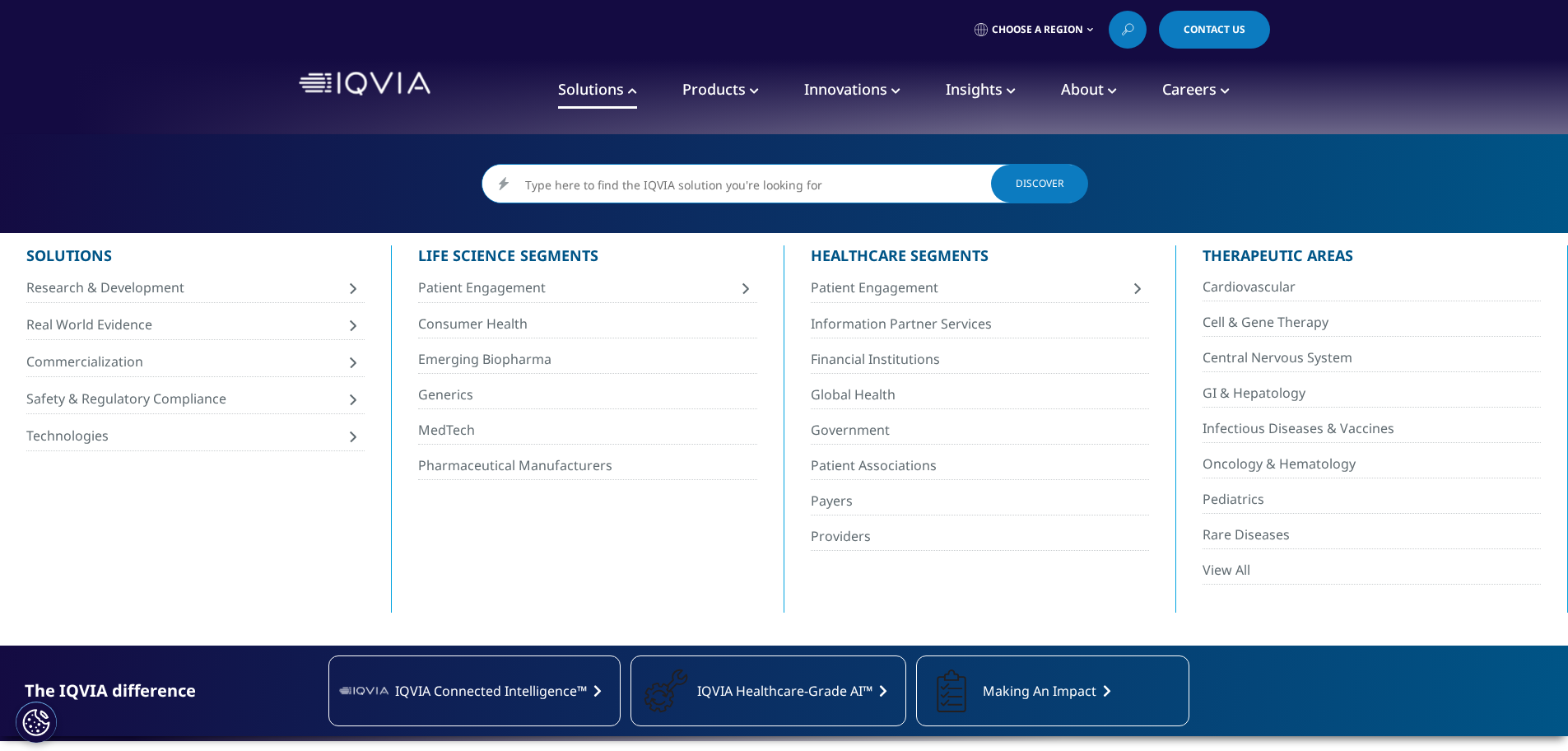
click at [624, 87] on link "Solutions" at bounding box center [597, 90] width 79 height 37
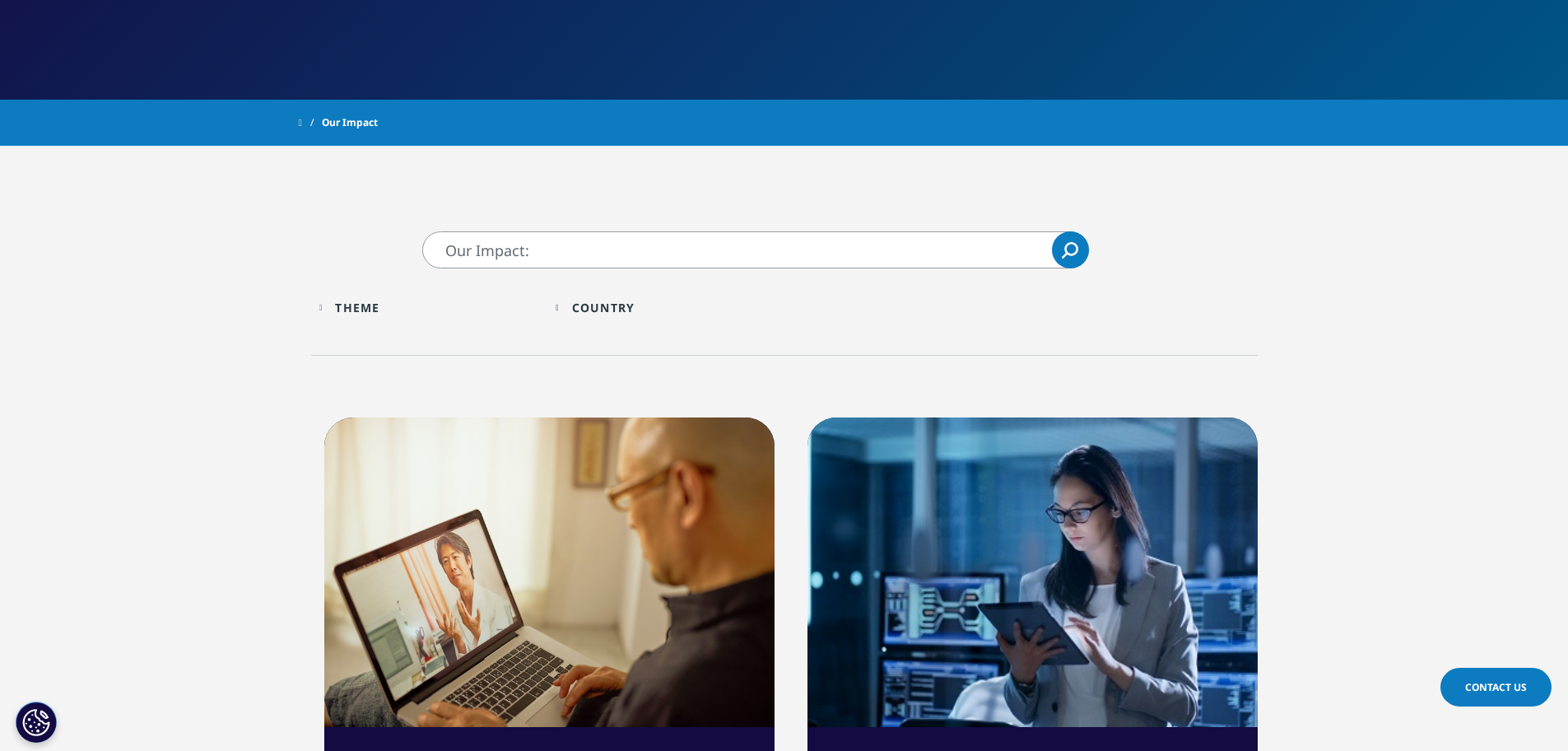
scroll to position [235, 0]
click at [626, 305] on div "Country" at bounding box center [603, 308] width 62 height 16
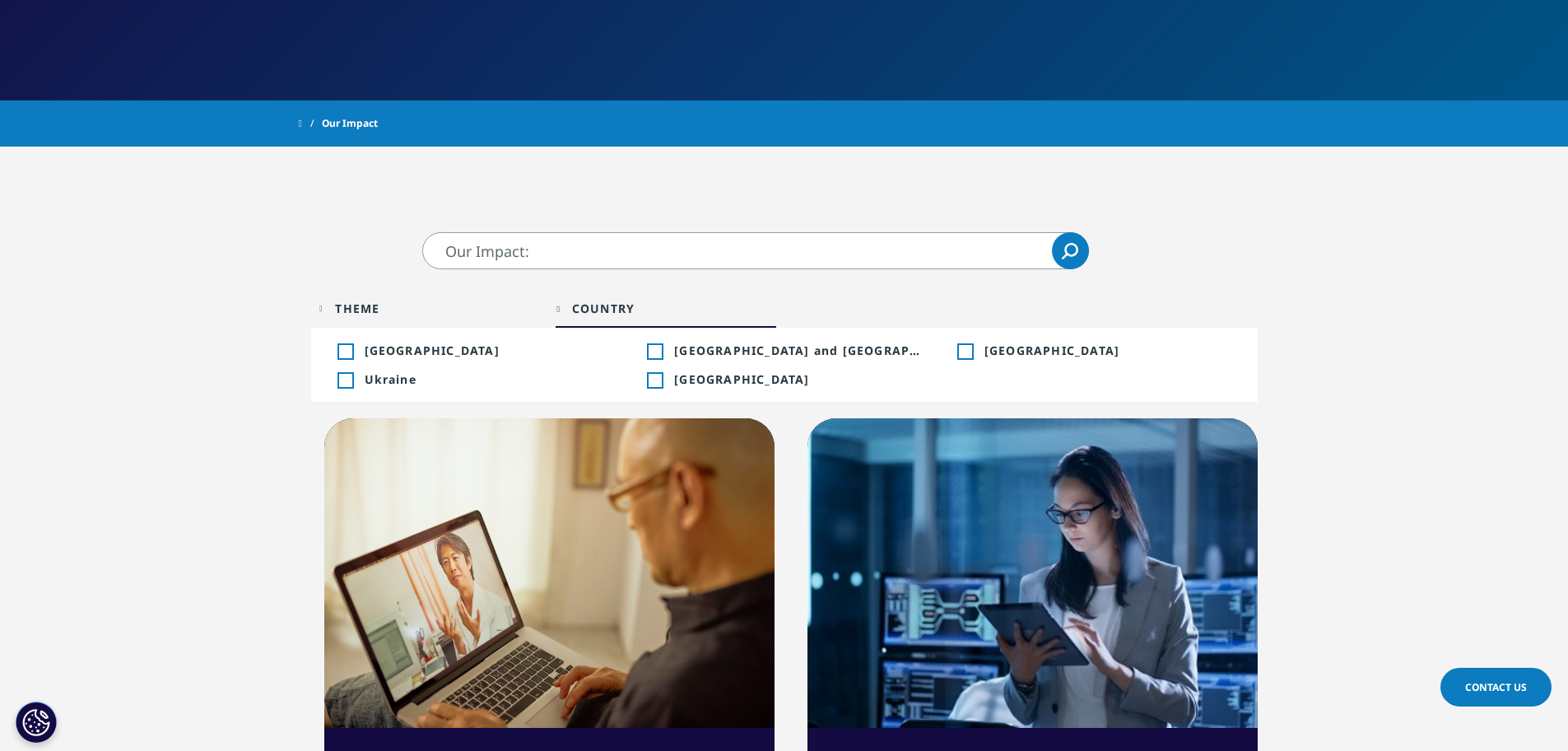
click at [605, 305] on div "Country" at bounding box center [603, 308] width 62 height 16
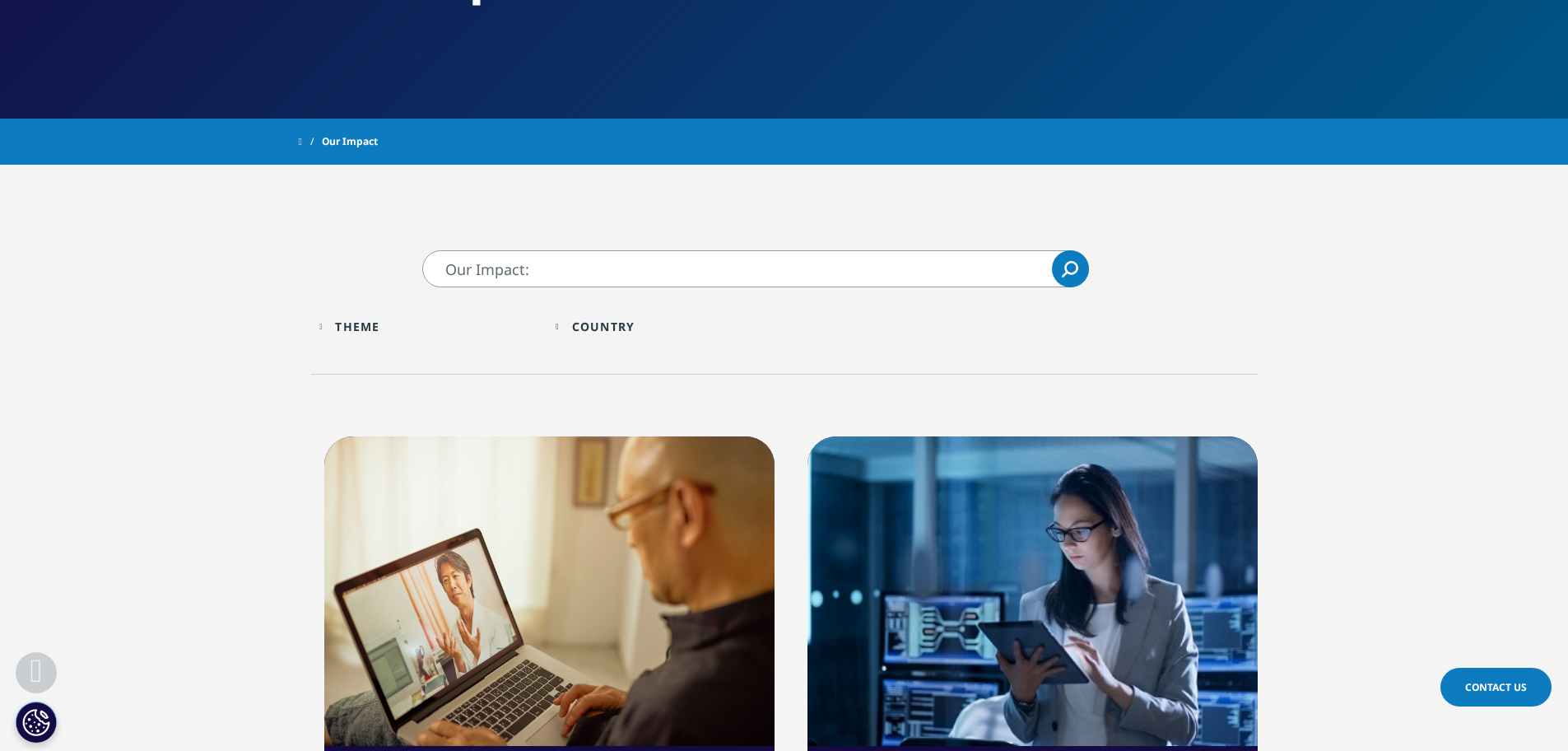
scroll to position [164, 0]
